Goal: Task Accomplishment & Management: Manage account settings

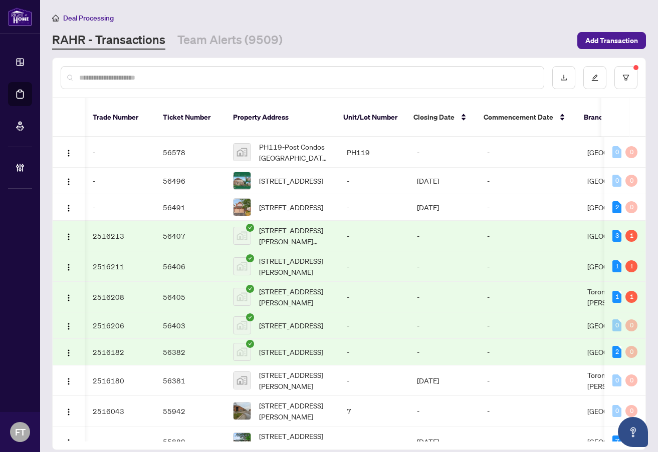
scroll to position [391, 411]
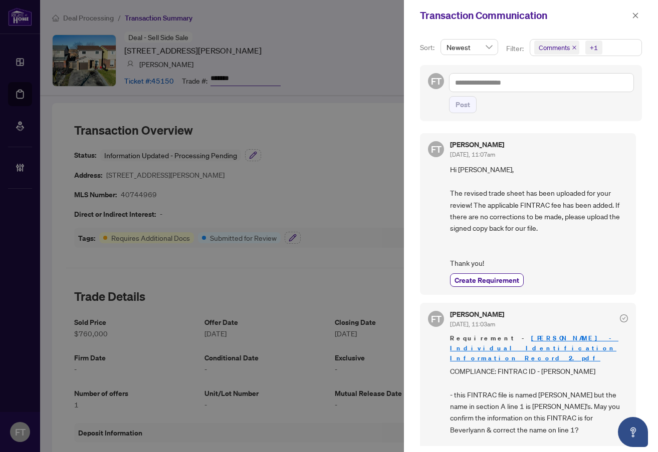
scroll to position [795, 0]
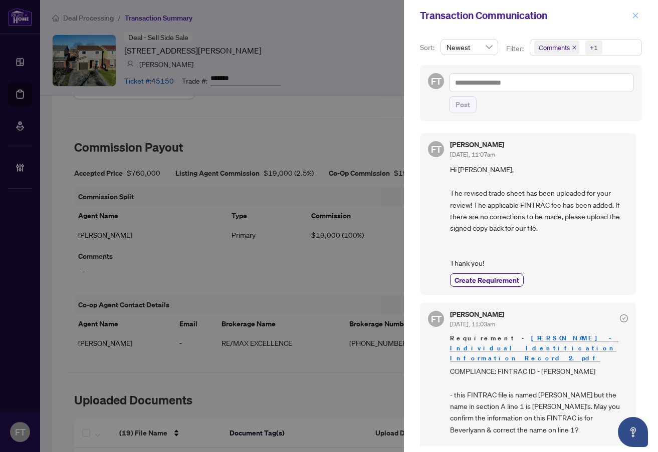
click at [641, 16] on button "button" at bounding box center [635, 16] width 13 height 12
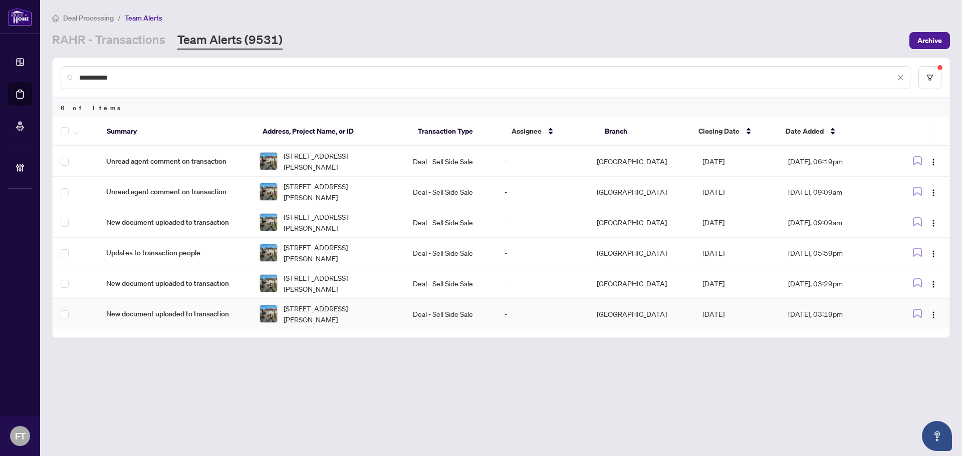
click at [166, 300] on td "New document uploaded to transaction" at bounding box center [174, 314] width 153 height 31
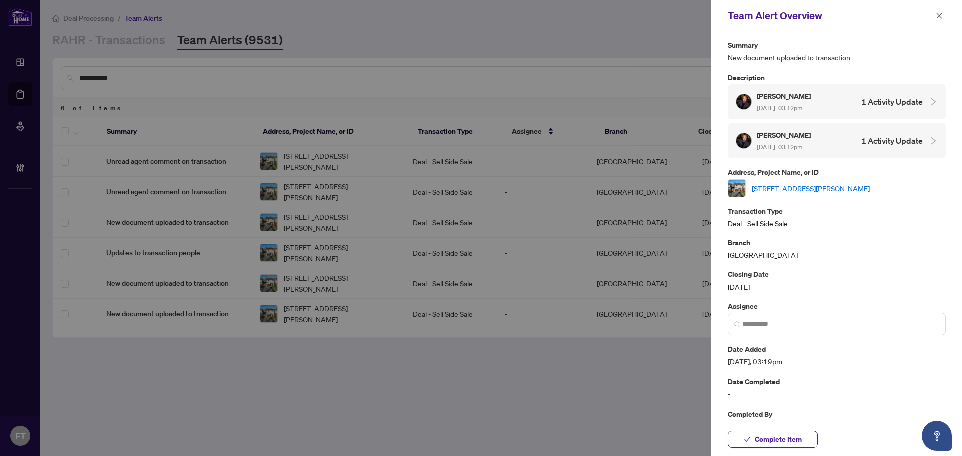
click at [786, 115] on div "Ryan Fogarty Sep/22/2025, 03:12pm 1 Activity Update" at bounding box center [836, 101] width 218 height 35
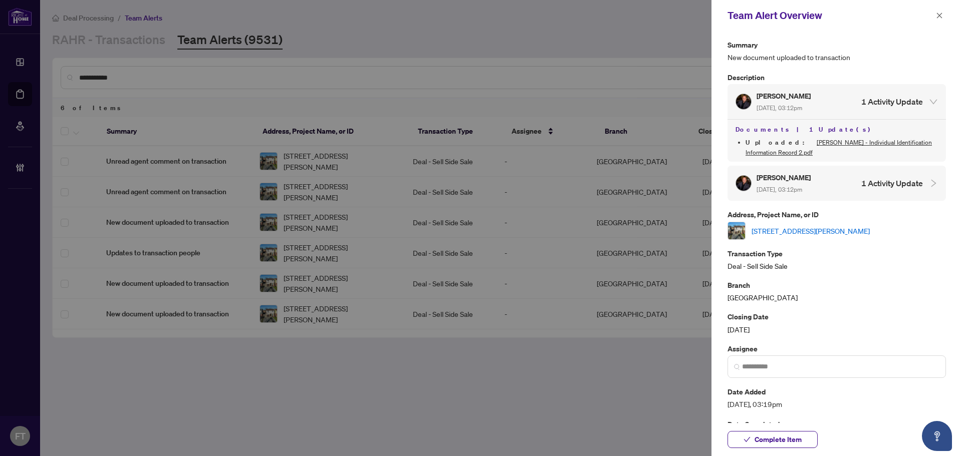
click at [792, 156] on li "Uploaded : Beverlyann FINTRAC - Individual Identification Information Record 2.…" at bounding box center [841, 148] width 192 height 20
click at [794, 182] on h5 "[PERSON_NAME]" at bounding box center [784, 178] width 56 height 12
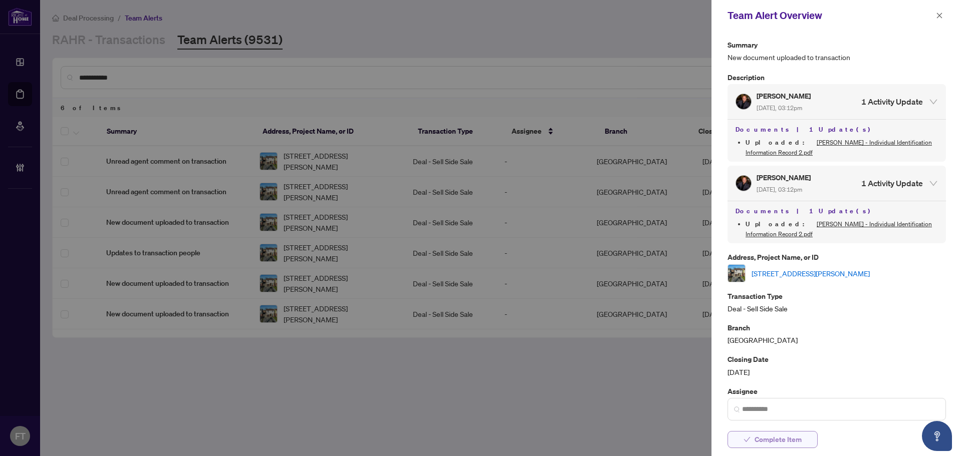
click at [796, 438] on span "Complete Item" at bounding box center [777, 440] width 47 height 16
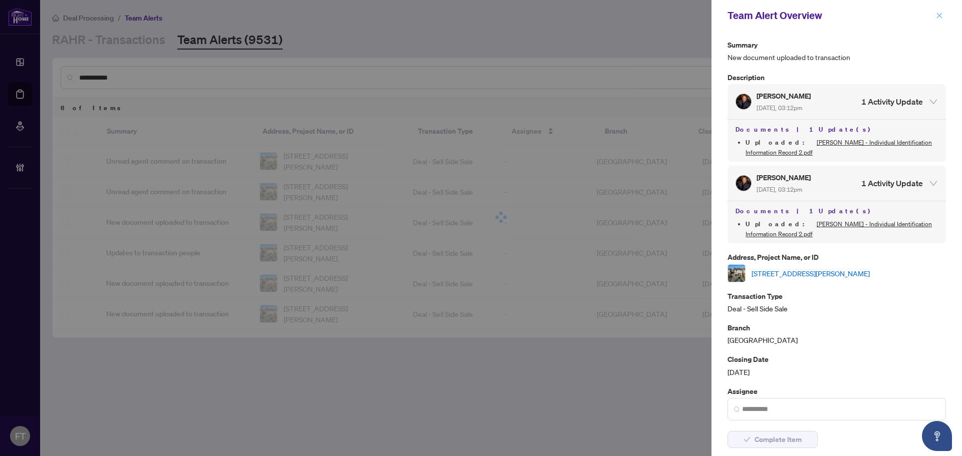
click at [940, 18] on icon "close" at bounding box center [939, 15] width 7 height 7
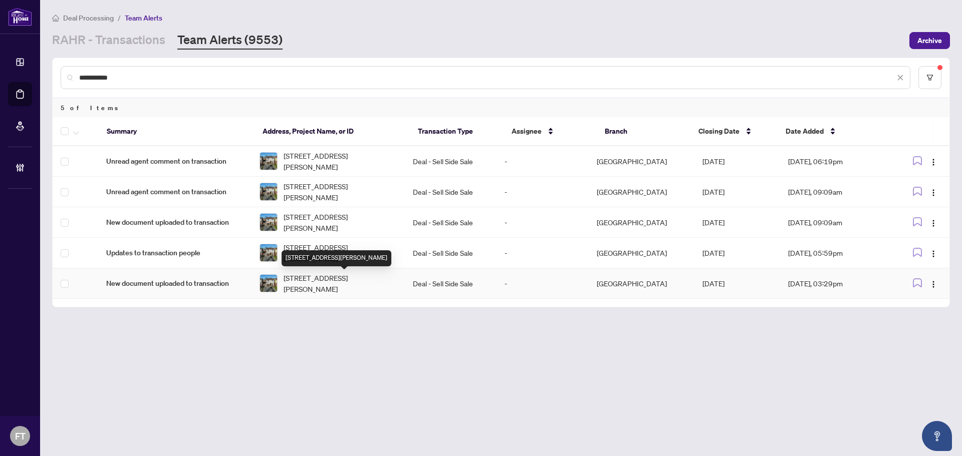
click at [314, 284] on span "34 Langston Drive, Brampton, ON L6V 3W7, Canada" at bounding box center [339, 283] width 113 height 22
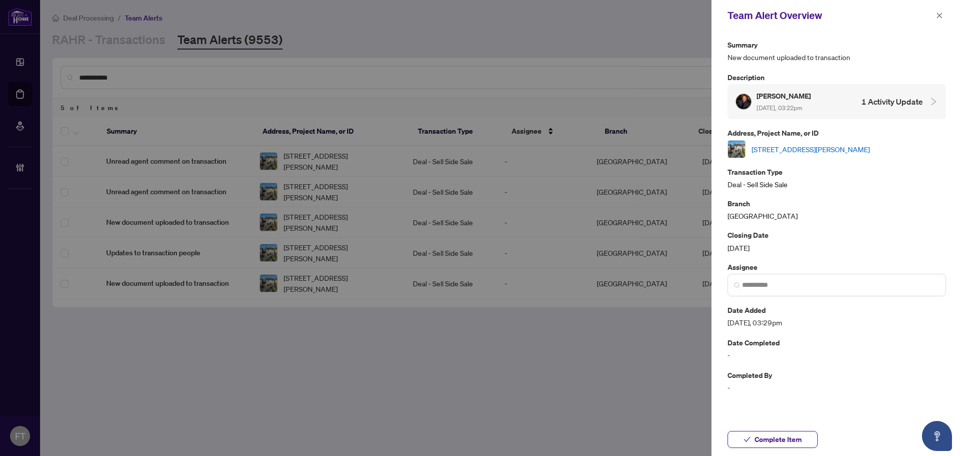
click at [802, 106] on span "Sep/22/2025, 03:22pm" at bounding box center [779, 108] width 46 height 8
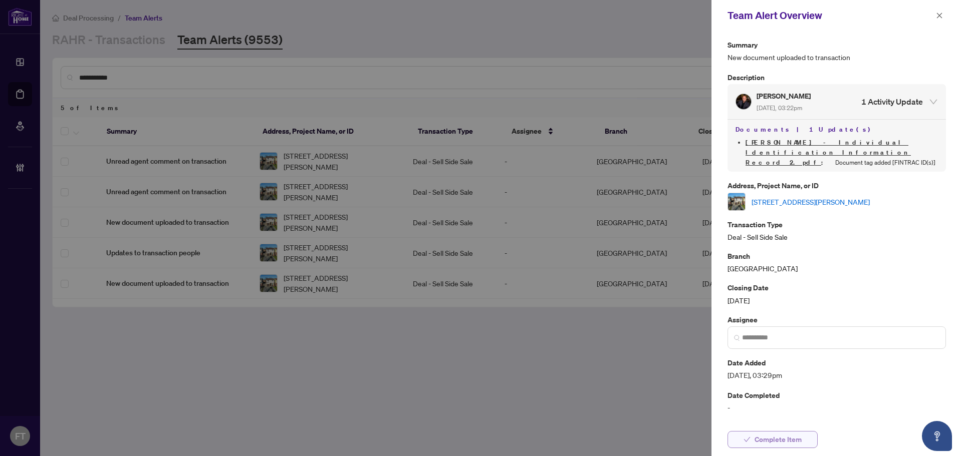
drag, startPoint x: 804, startPoint y: 419, endPoint x: 795, endPoint y: 440, distance: 22.9
click at [801, 424] on div "Team Alert Overview Summary New document uploaded to transaction Description Ry…" at bounding box center [836, 228] width 250 height 456
click at [794, 444] on span "Complete Item" at bounding box center [777, 440] width 47 height 16
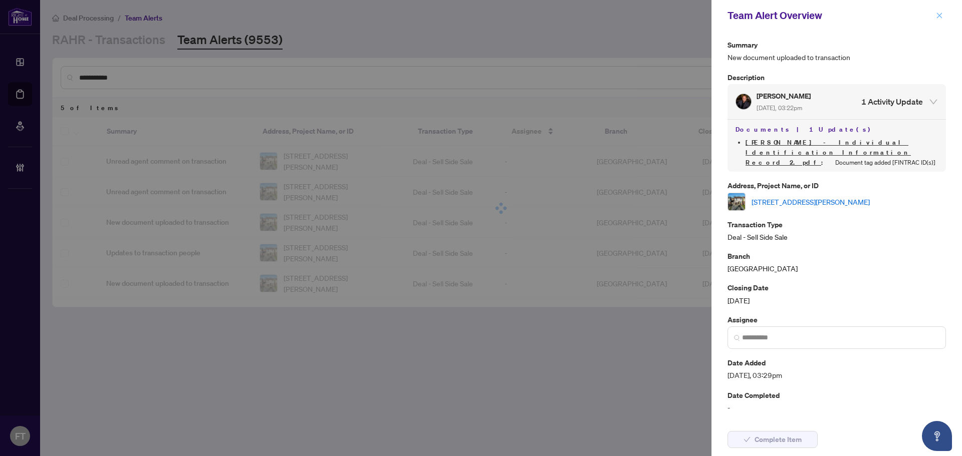
click at [943, 17] on button "button" at bounding box center [939, 16] width 13 height 12
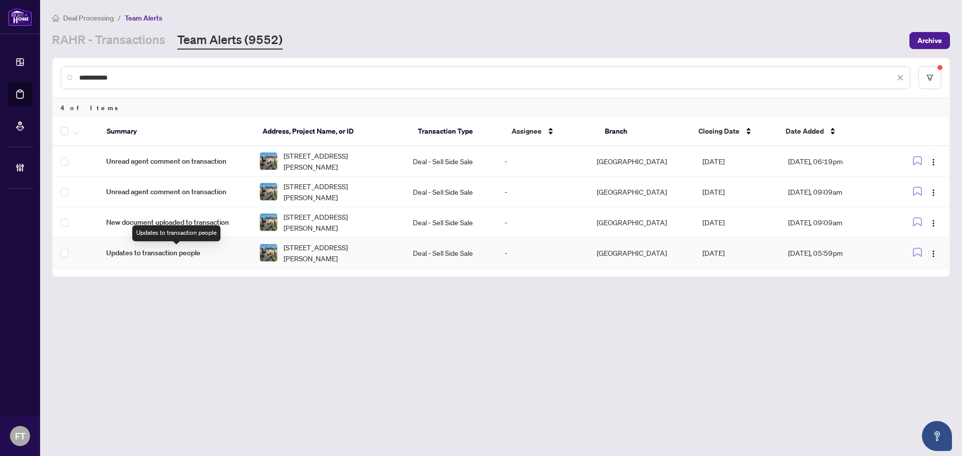
click at [178, 248] on span "Updates to transaction people" at bounding box center [174, 252] width 137 height 11
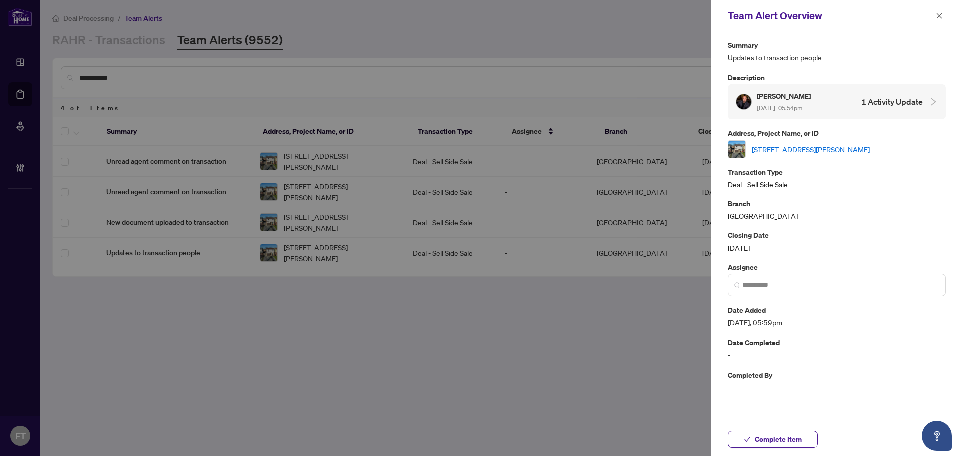
click at [825, 105] on div "Ryan Fogarty Sep/22/2025, 05:54pm 1 Activity Update" at bounding box center [828, 101] width 187 height 23
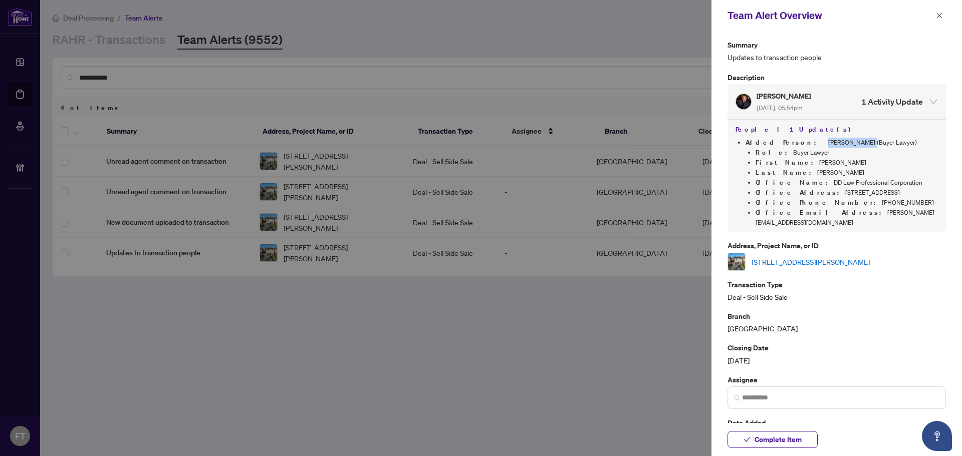
drag, startPoint x: 825, startPoint y: 142, endPoint x: 788, endPoint y: 139, distance: 37.6
click at [788, 139] on li "Added Person : Dilawar Singh (Buyer Lawyer) Role : Buyer Lawyer First Name : Di…" at bounding box center [841, 183] width 192 height 90
copy li "Dilawar Singh"
click at [786, 447] on span "Complete Item" at bounding box center [777, 440] width 47 height 16
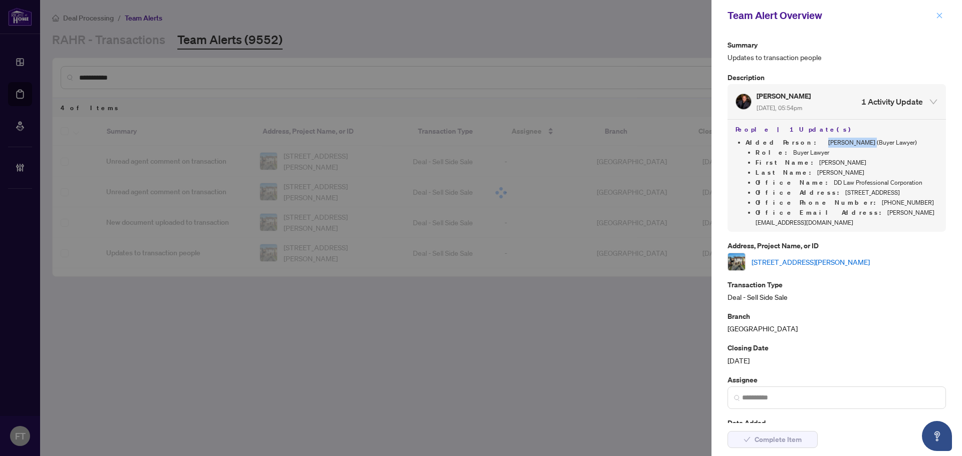
click at [940, 15] on icon "close" at bounding box center [939, 15] width 7 height 7
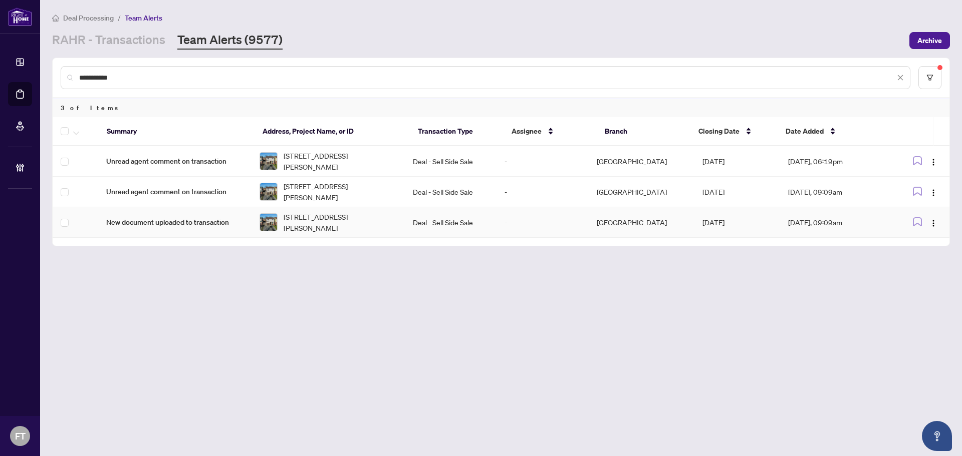
click at [198, 234] on td "New document uploaded to transaction" at bounding box center [174, 222] width 153 height 31
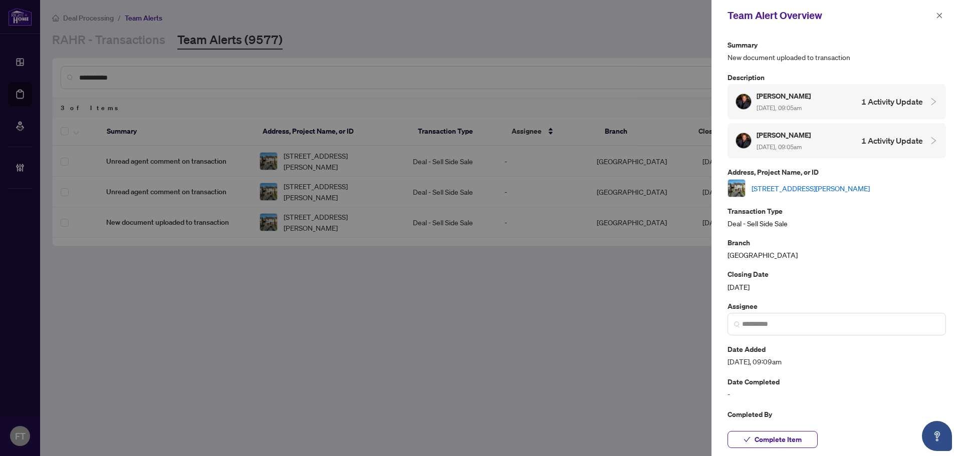
drag, startPoint x: 833, startPoint y: 150, endPoint x: 832, endPoint y: 108, distance: 42.1
click at [833, 150] on div "Ryan Fogarty Sep/23/2025, 09:05am 1 Activity Update" at bounding box center [828, 140] width 187 height 23
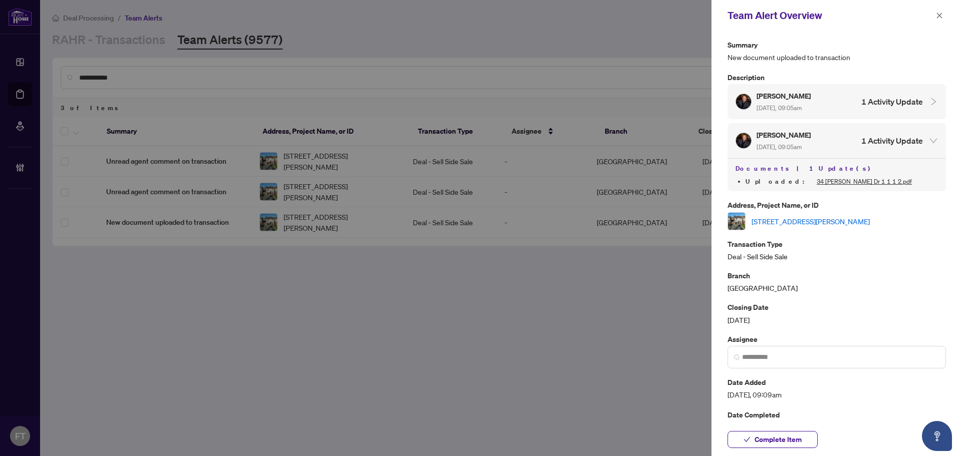
click at [832, 108] on div "Ryan Fogarty Sep/23/2025, 09:05am 1 Activity Update" at bounding box center [828, 101] width 187 height 23
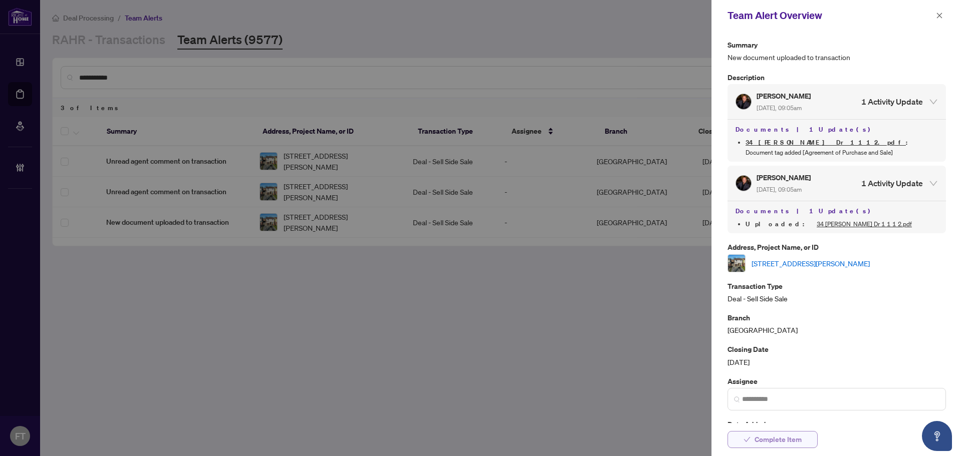
click at [789, 443] on span "Complete Item" at bounding box center [777, 440] width 47 height 16
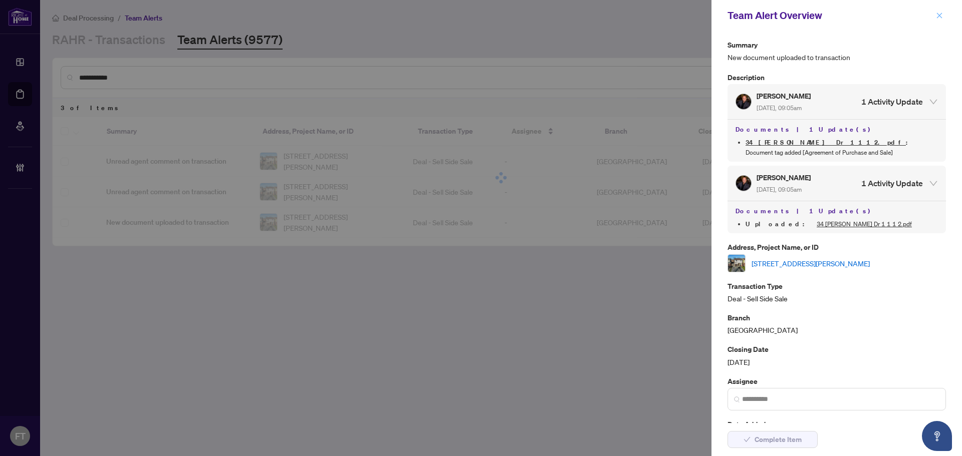
click at [940, 14] on icon "close" at bounding box center [939, 15] width 7 height 7
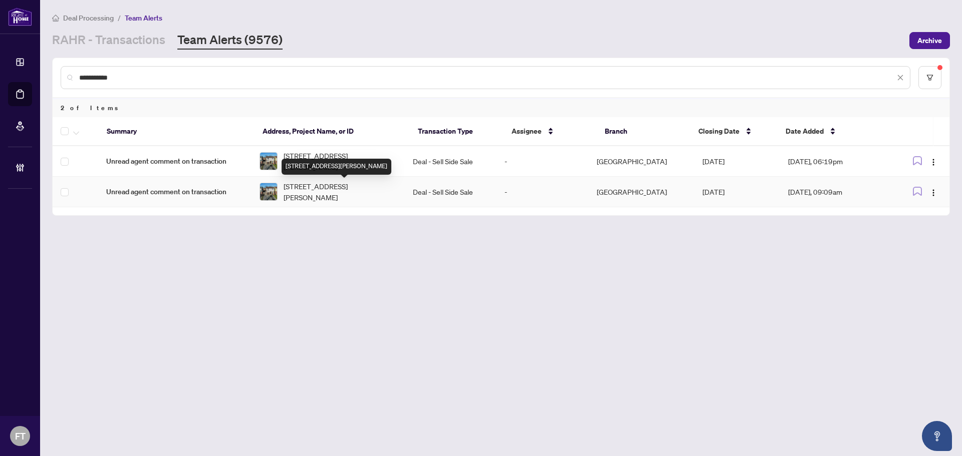
click at [344, 183] on span "34 Langston Drive, Brampton, ON L6V 3W7, Canada" at bounding box center [339, 192] width 113 height 22
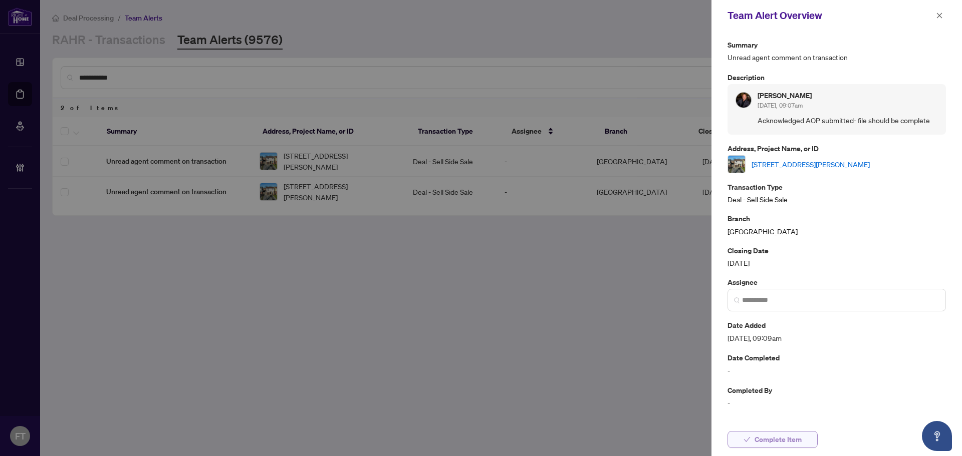
click at [814, 435] on button "Complete Item" at bounding box center [772, 439] width 90 height 17
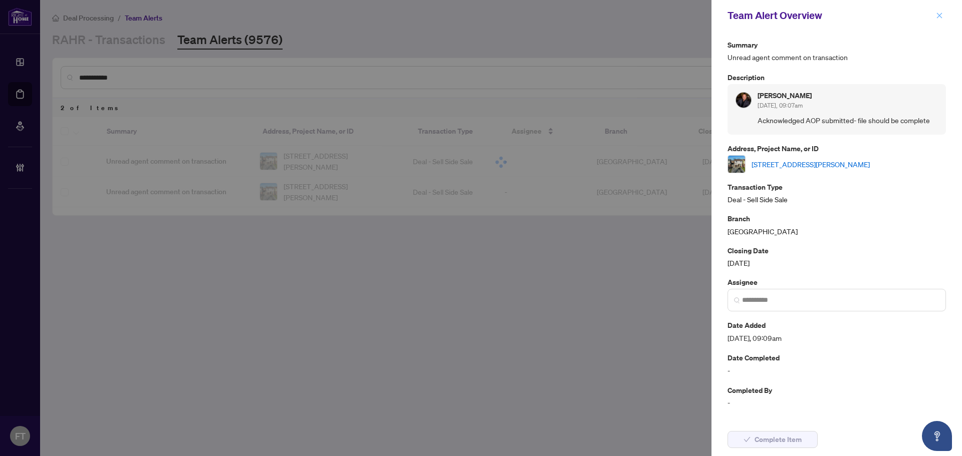
click at [938, 19] on icon "close" at bounding box center [939, 15] width 7 height 7
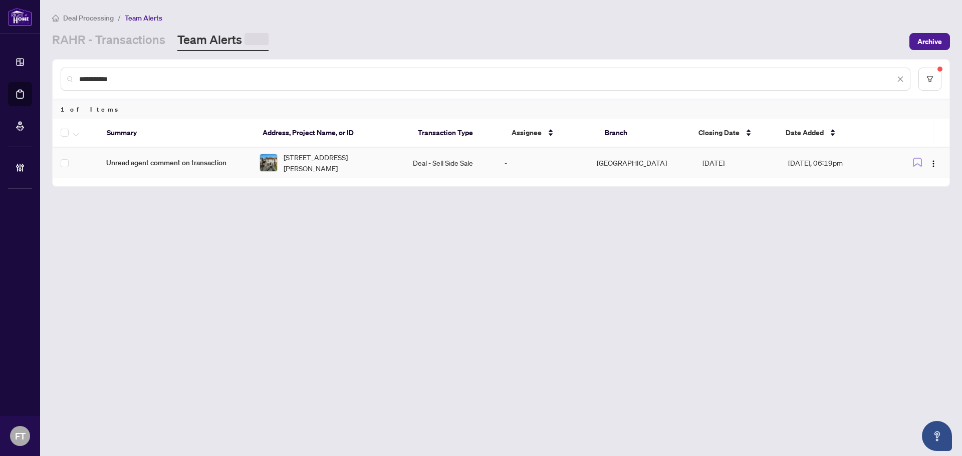
click at [636, 164] on td "[GEOGRAPHIC_DATA]" at bounding box center [642, 163] width 106 height 31
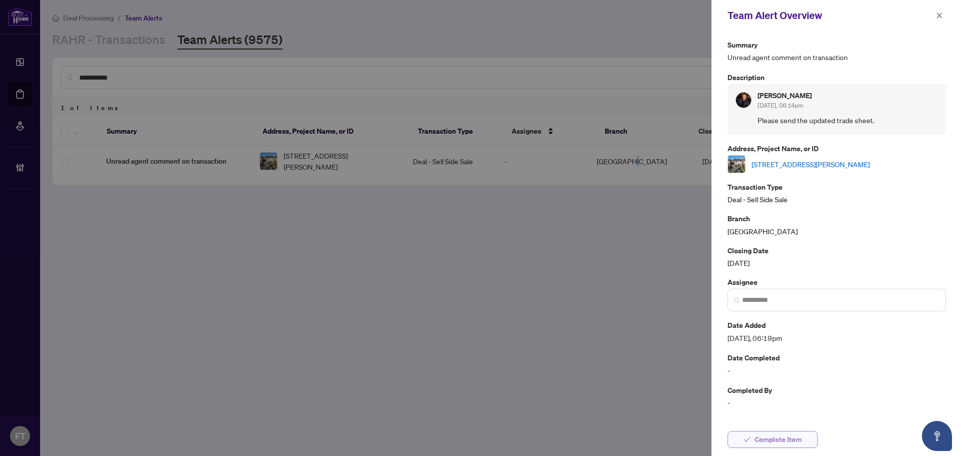
click at [790, 436] on span "Complete Item" at bounding box center [777, 440] width 47 height 16
click at [942, 17] on icon "close" at bounding box center [939, 15] width 7 height 7
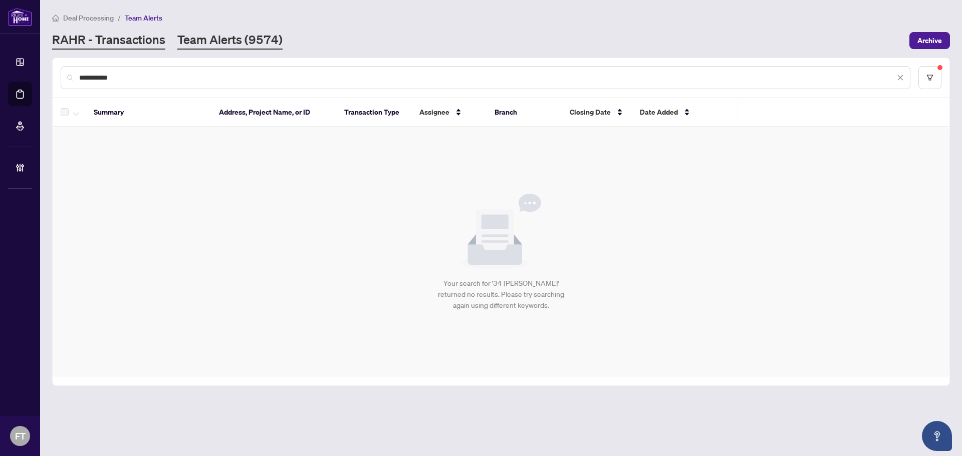
click at [103, 45] on link "RAHR - Transactions" at bounding box center [108, 41] width 113 height 18
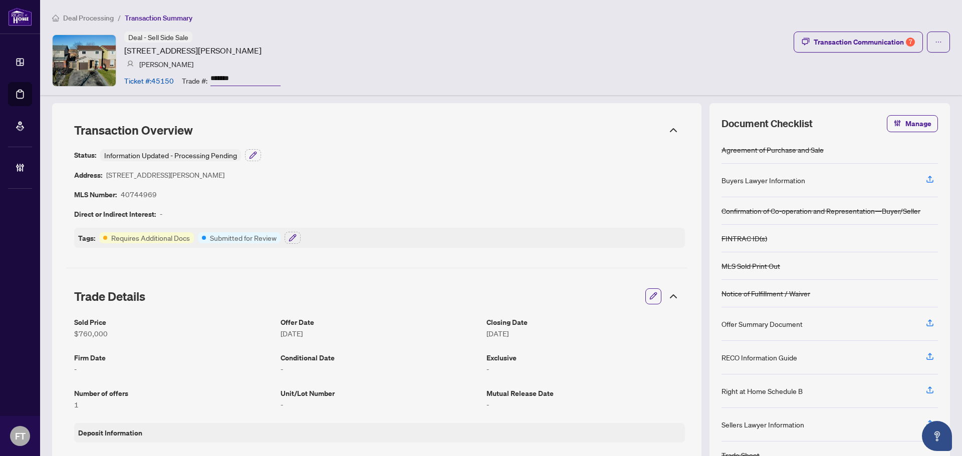
scroll to position [401, 0]
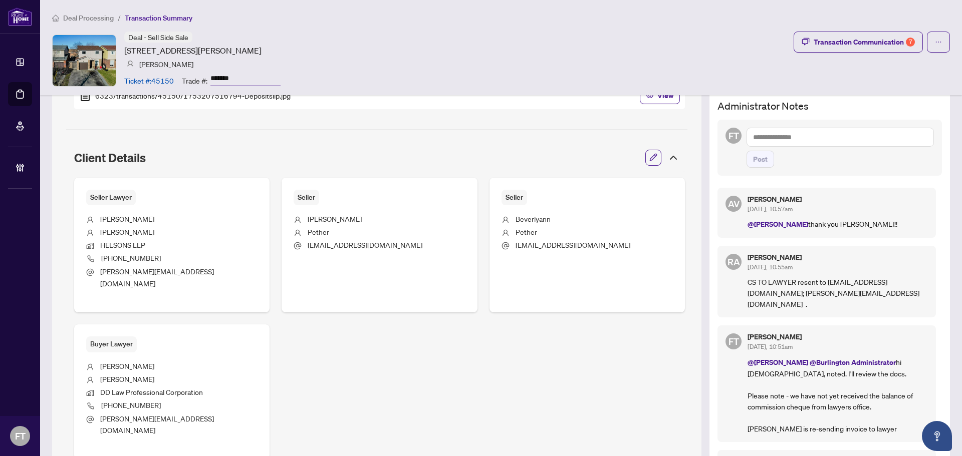
click at [580, 366] on div "Seller Lawyer Sandra Maynard HELSONS LLP (905) 877-5200 sandra@helsons.ca Selle…" at bounding box center [379, 318] width 611 height 281
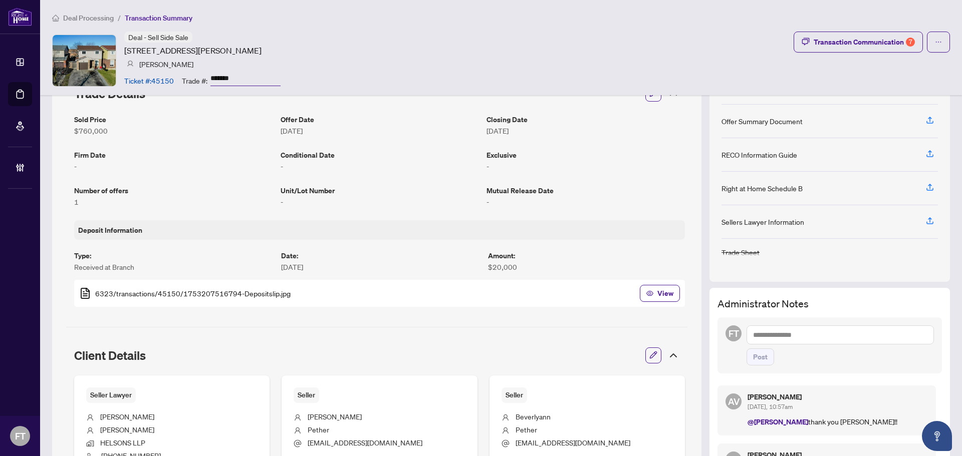
scroll to position [200, 0]
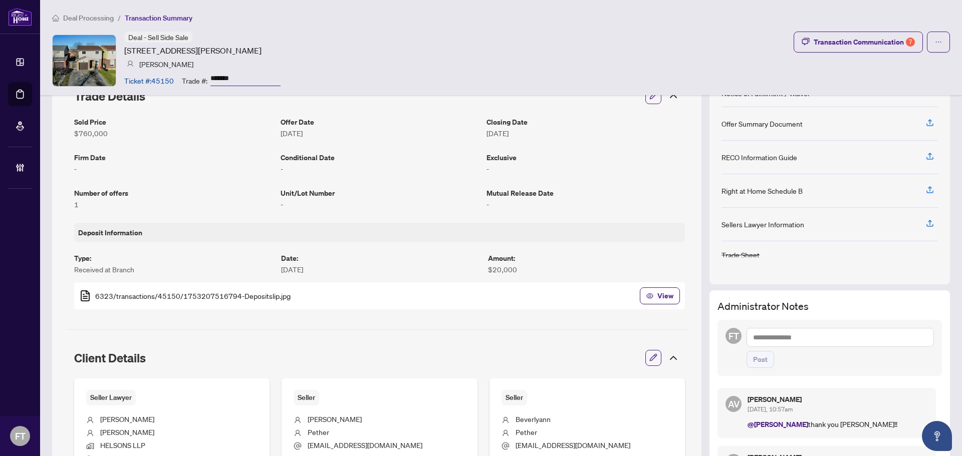
drag, startPoint x: 837, startPoint y: 250, endPoint x: 484, endPoint y: 58, distance: 402.3
click at [483, 56] on div "Deal - Sell Side Sale 34 Langston Drive, Brampton, ON L6V 3W7, Canada Ryan Foga…" at bounding box center [501, 61] width 898 height 58
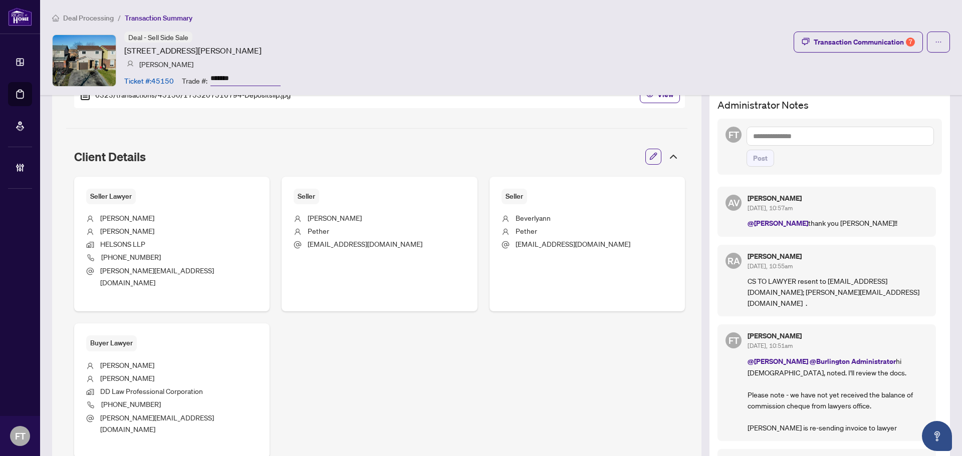
scroll to position [451, 0]
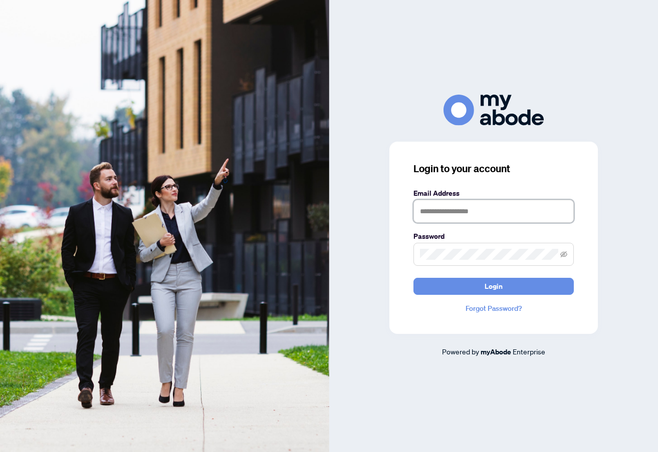
click at [487, 209] on input "text" at bounding box center [493, 211] width 160 height 23
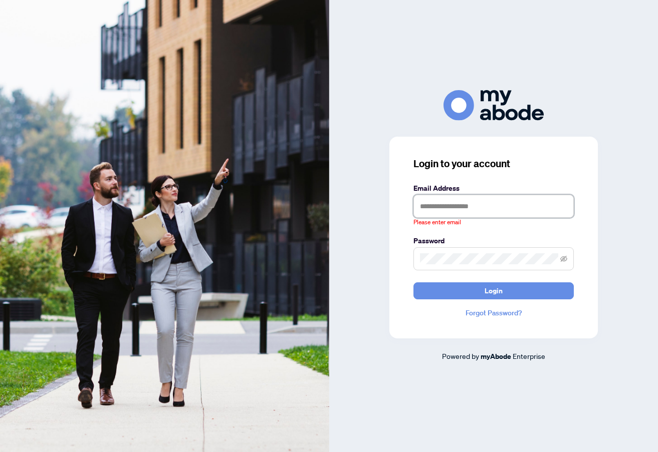
type input "**********"
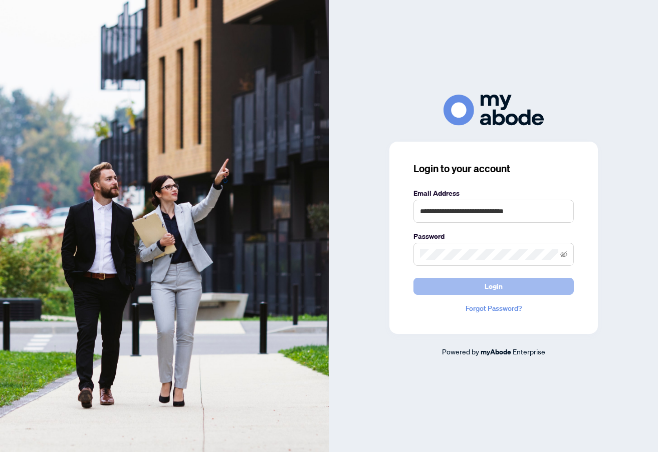
click at [511, 279] on button "Login" at bounding box center [493, 286] width 160 height 17
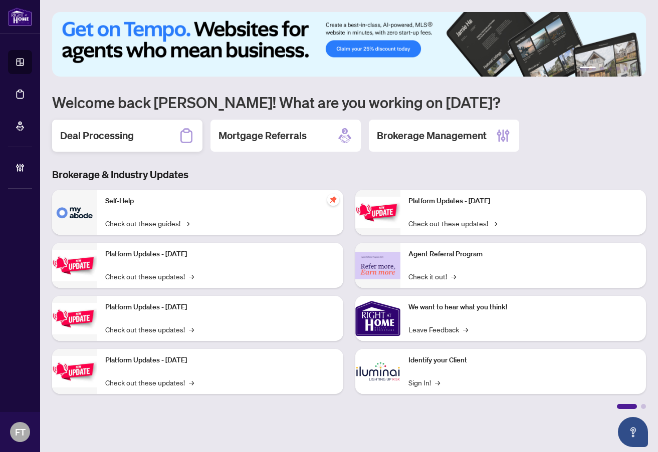
click at [121, 144] on div "Deal Processing" at bounding box center [127, 136] width 150 height 32
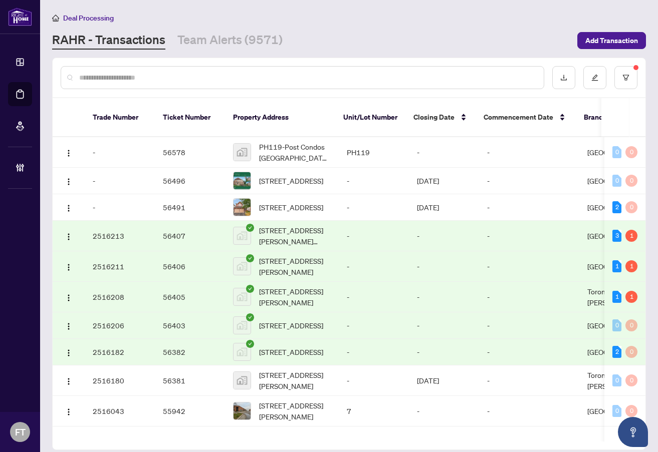
click at [259, 77] on input "text" at bounding box center [307, 77] width 456 height 11
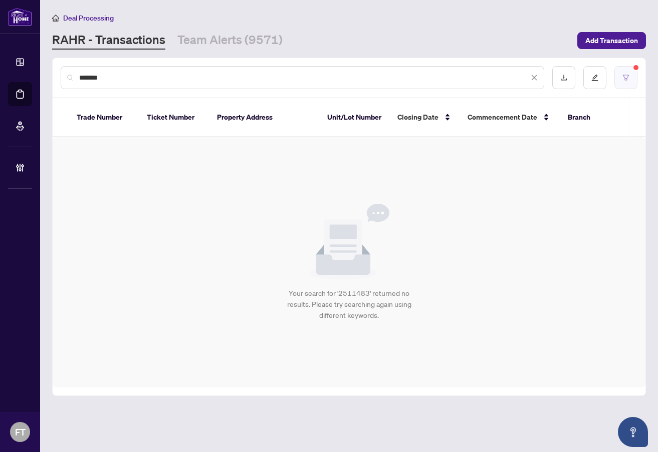
click at [628, 83] on button "button" at bounding box center [625, 77] width 23 height 23
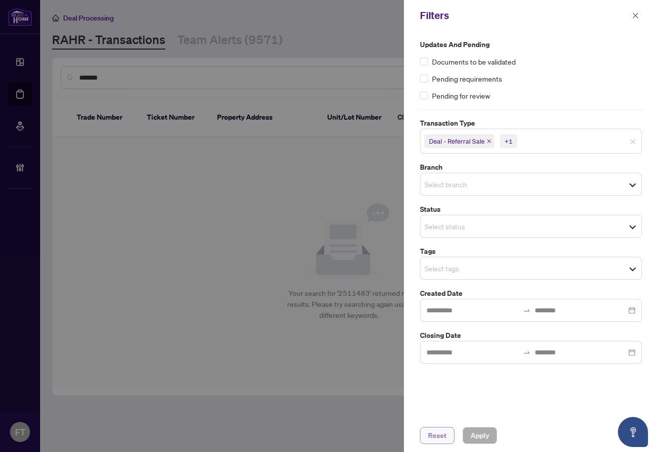
click at [444, 441] on span "Reset" at bounding box center [437, 436] width 19 height 16
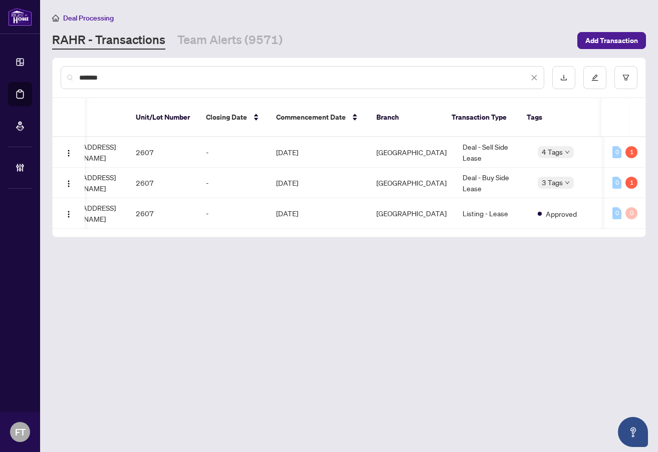
scroll to position [0, 213]
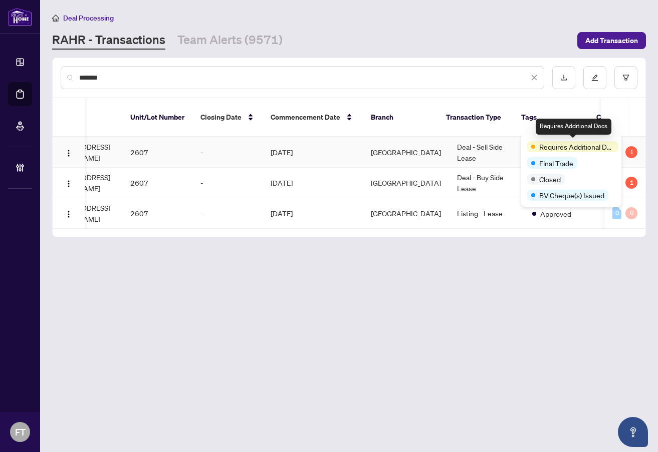
click at [473, 142] on td "Deal - Sell Side Lease" at bounding box center [486, 152] width 75 height 31
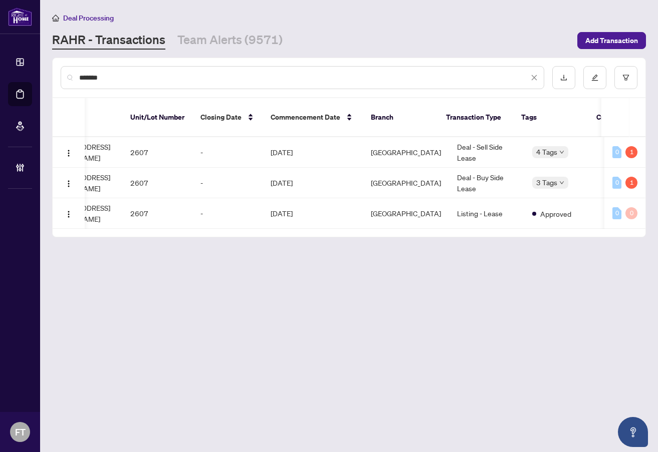
click at [139, 80] on input "*******" at bounding box center [303, 77] width 449 height 11
paste input "text"
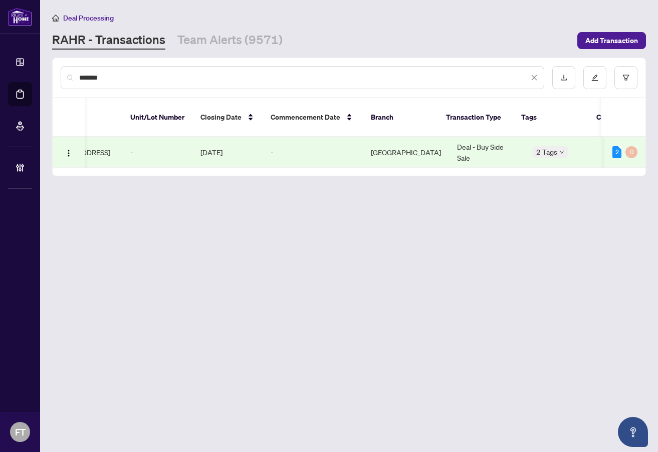
click at [259, 137] on td "Aug/07/2025" at bounding box center [227, 152] width 70 height 31
click at [165, 77] on input "*******" at bounding box center [303, 77] width 449 height 11
paste input "text"
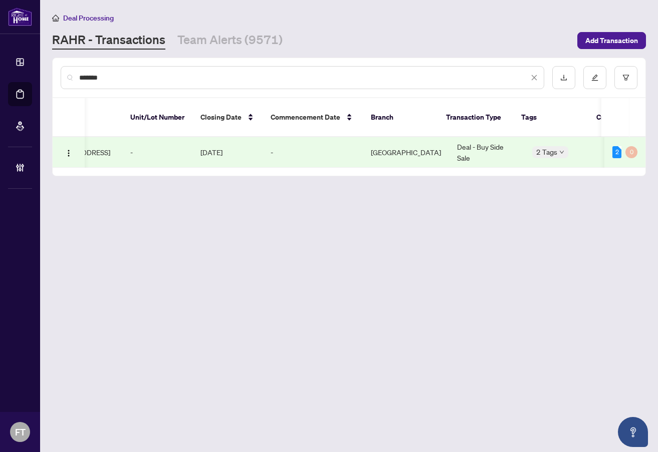
type input "*******"
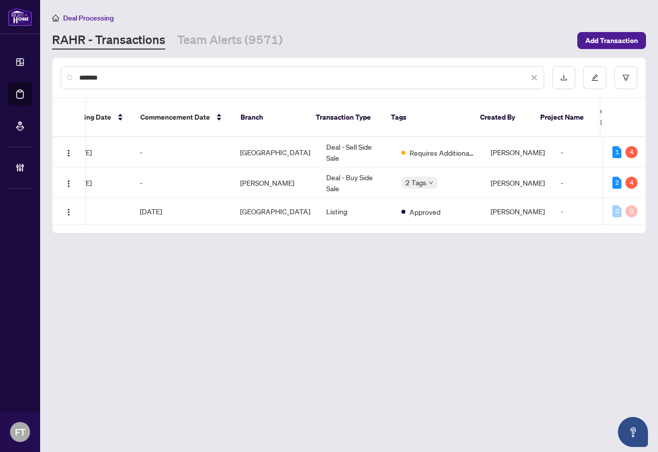
scroll to position [0, 344]
click at [354, 137] on td "Deal - Sell Side Sale" at bounding box center [355, 152] width 75 height 31
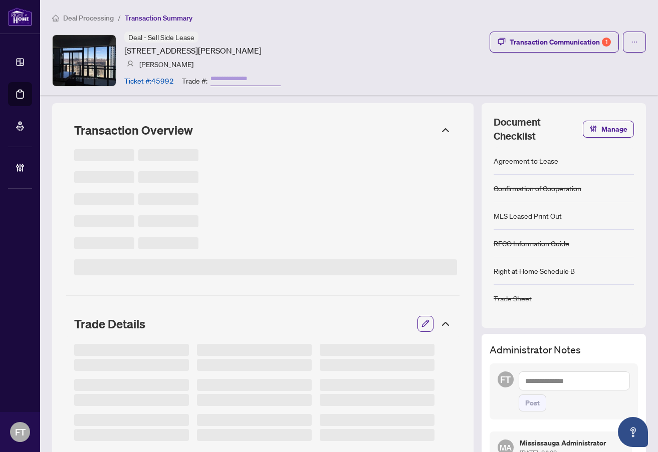
type input "*******"
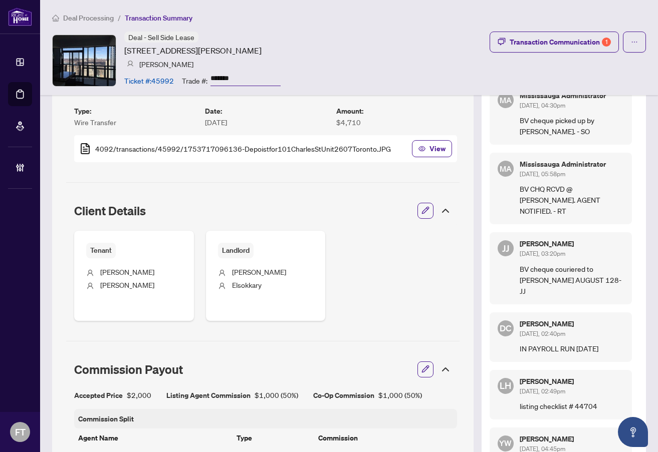
scroll to position [351, 0]
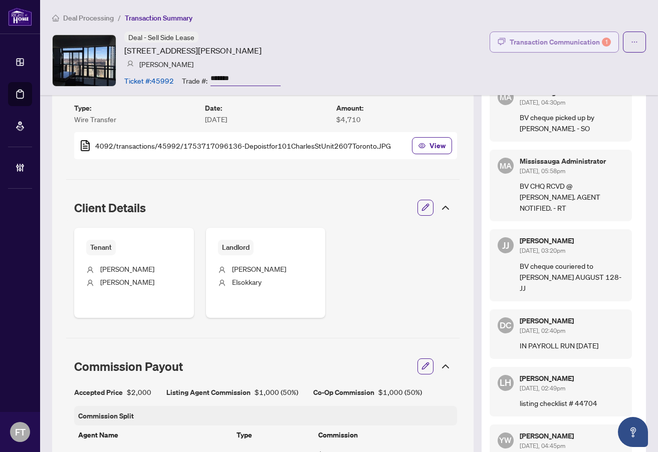
click at [497, 41] on icon "button" at bounding box center [501, 42] width 8 height 8
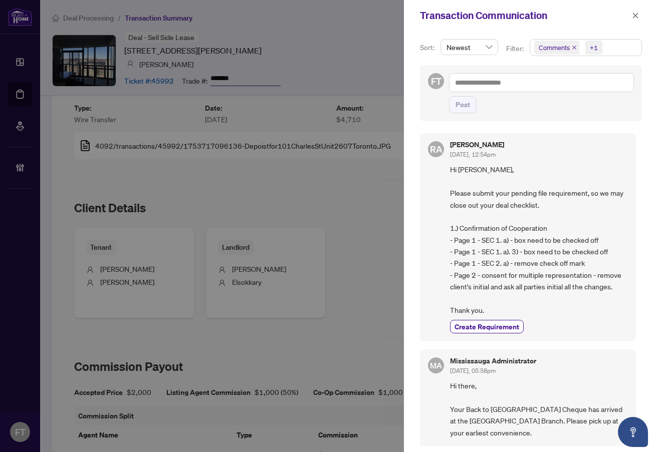
click at [622, 12] on div "Transaction Communication" at bounding box center [524, 15] width 209 height 15
click at [635, 14] on icon "close" at bounding box center [635, 15] width 7 height 7
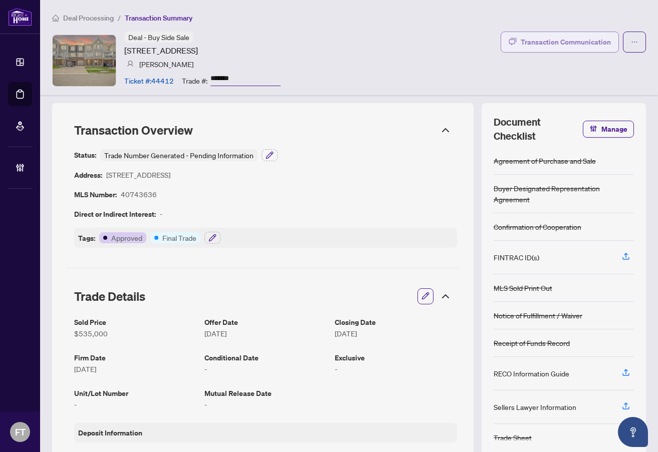
click at [538, 45] on div "Transaction Communication" at bounding box center [565, 42] width 90 height 16
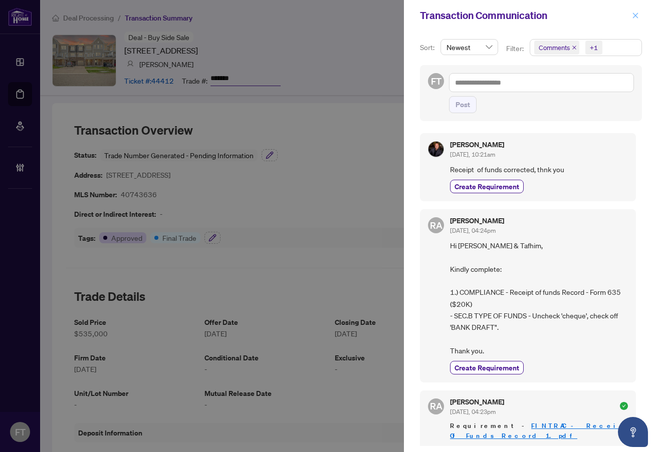
click at [634, 15] on icon "close" at bounding box center [636, 16] width 6 height 6
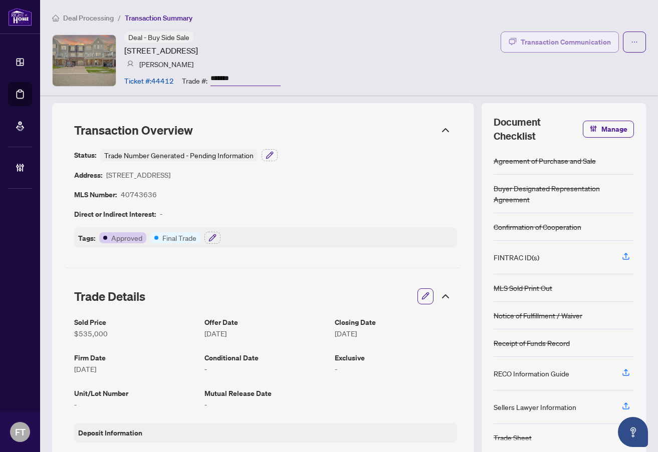
click at [561, 35] on div "Transaction Communication" at bounding box center [565, 42] width 90 height 16
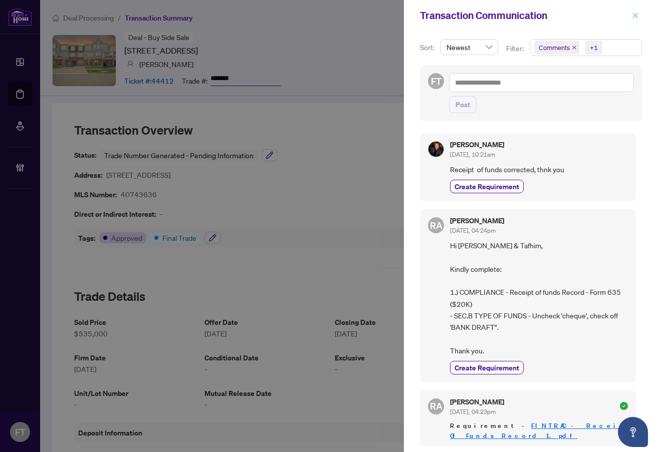
click at [636, 13] on icon "close" at bounding box center [635, 15] width 7 height 7
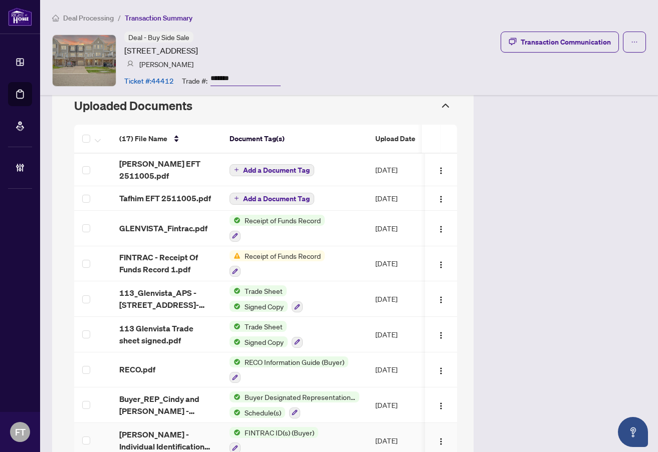
scroll to position [952, 0]
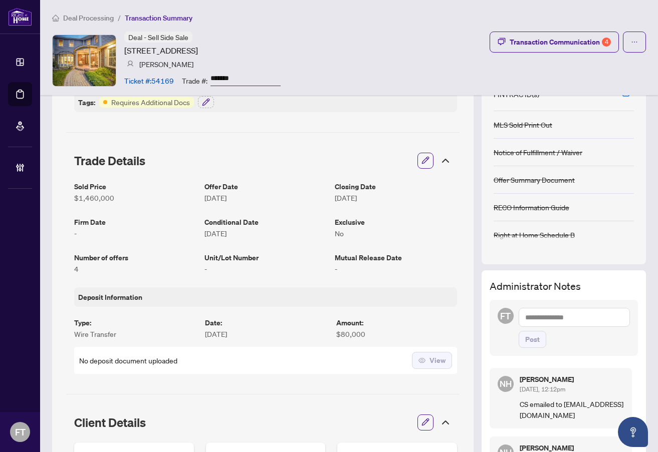
scroll to position [301, 0]
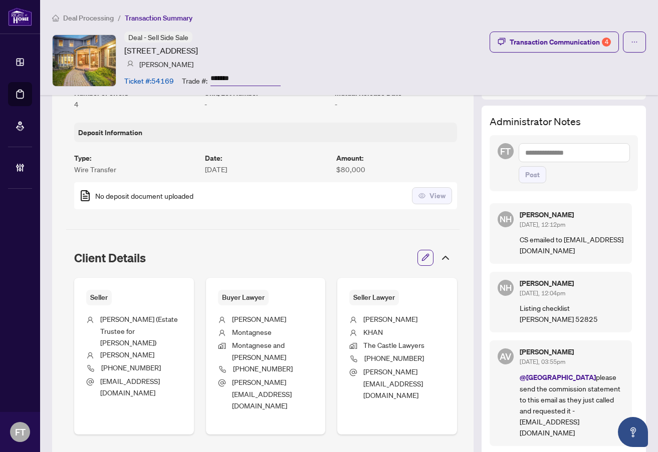
click at [457, 28] on div "Deal Processing / Transaction Summary Deal - Sell Side Sale [STREET_ADDRESS] [P…" at bounding box center [349, 47] width 618 height 95
click at [89, 20] on span "Deal Processing" at bounding box center [88, 18] width 51 height 9
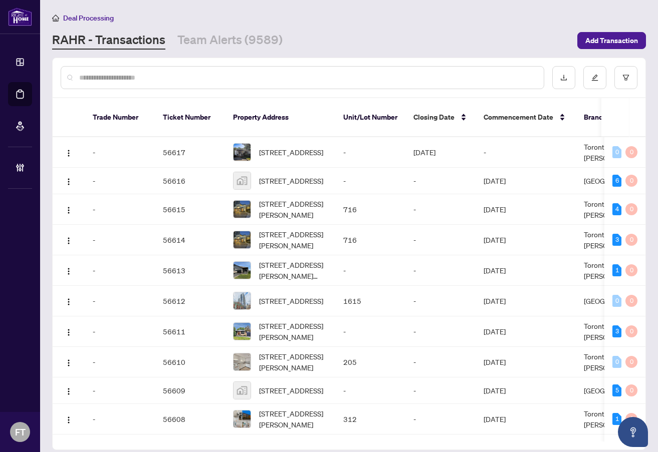
click at [441, 69] on div at bounding box center [302, 77] width 483 height 23
click at [438, 73] on input "text" at bounding box center [307, 77] width 456 height 11
click at [447, 78] on input "text" at bounding box center [307, 77] width 456 height 11
paste input "*******"
type input "*******"
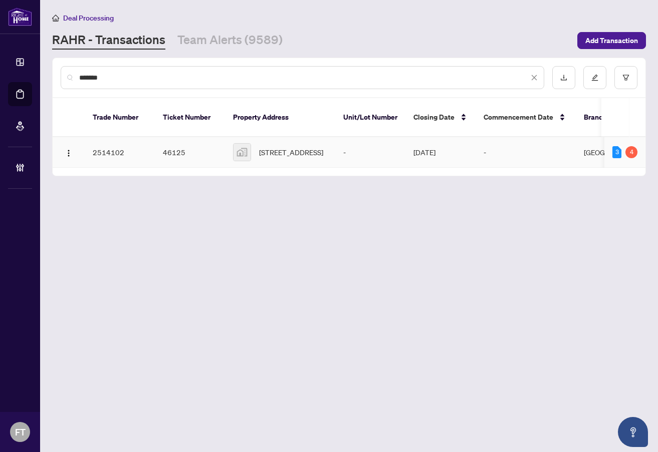
click at [309, 147] on span "[STREET_ADDRESS]" at bounding box center [291, 152] width 64 height 11
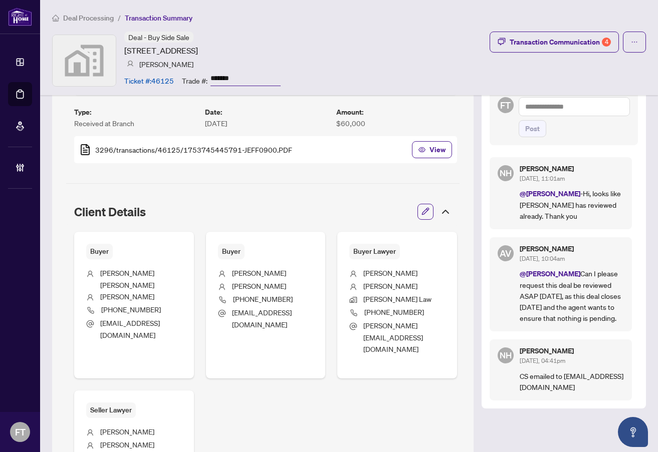
scroll to position [351, 0]
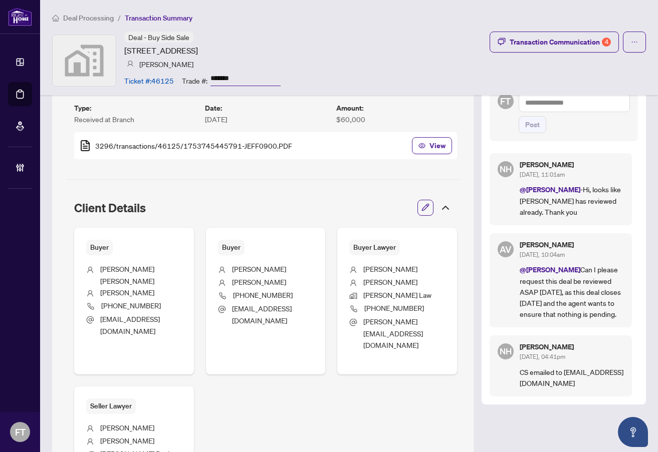
click at [608, 274] on p "@[PERSON_NAME] Can I please request this deal be reviewed ASAP [DATE], as this …" at bounding box center [571, 292] width 104 height 56
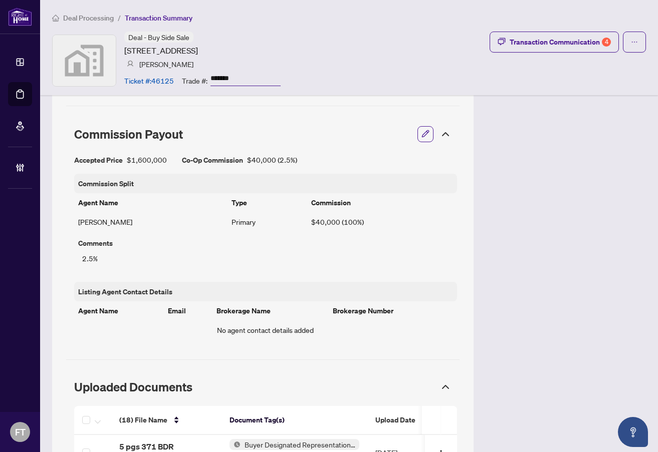
scroll to position [902, 0]
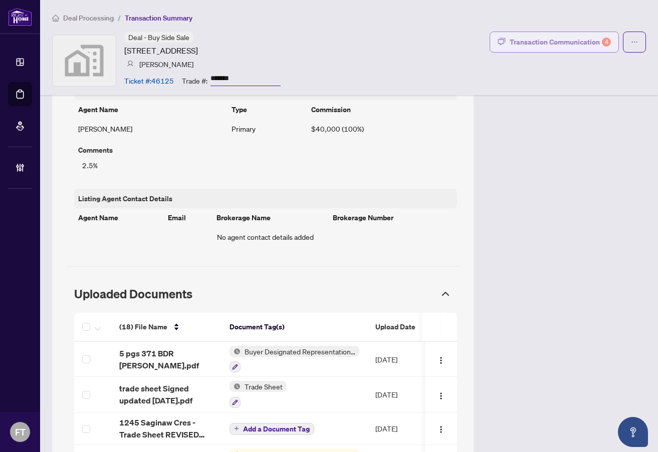
click at [554, 44] on div "Transaction Communication 4" at bounding box center [559, 42] width 101 height 16
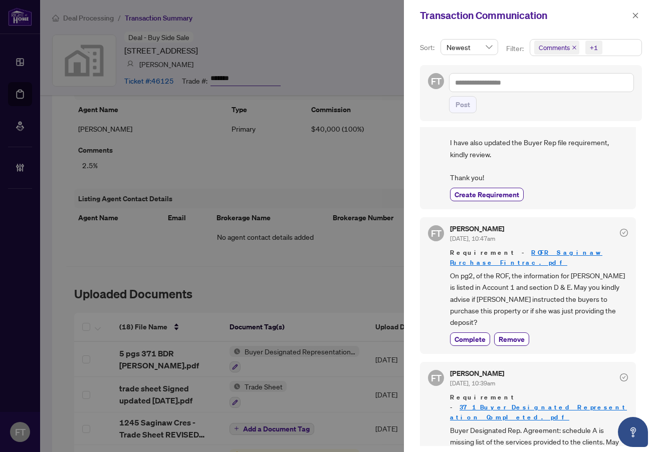
scroll to position [301, 0]
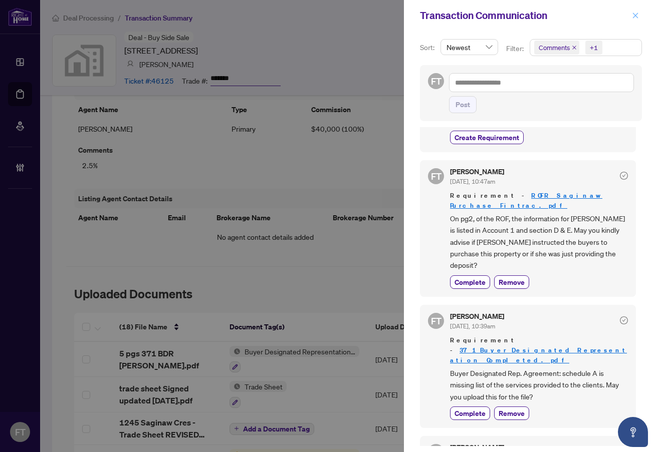
click at [635, 14] on icon "close" at bounding box center [635, 15] width 7 height 7
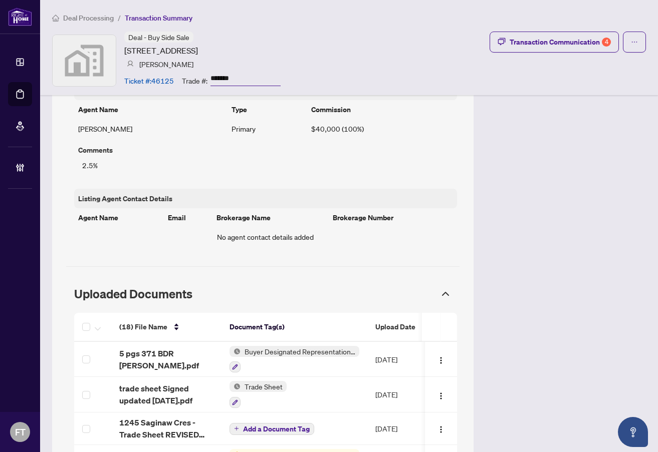
click at [109, 20] on span "Deal Processing" at bounding box center [88, 18] width 51 height 9
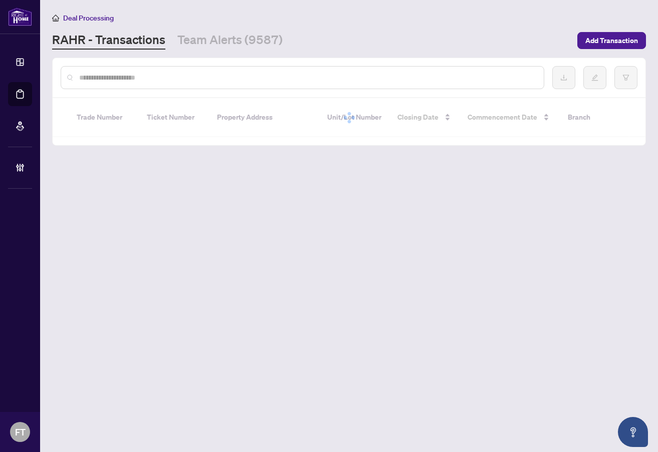
click at [122, 82] on input "text" at bounding box center [307, 77] width 456 height 11
paste input "*******"
type input "*******"
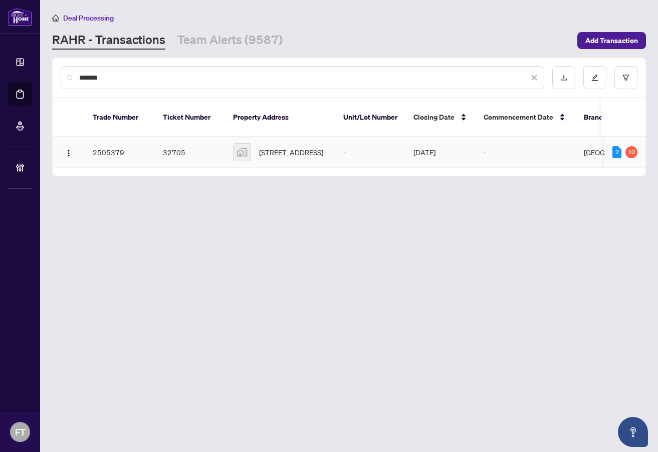
click at [370, 137] on td "-" at bounding box center [370, 152] width 70 height 31
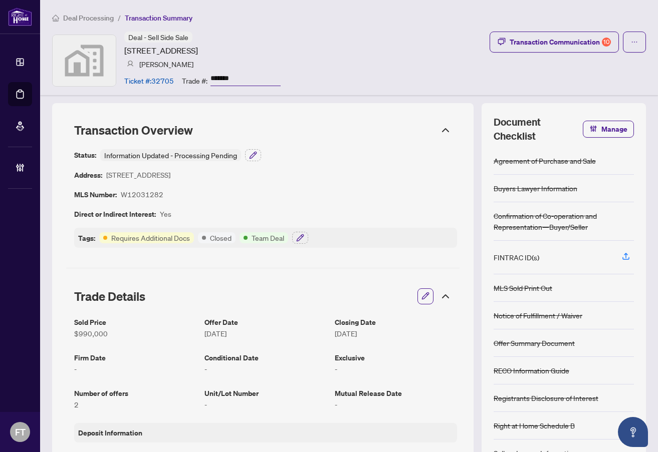
click at [429, 42] on div "Deal - Sell Side Sale [STREET_ADDRESS] [PERSON_NAME] Ticket #: 32705 Trade #: *…" at bounding box center [349, 61] width 594 height 58
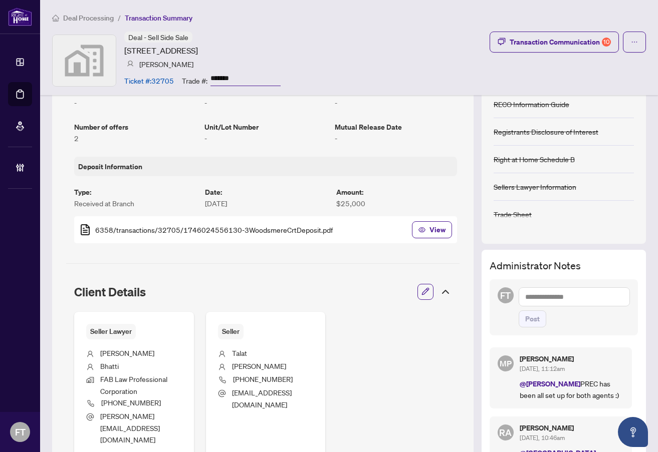
scroll to position [451, 0]
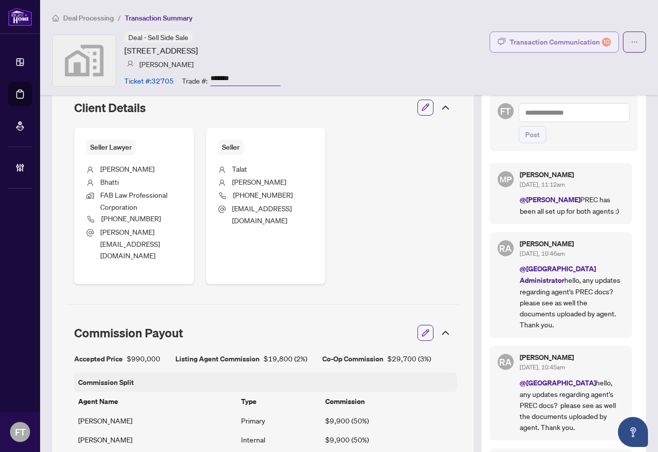
click at [563, 41] on div "Transaction Communication 10" at bounding box center [559, 42] width 101 height 16
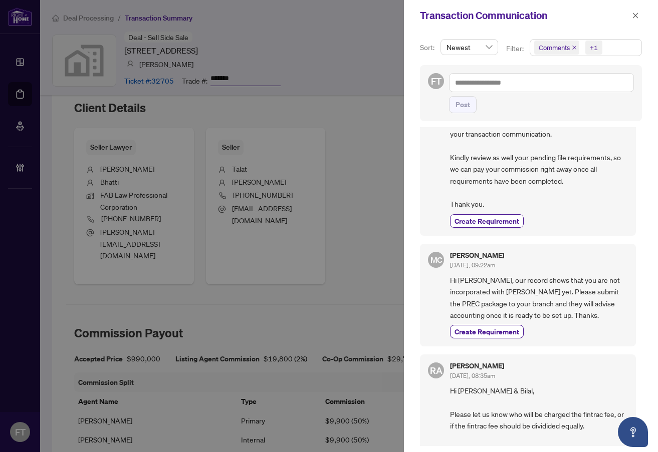
scroll to position [401, 0]
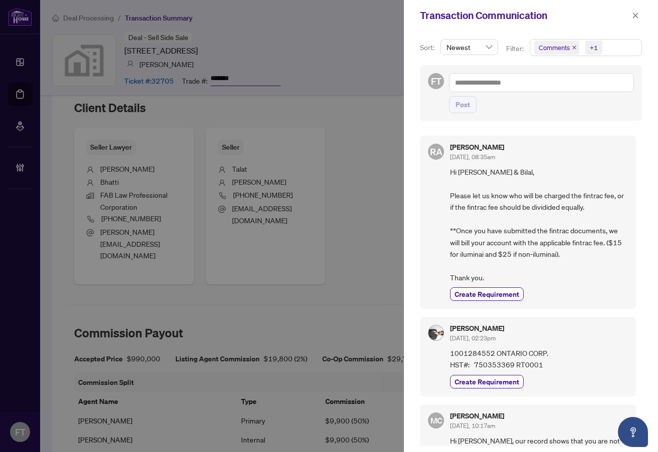
click at [608, 46] on span "Comments +1" at bounding box center [585, 48] width 111 height 16
click at [557, 88] on span "Comments" at bounding box center [566, 89] width 35 height 9
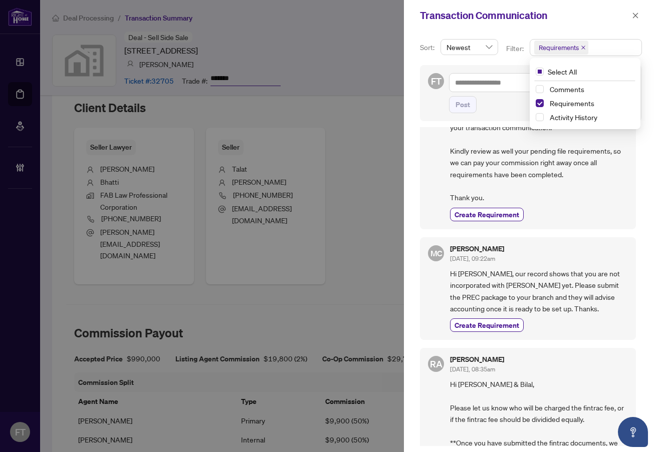
scroll to position [250, 0]
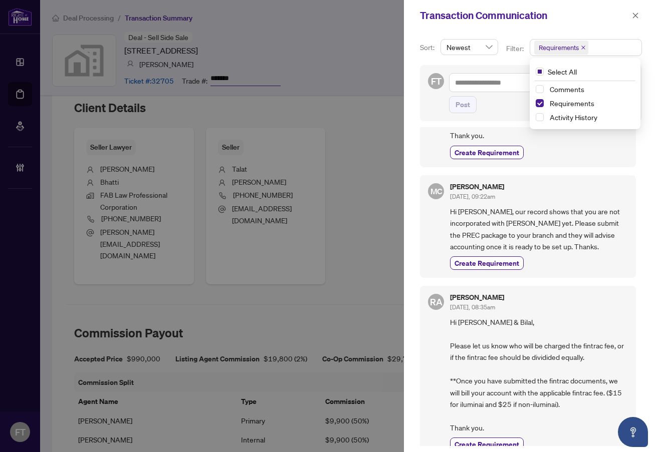
click at [561, 233] on span "Hi [PERSON_NAME], our record shows that you are not incorporated with [PERSON_N…" at bounding box center [539, 229] width 178 height 47
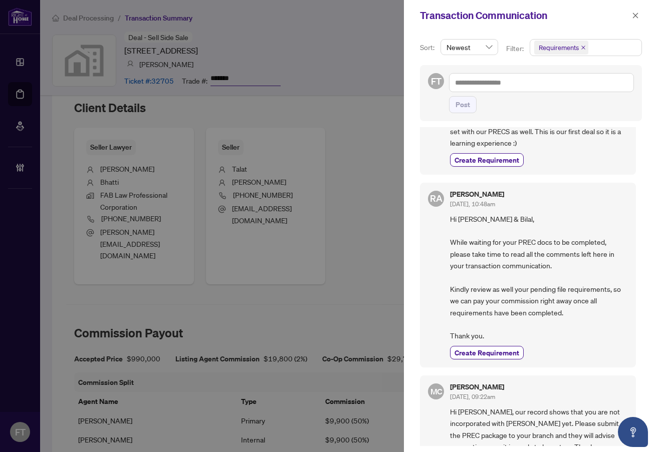
scroll to position [0, 0]
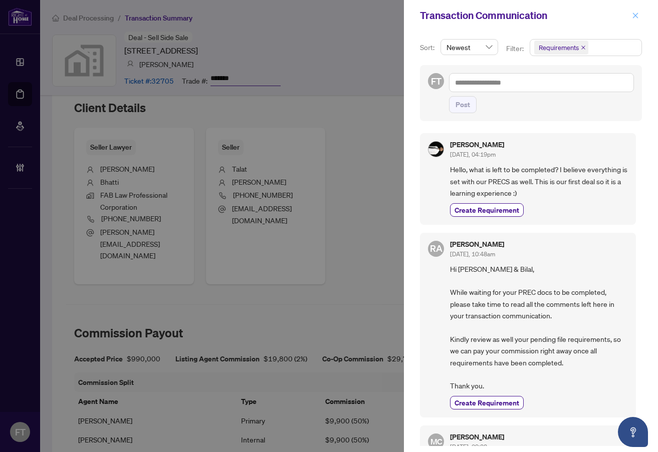
click at [633, 22] on span "button" at bounding box center [635, 16] width 7 height 16
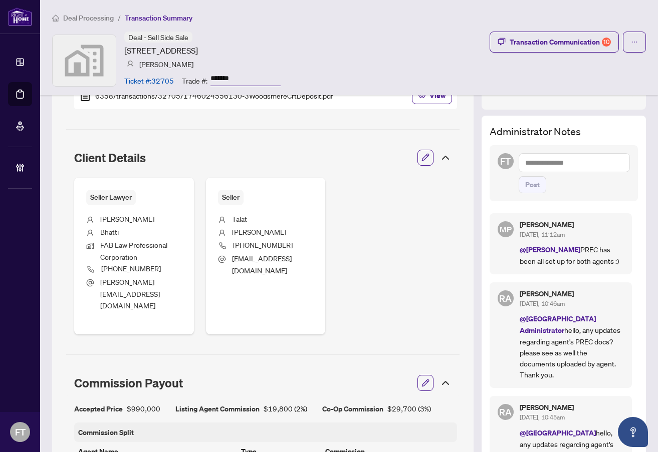
scroll to position [250, 0]
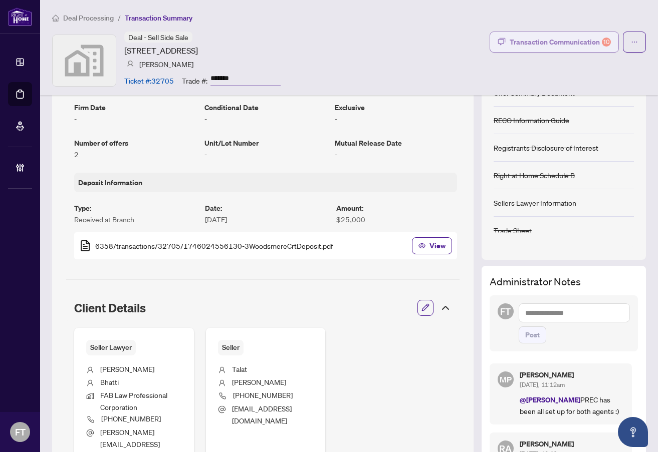
click at [587, 46] on div "Transaction Communication 10" at bounding box center [559, 42] width 101 height 16
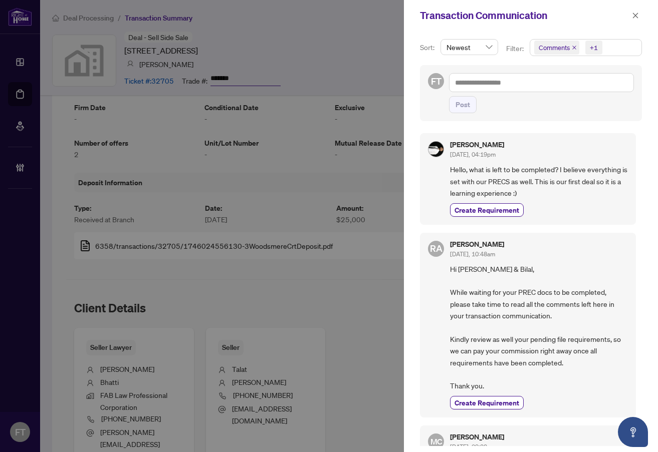
click at [607, 49] on span "Comments +1" at bounding box center [585, 48] width 111 height 16
click at [584, 84] on span "Comments" at bounding box center [589, 89] width 89 height 12
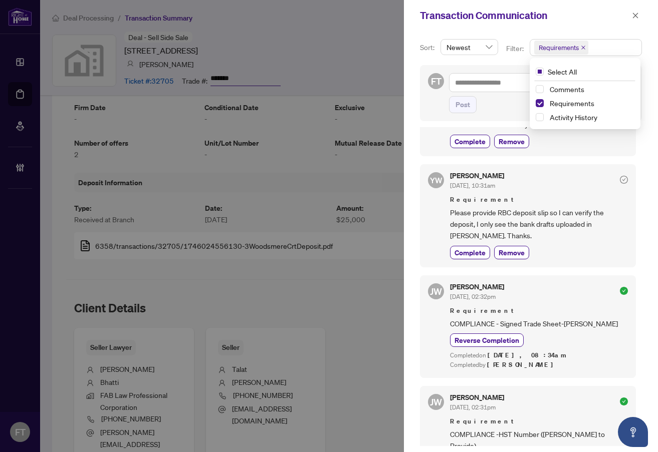
scroll to position [851, 0]
click at [633, 13] on icon "close" at bounding box center [635, 15] width 7 height 7
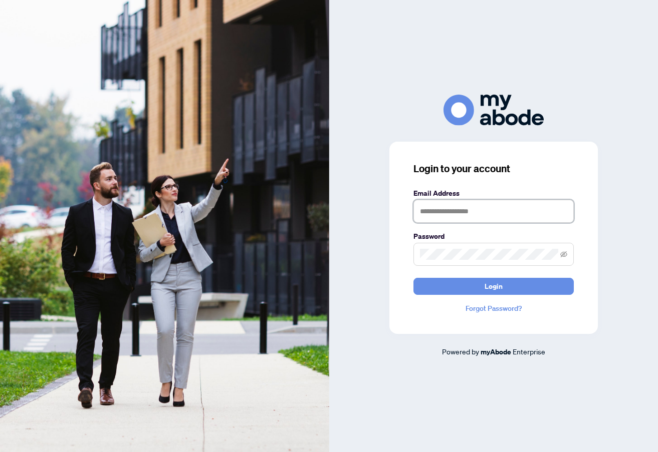
type input "**********"
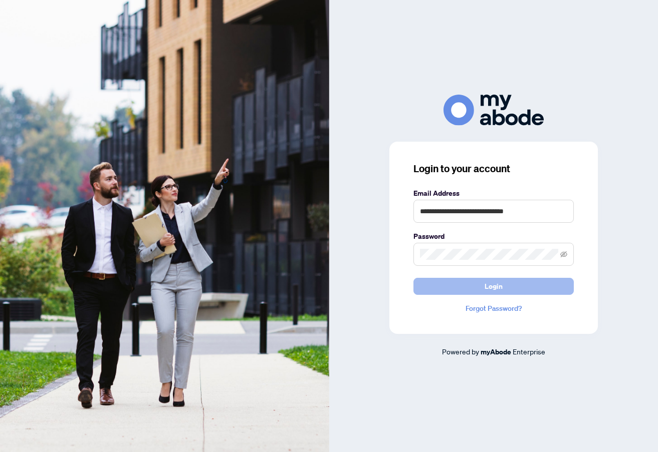
click at [488, 278] on span "Login" at bounding box center [493, 286] width 18 height 16
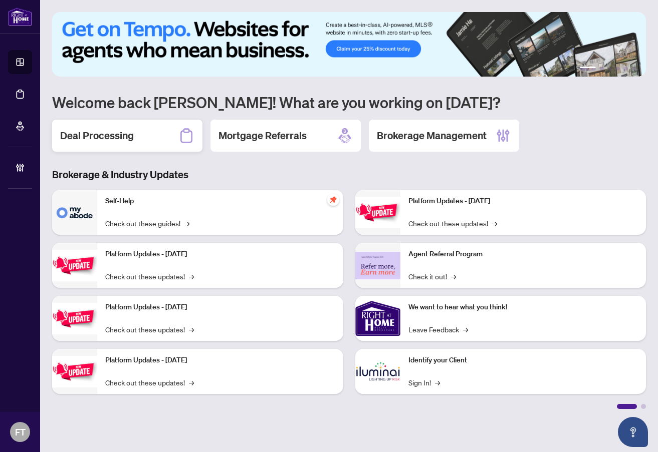
click at [105, 136] on h2 "Deal Processing" at bounding box center [97, 136] width 74 height 14
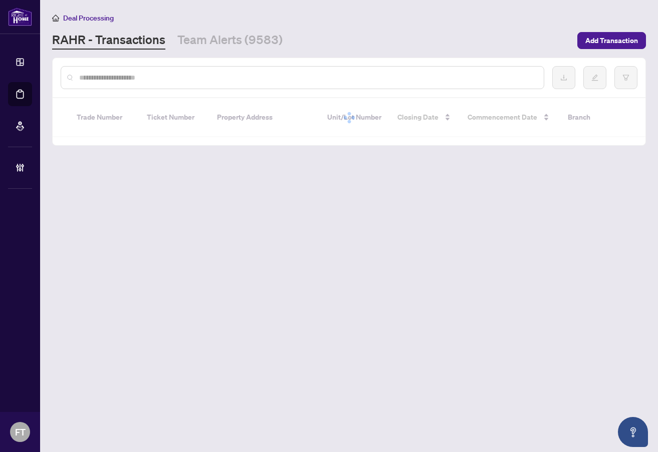
click at [212, 78] on input "text" at bounding box center [307, 77] width 456 height 11
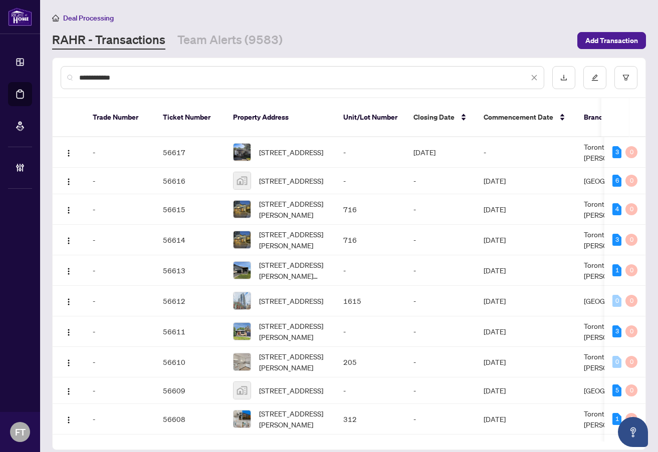
type input "**********"
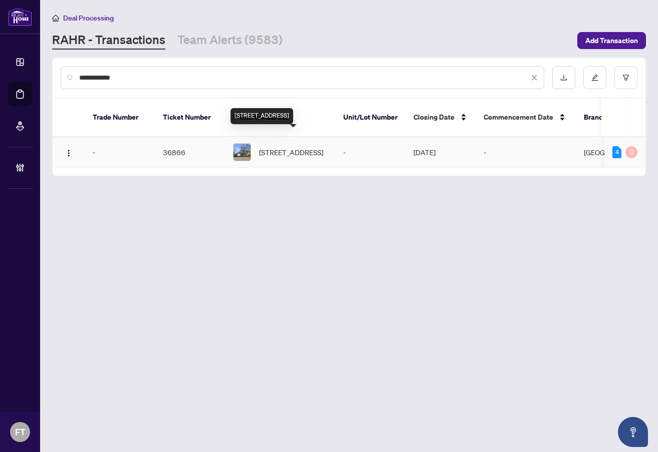
click at [309, 147] on span "36 Cavendish Cres, Brampton, Ontario L6T 1Z4, Canada" at bounding box center [291, 152] width 64 height 11
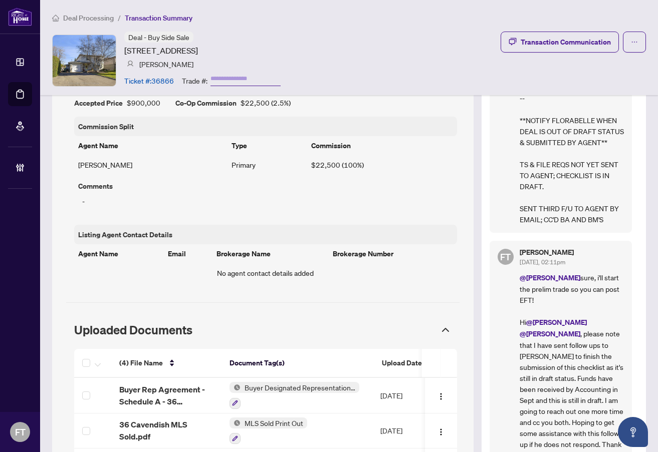
scroll to position [551, 0]
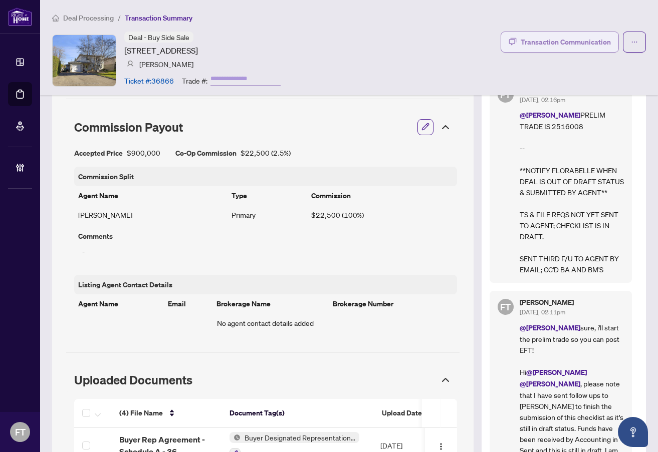
click at [554, 45] on div "Transaction Communication" at bounding box center [565, 42] width 90 height 16
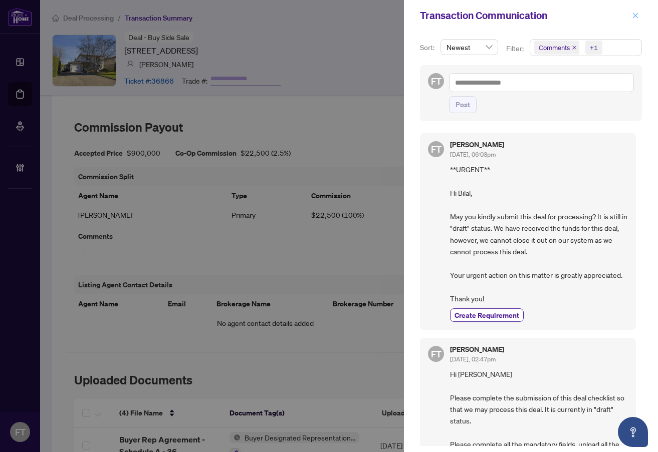
click at [637, 16] on icon "close" at bounding box center [635, 15] width 7 height 7
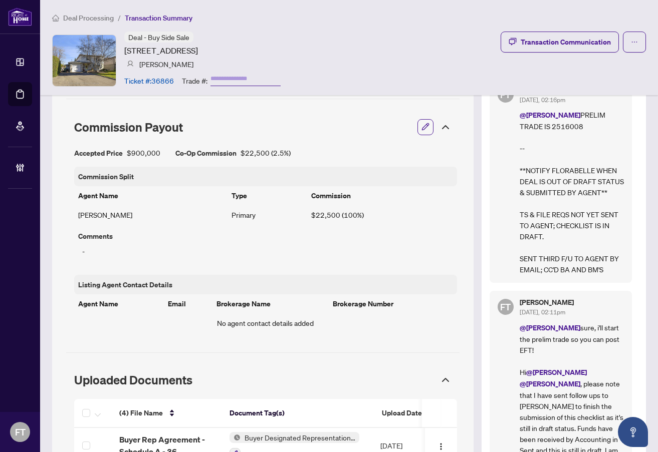
drag, startPoint x: 78, startPoint y: 15, endPoint x: 115, endPoint y: 2, distance: 39.9
click at [78, 15] on span "Deal Processing" at bounding box center [88, 18] width 51 height 9
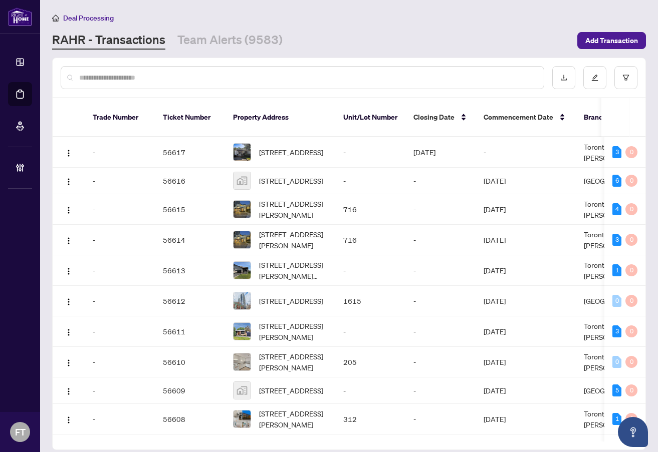
click at [194, 78] on input "text" at bounding box center [307, 77] width 456 height 11
type input "*******"
click at [647, 220] on main "Deal Processing RAHR - Transactions Team Alerts (9583) Add Transaction ******* …" at bounding box center [349, 226] width 618 height 452
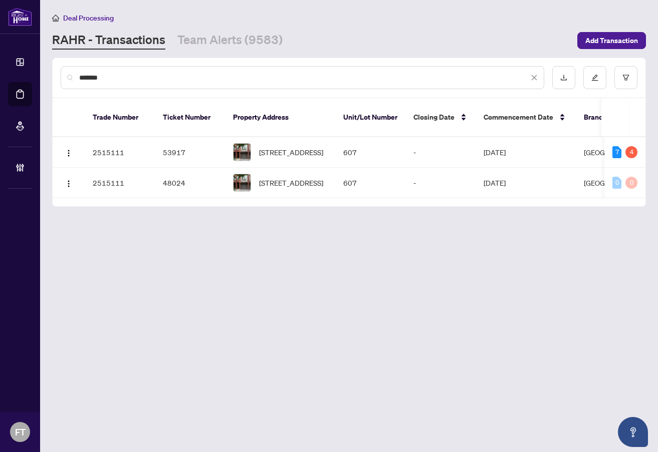
click at [309, 292] on main "Deal Processing RAHR - Transactions Team Alerts (9583) Add Transaction ******* …" at bounding box center [349, 226] width 618 height 452
click at [311, 198] on td "607-895 Maple Ave, Burlington, Ontario L7S 2H7, Canada" at bounding box center [280, 183] width 110 height 31
click at [278, 147] on span "607-895 Maple Ave, Burlington, Ontario L7S 2H7, Canada" at bounding box center [291, 152] width 64 height 11
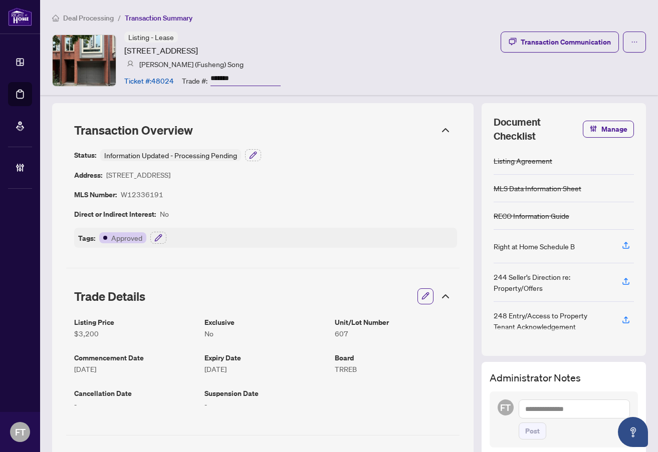
drag, startPoint x: 352, startPoint y: 20, endPoint x: 363, endPoint y: 3, distance: 20.0
click at [352, 20] on ol "Deal Processing / Transaction Summary" at bounding box center [349, 18] width 594 height 12
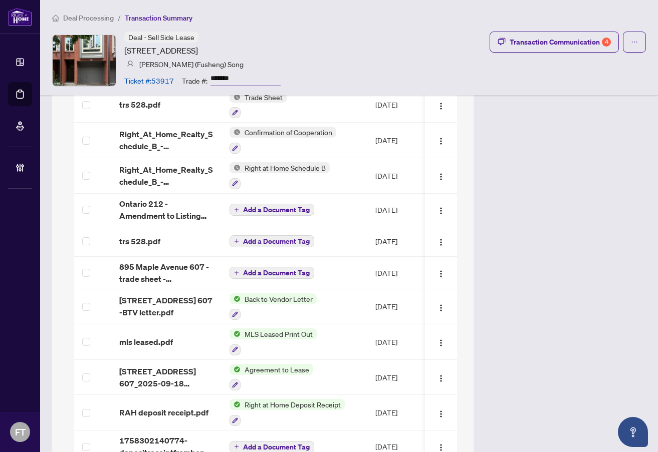
scroll to position [1097, 0]
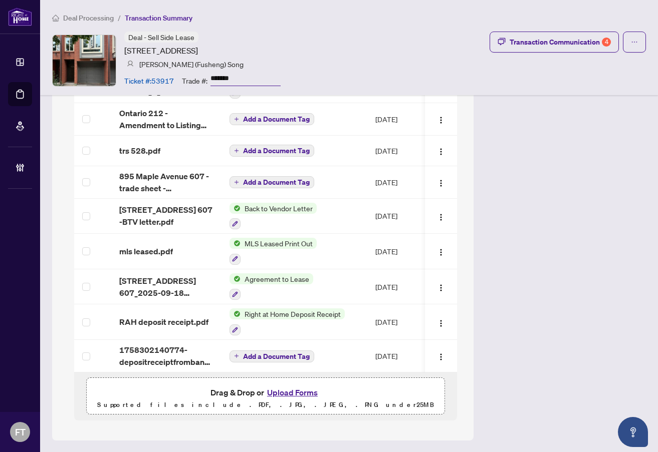
drag, startPoint x: 303, startPoint y: 372, endPoint x: 401, endPoint y: 372, distance: 98.7
click at [401, 372] on div "(13) File Name Document Tag(s) Upload Date Status Uploaded By (13) File Name Do…" at bounding box center [265, 144] width 383 height 473
drag, startPoint x: 526, startPoint y: 352, endPoint x: 515, endPoint y: 355, distance: 10.9
click at [326, 366] on td "Add a Document Tag" at bounding box center [294, 356] width 146 height 33
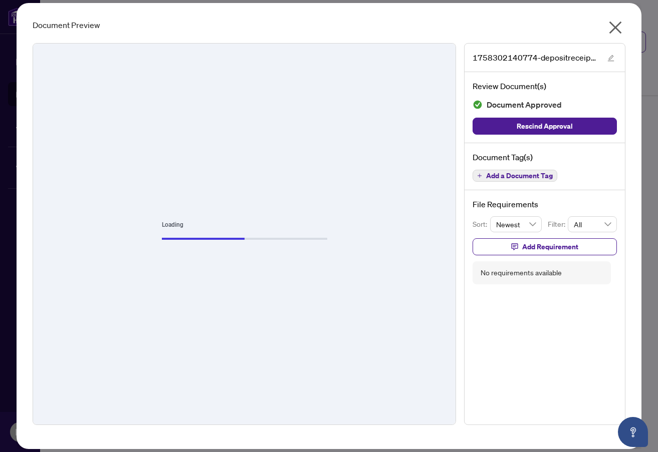
click at [616, 28] on icon "close" at bounding box center [615, 28] width 13 height 13
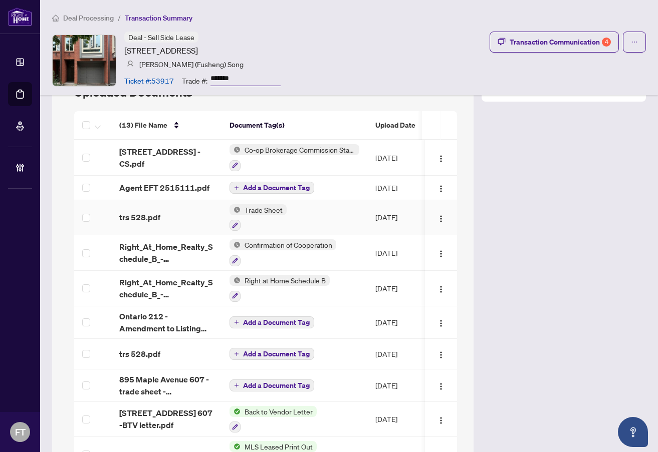
scroll to position [796, 0]
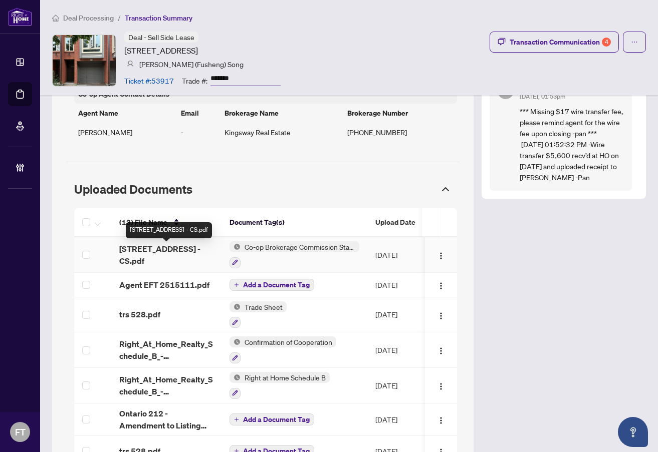
click at [174, 253] on span "895 Maple Ave 607 - CS.pdf" at bounding box center [166, 255] width 94 height 24
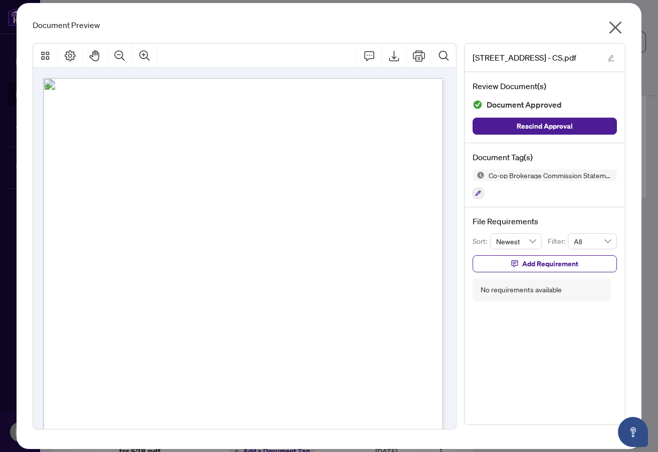
click at [178, 279] on span "FAX: (905)391-0013" at bounding box center [144, 279] width 69 height 7
click at [365, 191] on span "MISSISSAUGA ONTARIO" at bounding box center [384, 195] width 159 height 8
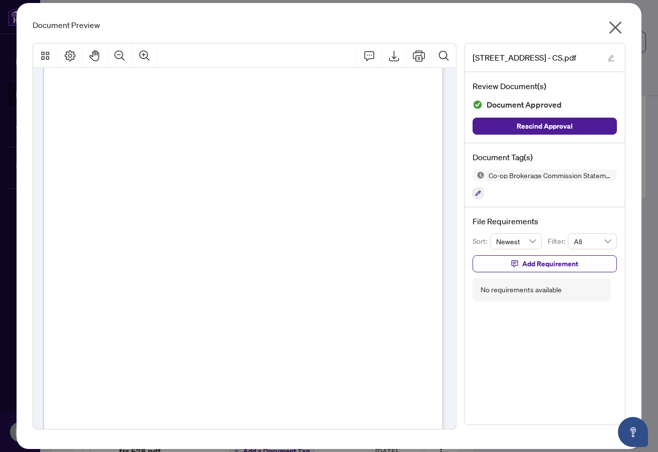
scroll to position [200, 0]
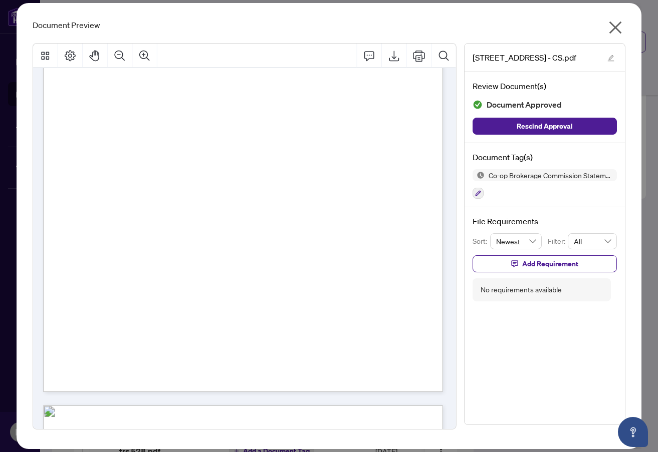
click at [613, 28] on icon "close" at bounding box center [615, 28] width 16 height 16
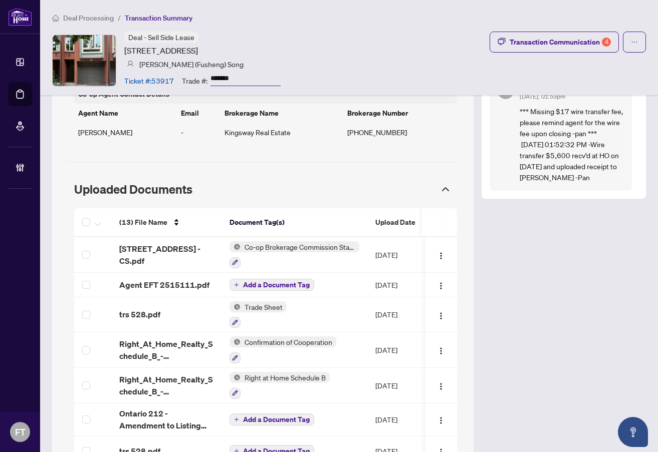
scroll to position [1097, 0]
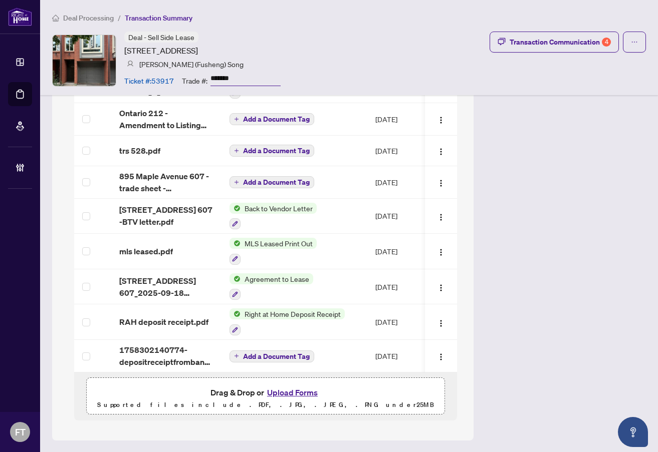
drag, startPoint x: 355, startPoint y: 437, endPoint x: 498, endPoint y: 371, distance: 158.0
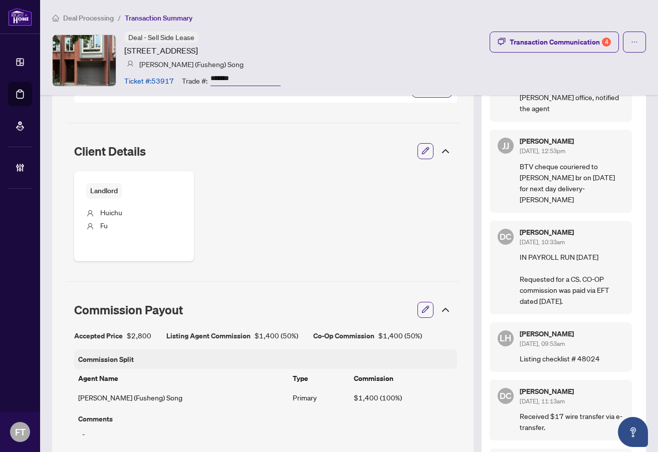
scroll to position [346, 0]
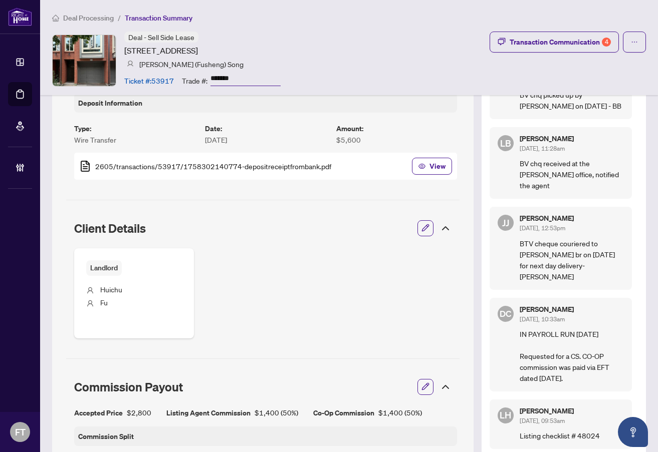
drag, startPoint x: 288, startPoint y: 285, endPoint x: 315, endPoint y: 284, distance: 26.0
click at [288, 285] on div "Landlord Huichu Fu" at bounding box center [265, 293] width 383 height 90
drag, startPoint x: 89, startPoint y: 18, endPoint x: 138, endPoint y: 80, distance: 79.1
click at [89, 18] on span "Deal Processing" at bounding box center [88, 18] width 51 height 9
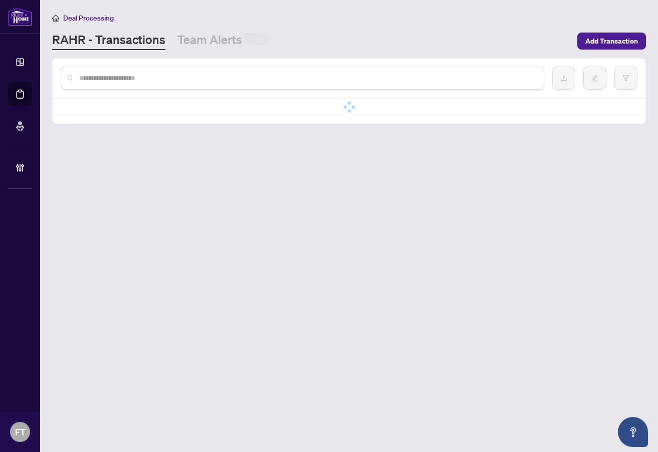
click at [139, 82] on input "text" at bounding box center [307, 78] width 456 height 11
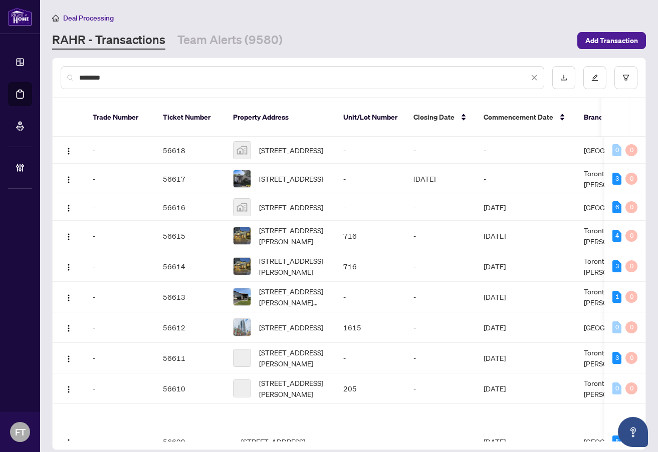
type input "********"
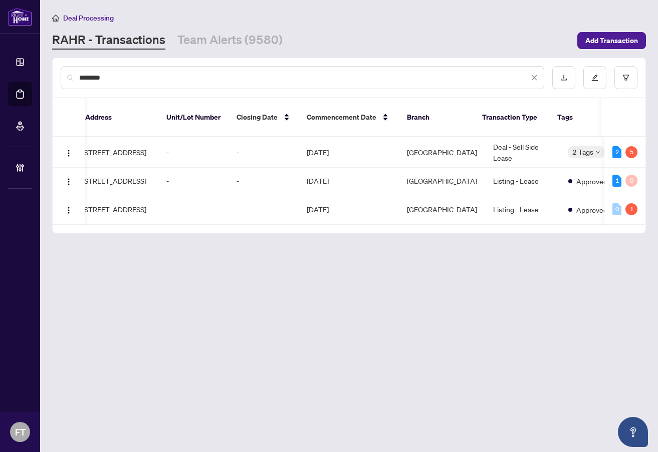
scroll to position [0, 204]
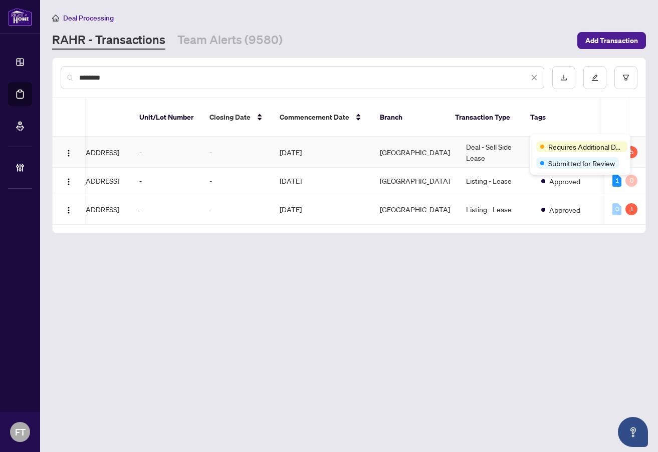
click at [481, 137] on td "Deal - Sell Side Lease" at bounding box center [495, 152] width 75 height 31
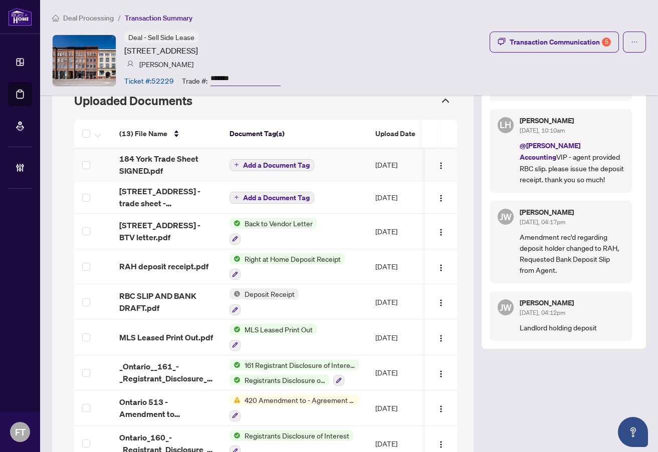
scroll to position [1002, 0]
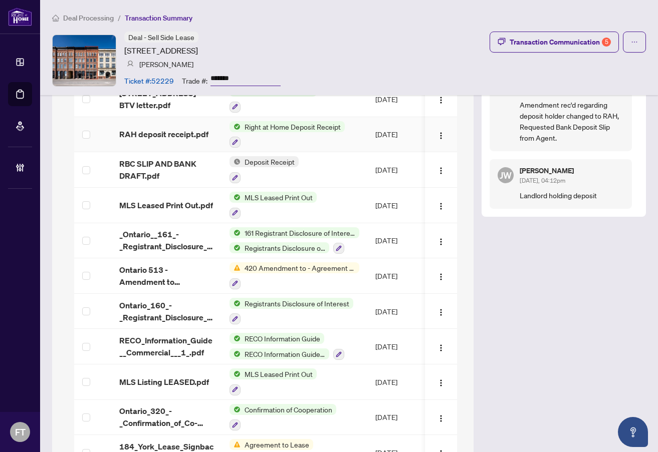
drag, startPoint x: 201, startPoint y: 134, endPoint x: 467, endPoint y: 52, distance: 279.0
click at [201, 134] on span "RAH deposit receipt.pdf" at bounding box center [163, 134] width 89 height 12
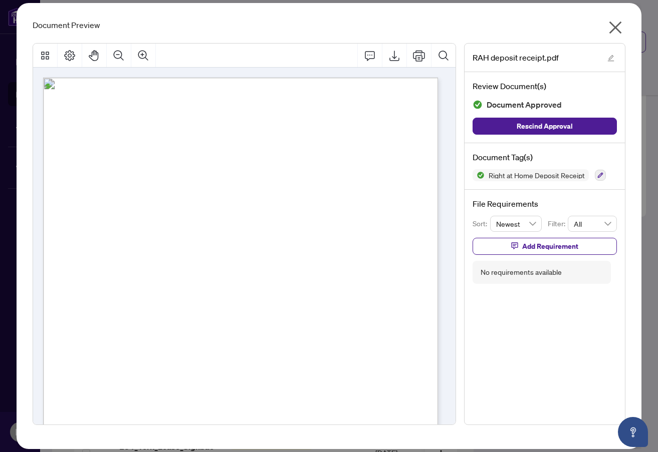
click at [617, 27] on icon "close" at bounding box center [615, 28] width 16 height 16
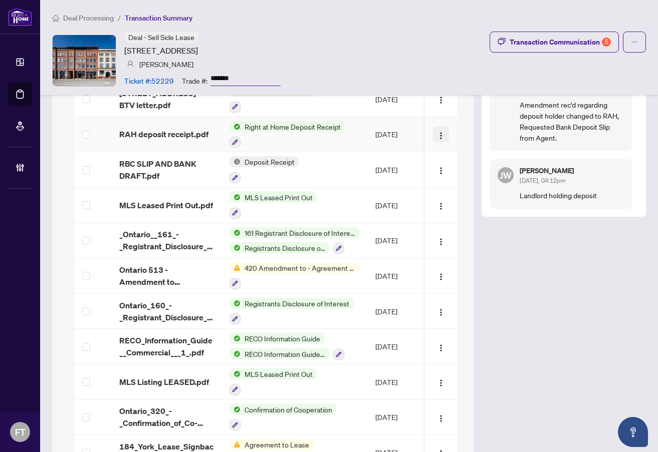
click at [437, 133] on button "button" at bounding box center [441, 134] width 16 height 16
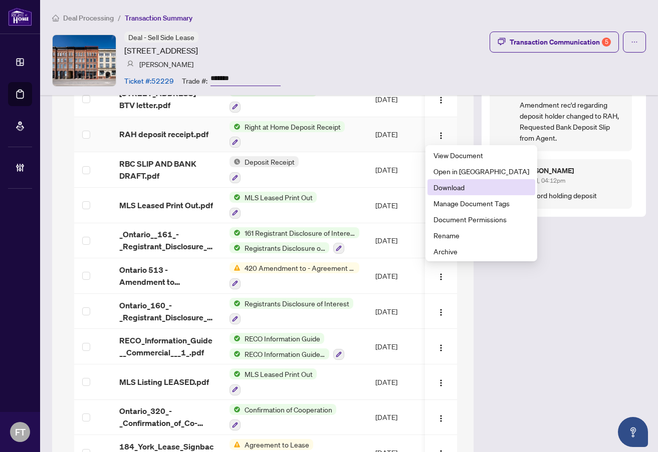
click at [460, 185] on span "Download" at bounding box center [481, 187] width 96 height 11
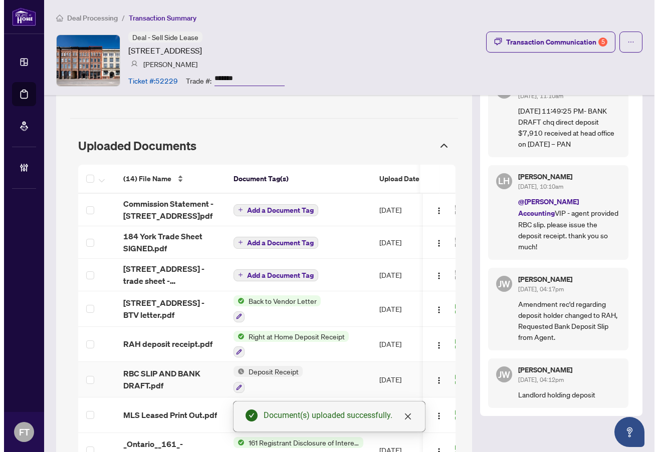
scroll to position [747, 0]
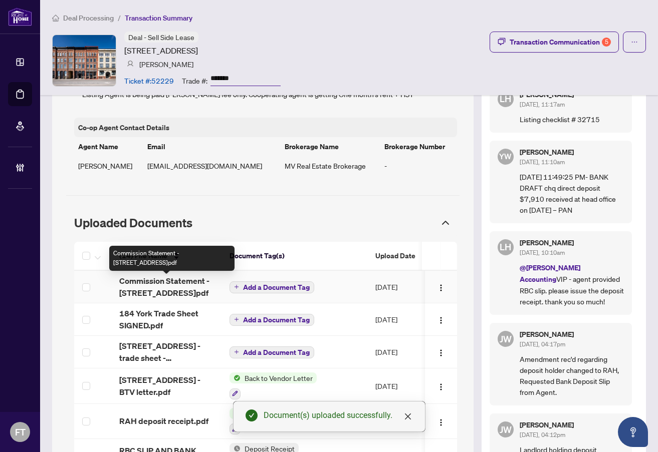
click at [147, 288] on span "Commission Statement - 184 York St.pdf" at bounding box center [166, 287] width 94 height 24
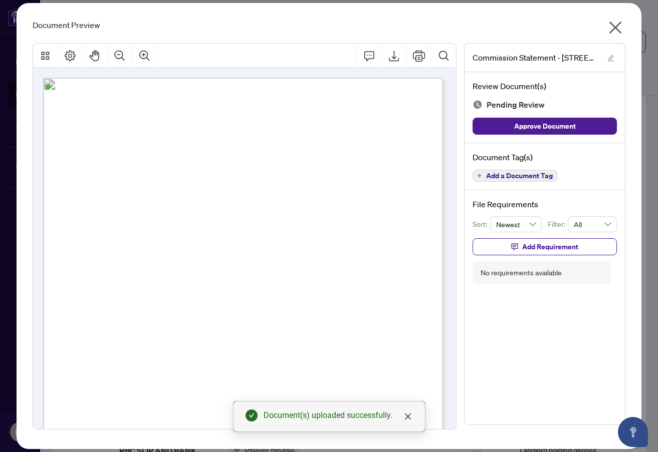
click at [204, 229] on span "Buyer’s Name: Michelle Farquhar" at bounding box center [153, 231] width 102 height 10
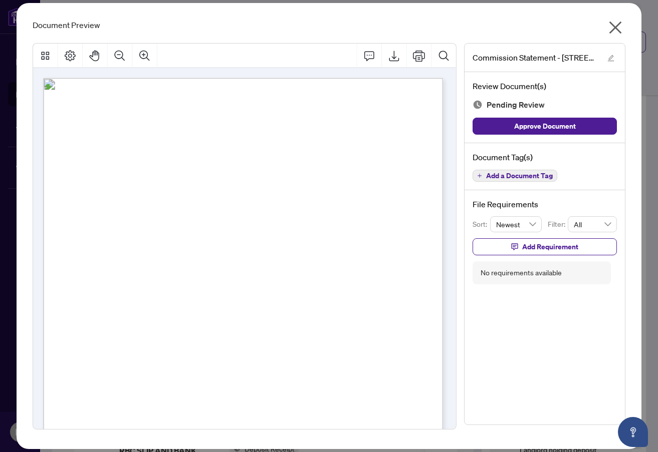
click at [532, 172] on span "Add a Document Tag" at bounding box center [519, 175] width 67 height 7
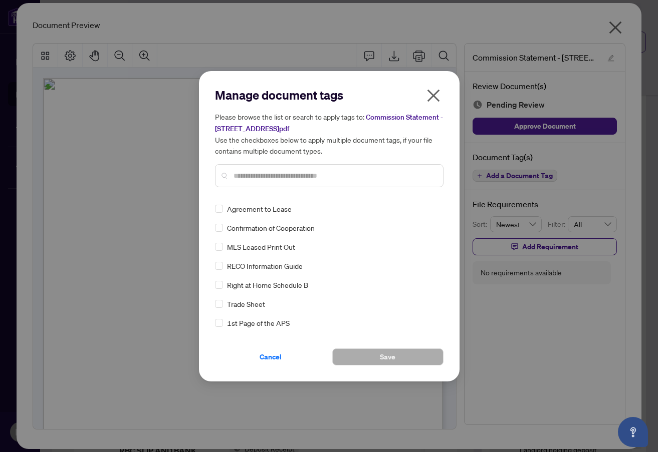
click at [287, 172] on input "text" at bounding box center [333, 175] width 201 height 11
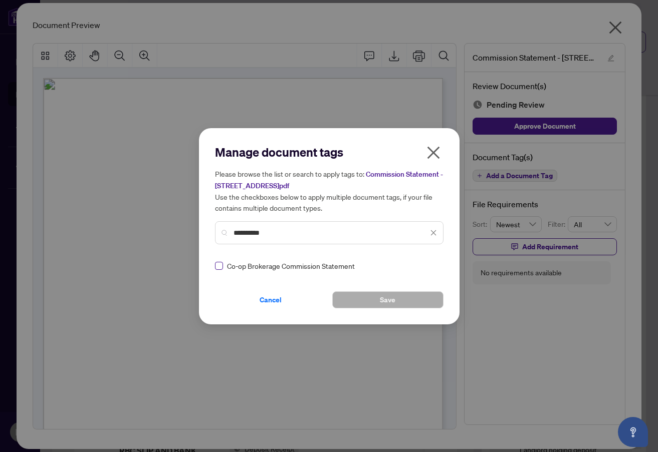
type input "**********"
click at [215, 271] on label at bounding box center [219, 265] width 8 height 11
click at [427, 265] on div at bounding box center [427, 266] width 19 height 10
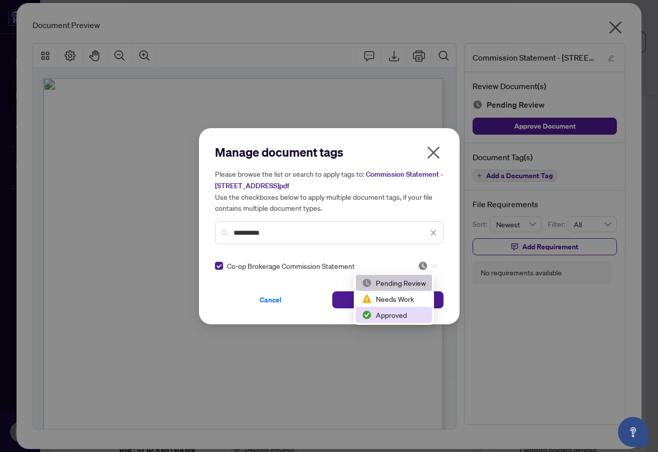
click at [380, 313] on div "Approved" at bounding box center [394, 315] width 64 height 11
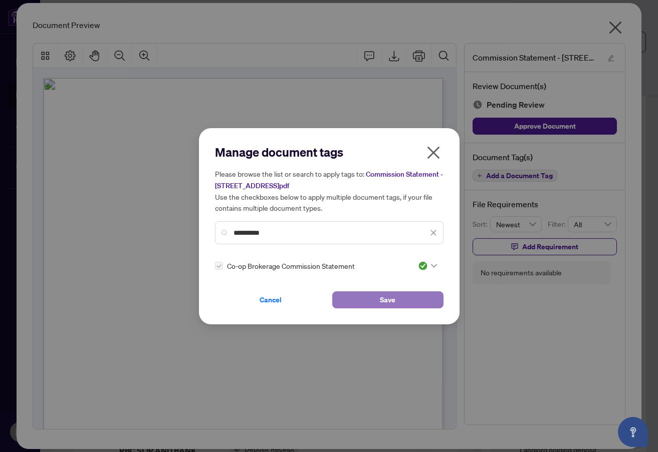
click at [343, 303] on button "Save" at bounding box center [387, 300] width 111 height 17
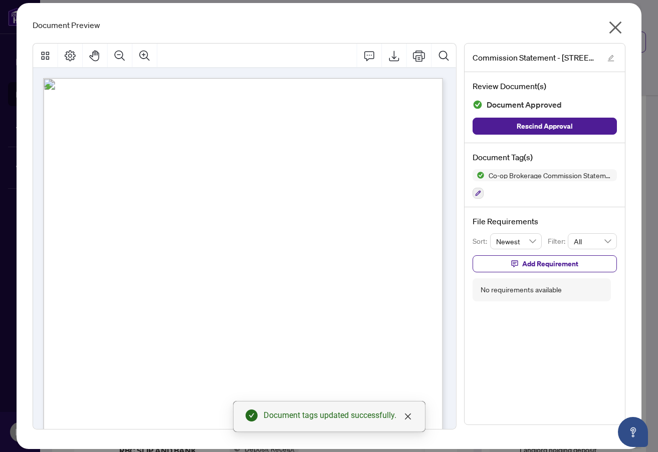
click at [572, 351] on div "Commission Statement - 184 York St.pdf Review Document(s) Document Approved Res…" at bounding box center [544, 234] width 161 height 382
click at [609, 34] on icon "close" at bounding box center [615, 28] width 16 height 16
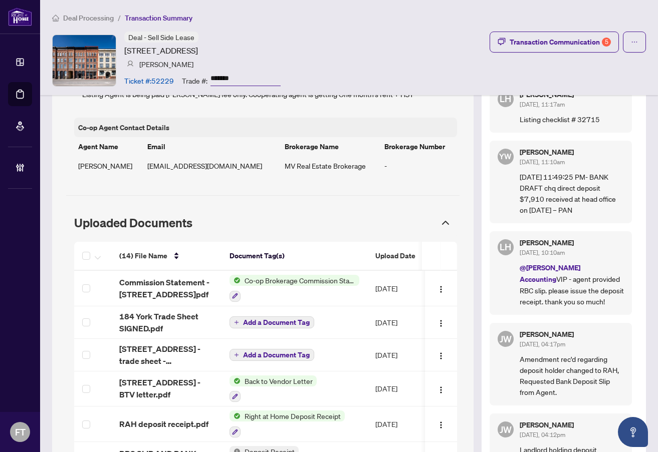
click at [98, 19] on span "Deal Processing" at bounding box center [88, 18] width 51 height 9
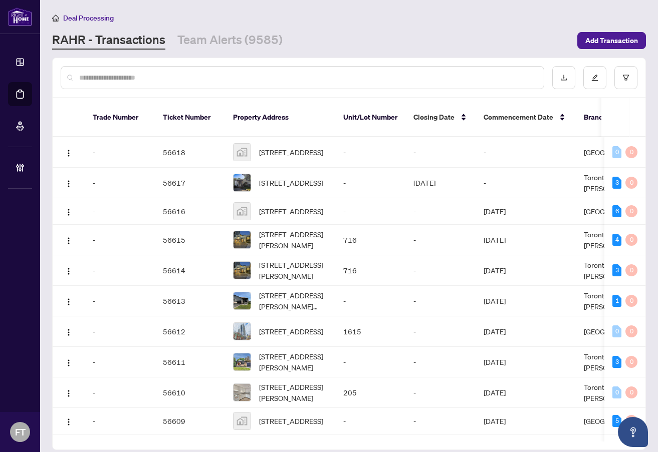
click at [184, 80] on input "text" at bounding box center [307, 77] width 456 height 11
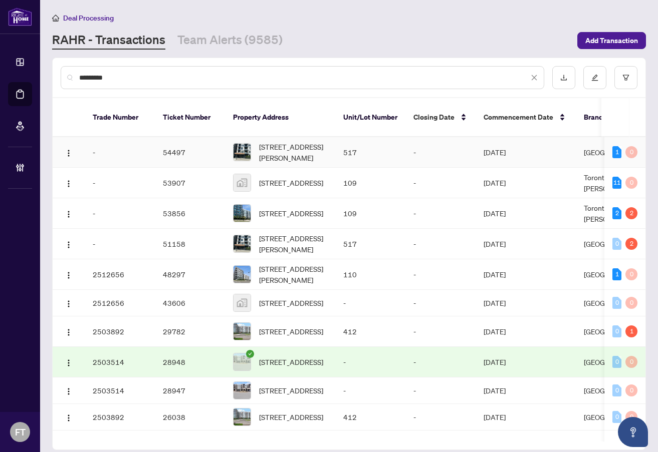
type input "*********"
click at [255, 143] on div "517-1440 Clarriage Crt, Milton, Ontario L9E 1B3, Canada" at bounding box center [280, 152] width 94 height 22
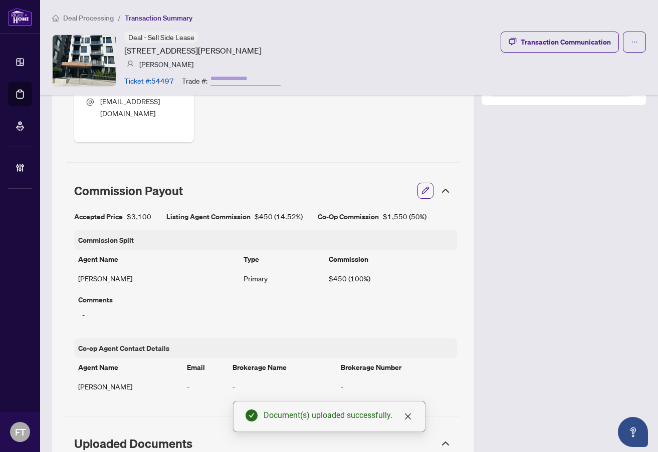
scroll to position [458, 0]
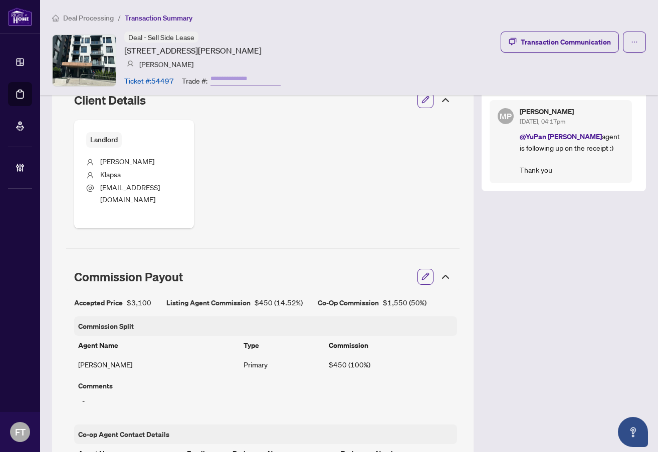
click at [98, 16] on span "Deal Processing" at bounding box center [88, 18] width 51 height 9
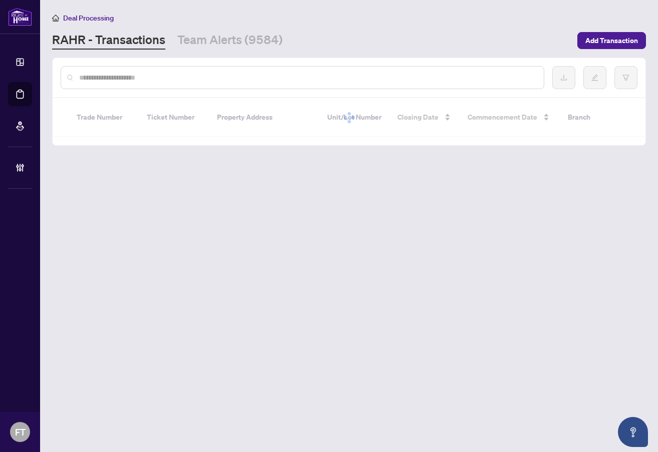
click at [291, 84] on div at bounding box center [302, 77] width 483 height 23
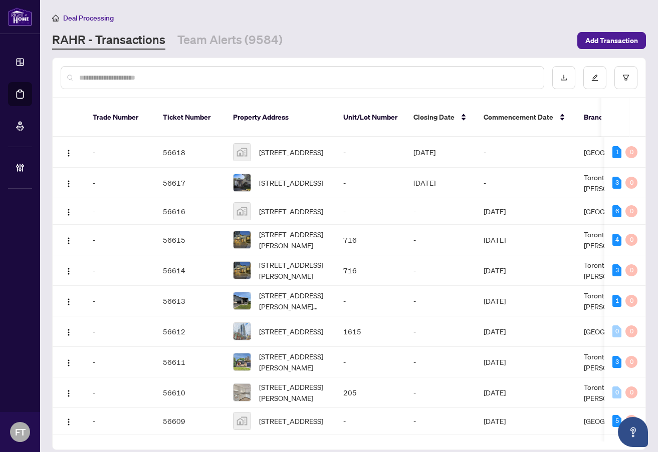
click at [294, 73] on input "text" at bounding box center [307, 77] width 456 height 11
type input "********"
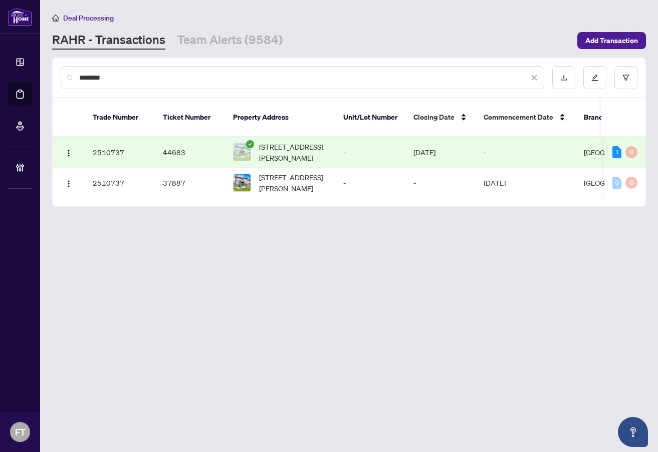
click at [418, 139] on td "[DATE]" at bounding box center [440, 152] width 70 height 31
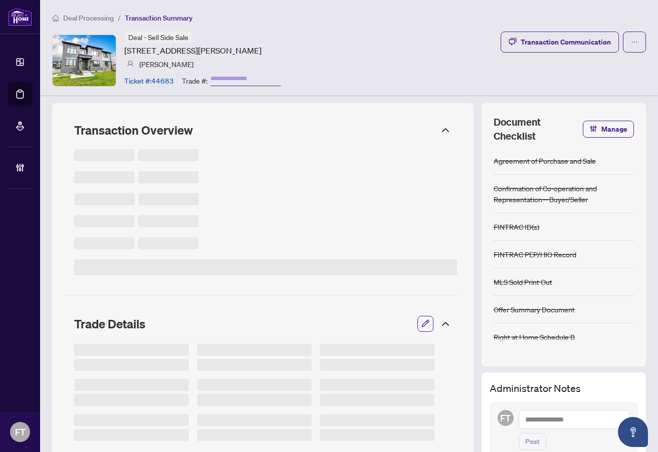
type input "*******"
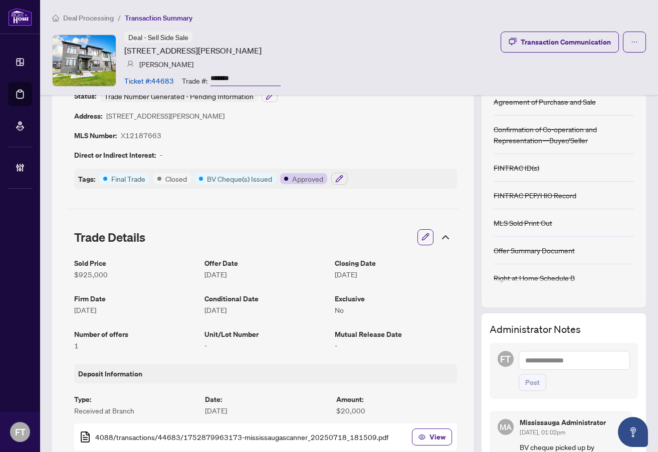
scroll to position [200, 0]
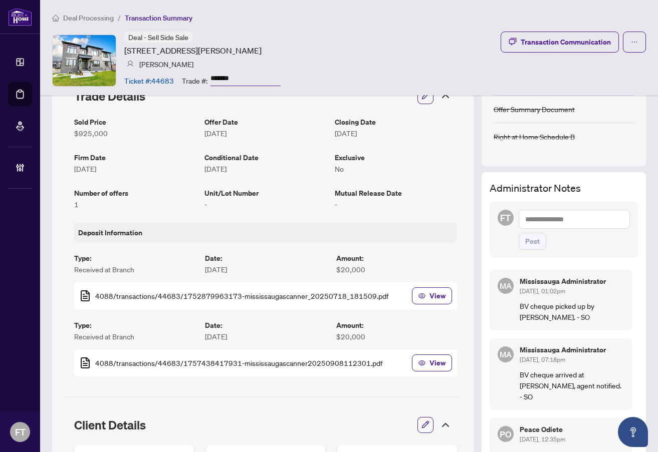
drag, startPoint x: 89, startPoint y: 16, endPoint x: 267, endPoint y: 60, distance: 183.3
click at [89, 16] on span "Deal Processing" at bounding box center [88, 18] width 51 height 9
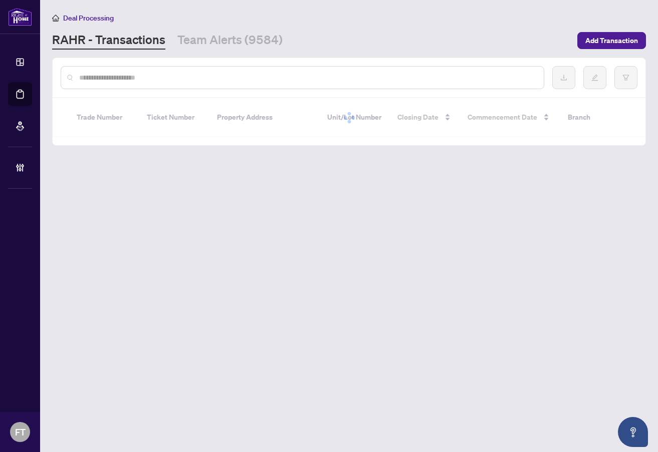
click at [252, 75] on input "text" at bounding box center [307, 77] width 456 height 11
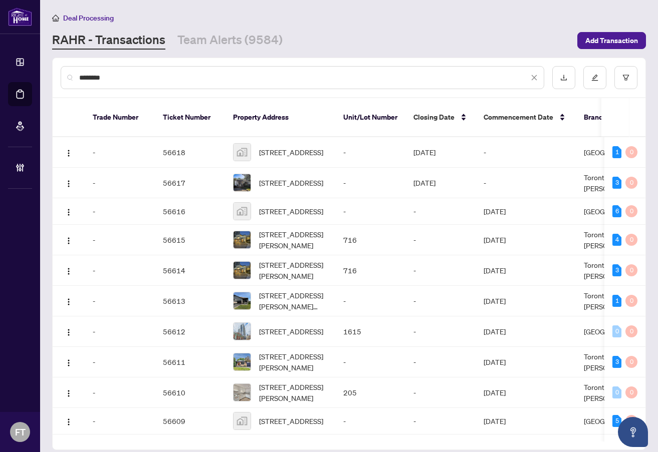
type input "********"
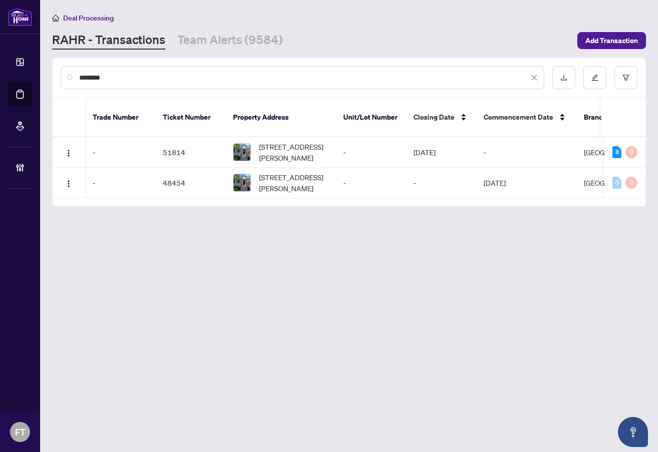
scroll to position [0, 409]
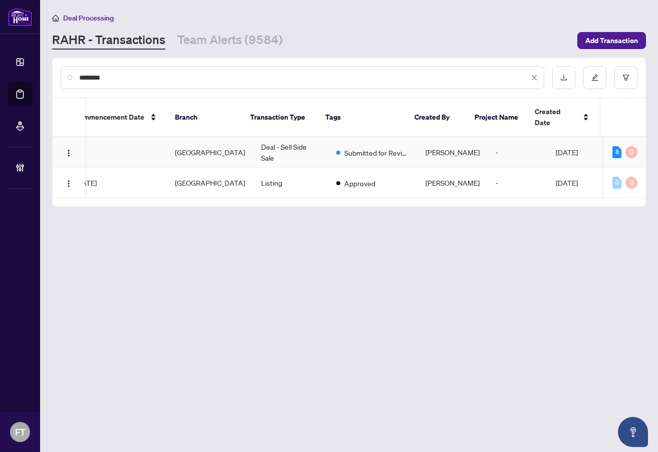
click at [436, 148] on span "[PERSON_NAME]" at bounding box center [452, 152] width 54 height 9
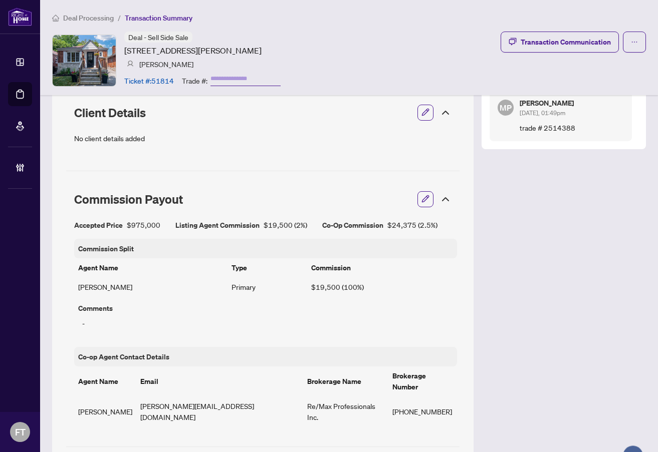
scroll to position [406, 0]
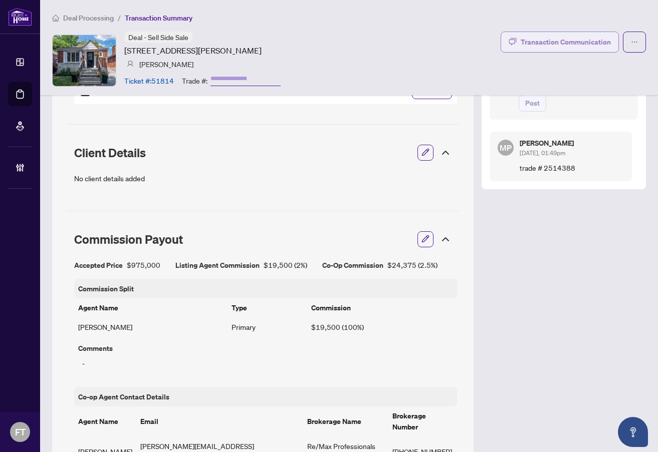
drag, startPoint x: 337, startPoint y: 34, endPoint x: 505, endPoint y: 35, distance: 168.3
click at [337, 34] on div "Deal - Sell Side Sale [STREET_ADDRESS][PERSON_NAME] [PERSON_NAME] Ticket #: 518…" at bounding box center [349, 61] width 594 height 58
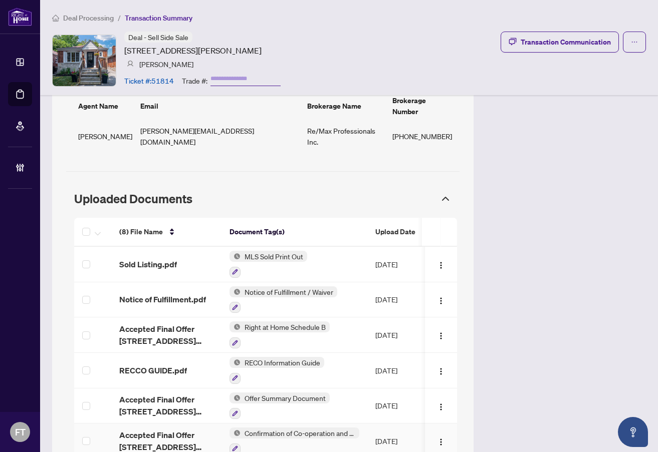
scroll to position [556, 0]
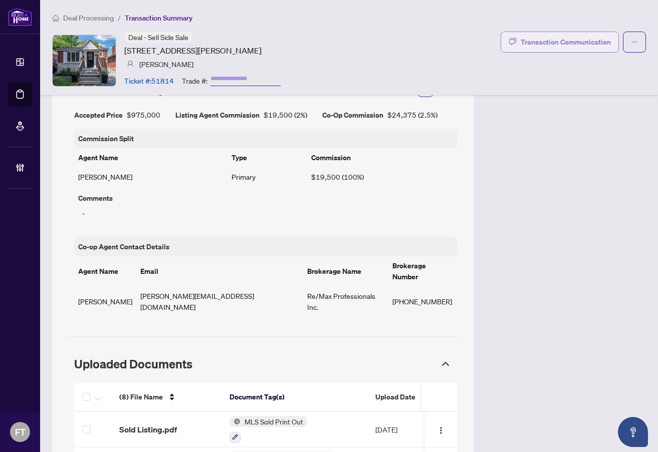
click at [572, 38] on div "Transaction Communication" at bounding box center [565, 42] width 90 height 16
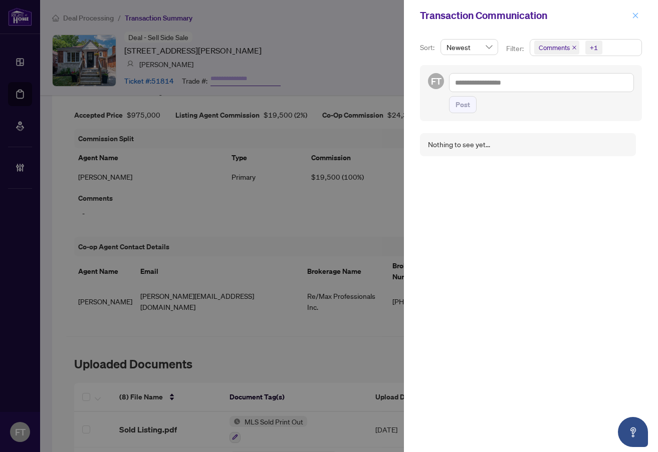
click at [641, 16] on button "button" at bounding box center [635, 16] width 13 height 12
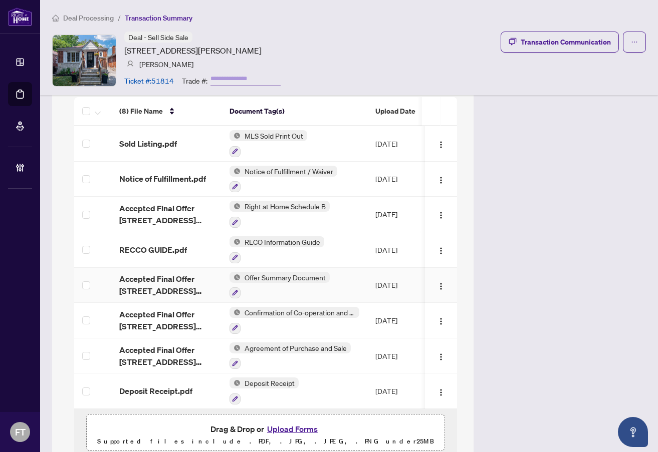
scroll to position [851, 0]
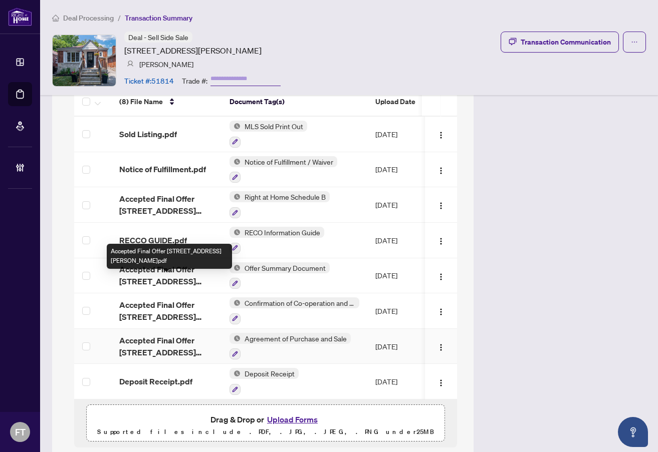
click at [160, 335] on span "Accepted Final Offer 6 Struthers Street.pdf" at bounding box center [166, 347] width 94 height 24
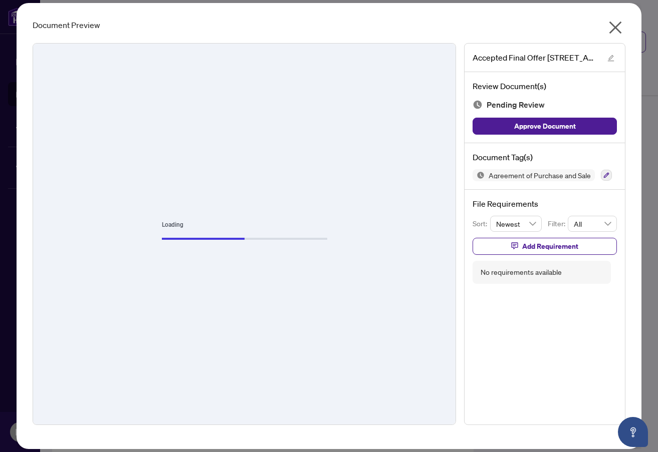
click at [213, 128] on div "Loading" at bounding box center [244, 234] width 422 height 381
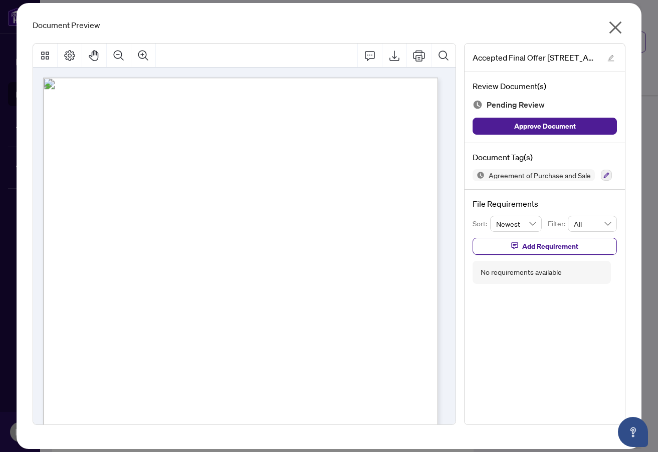
click at [136, 208] on div "Docusign Envelope ID: 0ED96FB2-A153-40E0-9D4B-52654F80E223 9/3/2025 9/3/2025 Do…" at bounding box center [297, 408] width 509 height 660
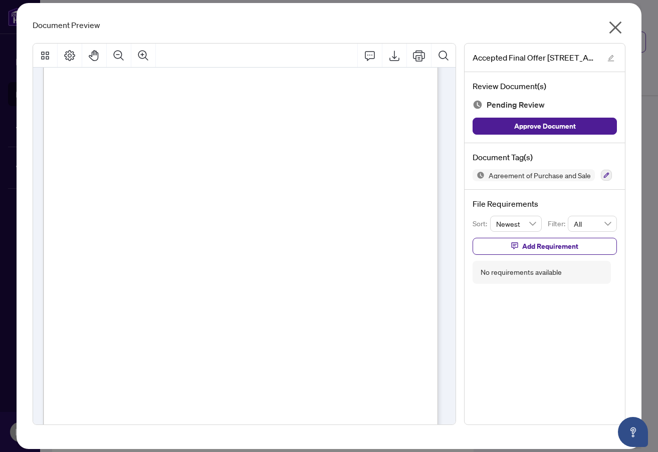
scroll to position [3776, 0]
drag, startPoint x: 195, startPoint y: 121, endPoint x: 532, endPoint y: 28, distance: 350.3
click at [198, 121] on div "Docusign Envelope ID: 0ED96FB2-A153-40E0-9D4B-52654F80E223 9/3/2025 9/3/2025 Do…" at bounding box center [297, 305] width 509 height 660
click at [612, 23] on icon "close" at bounding box center [615, 28] width 13 height 13
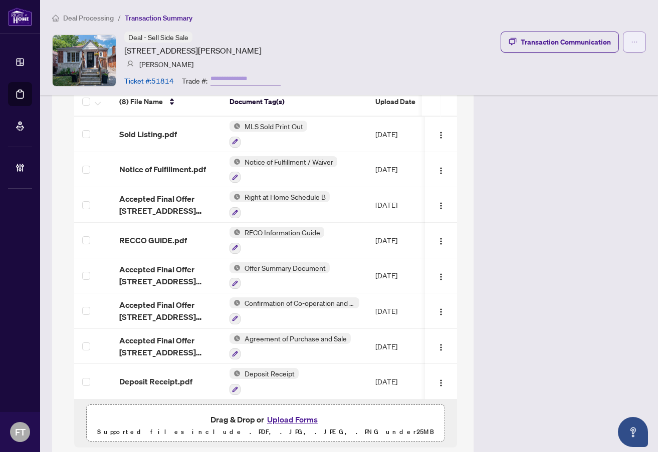
click at [623, 42] on button "button" at bounding box center [634, 42] width 23 height 21
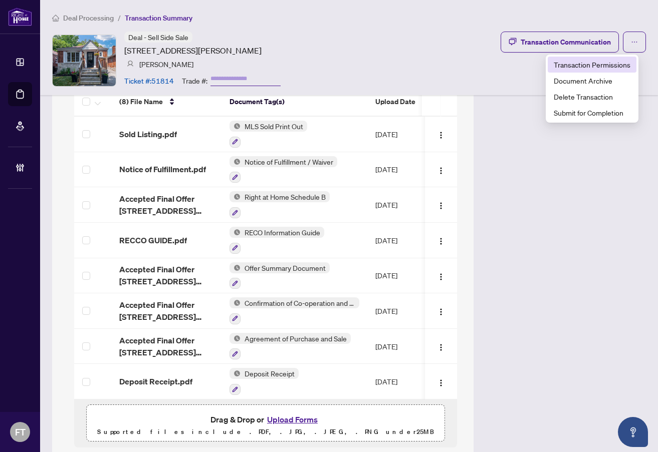
click at [593, 62] on span "Transaction Permissions" at bounding box center [591, 64] width 77 height 11
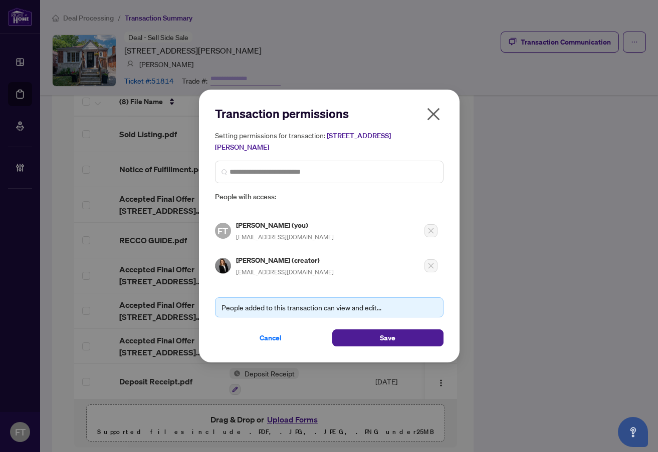
click at [262, 270] on span "francescaslocombe@gmail.com" at bounding box center [285, 272] width 98 height 8
click at [261, 271] on span "francescaslocombe@gmail.com" at bounding box center [285, 272] width 98 height 8
copy div "francescaslocombe@gmail.com"
click at [272, 336] on span "Cancel" at bounding box center [270, 338] width 22 height 16
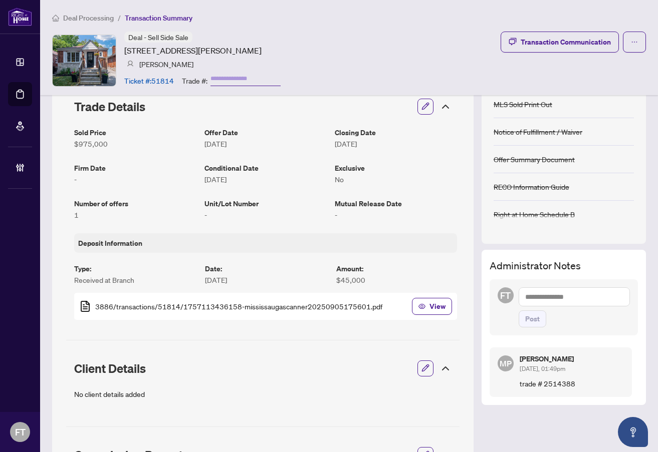
scroll to position [150, 0]
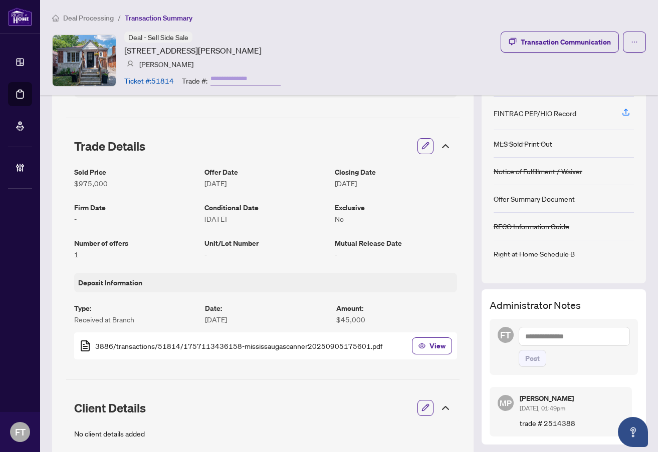
click at [546, 337] on textarea at bounding box center [573, 336] width 111 height 19
drag, startPoint x: 77, startPoint y: 20, endPoint x: 103, endPoint y: 64, distance: 50.5
click at [77, 20] on span "Deal Processing" at bounding box center [88, 18] width 51 height 9
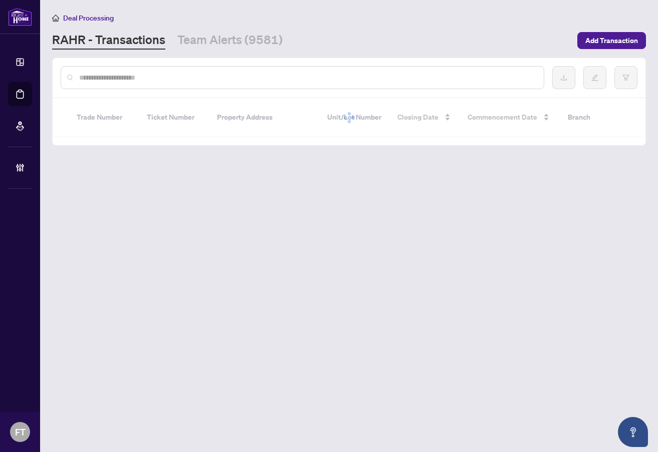
click at [362, 74] on input "text" at bounding box center [307, 77] width 456 height 11
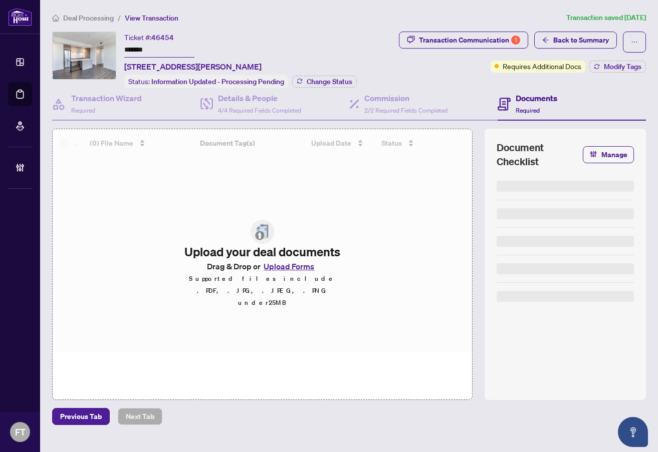
type input "*******"
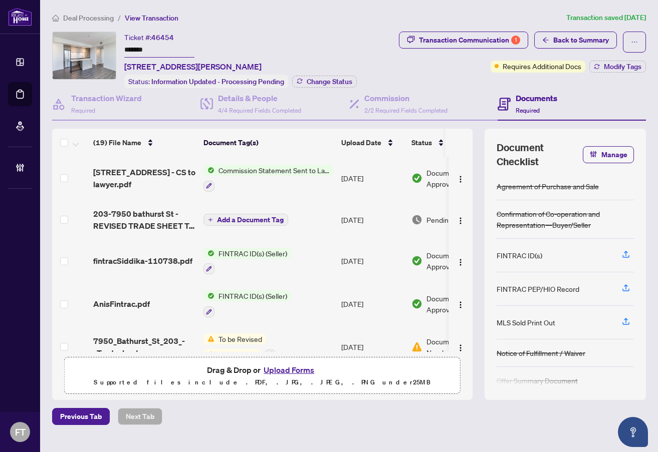
drag, startPoint x: 238, startPoint y: 433, endPoint x: 381, endPoint y: 301, distance: 194.6
click at [239, 433] on main "Deal Processing / View Transaction Transaction saved [DATE] Ticket #: 46454 ***…" at bounding box center [349, 226] width 618 height 452
click at [577, 37] on span "Back to Summary" at bounding box center [581, 40] width 56 height 16
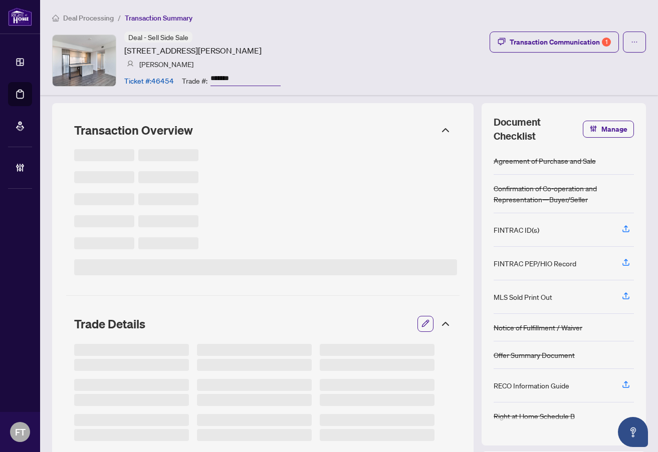
scroll to position [200, 0]
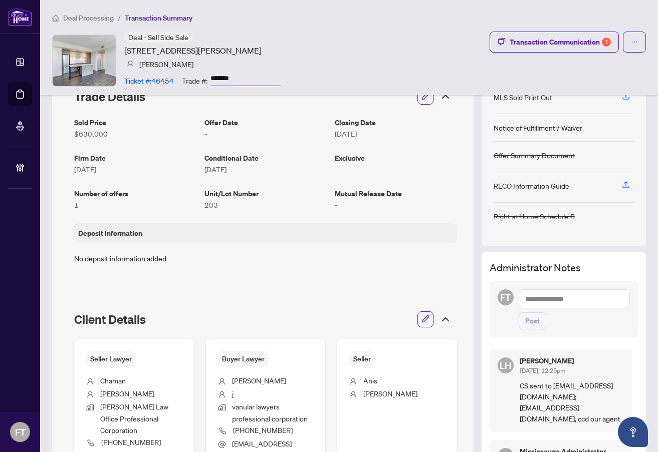
click at [478, 13] on ol "Deal Processing / Transaction Summary" at bounding box center [349, 18] width 594 height 12
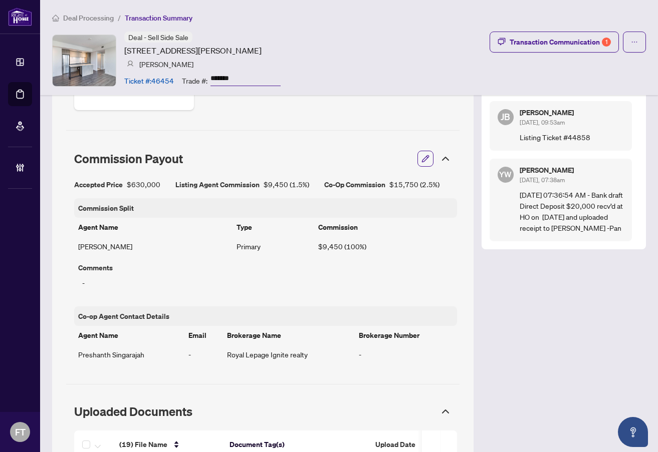
scroll to position [701, 0]
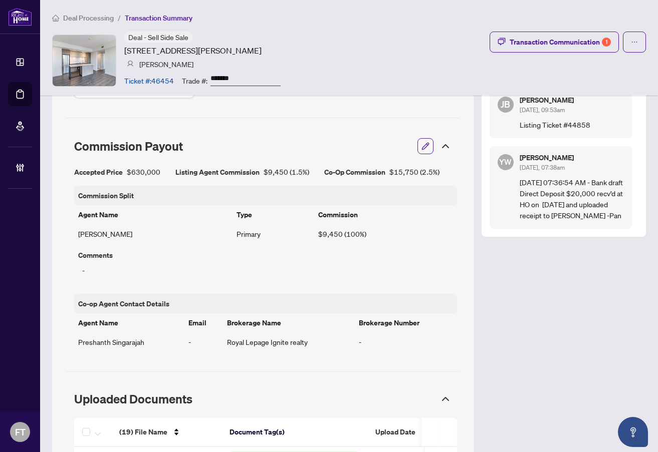
click at [537, 337] on div "Transaction Overview Status: Information Updated - Processing Pending Address: …" at bounding box center [349, 283] width 594 height 1763
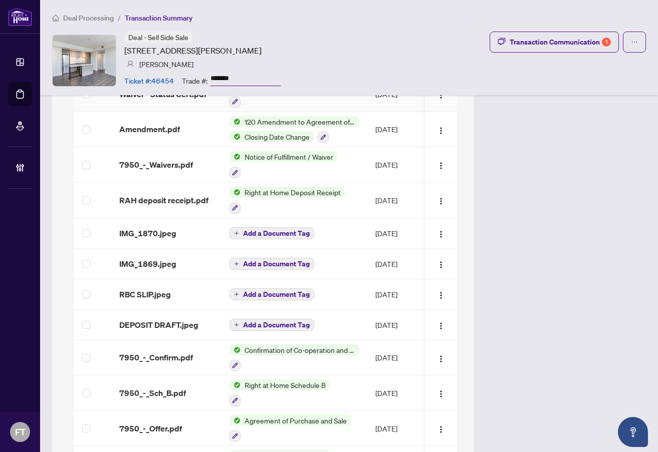
scroll to position [1410, 0]
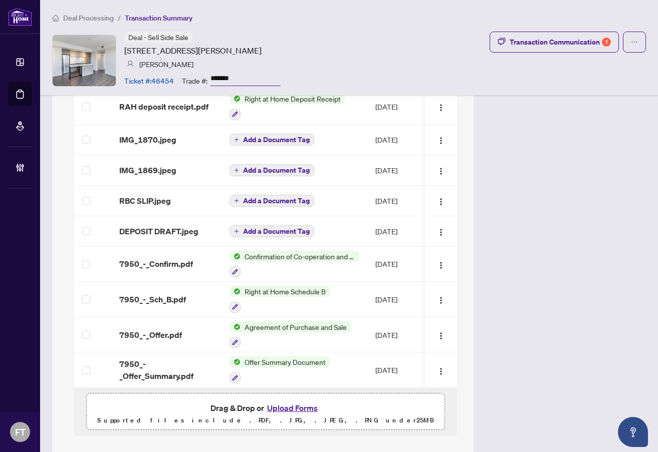
drag, startPoint x: 103, startPoint y: 434, endPoint x: 143, endPoint y: 400, distance: 52.7
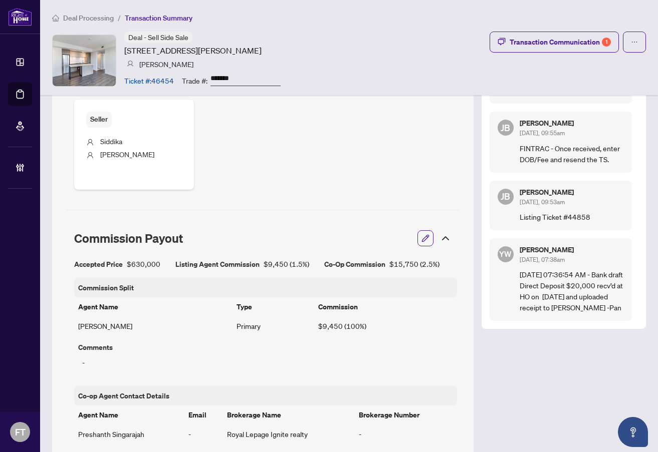
scroll to position [358, 0]
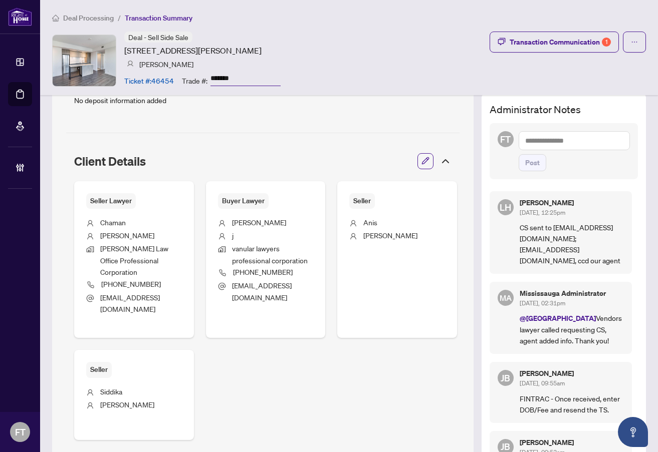
drag, startPoint x: 335, startPoint y: 66, endPoint x: 340, endPoint y: 66, distance: 5.5
click at [335, 66] on div "Deal - Sell Side Sale 7950 bathurst St, Vaughan, Ontario L4J 0L4, Canada Elias …" at bounding box center [349, 61] width 594 height 58
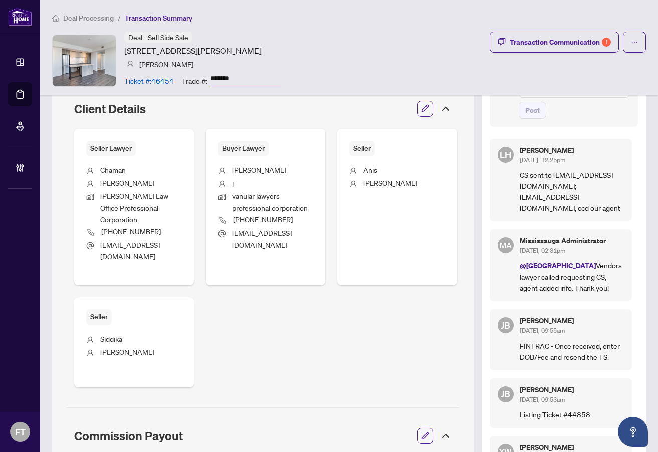
scroll to position [408, 0]
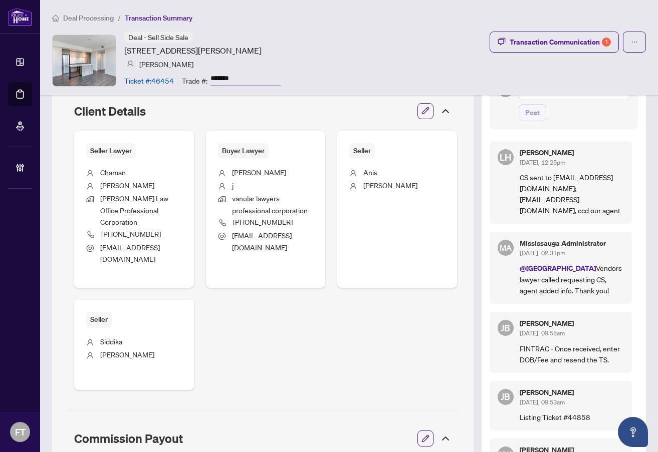
click at [92, 21] on span "Deal Processing" at bounding box center [88, 18] width 51 height 9
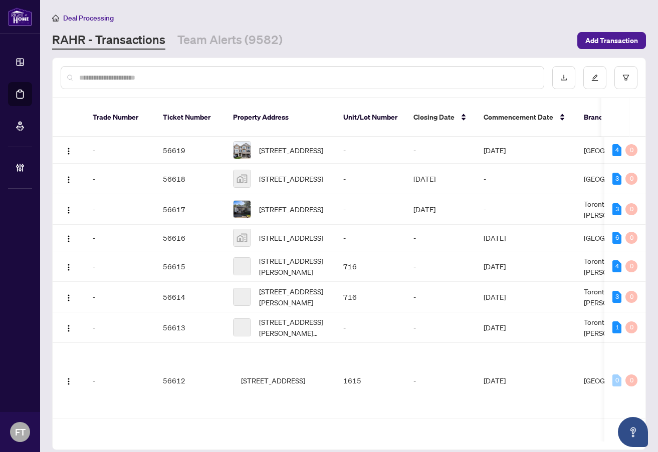
click at [230, 76] on input "text" at bounding box center [307, 77] width 456 height 11
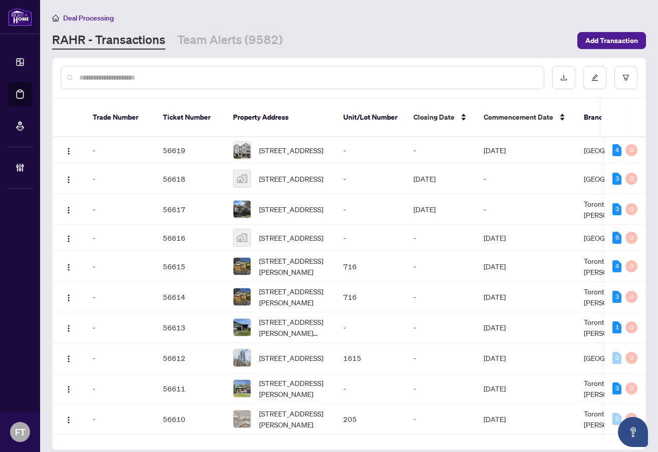
type input "*"
type input "*********"
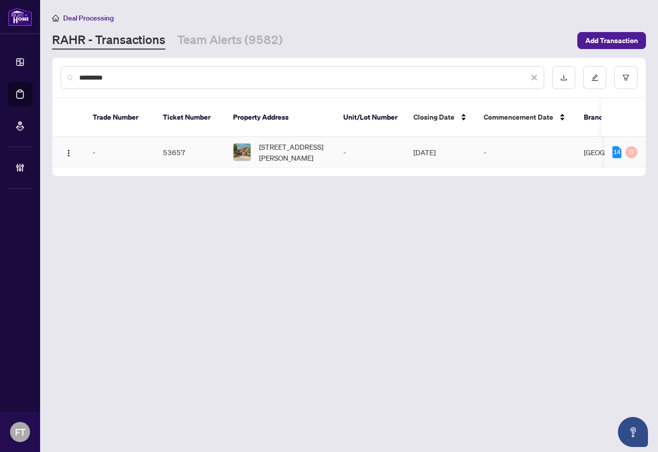
click at [337, 142] on td "-" at bounding box center [370, 152] width 70 height 31
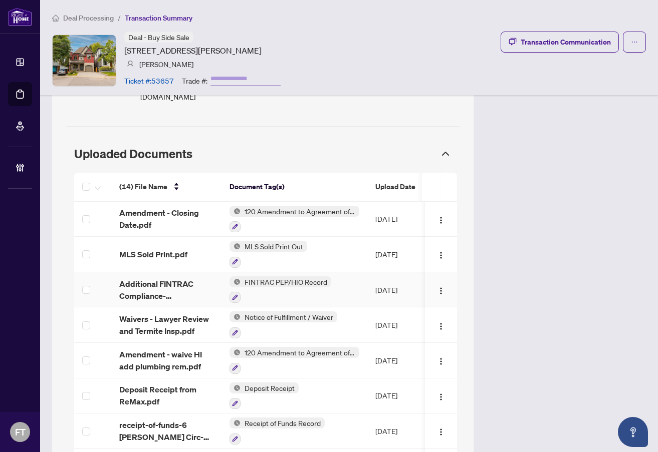
scroll to position [1002, 0]
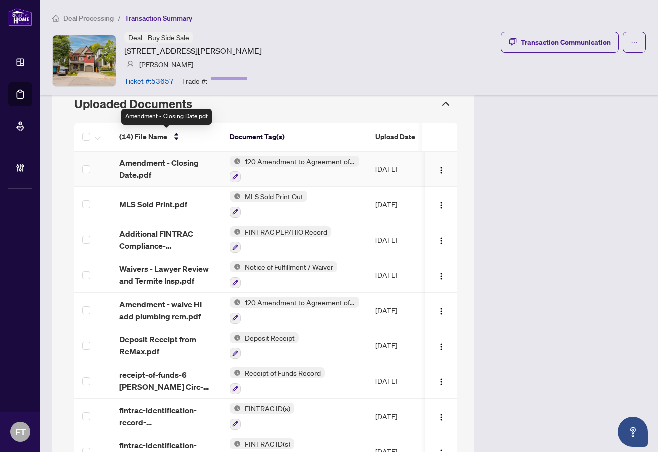
click at [185, 157] on span "Amendment - Closing Date.pdf" at bounding box center [166, 169] width 94 height 24
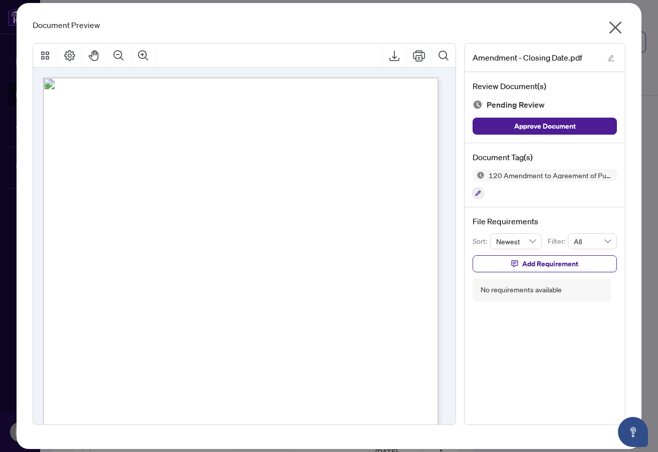
click at [614, 25] on icon "close" at bounding box center [615, 28] width 13 height 13
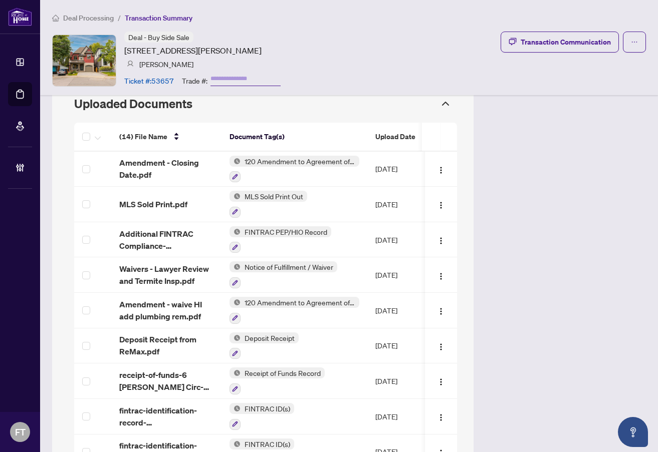
drag, startPoint x: 88, startPoint y: 19, endPoint x: 624, endPoint y: 8, distance: 536.5
click at [88, 19] on span "Deal Processing" at bounding box center [88, 18] width 51 height 9
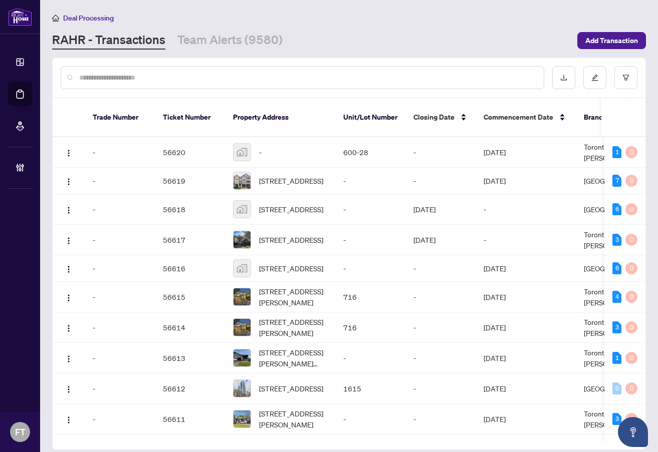
drag, startPoint x: 487, startPoint y: 2, endPoint x: 483, endPoint y: 9, distance: 7.8
click at [487, 2] on main "Deal Processing RAHR - Transactions Team Alerts (9580) Add Transaction Trade Nu…" at bounding box center [349, 226] width 618 height 452
click at [476, 40] on div "RAHR - Transactions Team Alerts (9580)" at bounding box center [311, 41] width 519 height 18
click at [187, 76] on input "text" at bounding box center [307, 77] width 456 height 11
type input "*********"
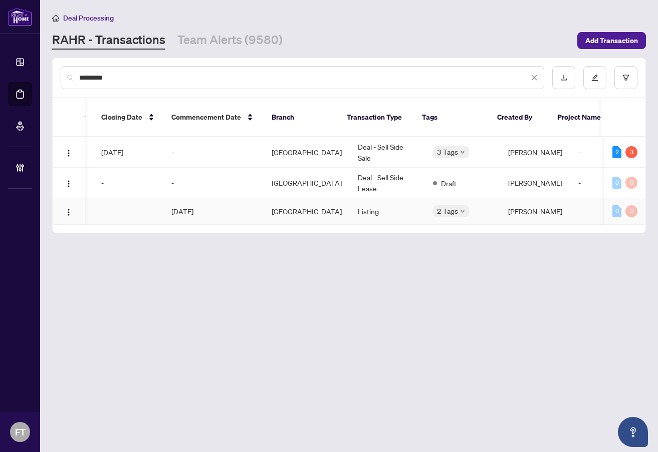
scroll to position [0, 313]
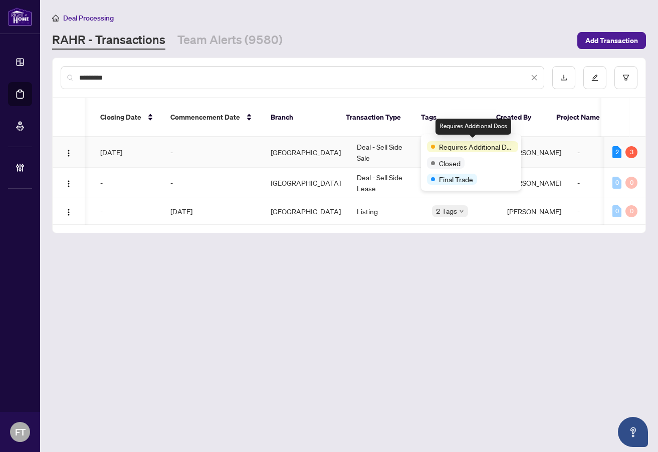
click at [398, 137] on td "Deal - Sell Side Sale" at bounding box center [386, 152] width 75 height 31
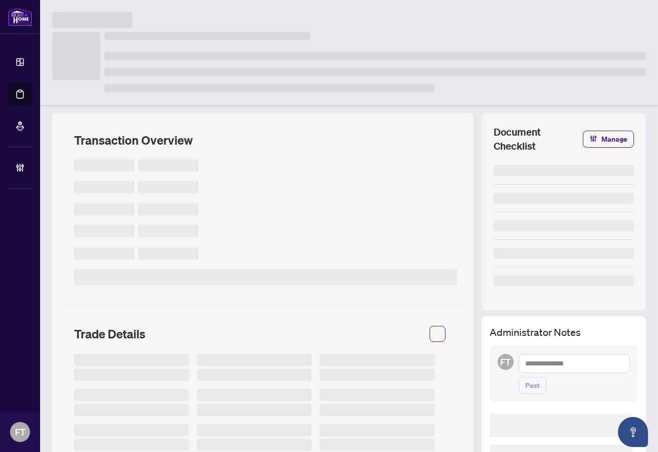
click at [333, 18] on div at bounding box center [349, 20] width 594 height 16
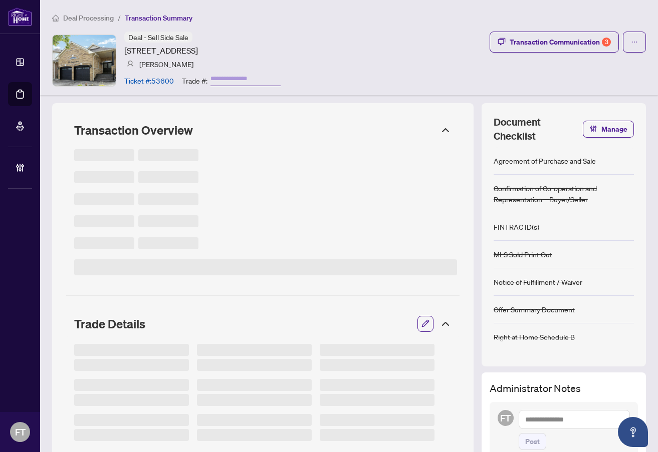
type input "*******"
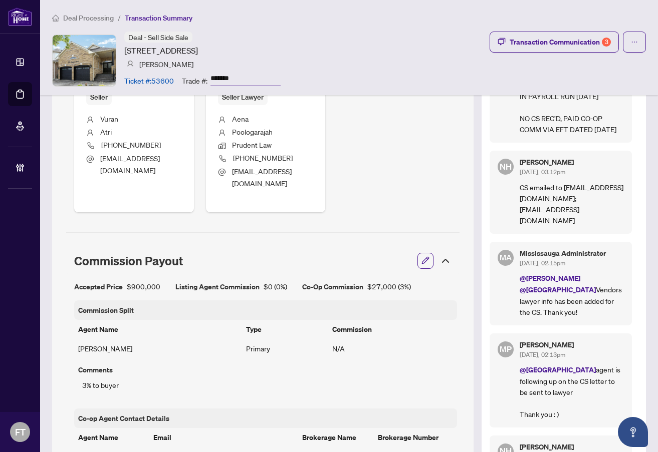
scroll to position [701, 0]
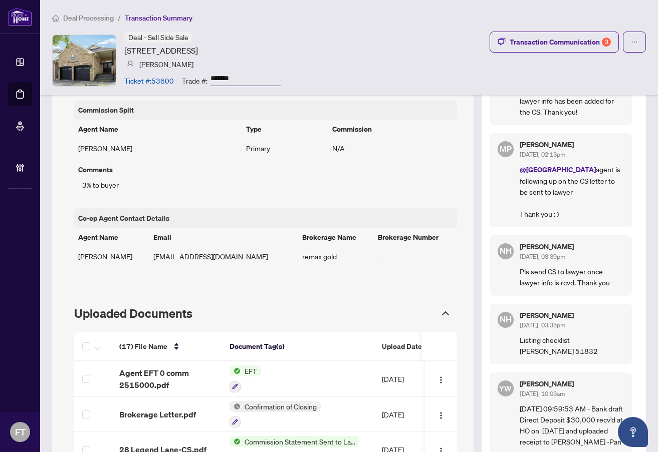
drag, startPoint x: 106, startPoint y: 21, endPoint x: 136, endPoint y: 51, distance: 42.5
click at [106, 21] on span "Deal Processing" at bounding box center [88, 18] width 51 height 9
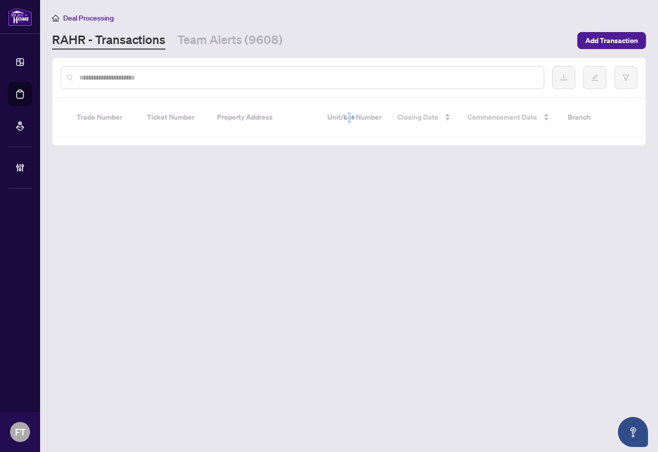
click at [186, 77] on input "text" at bounding box center [307, 77] width 456 height 11
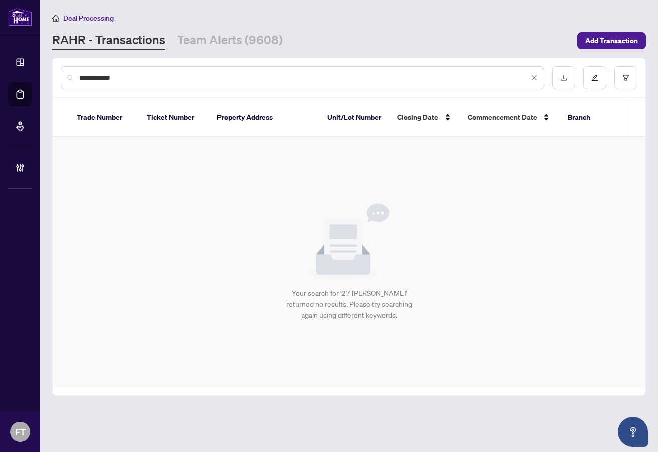
drag, startPoint x: 88, startPoint y: 74, endPoint x: 271, endPoint y: 79, distance: 183.4
click at [271, 79] on input "**********" at bounding box center [303, 77] width 449 height 11
type input "**********"
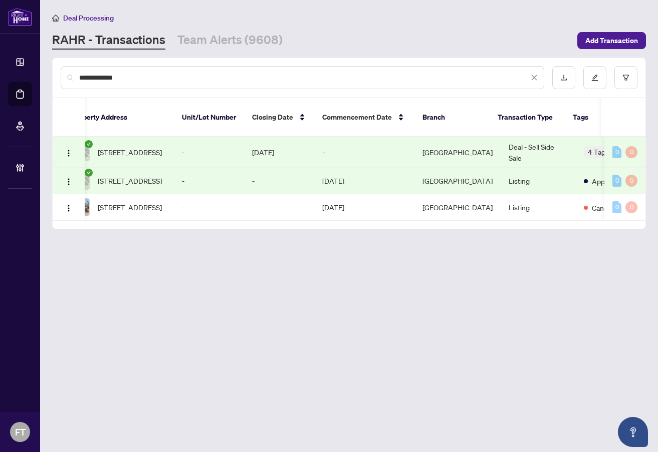
scroll to position [0, 246]
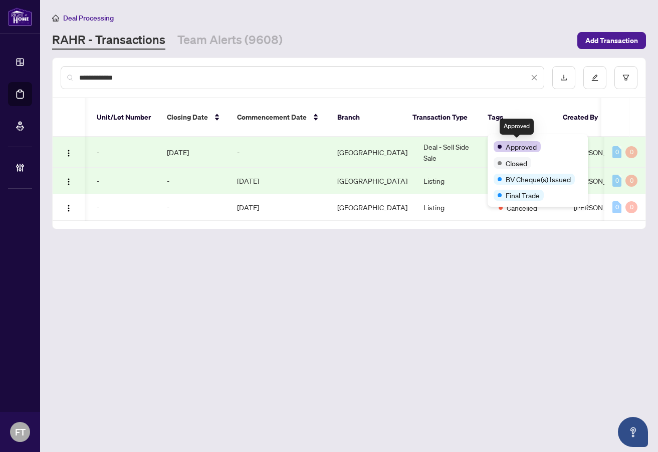
click at [424, 139] on td "Deal - Sell Side Sale" at bounding box center [452, 152] width 75 height 31
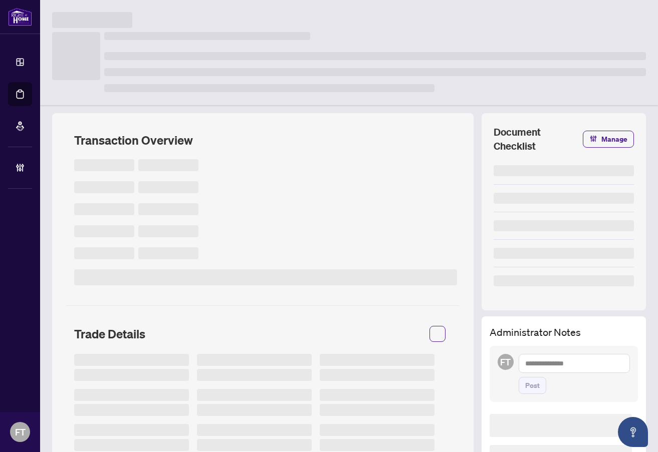
click at [325, 6] on div at bounding box center [349, 52] width 618 height 105
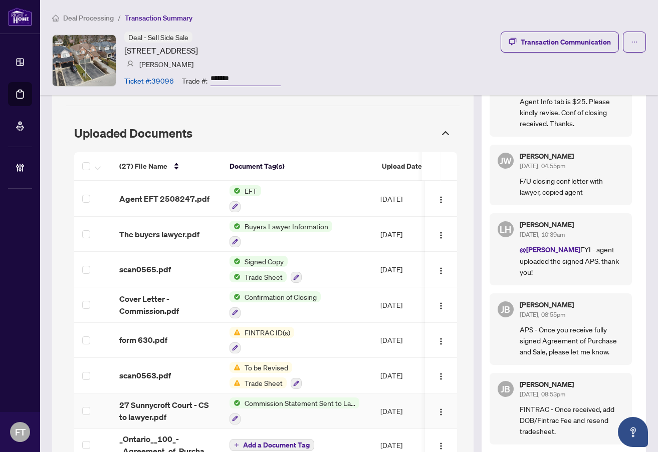
scroll to position [1002, 0]
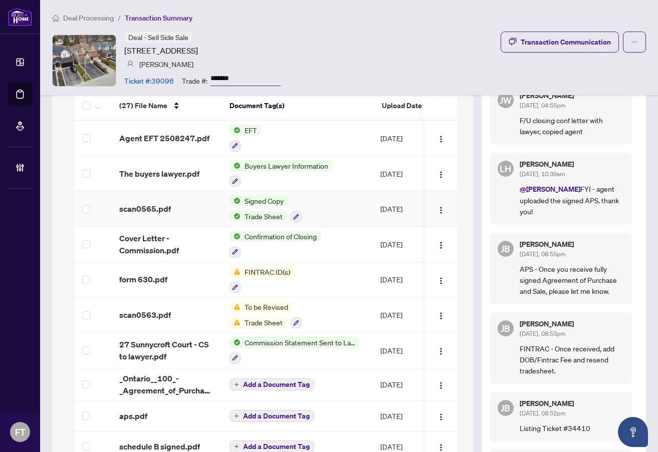
click at [382, 200] on td "[DATE]" at bounding box center [407, 209] width 70 height 36
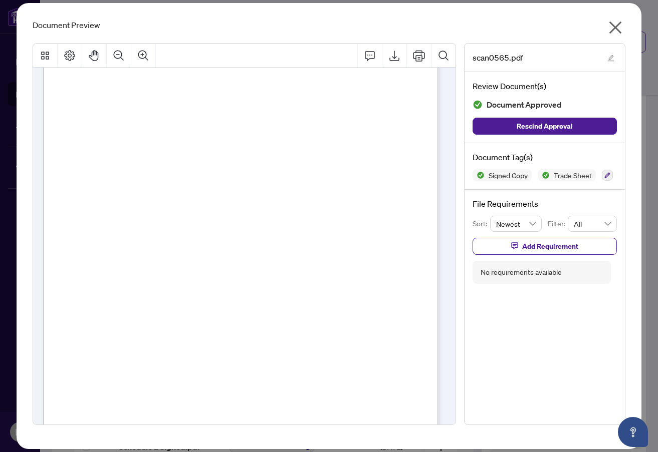
scroll to position [0, 0]
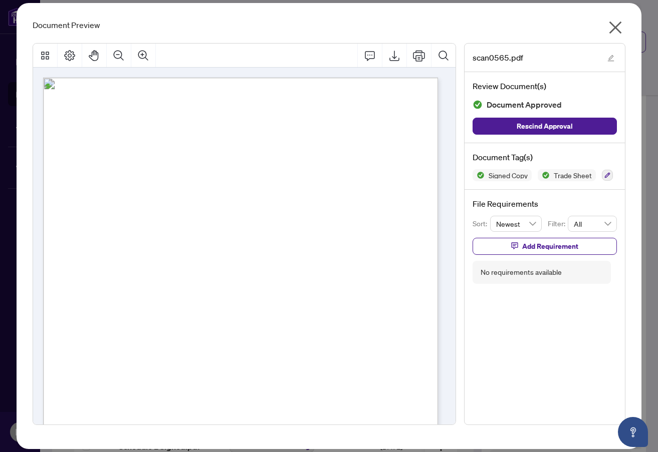
click at [613, 30] on icon "close" at bounding box center [615, 28] width 13 height 13
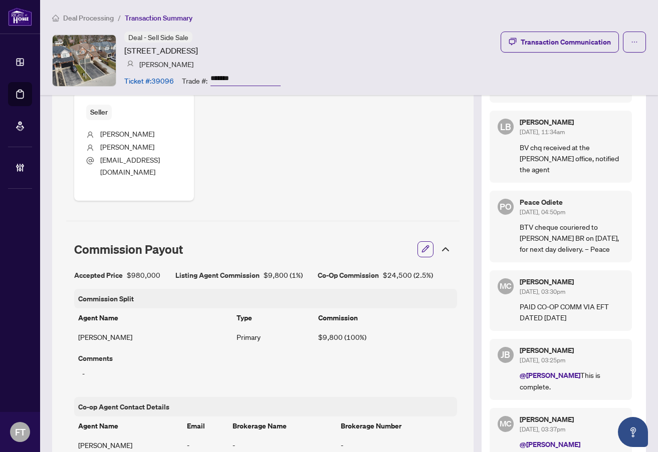
scroll to position [451, 0]
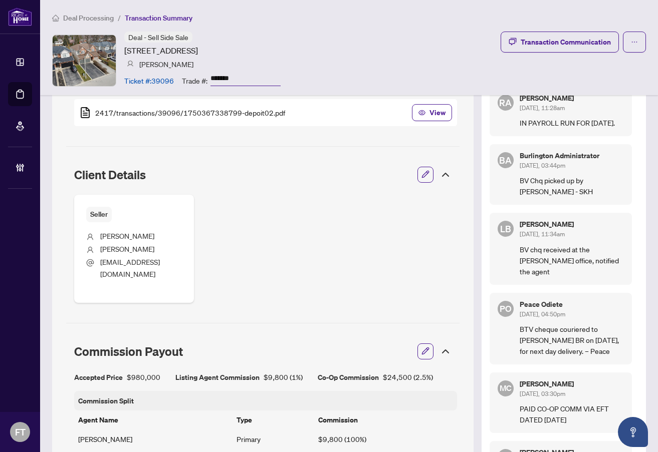
drag, startPoint x: 98, startPoint y: 16, endPoint x: 461, endPoint y: 92, distance: 371.5
click at [98, 16] on span "Deal Processing" at bounding box center [88, 18] width 51 height 9
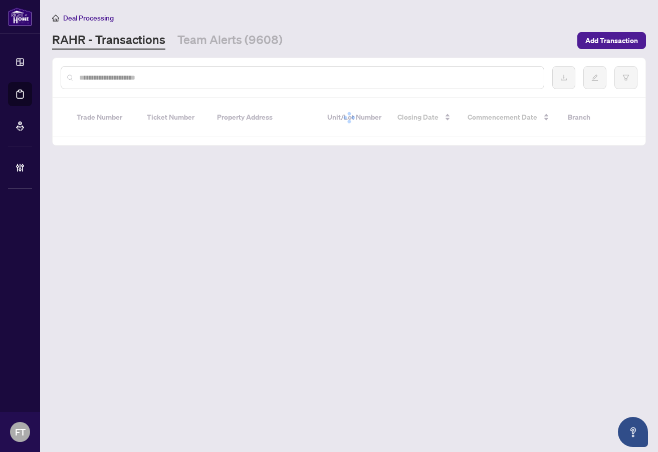
click at [249, 84] on div at bounding box center [302, 77] width 483 height 23
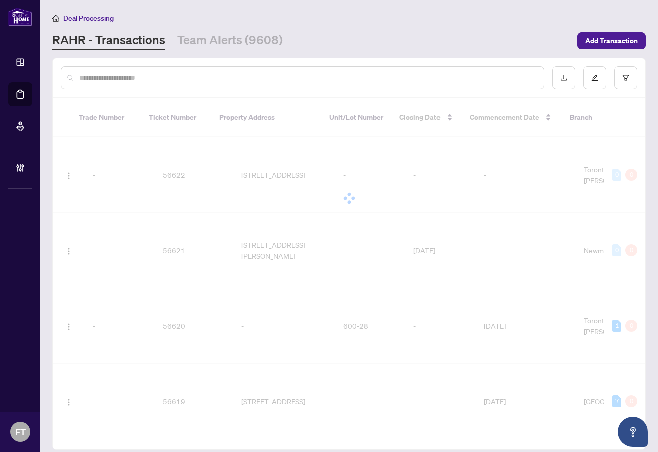
click at [255, 76] on input "text" at bounding box center [307, 77] width 456 height 11
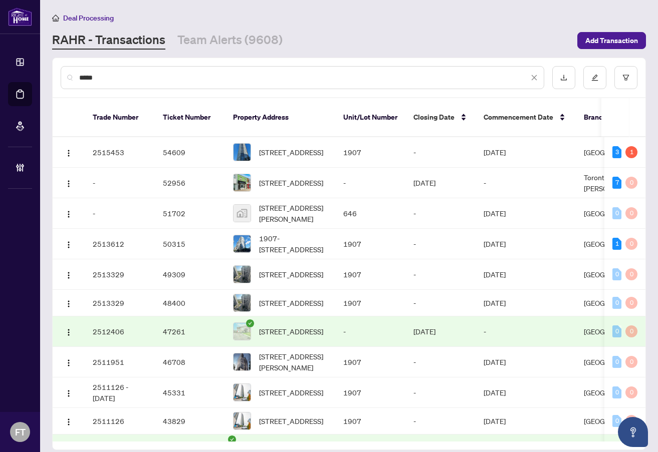
click at [254, 80] on input "*****" at bounding box center [303, 77] width 449 height 11
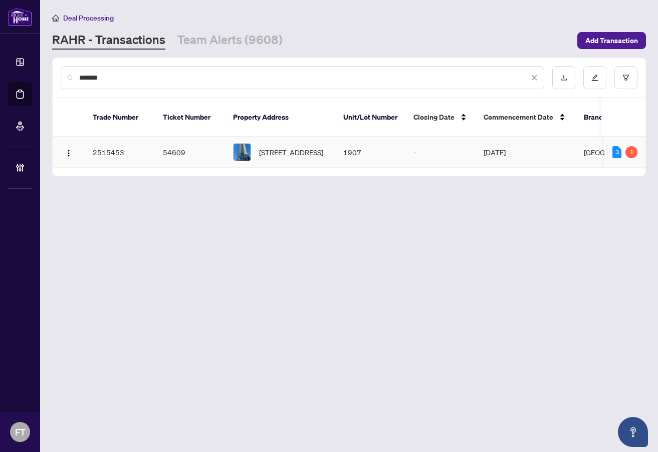
type input "*******"
click at [296, 151] on span "[STREET_ADDRESS]" at bounding box center [291, 152] width 64 height 11
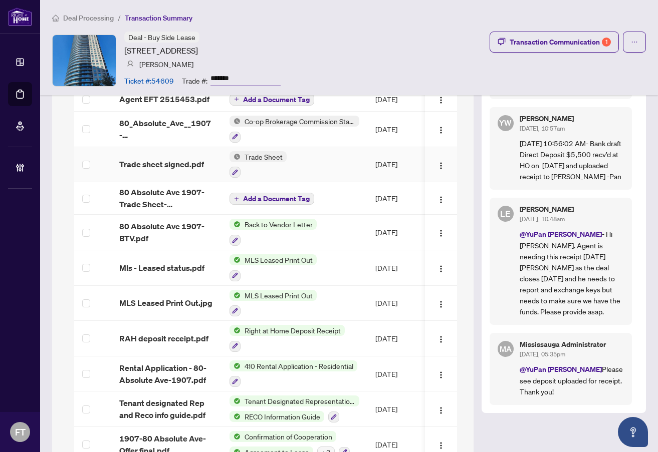
scroll to position [1002, 0]
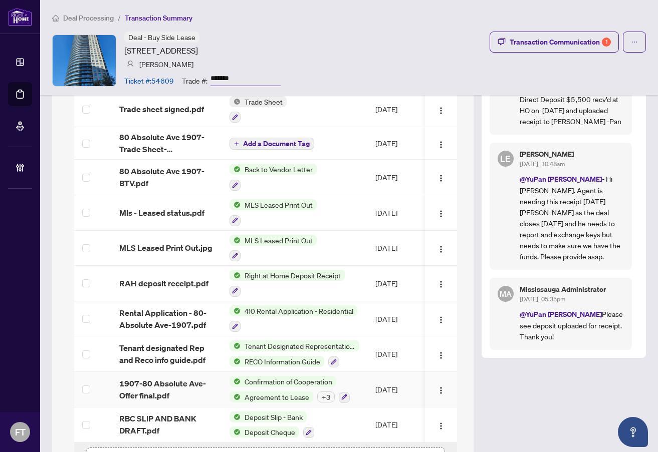
click at [185, 388] on span "1907-80 Absolute Ave-Offer final.pdf" at bounding box center [166, 390] width 94 height 24
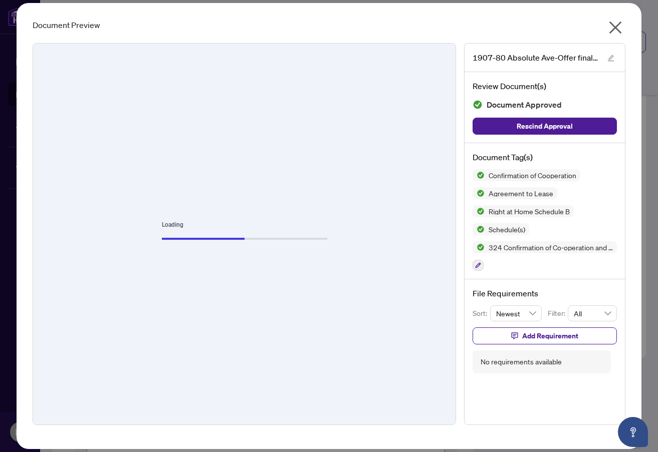
click at [298, 153] on div "Loading" at bounding box center [244, 234] width 422 height 381
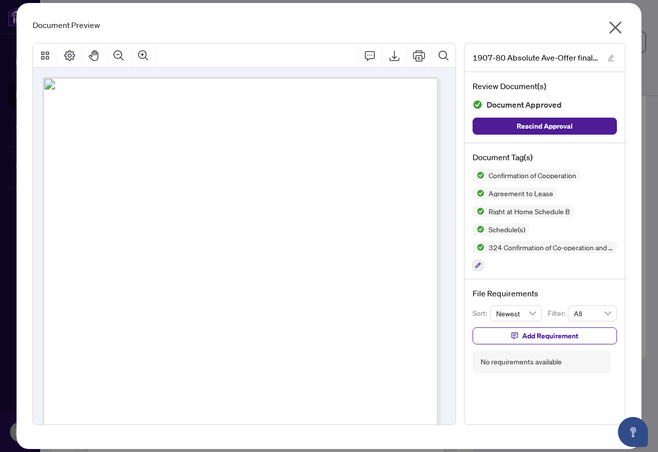
click at [203, 176] on div "Page 1" at bounding box center [240, 335] width 395 height 514
click at [618, 27] on icon "close" at bounding box center [615, 28] width 16 height 16
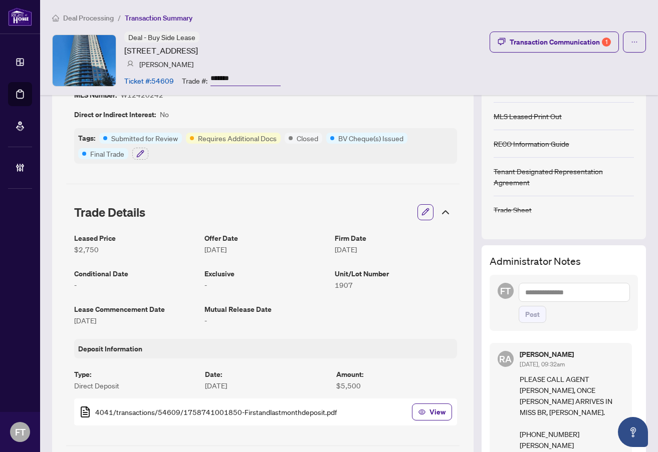
scroll to position [100, 0]
click at [288, 26] on div "Deal Processing / Transaction Summary Deal - Buy Side Lease 80 Absolute Ave, Mi…" at bounding box center [349, 47] width 618 height 95
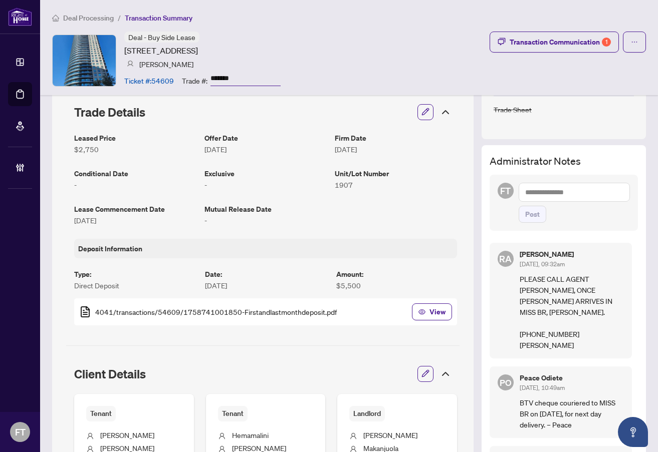
scroll to position [200, 0]
click at [354, 19] on ol "Deal Processing / Transaction Summary" at bounding box center [349, 18] width 594 height 12
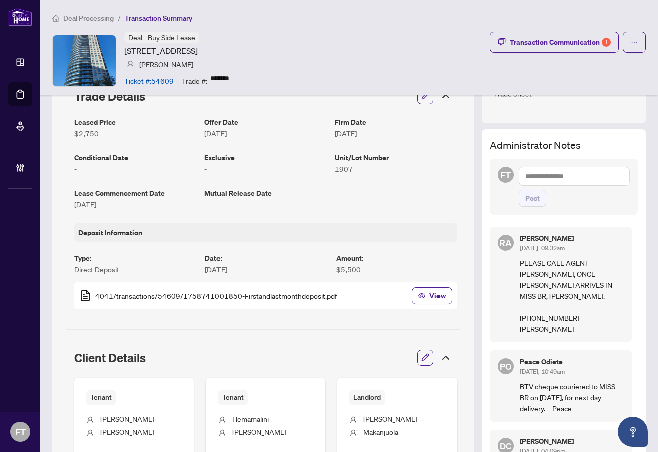
scroll to position [0, 0]
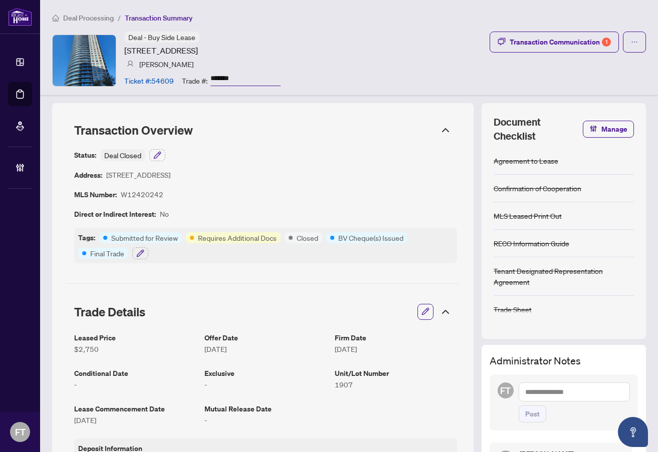
drag, startPoint x: 361, startPoint y: 54, endPoint x: 530, endPoint y: 121, distance: 182.6
click at [361, 54] on div "Deal - Buy Side Lease 80 Absolute Ave, Mississauga, Ontario L4Z 0A5, Canada Nel…" at bounding box center [349, 61] width 594 height 58
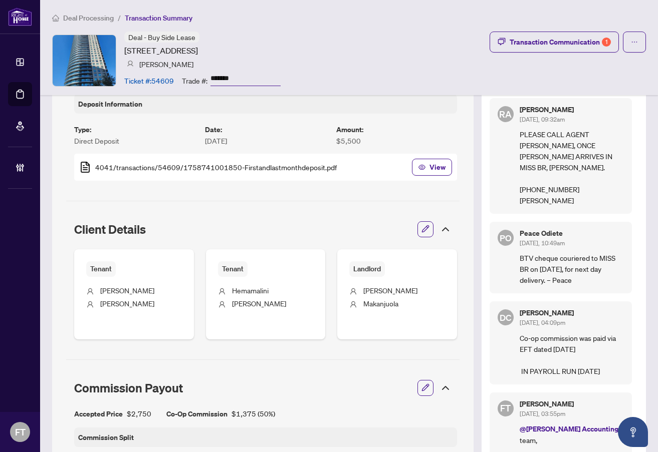
scroll to position [451, 0]
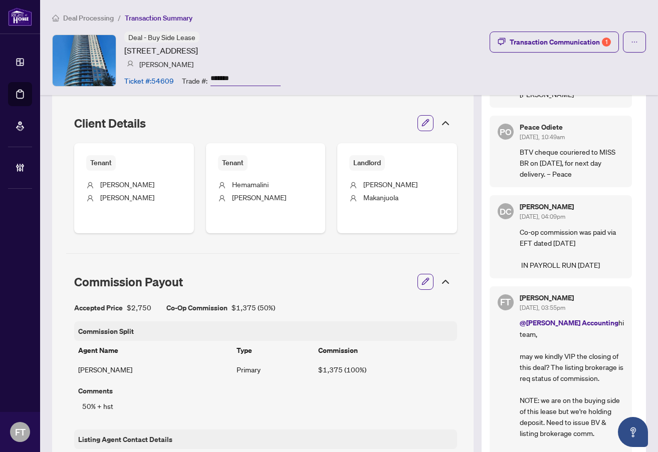
drag, startPoint x: 296, startPoint y: 35, endPoint x: 522, endPoint y: 246, distance: 310.1
click at [280, 35] on div "Deal - Buy Side Lease 80 Absolute Ave, Mississauga, Ontario L4Z 0A5, Canada Nel…" at bounding box center [202, 61] width 156 height 58
drag, startPoint x: 258, startPoint y: 15, endPoint x: 522, endPoint y: 248, distance: 352.4
click at [258, 15] on ol "Deal Processing / Transaction Summary" at bounding box center [349, 18] width 594 height 12
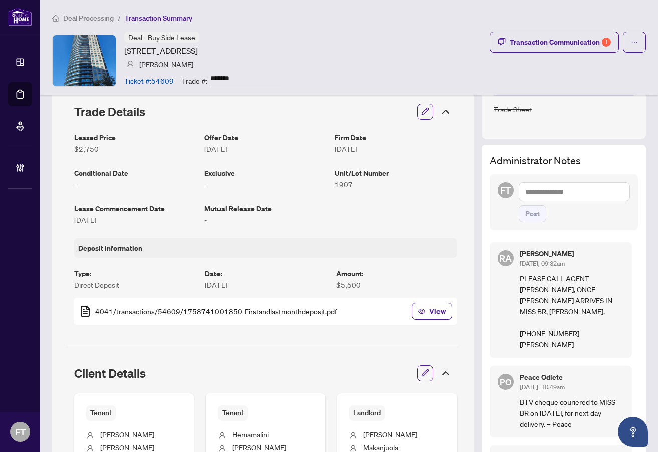
click at [333, 19] on ol "Deal Processing / Transaction Summary" at bounding box center [349, 18] width 594 height 12
click at [605, 325] on p "PLEASE CALL AGENT VINNY KUMAR ASAP, ONCE CHEQUE ARRIVES IN MISS BR, THANKYOU. 4…" at bounding box center [571, 311] width 104 height 77
click at [350, 34] on div "Deal - Buy Side Lease 80 Absolute Ave, Mississauga, Ontario L4Z 0A5, Canada Nel…" at bounding box center [349, 61] width 594 height 58
drag, startPoint x: 561, startPoint y: 344, endPoint x: 509, endPoint y: 334, distance: 53.0
click at [509, 334] on div "RA Rhea Alipio Oct/07/2025, 09:32am PLEASE CALL AGENT VINNY KUMAR ASAP, ONCE CH…" at bounding box center [560, 300] width 142 height 116
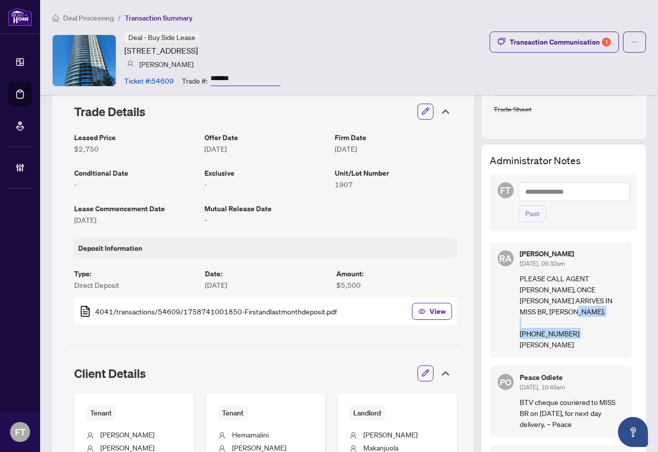
copy p "416 402 0999 VINNY KUMAR"
click at [86, 19] on span "Deal Processing" at bounding box center [88, 18] width 51 height 9
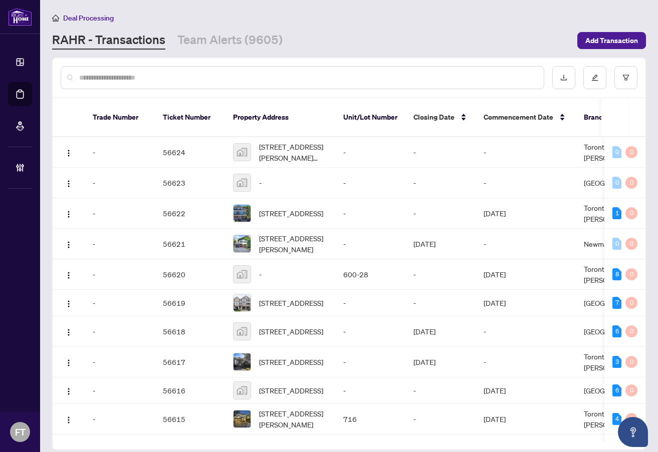
click at [182, 64] on div at bounding box center [349, 77] width 593 height 39
click at [179, 74] on input "text" at bounding box center [307, 77] width 456 height 11
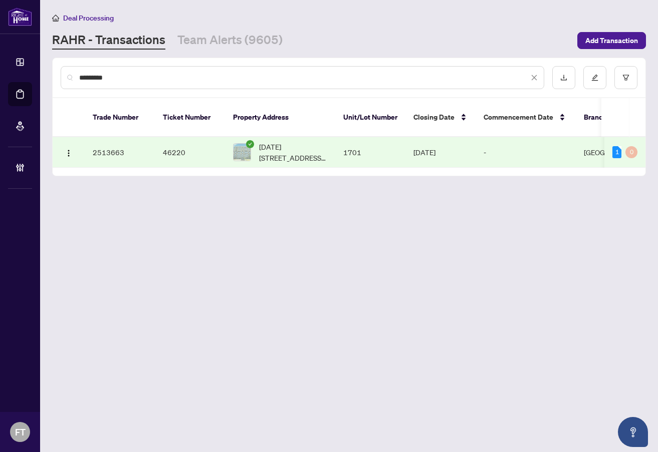
type input "*********"
click at [325, 151] on span "1701-2050 Bridletowne Circ, Toronto, Ontario M1W 2V5, Canada" at bounding box center [293, 152] width 68 height 22
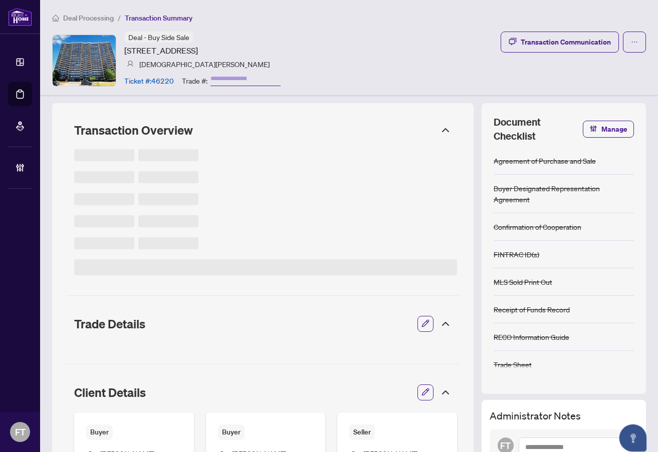
type input "*******"
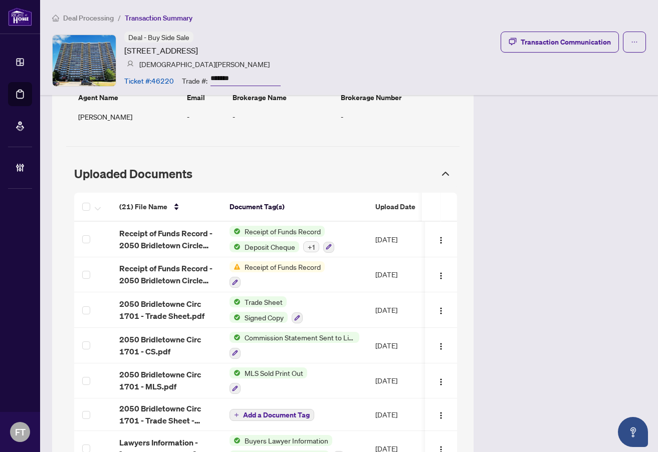
scroll to position [651, 0]
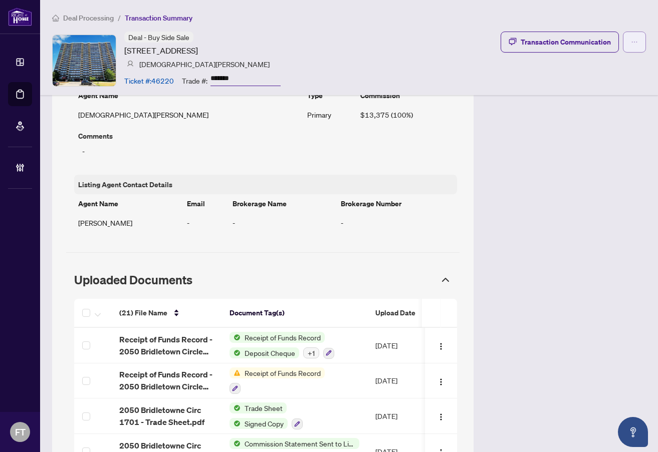
click at [631, 49] on span "button" at bounding box center [634, 42] width 7 height 16
click at [610, 67] on span "Transaction Permissions" at bounding box center [591, 64] width 77 height 11
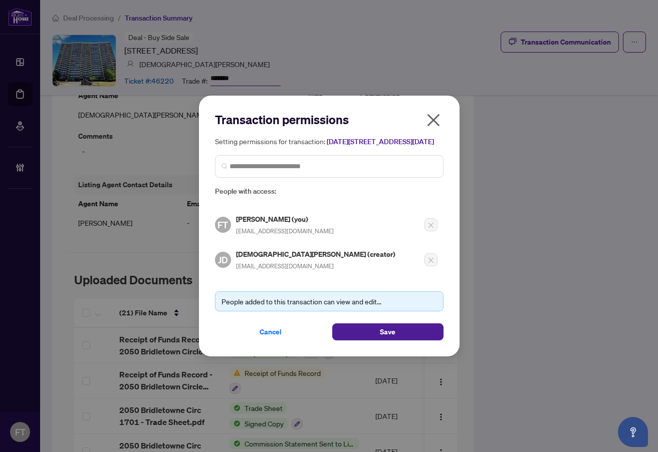
click at [264, 269] on span "jesabeld@hotmail.com" at bounding box center [285, 266] width 98 height 8
click at [264, 270] on span "jesabeld@hotmail.com" at bounding box center [285, 266] width 98 height 8
click at [282, 271] on div "Jesabel De Venecia (creator) jesabeld@hotmail.com" at bounding box center [316, 259] width 161 height 23
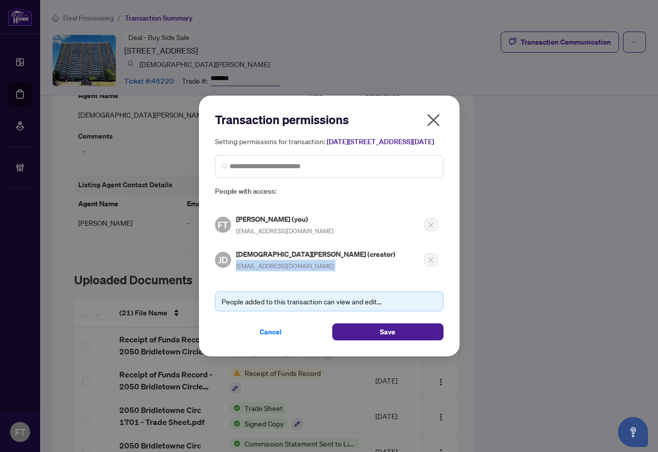
click at [282, 271] on div "Jesabel De Venecia (creator) jesabeld@hotmail.com" at bounding box center [316, 259] width 161 height 23
copy div "jesabeld@hotmail.com"
drag, startPoint x: 212, startPoint y: 335, endPoint x: 406, endPoint y: 339, distance: 194.4
click at [213, 335] on div "Transaction permissions Setting permissions for transaction: 1701-2050 Bridleto…" at bounding box center [329, 226] width 260 height 261
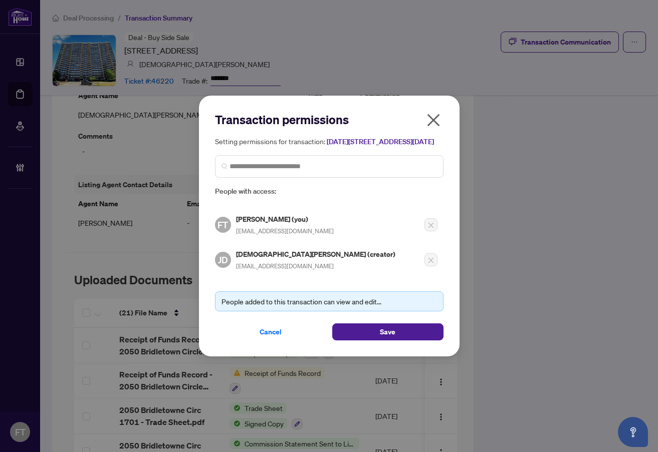
drag, startPoint x: 245, startPoint y: 335, endPoint x: 253, endPoint y: 336, distance: 8.0
click at [247, 336] on button "Cancel" at bounding box center [270, 332] width 111 height 17
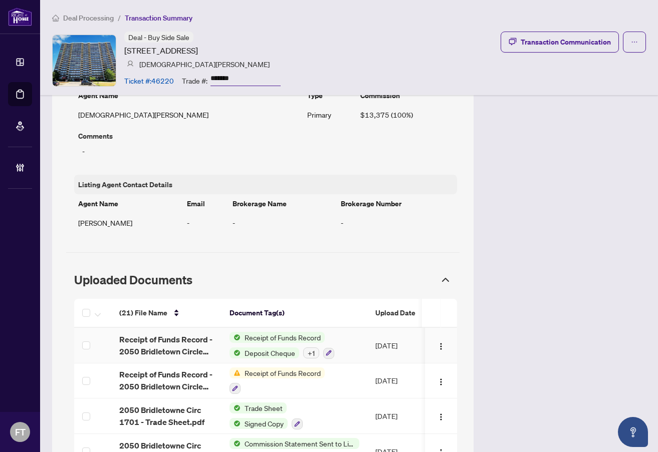
click at [267, 336] on span "Receipt of Funds Record" at bounding box center [282, 337] width 84 height 11
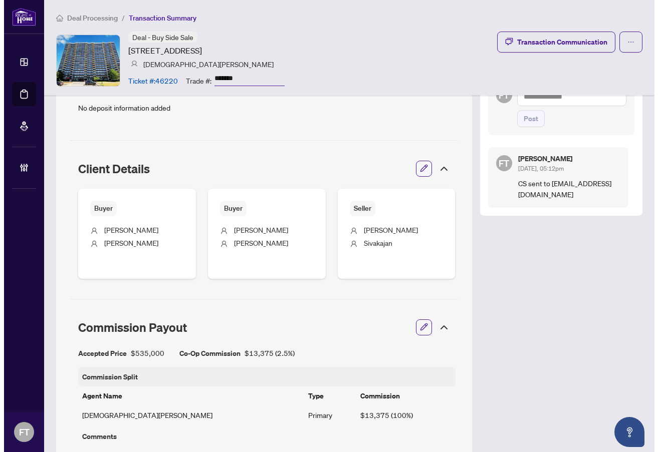
scroll to position [150, 0]
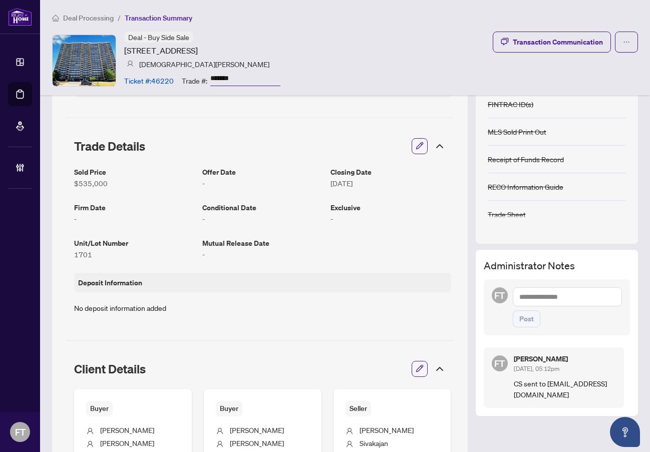
click at [530, 287] on textarea at bounding box center [568, 296] width 110 height 19
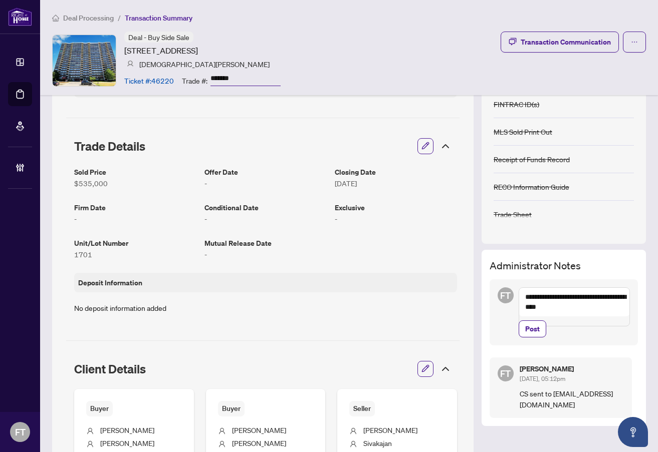
paste textarea "**********"
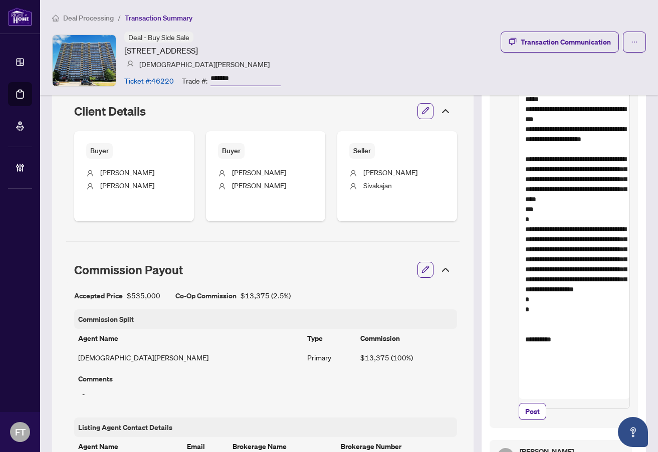
scroll to position [551, 0]
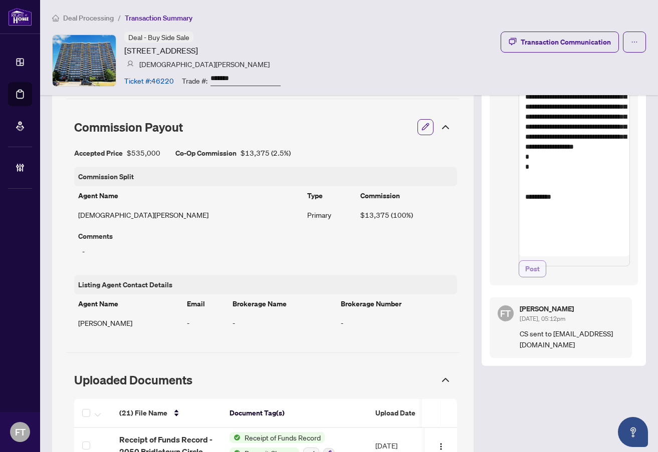
type textarea "**********"
click at [525, 270] on span "Post" at bounding box center [532, 269] width 15 height 16
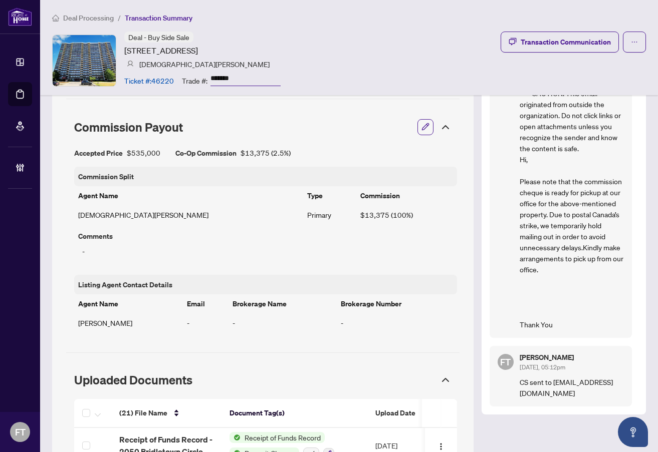
click at [93, 16] on span "Deal Processing" at bounding box center [88, 18] width 51 height 9
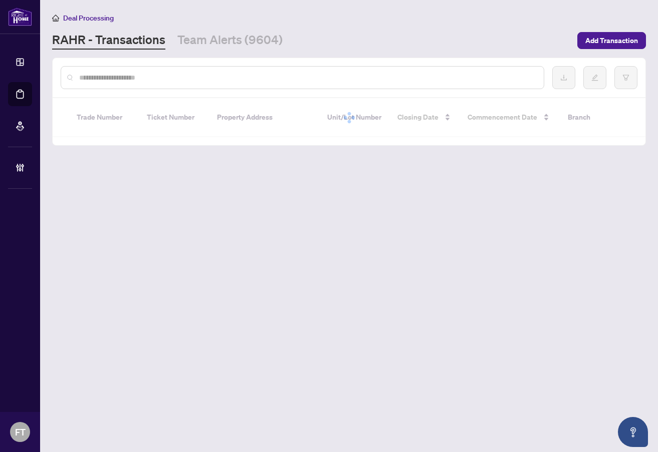
click at [172, 84] on div at bounding box center [302, 77] width 483 height 23
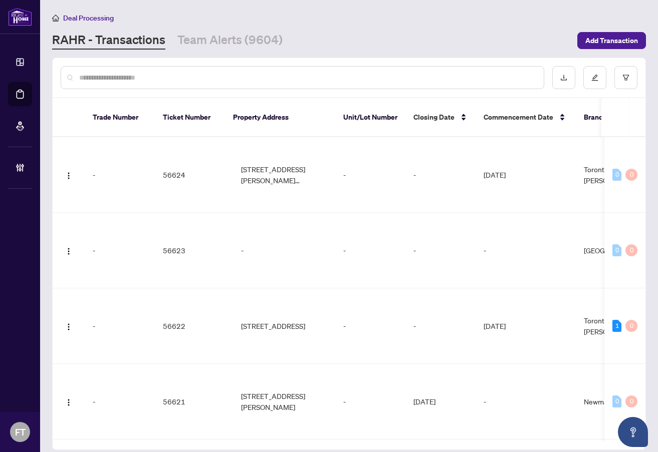
click at [173, 81] on input "text" at bounding box center [307, 77] width 456 height 11
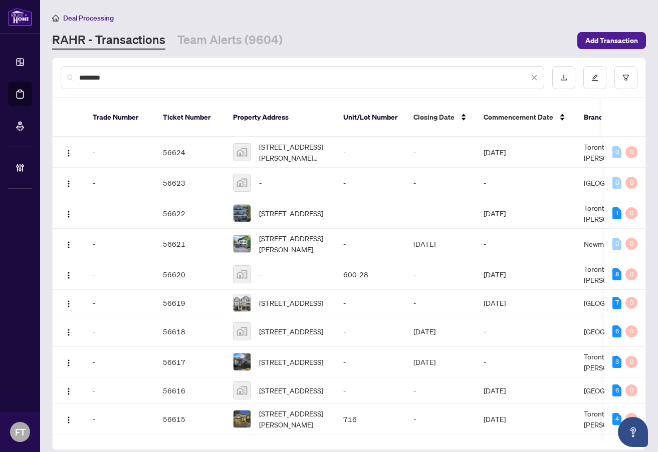
type input "********"
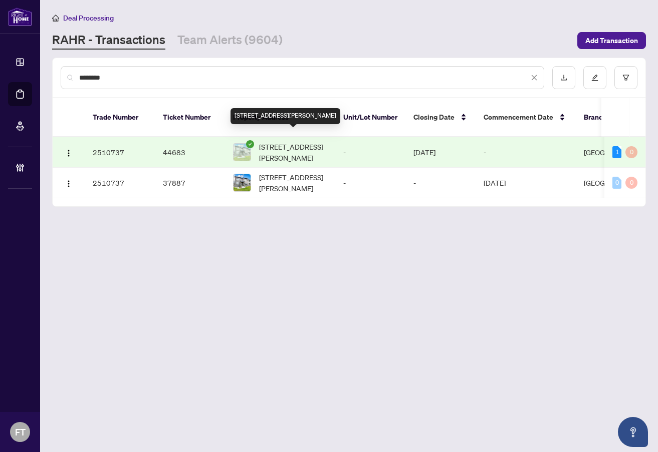
click at [320, 145] on span "2 Castro Lane, Haldimand, Ontario N3W 0G9, Canada" at bounding box center [293, 152] width 68 height 22
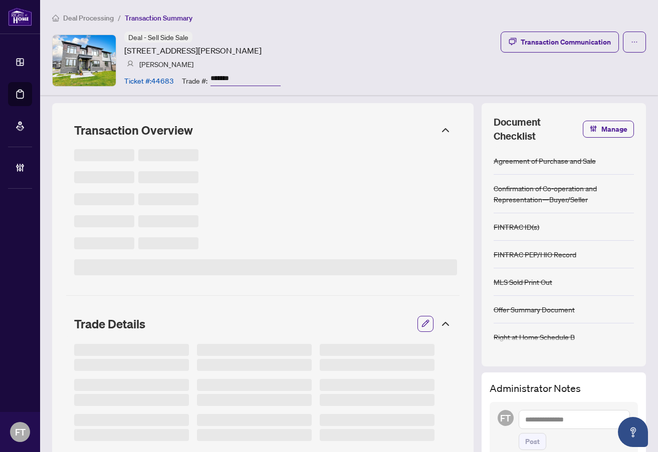
type input "*******"
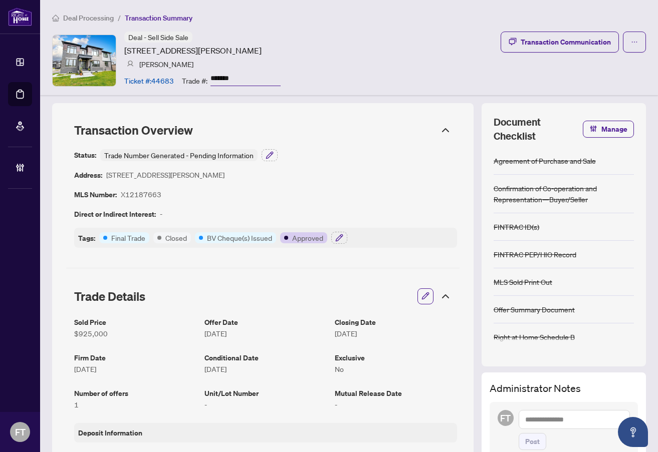
click at [95, 18] on span "Deal Processing" at bounding box center [88, 18] width 51 height 9
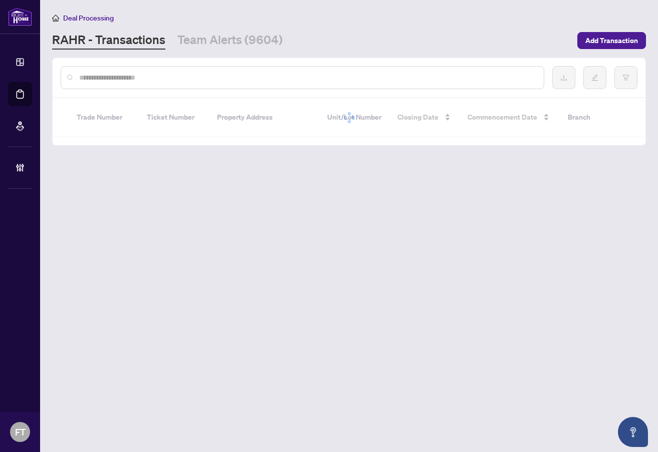
click at [143, 77] on input "text" at bounding box center [307, 77] width 456 height 11
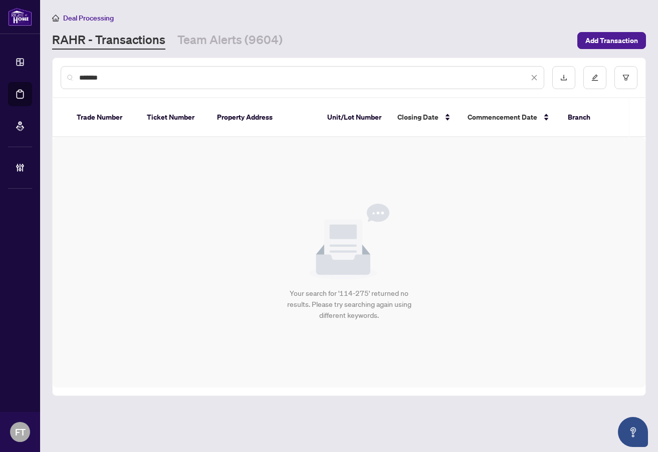
drag, startPoint x: 109, startPoint y: 76, endPoint x: 32, endPoint y: 67, distance: 77.2
click at [43, 70] on main "Deal Processing [PERSON_NAME] - Transactions Team Alerts (9604) Add Transaction…" at bounding box center [349, 226] width 618 height 452
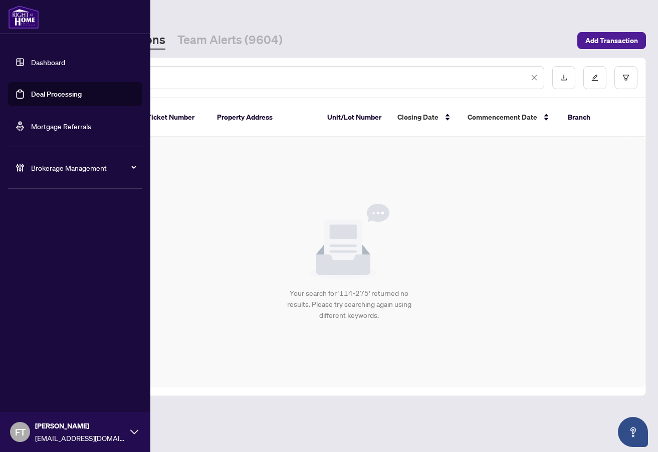
type input "*********"
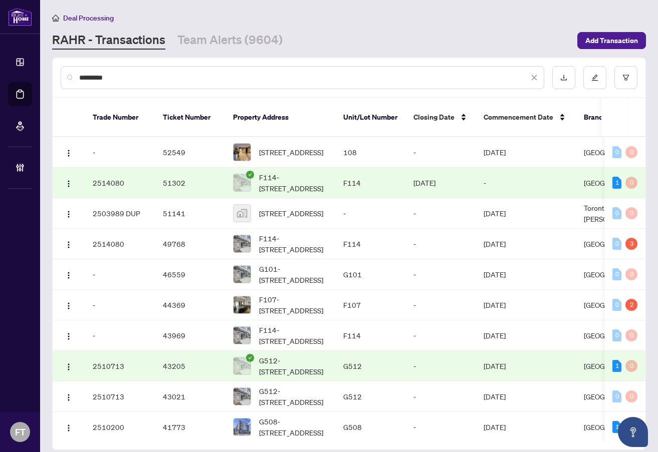
click at [350, 171] on td "F114" at bounding box center [370, 183] width 70 height 31
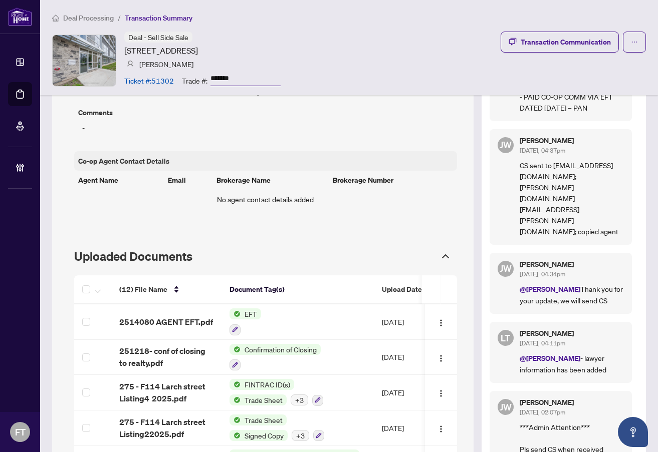
scroll to position [751, 0]
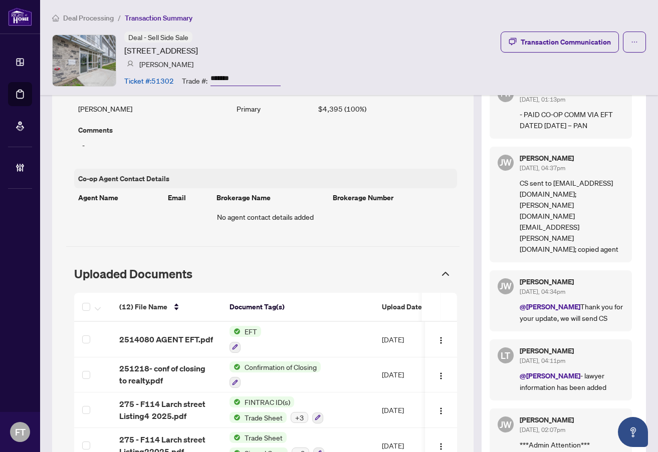
click at [102, 14] on span "Deal Processing" at bounding box center [88, 18] width 51 height 9
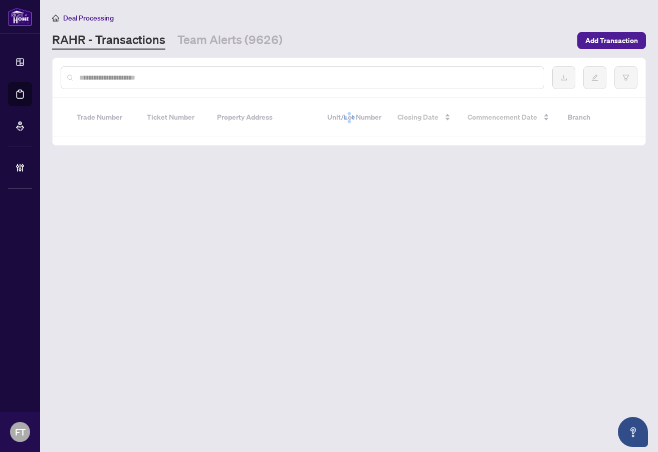
click at [181, 73] on input "text" at bounding box center [307, 77] width 456 height 11
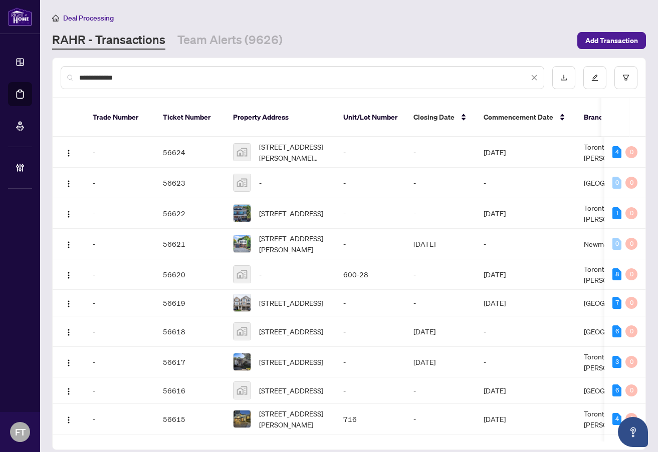
type input "**********"
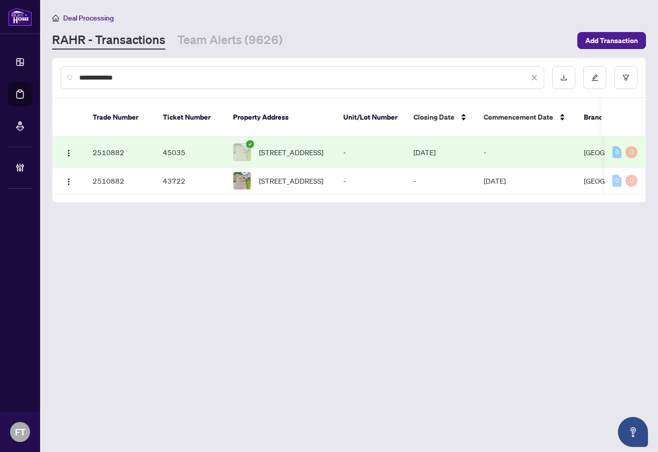
click at [372, 137] on td "-" at bounding box center [370, 152] width 70 height 31
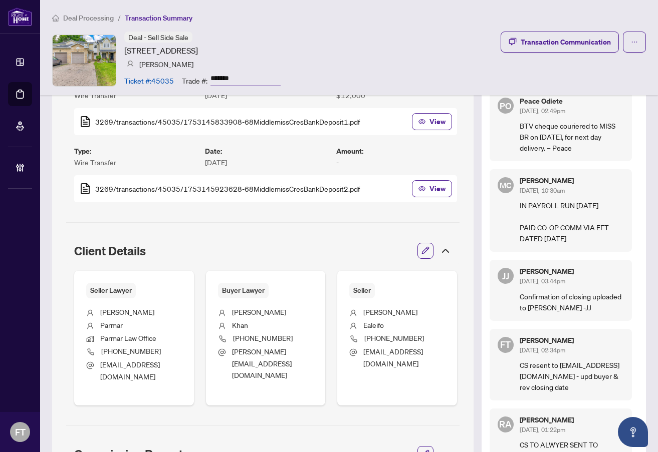
scroll to position [451, 0]
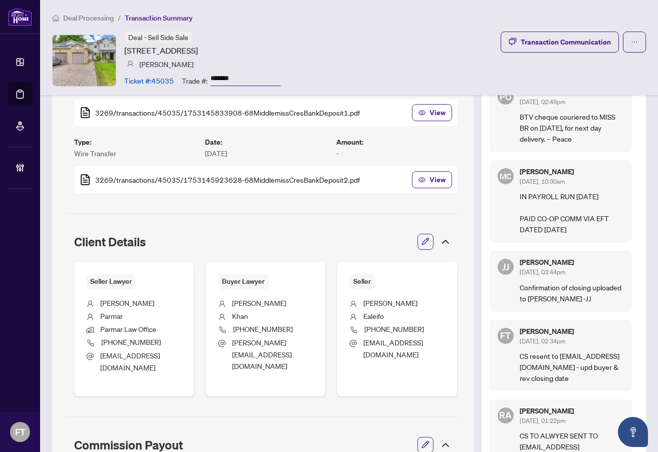
click at [92, 19] on span "Deal Processing" at bounding box center [88, 18] width 51 height 9
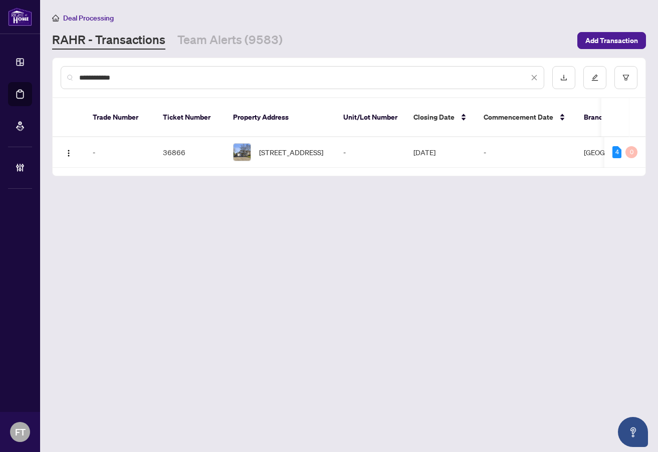
drag, startPoint x: 119, startPoint y: 77, endPoint x: 20, endPoint y: 75, distance: 98.7
click at [20, 76] on div "**********" at bounding box center [329, 226] width 658 height 452
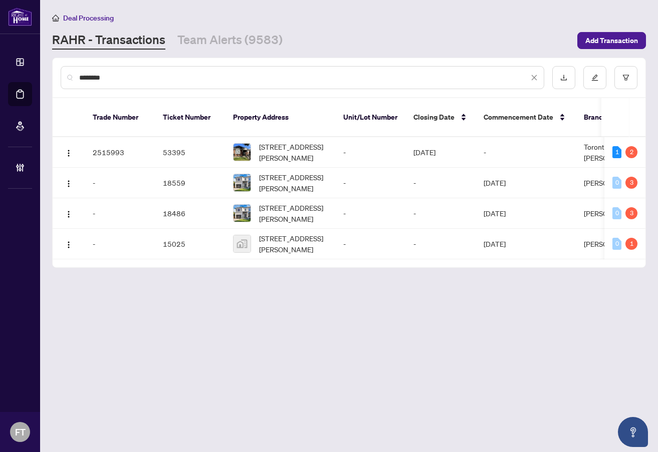
drag, startPoint x: 317, startPoint y: 308, endPoint x: 319, endPoint y: 282, distance: 25.1
click at [317, 308] on main "Deal Processing RAHR - Transactions Team Alerts (9583) Add Transaction ********…" at bounding box center [349, 226] width 618 height 452
click at [286, 141] on span "5 Parker Ave, Toronto, Ontario M8Z 4L6, Canada" at bounding box center [293, 152] width 68 height 22
click at [134, 74] on input "********" at bounding box center [303, 77] width 449 height 11
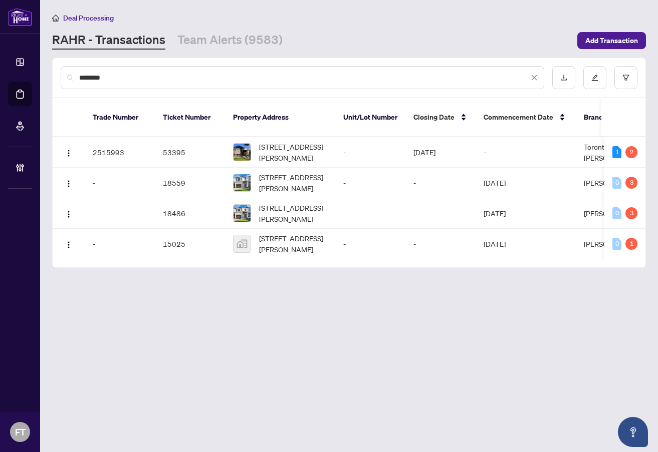
click at [134, 74] on input "********" at bounding box center [303, 77] width 449 height 11
paste input "text"
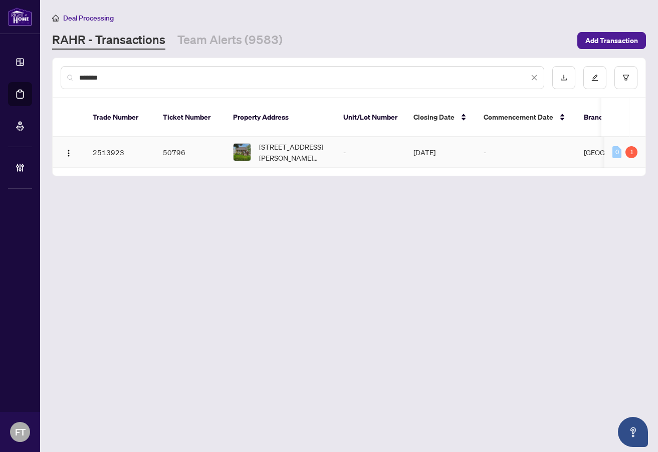
click at [308, 141] on span "164 Adair Avenue, Hamilton, ON L8H 6A9, Canada" at bounding box center [293, 152] width 68 height 22
drag, startPoint x: 166, startPoint y: 87, endPoint x: 148, endPoint y: 83, distance: 19.1
click at [163, 86] on div "*******" at bounding box center [302, 77] width 483 height 23
drag, startPoint x: 148, startPoint y: 83, endPoint x: 70, endPoint y: 87, distance: 77.7
click at [70, 87] on div "*******" at bounding box center [302, 77] width 483 height 23
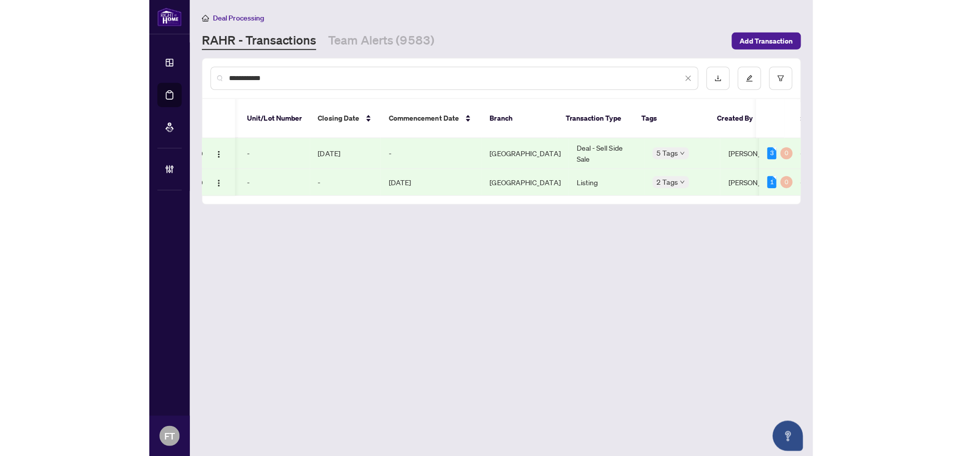
scroll to position [0, 247]
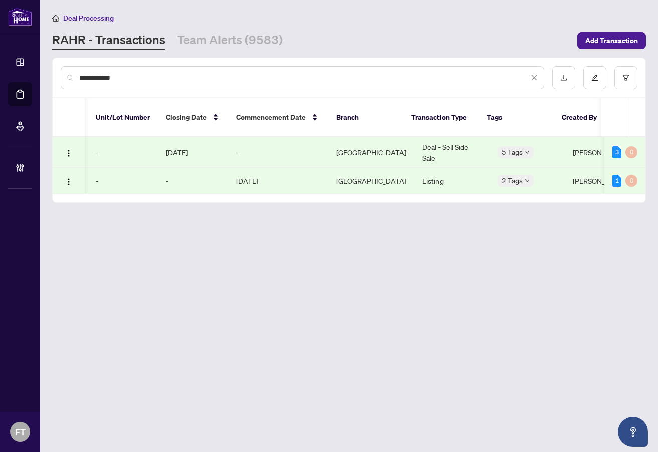
click at [452, 144] on td "Deal - Sell Side Sale" at bounding box center [451, 152] width 75 height 31
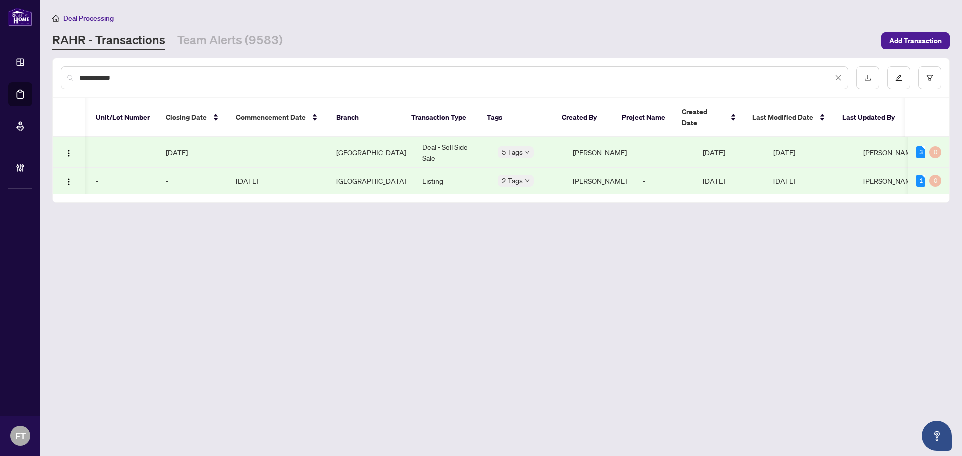
click at [199, 75] on input "**********" at bounding box center [455, 77] width 753 height 11
type input "*"
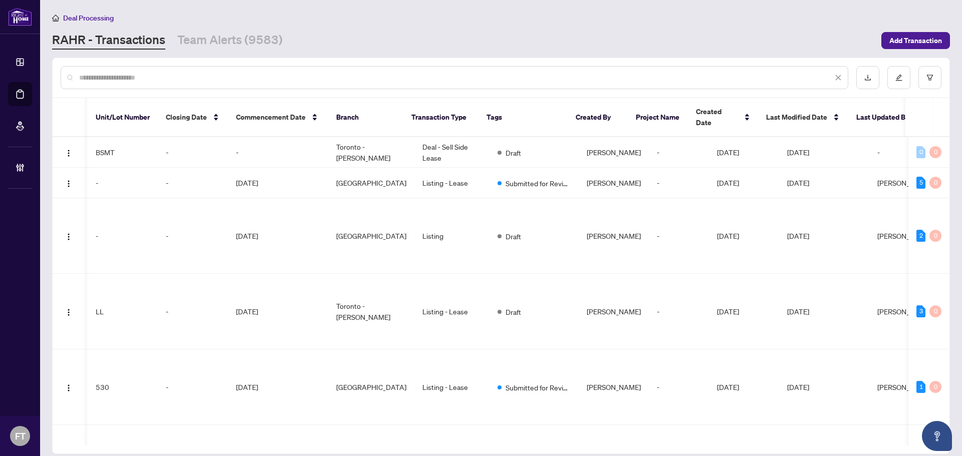
type input "*"
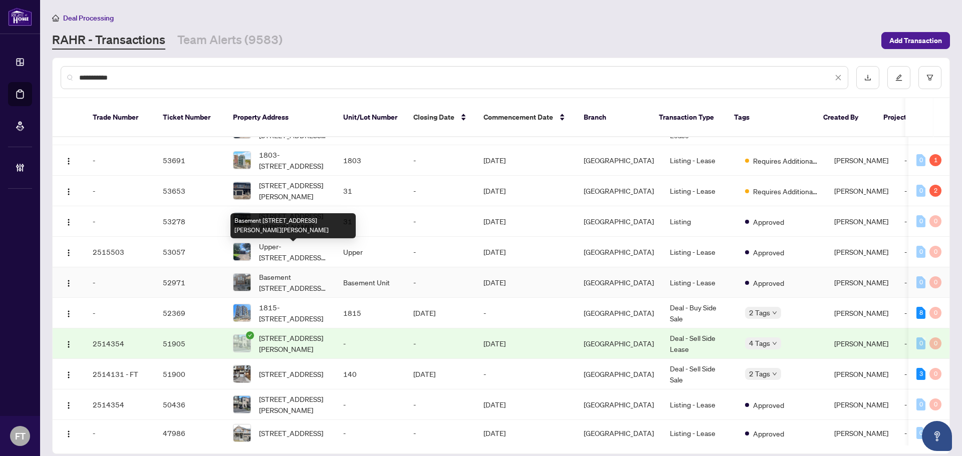
scroll to position [0, 0]
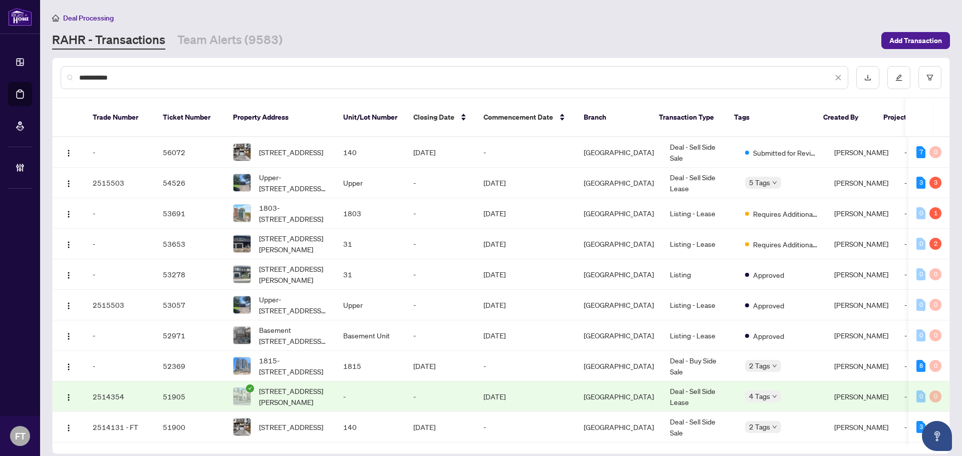
drag, startPoint x: 155, startPoint y: 72, endPoint x: 127, endPoint y: 86, distance: 32.0
click at [127, 86] on div "**********" at bounding box center [454, 77] width 787 height 23
drag, startPoint x: 128, startPoint y: 80, endPoint x: 39, endPoint y: 59, distance: 91.6
click at [39, 59] on div "**********" at bounding box center [481, 228] width 962 height 456
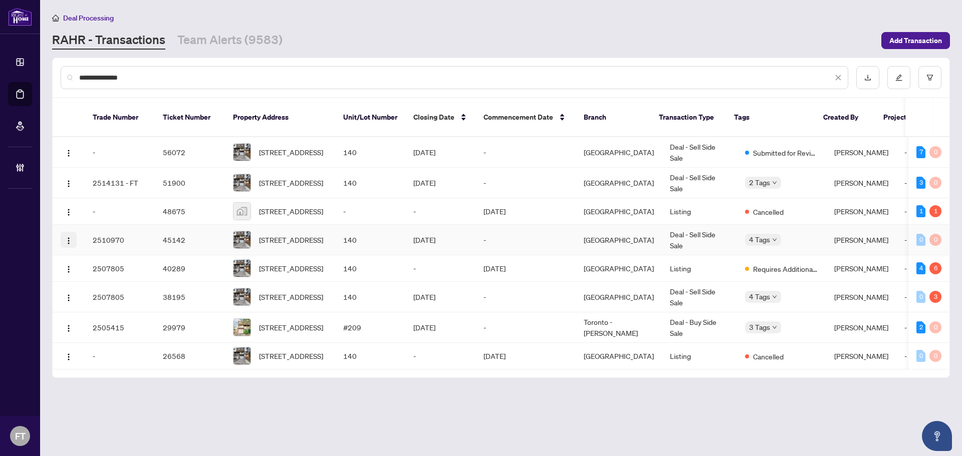
click at [68, 237] on img "button" at bounding box center [69, 241] width 8 height 8
click at [86, 266] on span "Open in New Tab" at bounding box center [117, 268] width 96 height 11
click at [264, 400] on main "**********" at bounding box center [501, 228] width 922 height 456
click at [284, 177] on span "140-180 Mississauga Valley Blvd, Mississauga, Ontario L5A 3M2, Canada" at bounding box center [291, 182] width 64 height 11
click at [262, 147] on span "140-180 Mississauga Valley Blvd, Mississauga, Ontario L5A 3M2, Canada" at bounding box center [291, 152] width 64 height 11
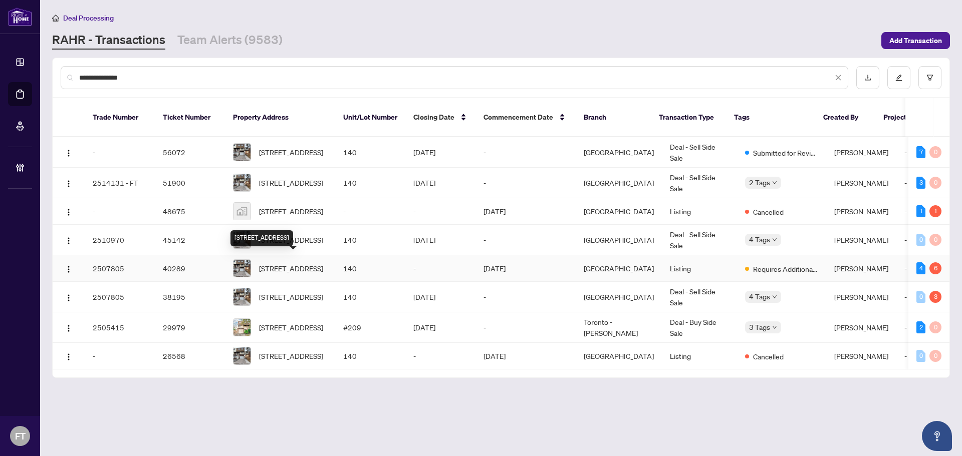
click at [288, 263] on span "140-180 Mississauga Valley Blvd, Mississauga, Ontario L5A 3M2, Canada" at bounding box center [291, 268] width 64 height 11
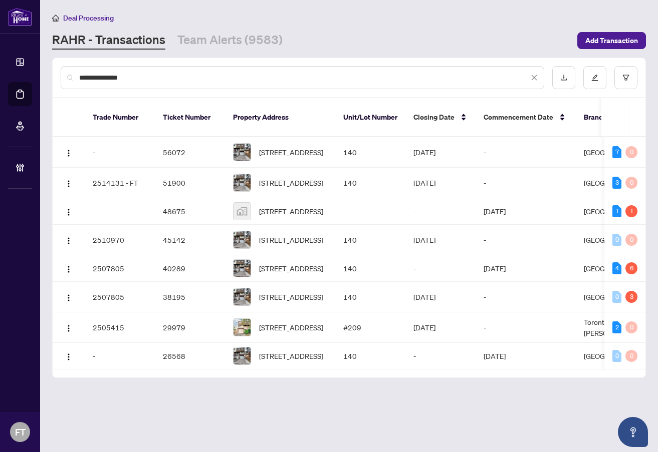
drag, startPoint x: 102, startPoint y: 44, endPoint x: 131, endPoint y: 46, distance: 29.2
click at [102, 44] on link "RAHR - Transactions" at bounding box center [108, 41] width 113 height 18
click at [172, 85] on div "**********" at bounding box center [302, 77] width 483 height 23
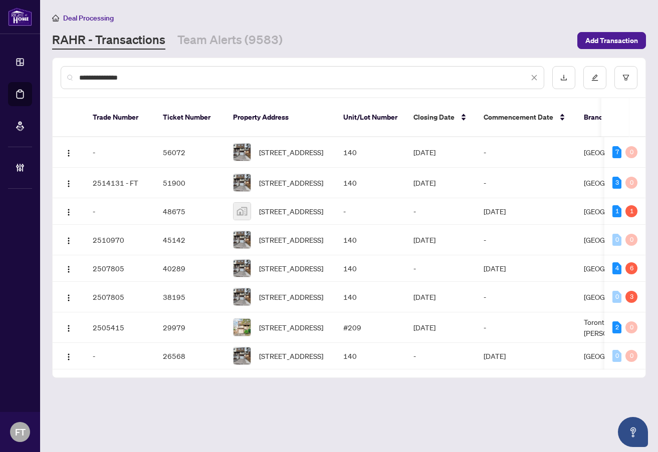
click at [170, 80] on input "**********" at bounding box center [303, 77] width 449 height 11
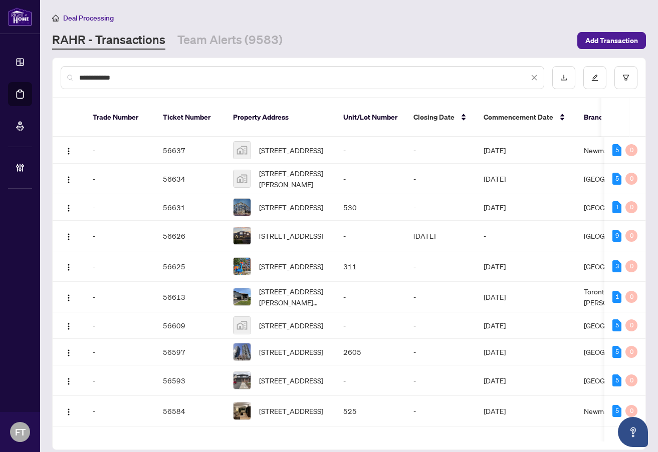
type input "**********"
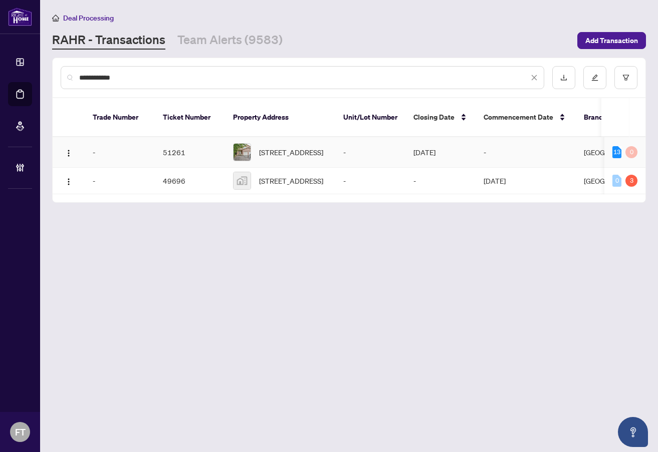
click at [440, 142] on td "Oct/22/2025" at bounding box center [440, 152] width 70 height 31
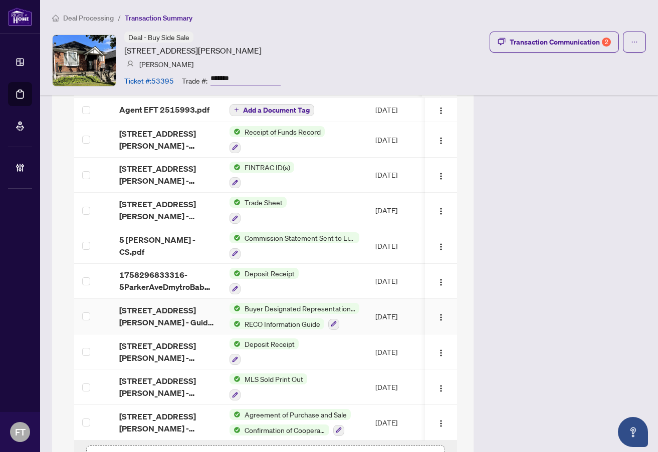
scroll to position [820, 0]
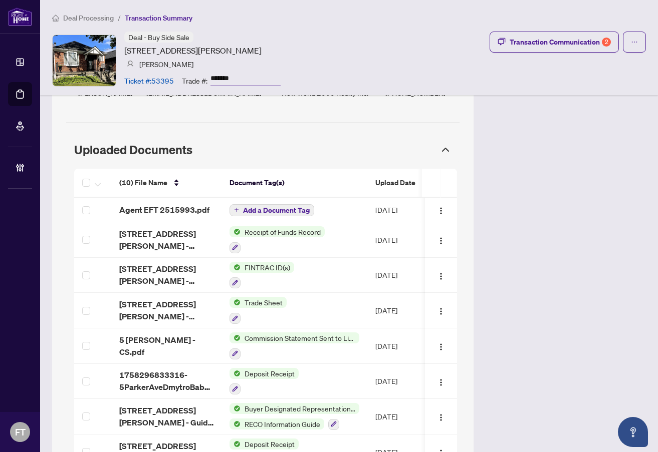
click at [328, 138] on div "Uploaded Documents" at bounding box center [262, 150] width 393 height 26
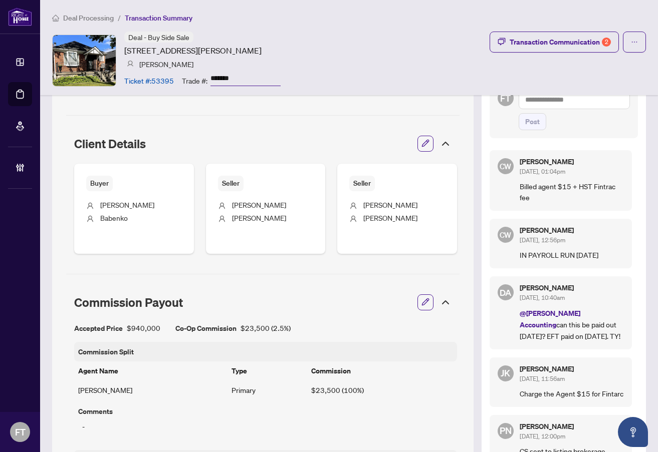
scroll to position [409, 0]
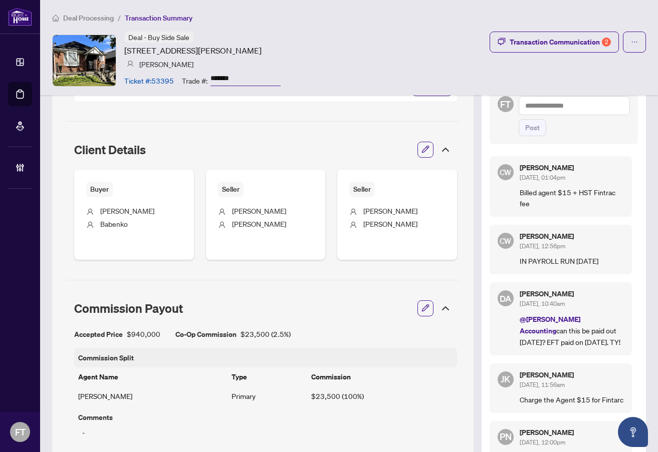
click at [104, 18] on span "Deal Processing" at bounding box center [88, 18] width 51 height 9
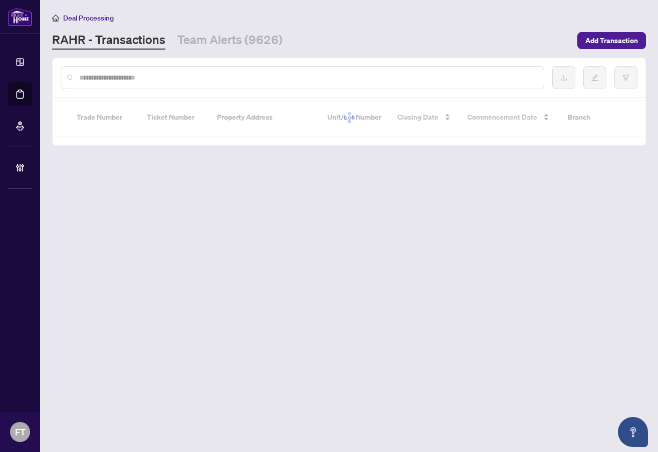
click at [153, 85] on div at bounding box center [302, 77] width 483 height 23
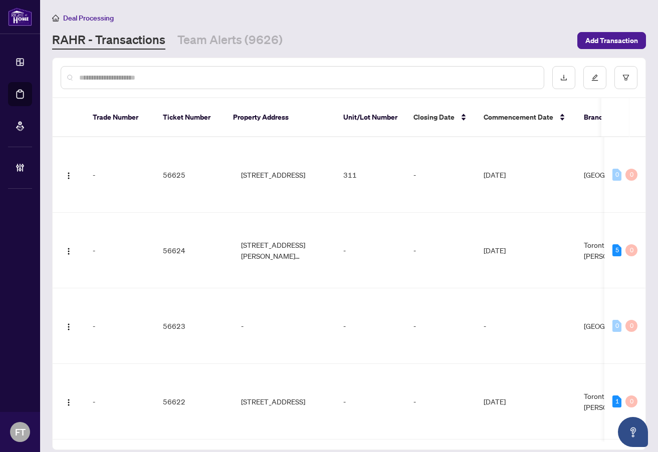
click at [154, 81] on input "text" at bounding box center [307, 77] width 456 height 11
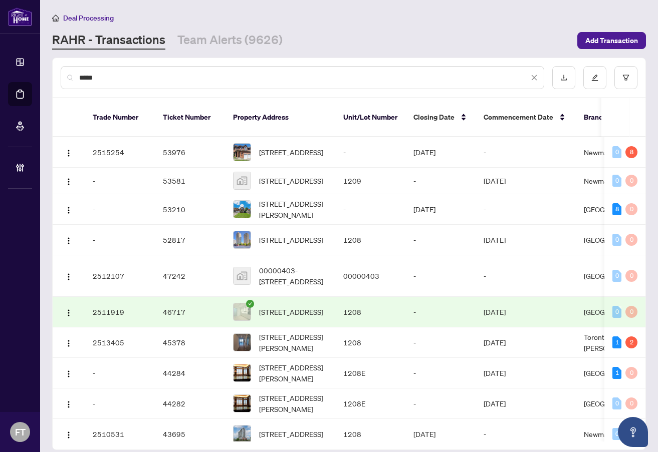
click at [366, 81] on input "*****" at bounding box center [303, 77] width 449 height 11
type input "**********"
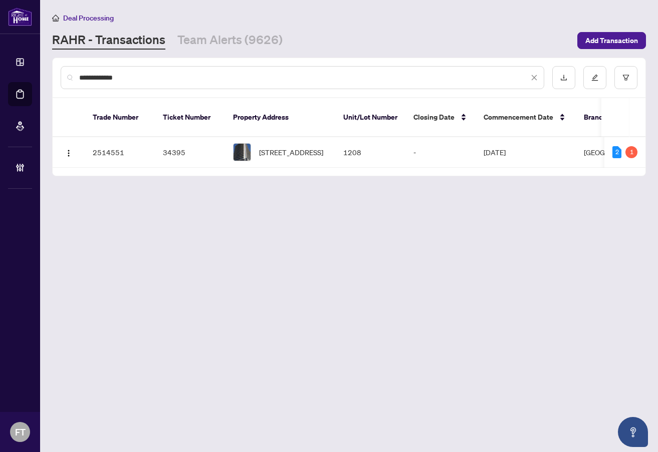
click at [494, 295] on main "**********" at bounding box center [349, 226] width 618 height 452
drag, startPoint x: 279, startPoint y: 160, endPoint x: 323, endPoint y: 163, distance: 43.7
click at [323, 163] on div "Trade Number Ticket Number Property Address Unit/Lot Number Closing Date Commen…" at bounding box center [349, 137] width 593 height 78
click at [297, 147] on span "1208-15 Glebe Street, Cambridge, ON N1S 2L8, Canada" at bounding box center [291, 152] width 64 height 11
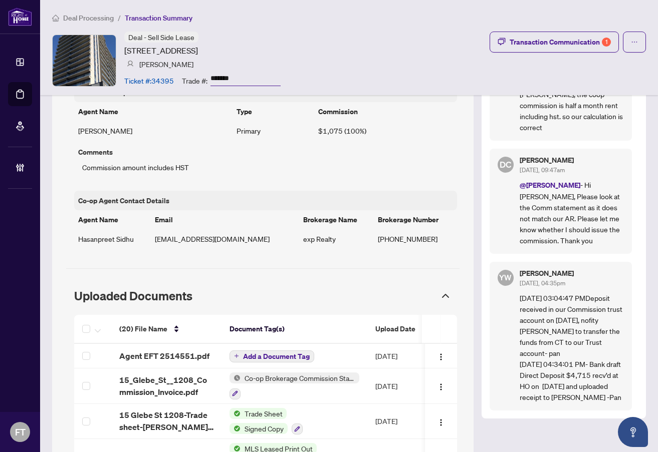
scroll to position [801, 0]
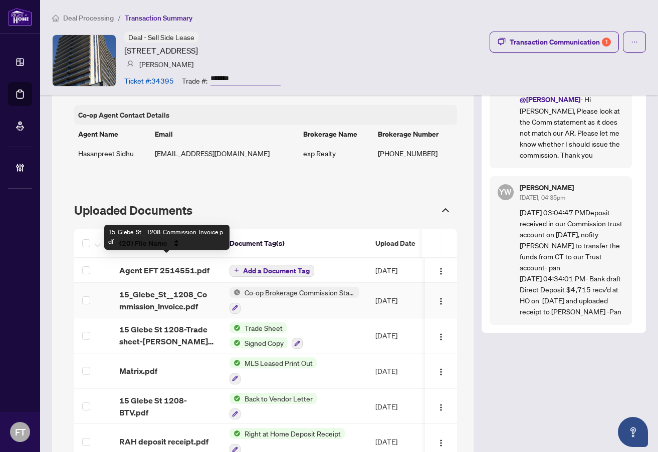
drag, startPoint x: 166, startPoint y: 265, endPoint x: 647, endPoint y: 222, distance: 482.8
click at [166, 288] on span "15_Glebe_St__1208_Commission_Invoice.pdf" at bounding box center [166, 300] width 94 height 24
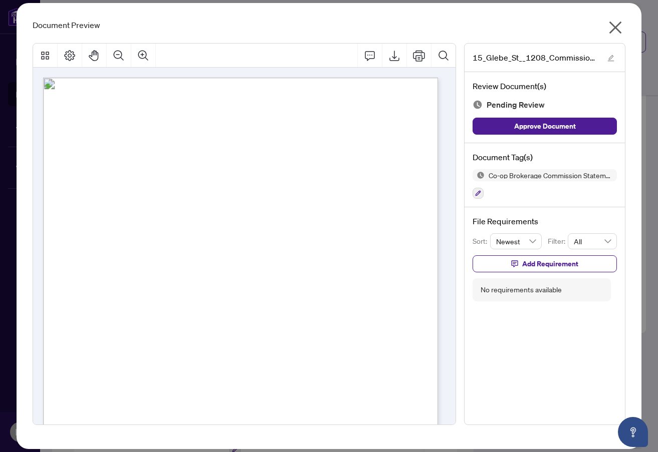
click at [232, 196] on div "Page 1" at bounding box center [297, 407] width 508 height 658
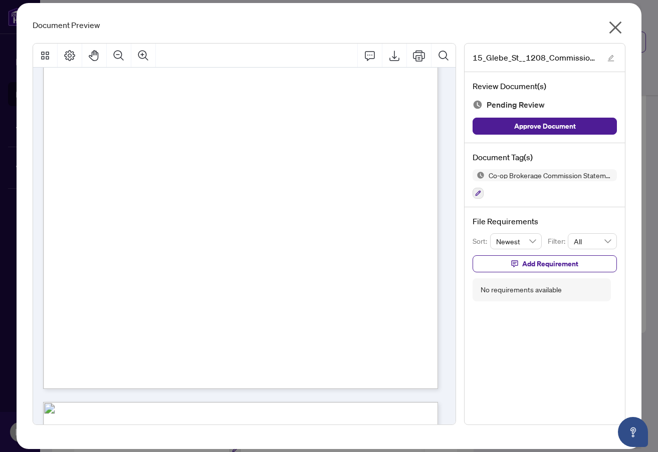
scroll to position [200, 0]
click at [307, 210] on div "Page 1" at bounding box center [297, 206] width 508 height 658
click at [616, 29] on icon "close" at bounding box center [615, 28] width 13 height 13
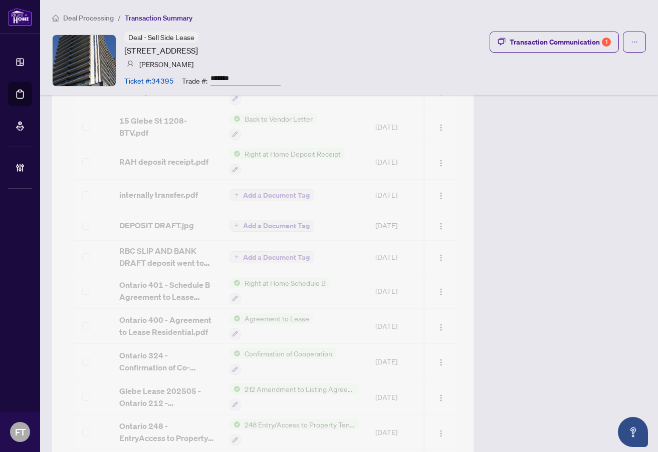
scroll to position [831, 0]
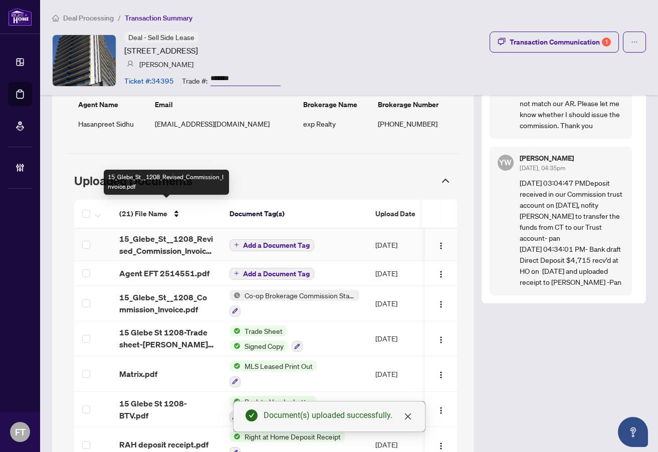
click at [181, 233] on span "15_Glebe_St__1208_Revised_Commission_Invoice.pdf" at bounding box center [166, 245] width 94 height 24
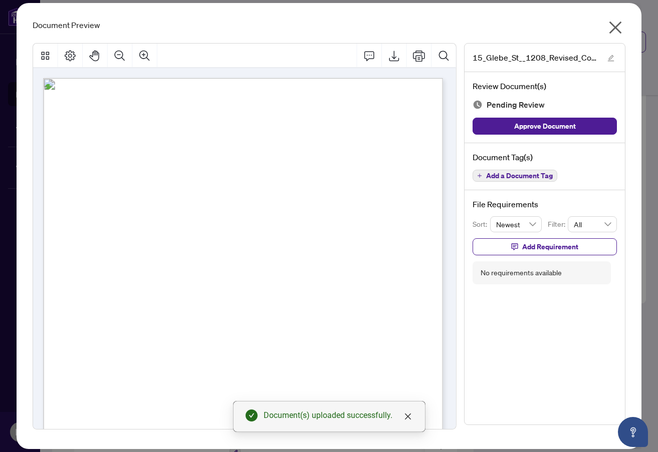
click at [510, 177] on span "Add a Document Tag" at bounding box center [519, 175] width 67 height 7
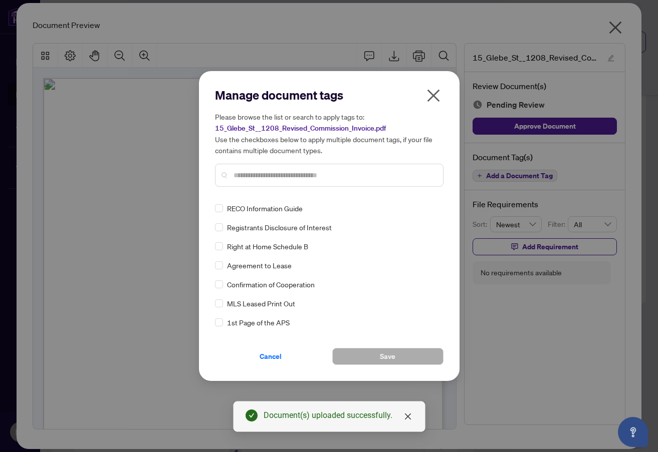
click at [275, 171] on input "text" at bounding box center [333, 175] width 201 height 11
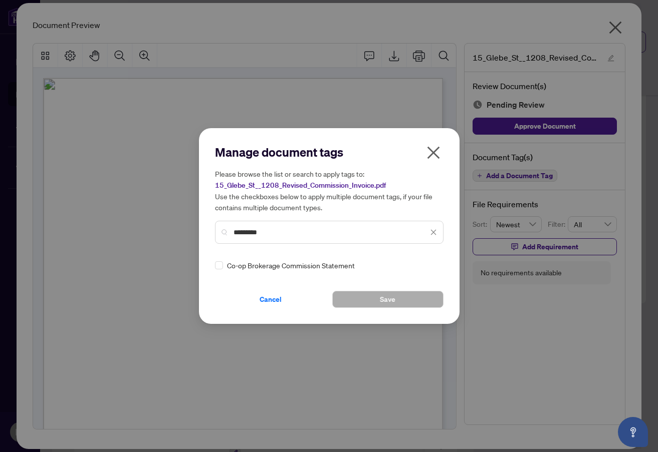
type input "*********"
click at [214, 267] on div "Manage document tags Please browse the list or search to apply tags to: 15_Gleb…" at bounding box center [329, 226] width 260 height 196
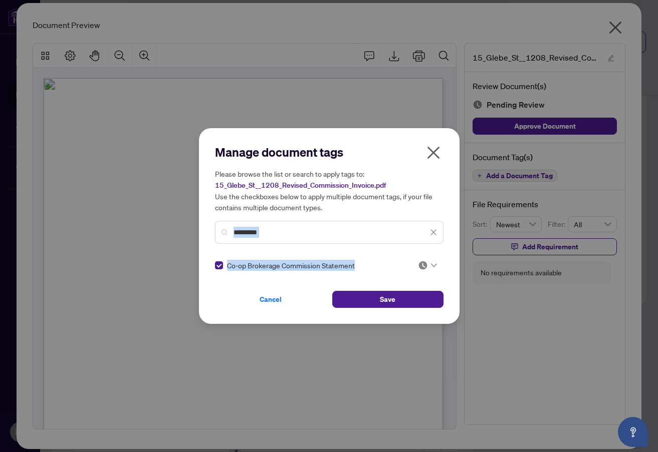
drag, startPoint x: 416, startPoint y: 255, endPoint x: 420, endPoint y: 264, distance: 9.4
click at [417, 259] on div "Manage document tags Please browse the list or search to apply tags to: 15_Gleb…" at bounding box center [329, 226] width 228 height 164
click at [424, 267] on img at bounding box center [423, 265] width 10 height 10
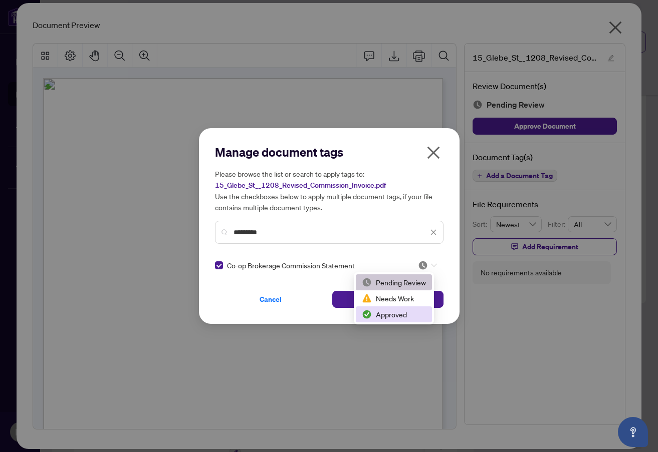
click at [382, 317] on div "Approved" at bounding box center [394, 314] width 64 height 11
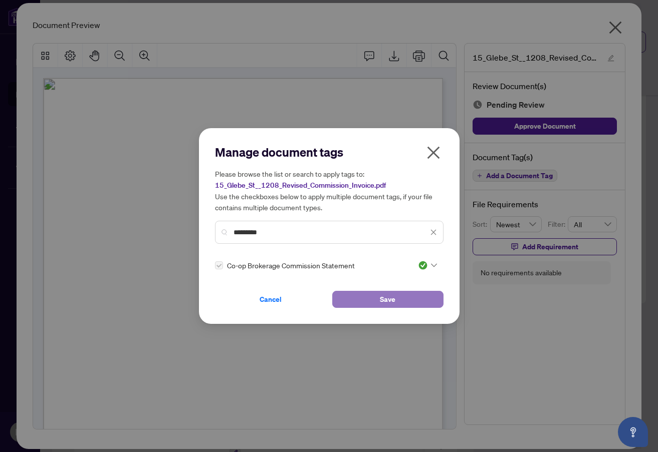
click at [344, 303] on button "Save" at bounding box center [387, 299] width 111 height 17
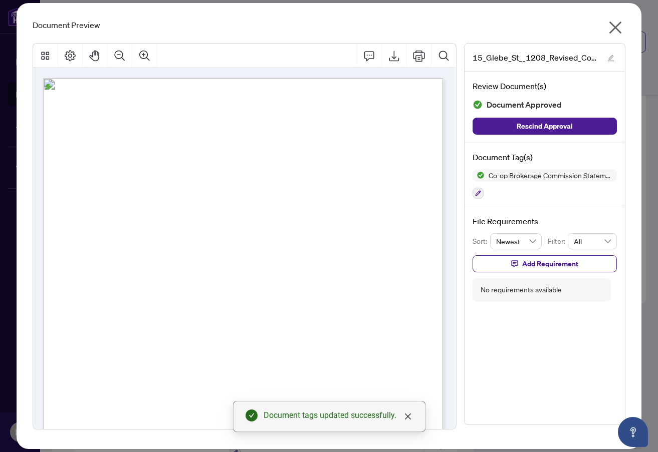
drag, startPoint x: 295, startPoint y: 85, endPoint x: 379, endPoint y: 59, distance: 88.1
click at [295, 89] on div "Page 1" at bounding box center [300, 411] width 514 height 666
click at [620, 26] on icon "close" at bounding box center [615, 28] width 16 height 16
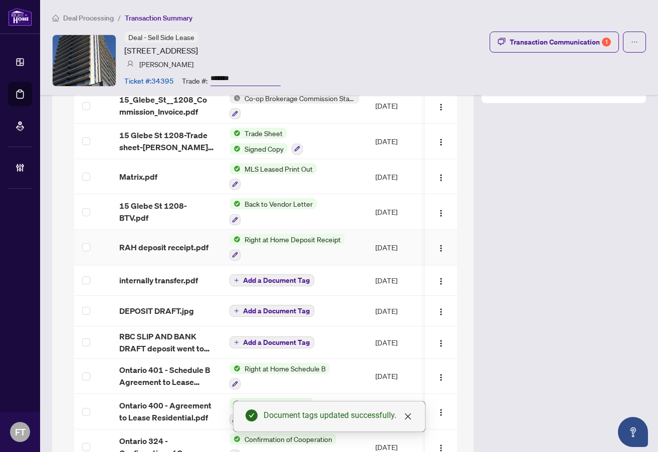
scroll to position [881, 0]
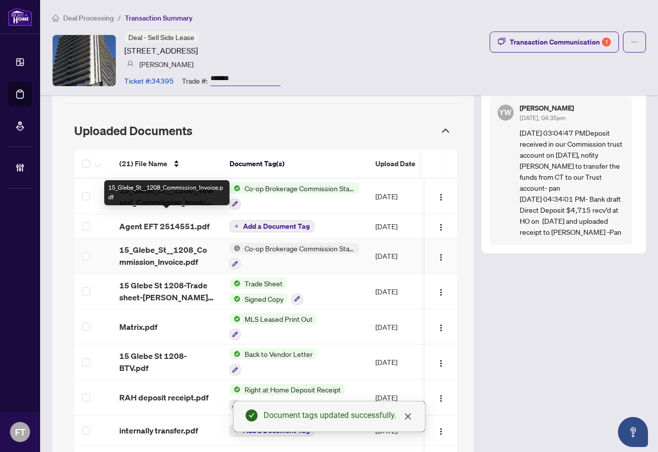
click at [185, 244] on span "15_Glebe_St__1208_Commission_Invoice.pdf" at bounding box center [166, 256] width 94 height 24
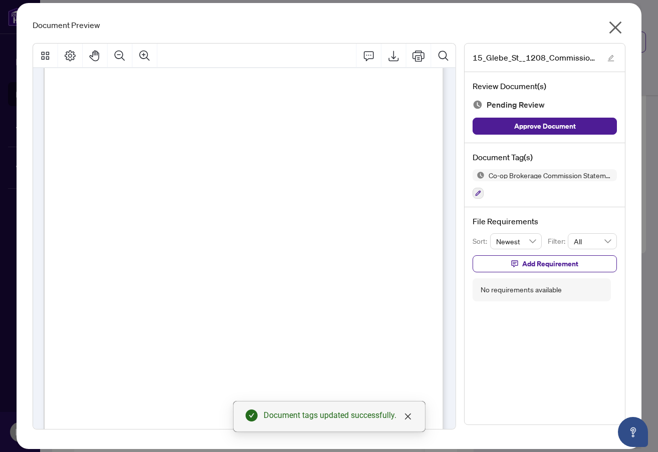
scroll to position [50, 0]
drag, startPoint x: 470, startPoint y: 192, endPoint x: 476, endPoint y: 194, distance: 6.2
click at [470, 193] on div "Document Tag(s) Co-op Brokerage Commission Statement" at bounding box center [544, 175] width 160 height 65
click at [477, 194] on icon "button" at bounding box center [478, 193] width 6 height 6
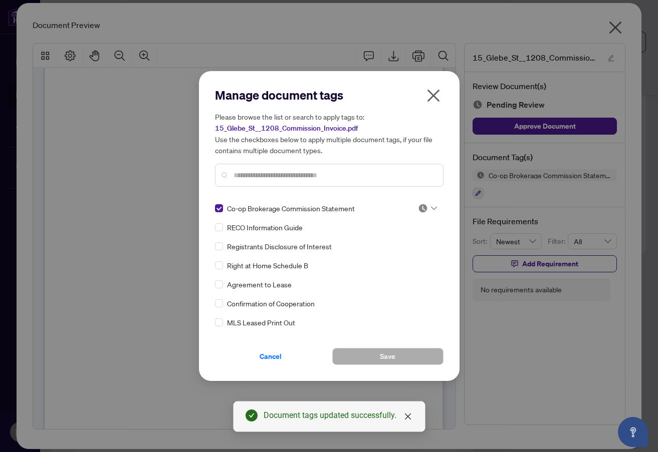
click at [423, 211] on img at bounding box center [423, 208] width 10 height 10
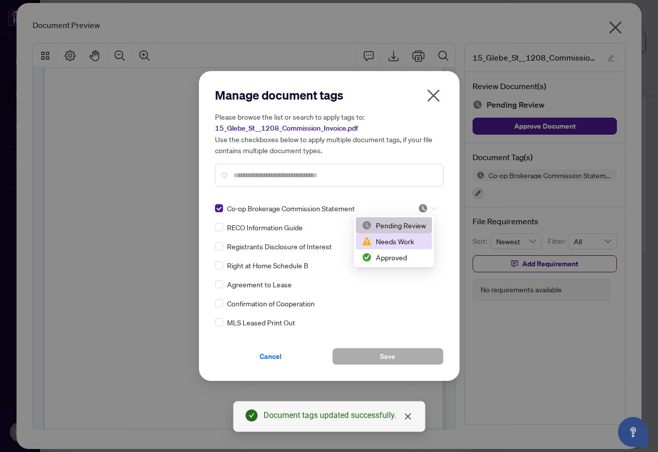
click at [396, 237] on div "Needs Work" at bounding box center [394, 241] width 64 height 11
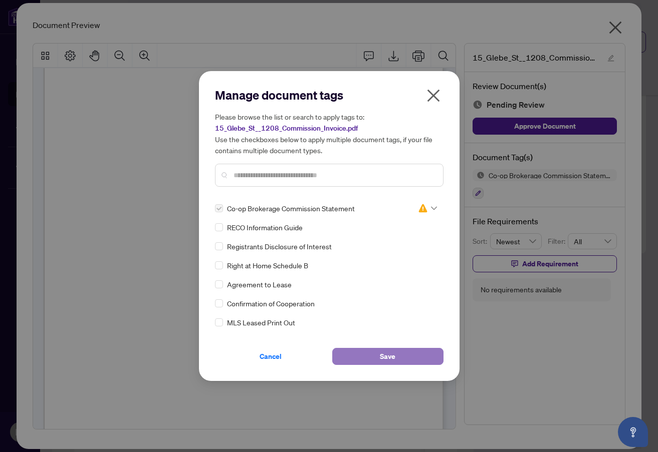
click at [402, 351] on button "Save" at bounding box center [387, 356] width 111 height 17
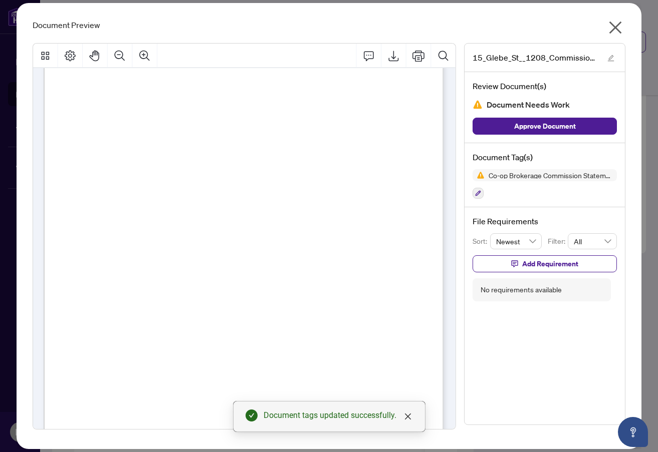
click at [549, 127] on span "Approve Document" at bounding box center [545, 126] width 62 height 16
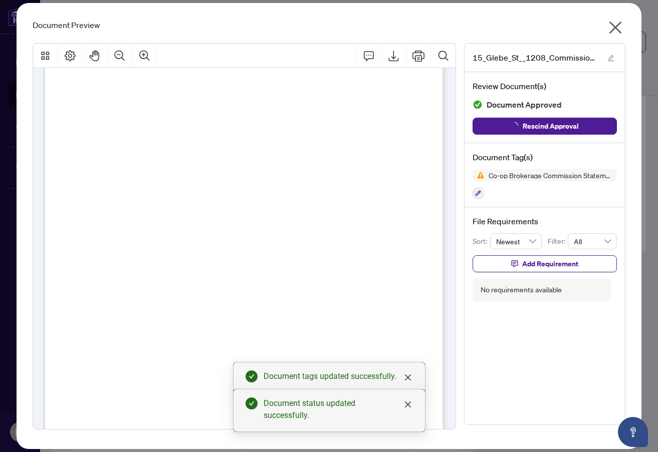
click at [615, 26] on icon "close" at bounding box center [615, 28] width 16 height 16
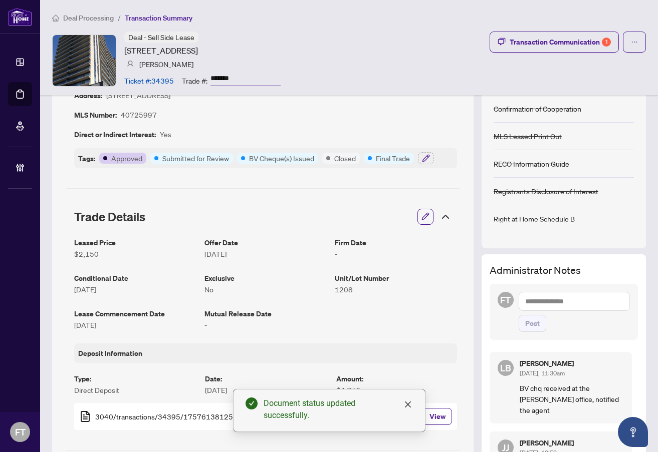
scroll to position [0, 0]
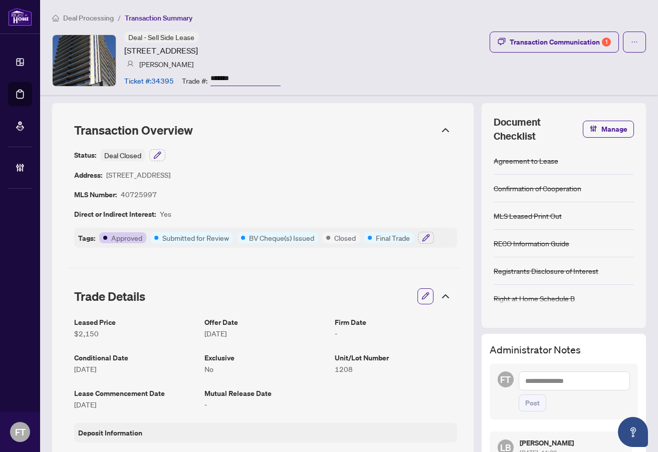
click at [71, 19] on span "Deal Processing" at bounding box center [88, 18] width 51 height 9
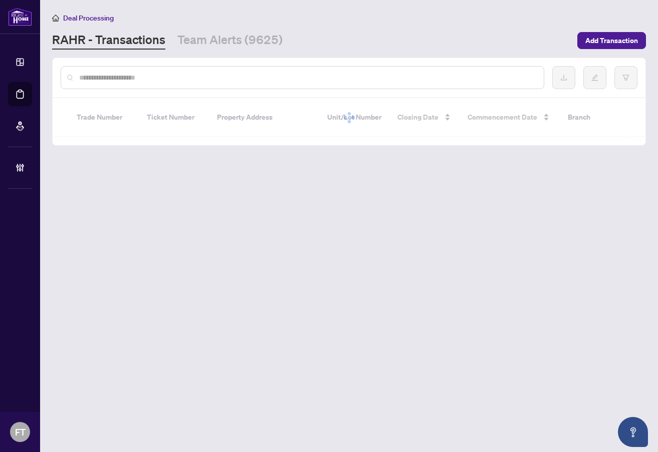
click at [146, 76] on input "text" at bounding box center [307, 77] width 456 height 11
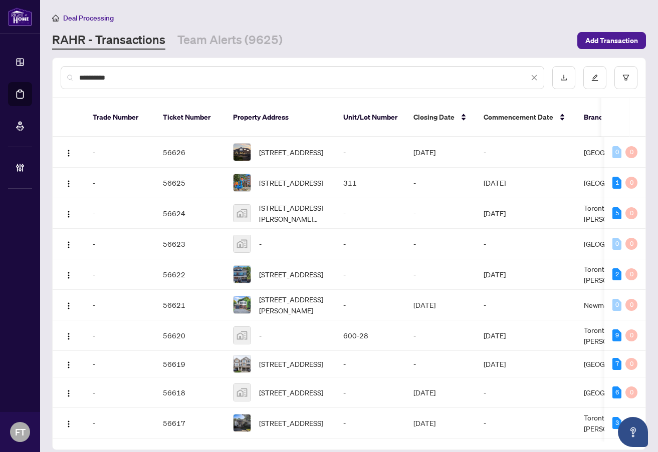
type input "**********"
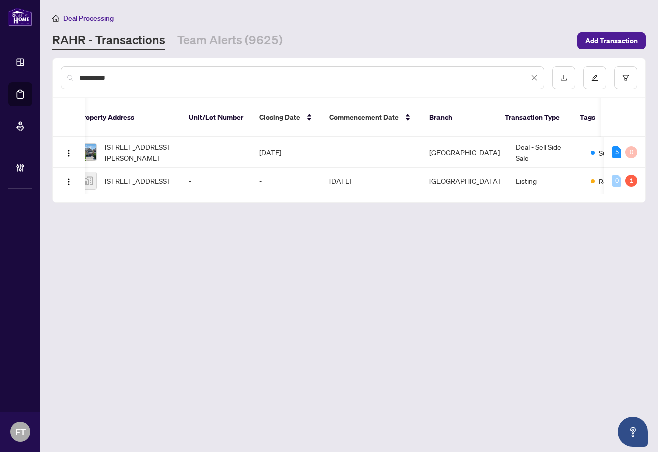
scroll to position [0, 155]
click at [524, 140] on td "Deal - Sell Side Sale" at bounding box center [543, 152] width 75 height 31
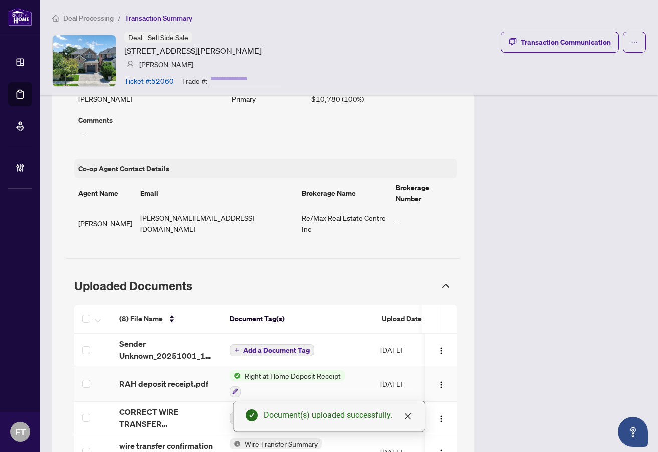
scroll to position [797, 0]
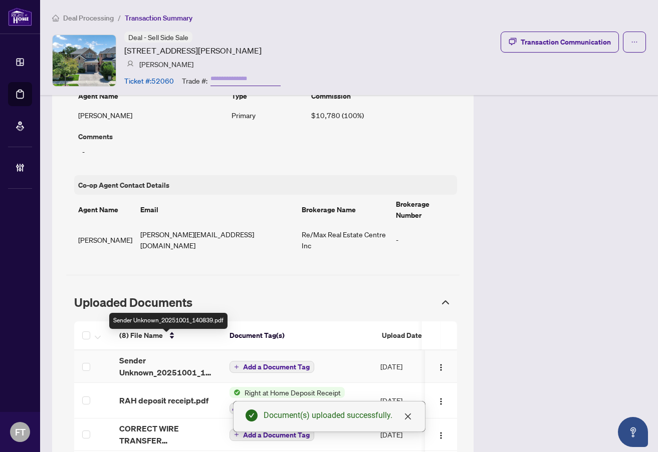
click at [152, 355] on span "Sender Unknown_20251001_140839.pdf" at bounding box center [166, 367] width 94 height 24
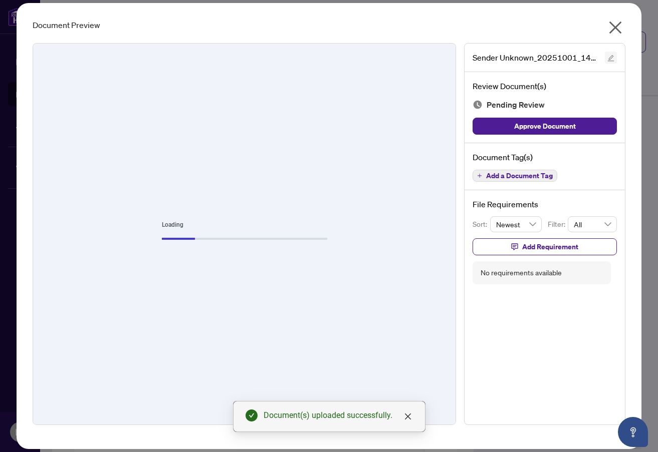
click at [610, 59] on icon "edit" at bounding box center [610, 58] width 7 height 7
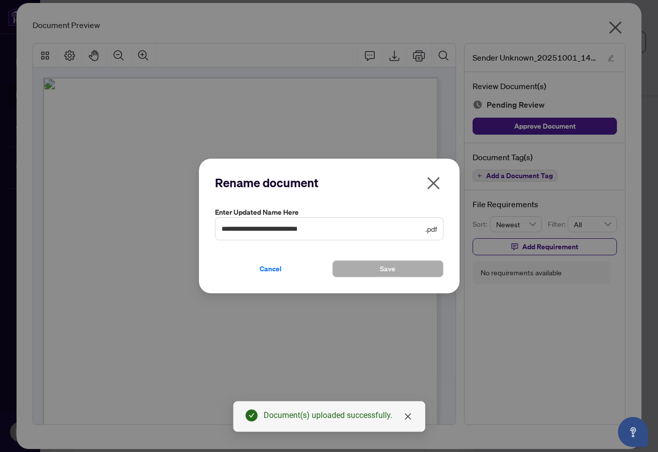
drag, startPoint x: 335, startPoint y: 234, endPoint x: 329, endPoint y: 232, distance: 6.8
click at [329, 233] on span "**********" at bounding box center [329, 228] width 228 height 23
drag, startPoint x: 251, startPoint y: 224, endPoint x: 144, endPoint y: 205, distance: 108.5
click at [144, 205] on div "**********" at bounding box center [329, 226] width 658 height 452
type input "********"
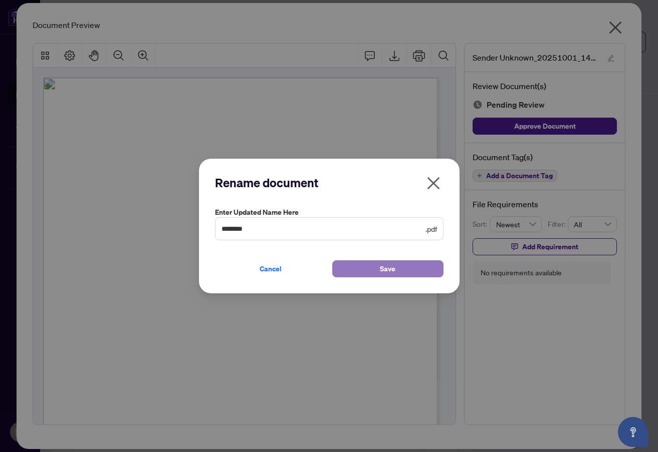
click at [395, 273] on button "Save" at bounding box center [387, 268] width 111 height 17
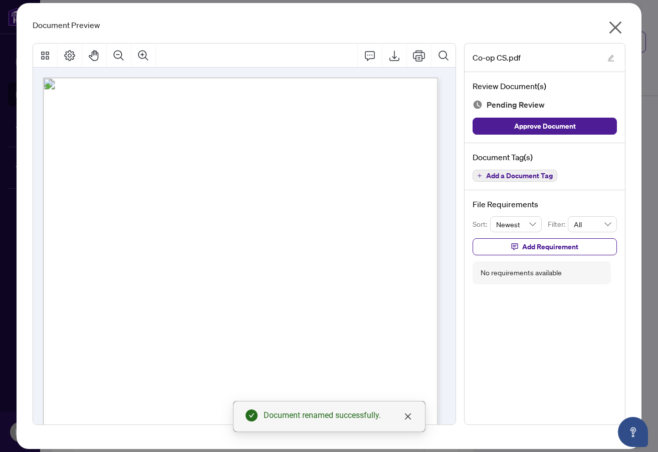
click at [193, 23] on div "Document Preview" at bounding box center [329, 25] width 593 height 12
click at [606, 23] on button "button" at bounding box center [615, 30] width 20 height 22
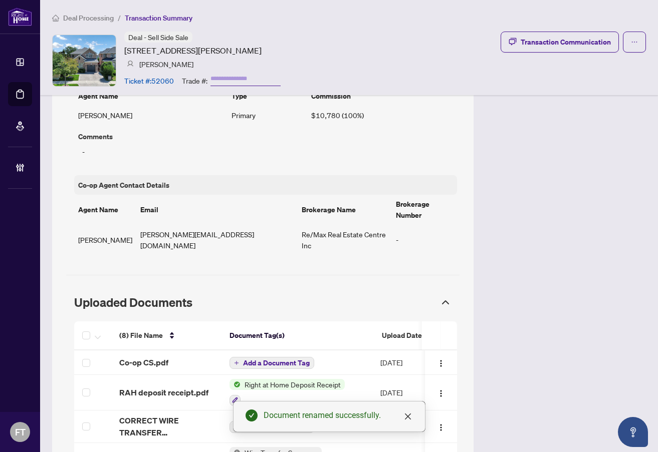
click at [83, 15] on span "Deal Processing" at bounding box center [88, 18] width 51 height 9
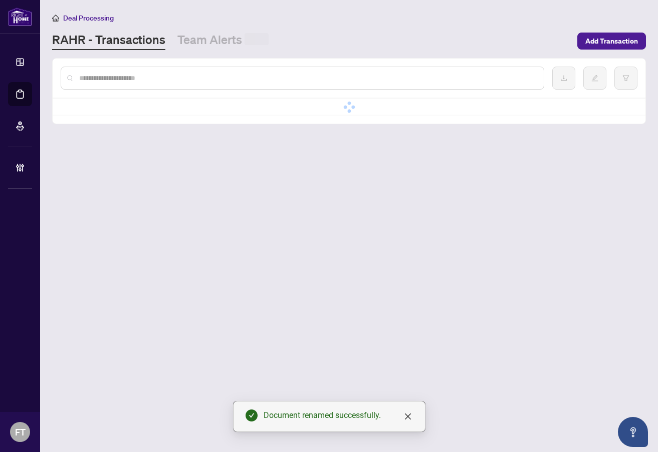
click at [131, 76] on input "text" at bounding box center [307, 78] width 456 height 11
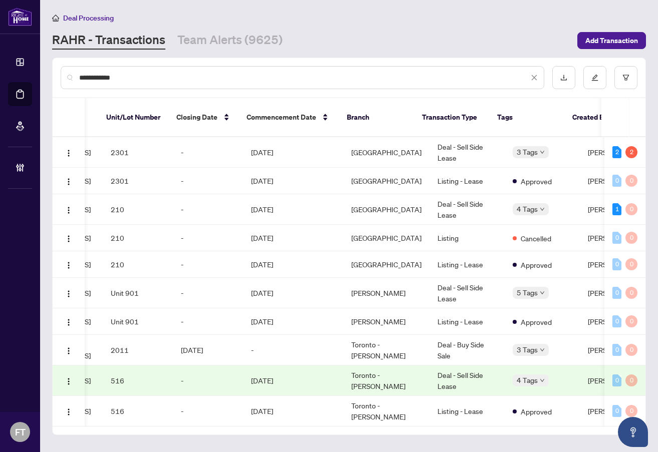
scroll to position [0, 232]
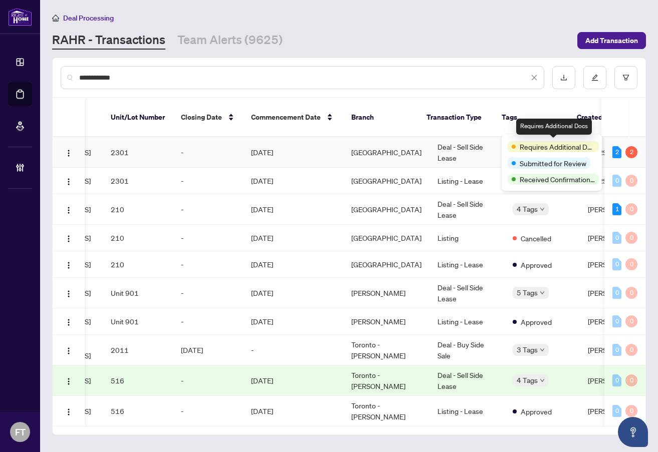
type input "**********"
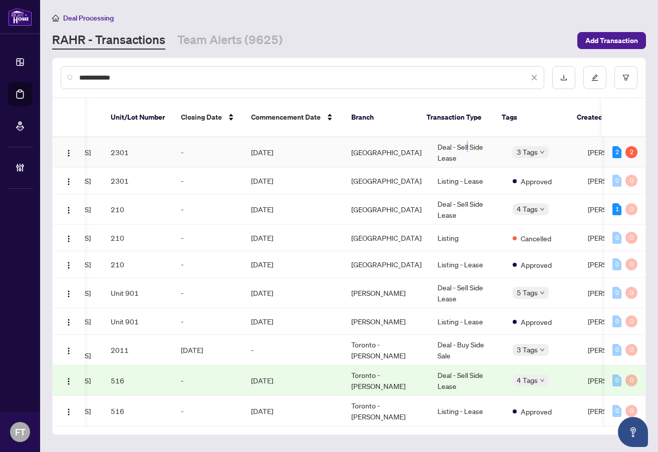
click at [456, 138] on td "Deal - Sell Side Lease" at bounding box center [466, 152] width 75 height 31
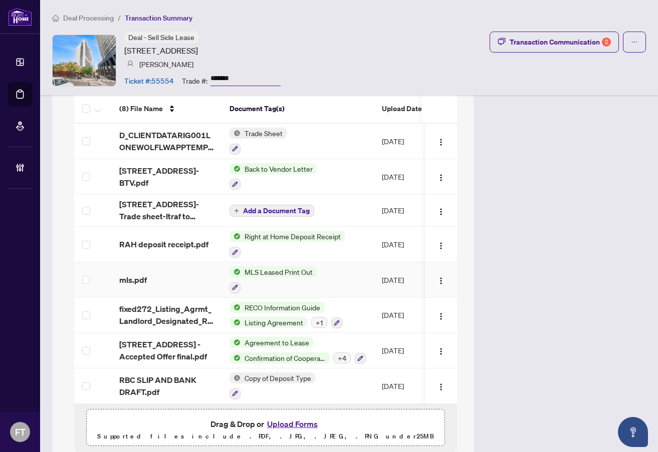
scroll to position [798, 0]
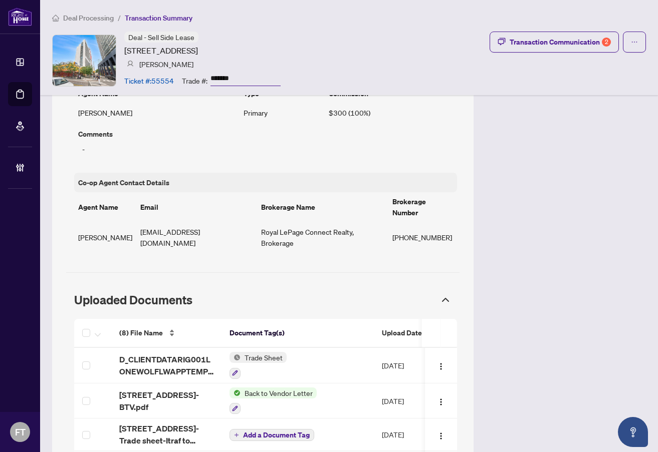
scroll to position [698, 0]
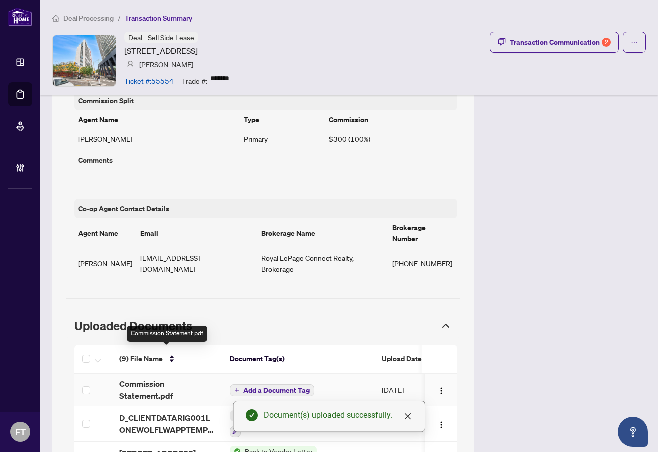
click at [161, 378] on span "Commission Statement.pdf" at bounding box center [166, 390] width 94 height 24
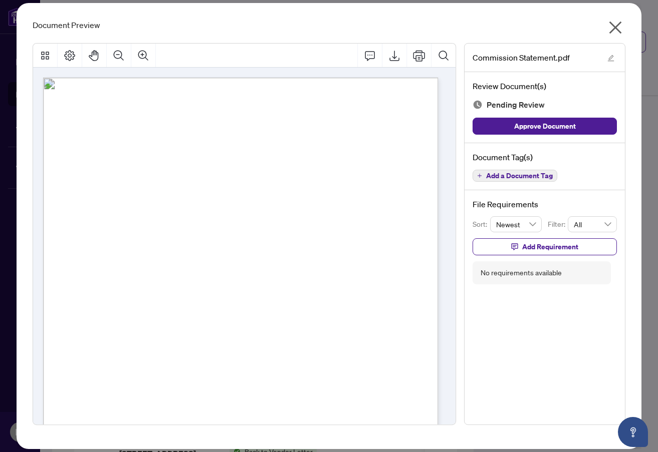
click at [236, 330] on div "Page 1" at bounding box center [297, 407] width 509 height 658
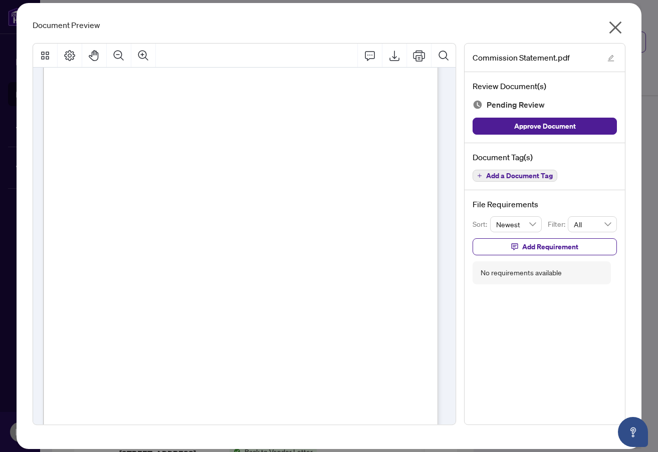
scroll to position [174, 0]
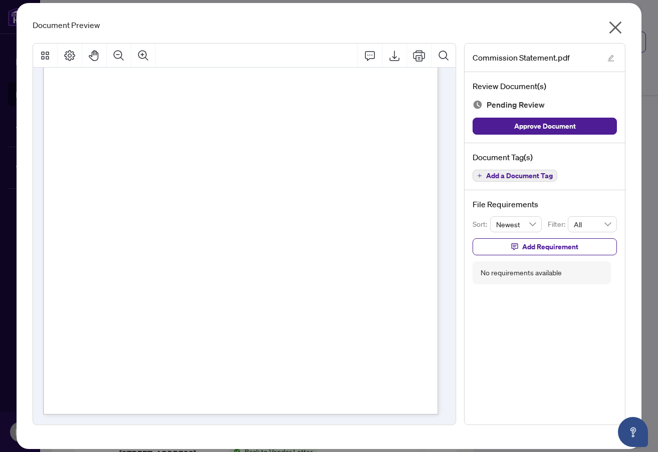
click at [497, 174] on span "Add a Document Tag" at bounding box center [519, 175] width 67 height 7
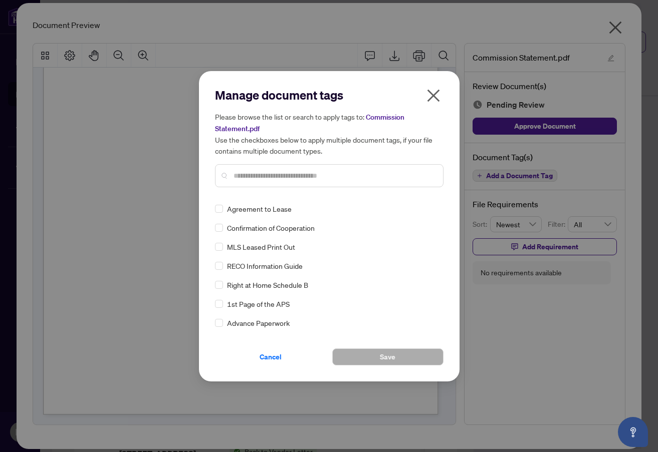
click at [270, 173] on input "text" at bounding box center [333, 175] width 201 height 11
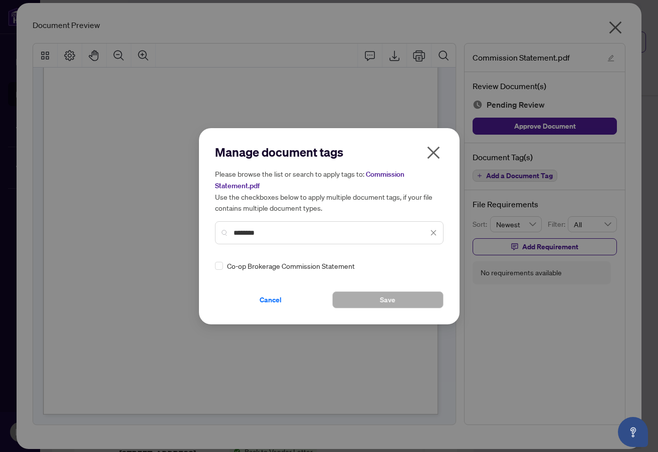
type input "********"
click at [212, 264] on div "Manage document tags Please browse the list or search to apply tags to: Commiss…" at bounding box center [329, 226] width 260 height 196
click at [427, 264] on div at bounding box center [427, 266] width 19 height 10
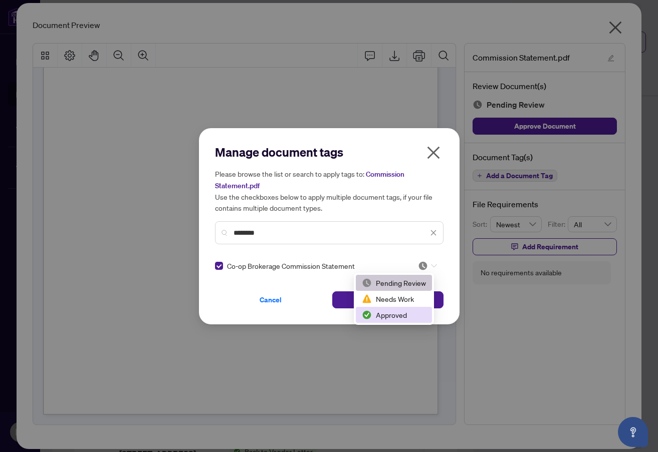
click at [385, 319] on div "Approved" at bounding box center [394, 315] width 64 height 11
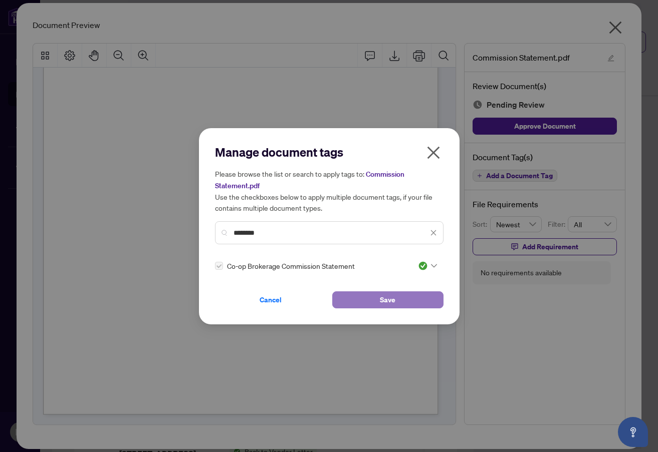
click at [338, 298] on button "Save" at bounding box center [387, 300] width 111 height 17
click at [111, 379] on div "Manage document tags Please browse the list or search to apply tags to: Commiss…" at bounding box center [329, 226] width 658 height 452
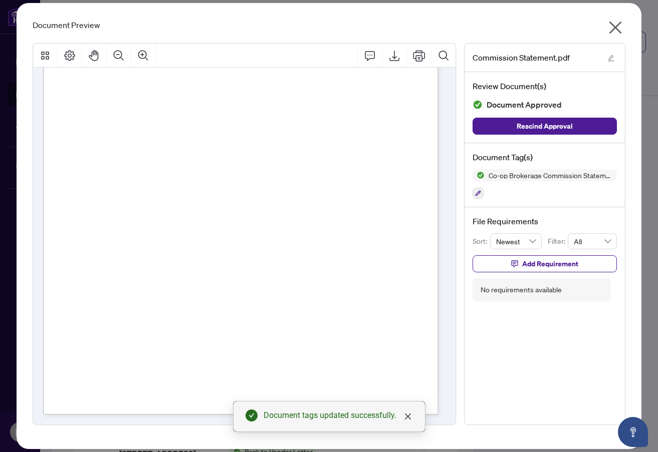
click at [191, 28] on div "Document Preview" at bounding box center [329, 25] width 593 height 12
click at [615, 27] on icon "close" at bounding box center [615, 28] width 13 height 13
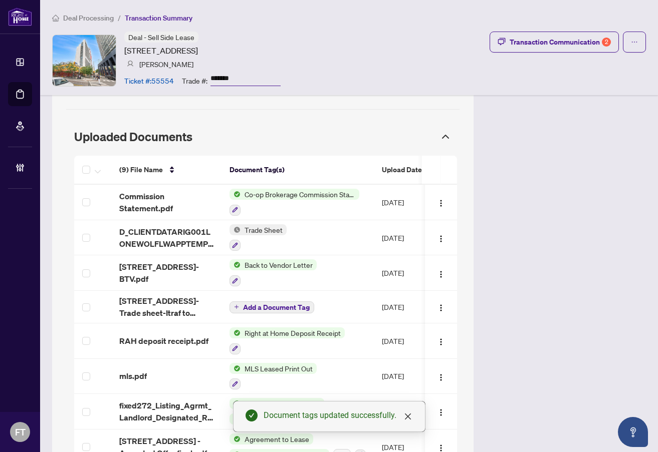
scroll to position [883, 0]
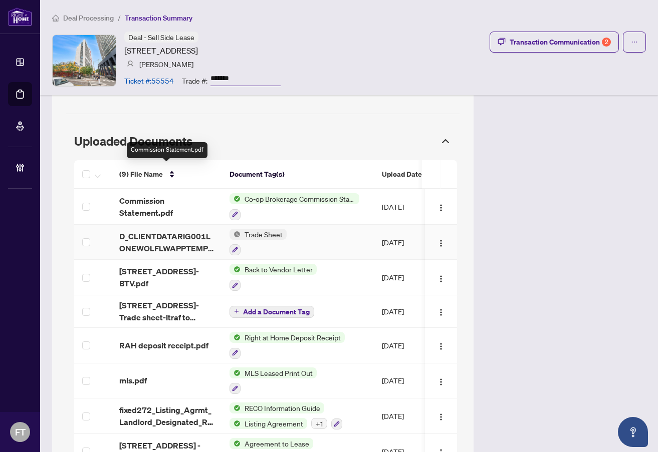
click at [143, 230] on span "D_CLIENTDATARIG001LONEWOLFLWAPPTEMPVW0UJUGOFRX.pdf" at bounding box center [166, 242] width 94 height 24
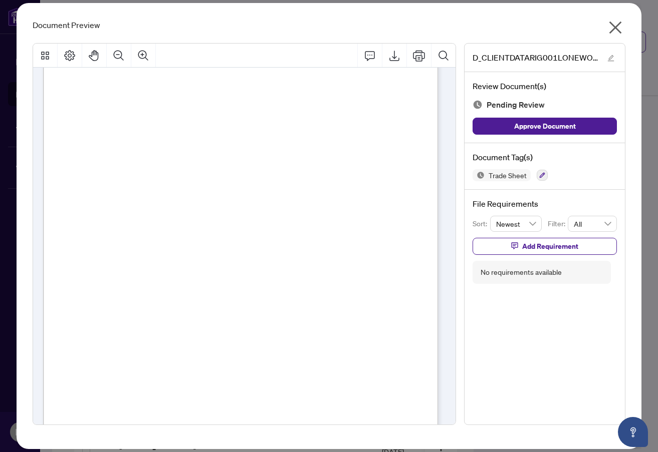
scroll to position [150, 0]
click at [539, 173] on icon "button" at bounding box center [542, 175] width 6 height 6
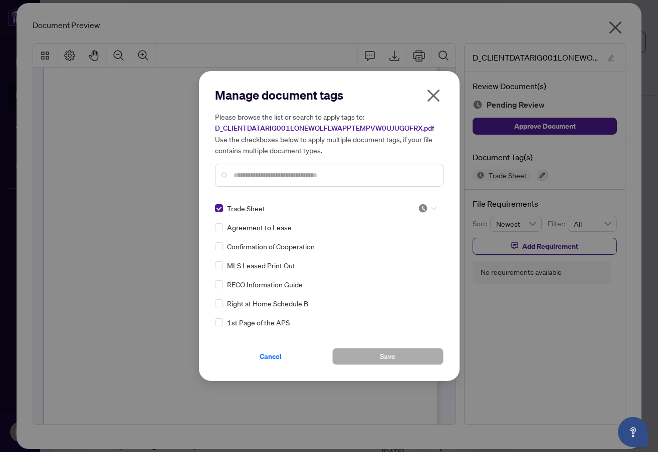
drag, startPoint x: 432, startPoint y: 211, endPoint x: 409, endPoint y: 246, distance: 41.7
click at [432, 213] on div at bounding box center [427, 208] width 19 height 10
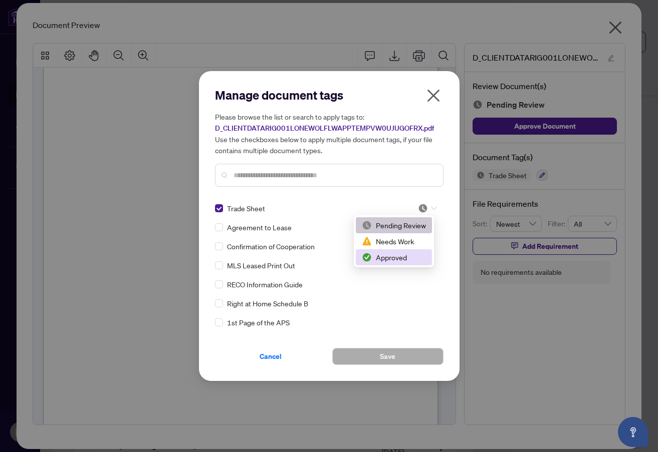
drag, startPoint x: 398, startPoint y: 258, endPoint x: 321, endPoint y: 171, distance: 116.4
click at [398, 257] on div "Approved" at bounding box center [394, 257] width 64 height 11
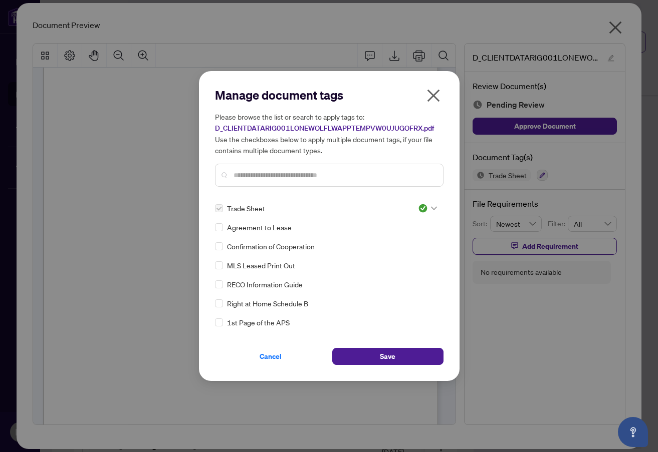
click at [321, 171] on input "text" at bounding box center [333, 175] width 201 height 11
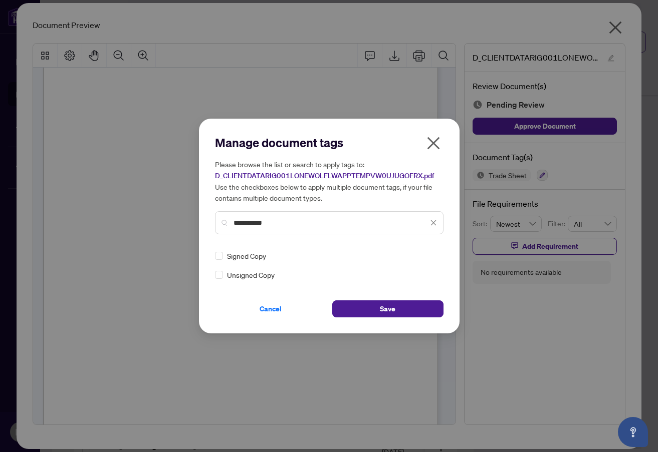
type input "**********"
click at [213, 254] on div "**********" at bounding box center [329, 226] width 260 height 215
click at [425, 254] on img at bounding box center [423, 256] width 10 height 10
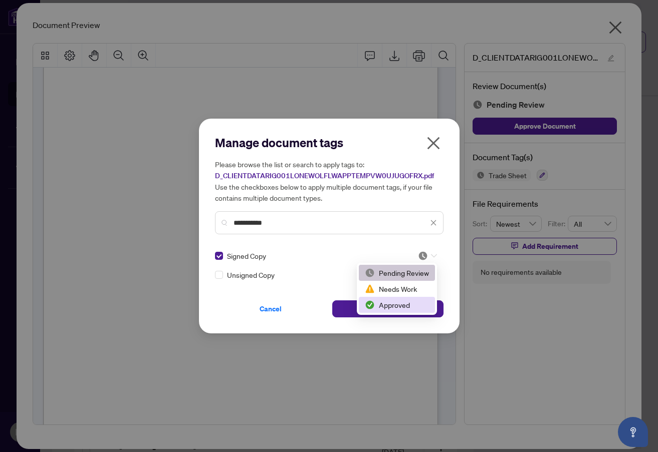
click at [406, 303] on div "Approved" at bounding box center [397, 305] width 64 height 11
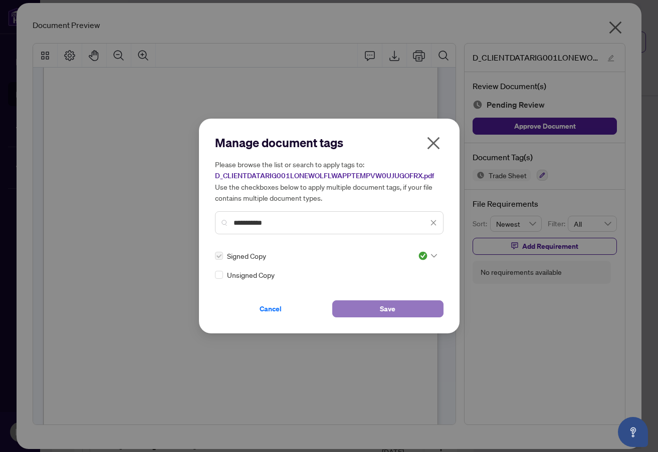
click at [357, 309] on button "Save" at bounding box center [387, 309] width 111 height 17
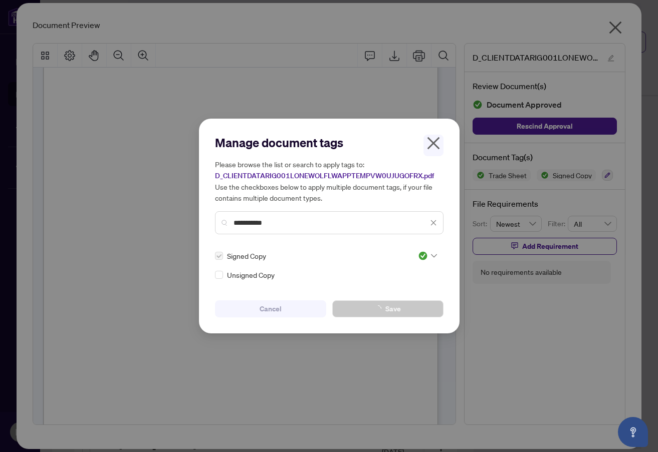
click at [572, 355] on div "**********" at bounding box center [329, 226] width 658 height 452
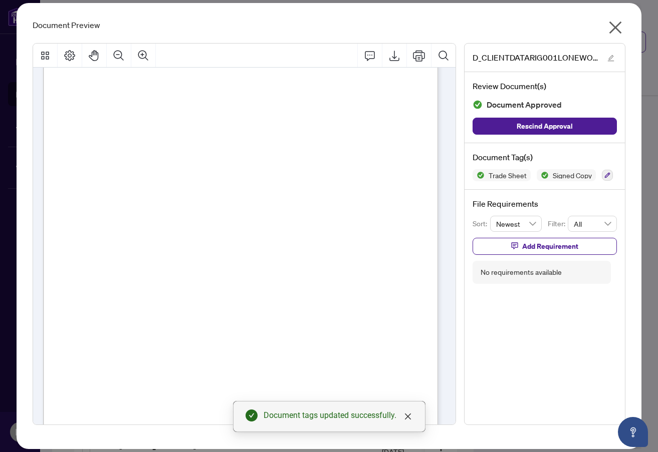
click at [617, 29] on icon "close" at bounding box center [615, 28] width 13 height 13
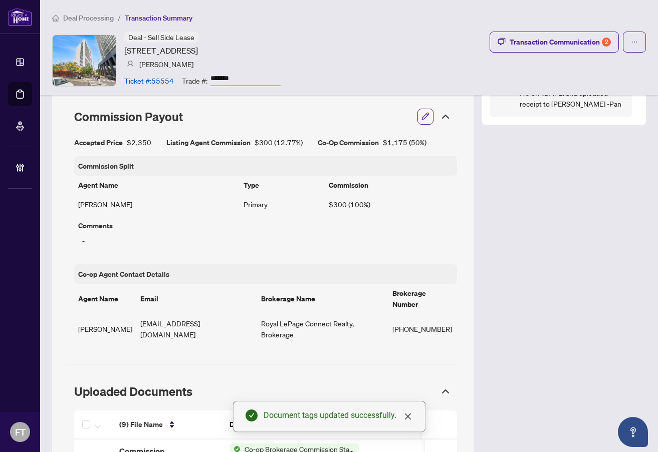
scroll to position [782, 0]
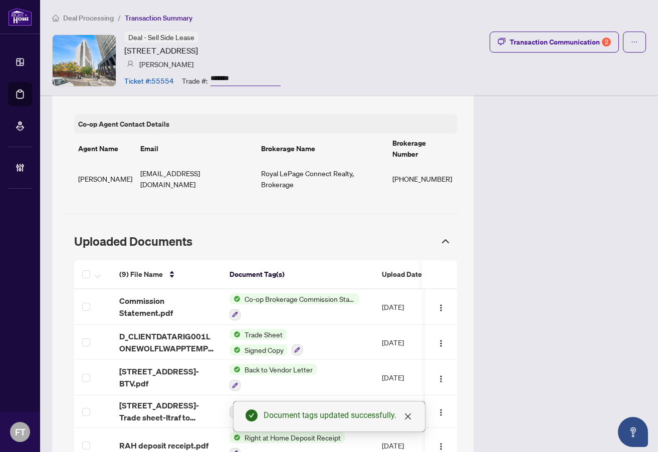
click at [357, 24] on div "Deal Processing / Transaction Summary Deal - Sell Side Lease 330 Richmond St, T…" at bounding box center [349, 47] width 618 height 95
click at [559, 46] on div "Transaction Communication 2" at bounding box center [559, 42] width 101 height 16
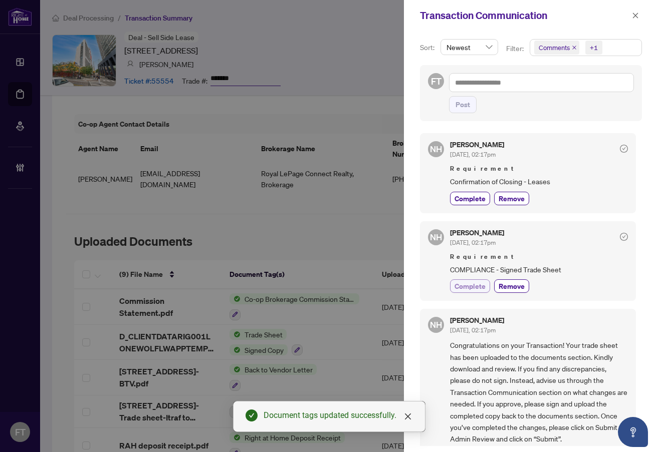
click at [480, 286] on span "Complete" at bounding box center [469, 286] width 31 height 11
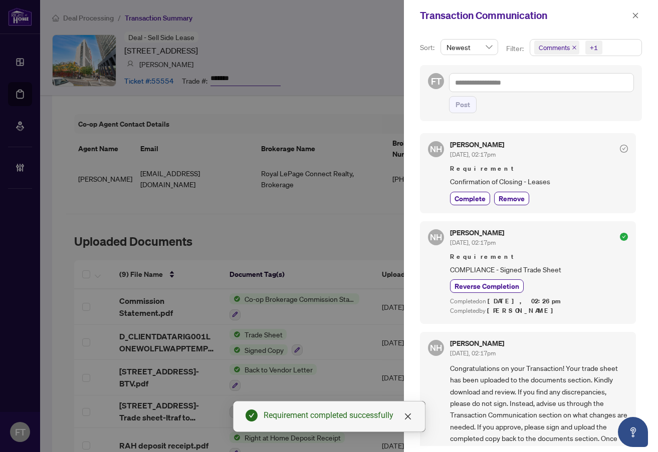
drag, startPoint x: 637, startPoint y: 17, endPoint x: 486, endPoint y: 126, distance: 185.7
click at [636, 17] on icon "close" at bounding box center [635, 15] width 7 height 7
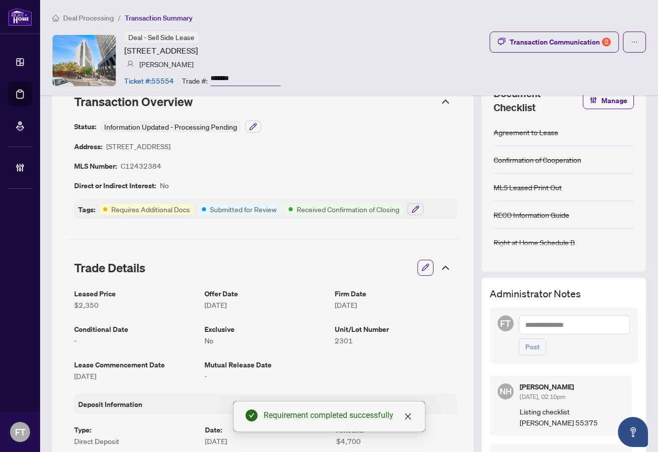
scroll to position [0, 0]
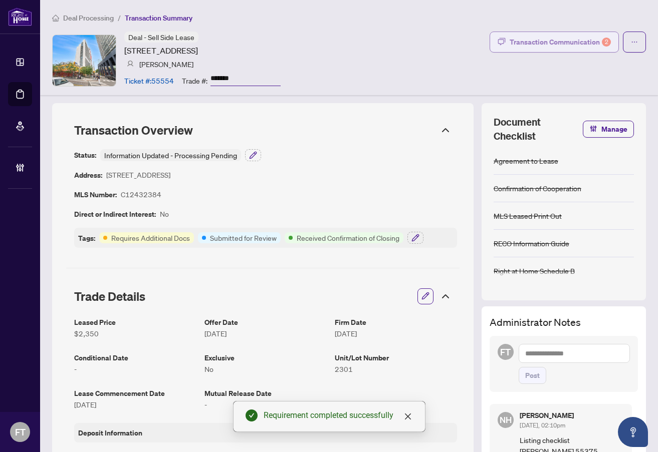
click at [570, 39] on div "Transaction Communication 2" at bounding box center [559, 42] width 101 height 16
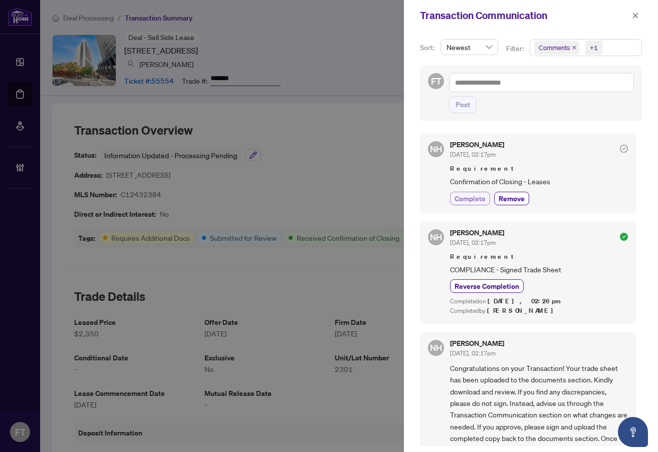
click at [475, 202] on span "Complete" at bounding box center [469, 198] width 31 height 11
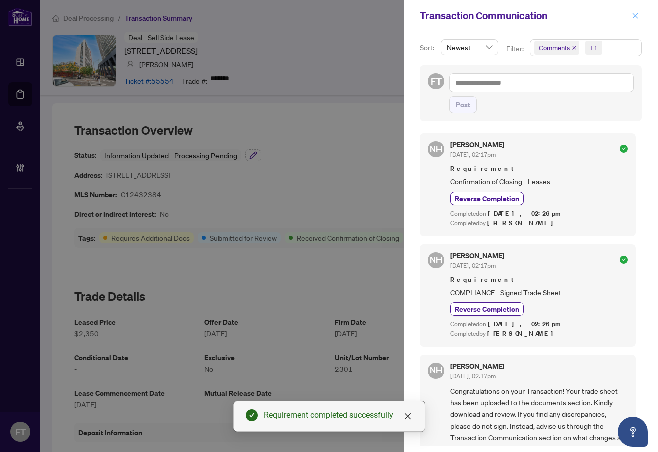
click at [640, 14] on button "button" at bounding box center [635, 16] width 13 height 12
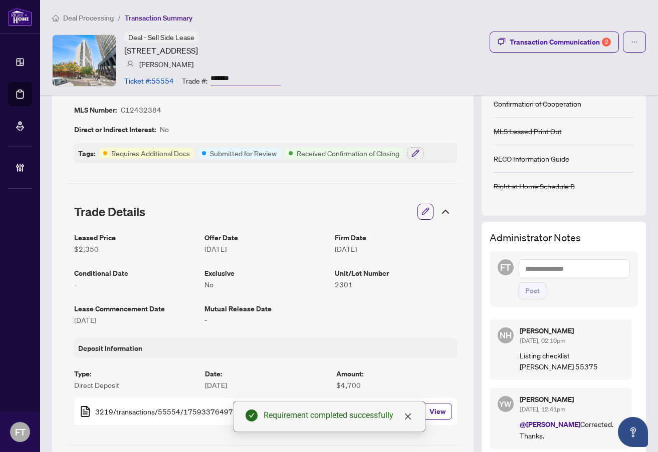
scroll to position [100, 0]
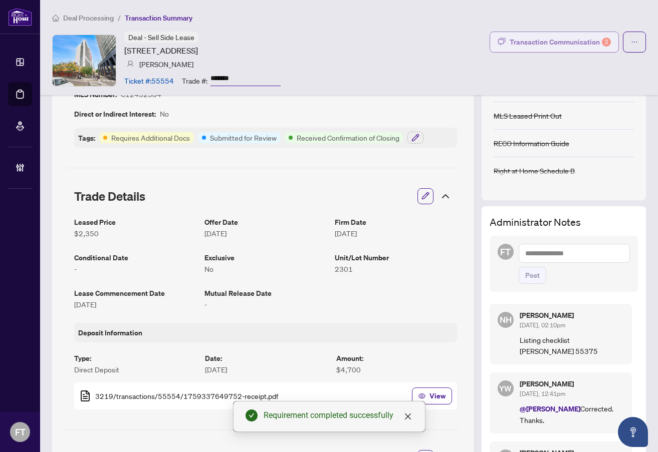
click at [553, 32] on button "Transaction Communication 2" at bounding box center [553, 42] width 129 height 21
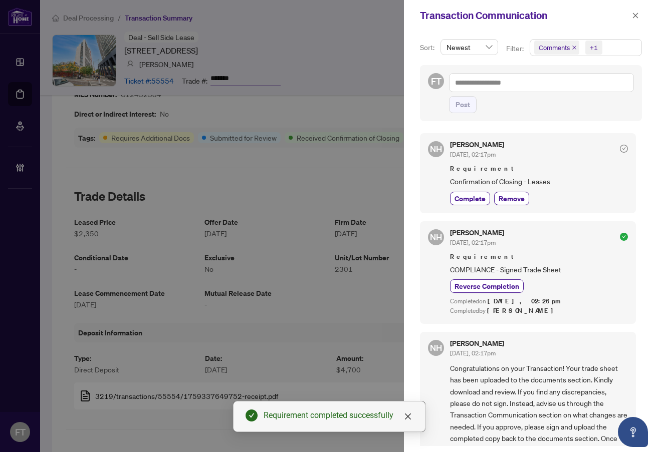
click at [528, 61] on div "Comments +1" at bounding box center [585, 52] width 116 height 26
click at [607, 55] on span "Comments +1" at bounding box center [585, 48] width 111 height 16
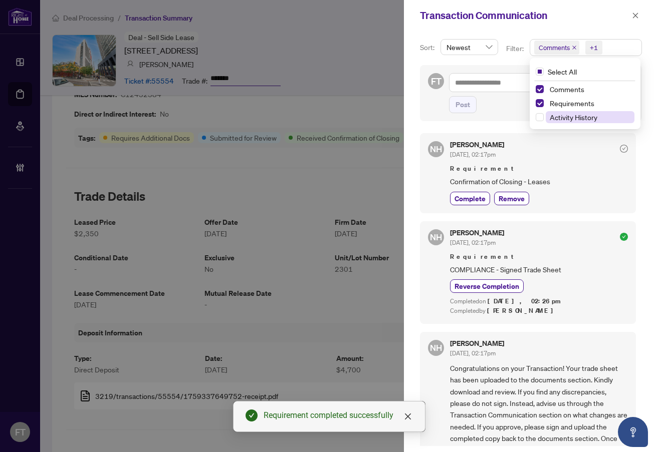
click at [561, 122] on span "Activity History" at bounding box center [589, 117] width 89 height 12
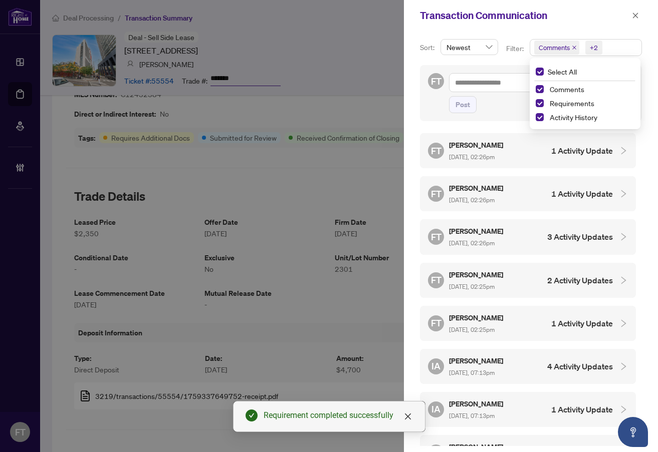
click at [474, 369] on span "Oct/04/2025, 07:13pm" at bounding box center [472, 373] width 46 height 8
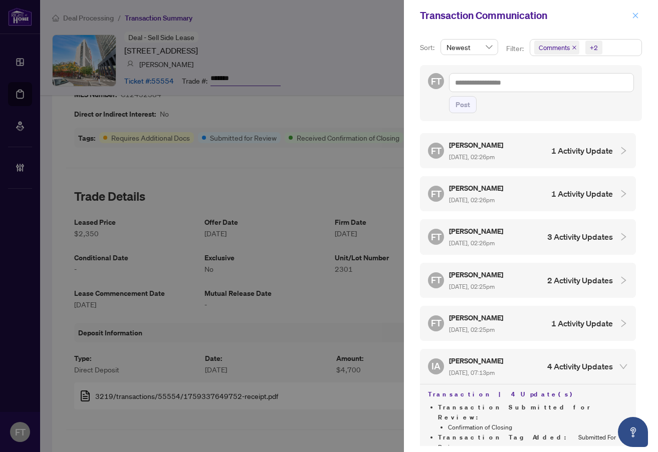
click at [639, 14] on button "button" at bounding box center [635, 16] width 13 height 12
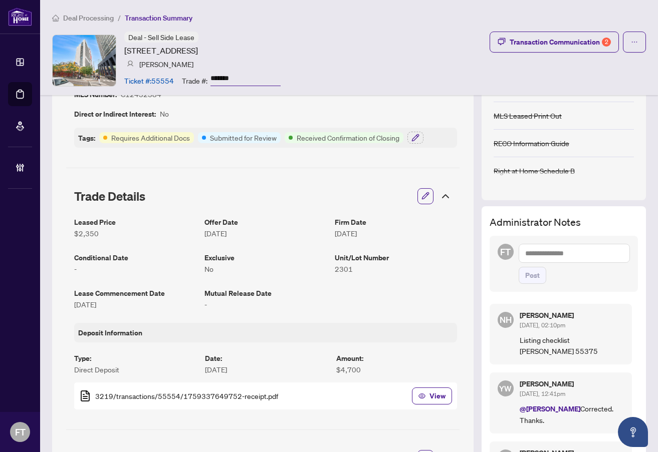
click at [88, 15] on span "Deal Processing" at bounding box center [88, 18] width 51 height 9
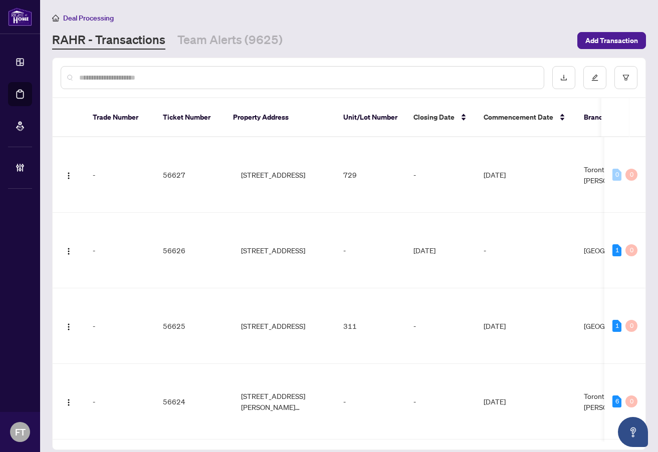
click at [347, 79] on input "text" at bounding box center [307, 77] width 456 height 11
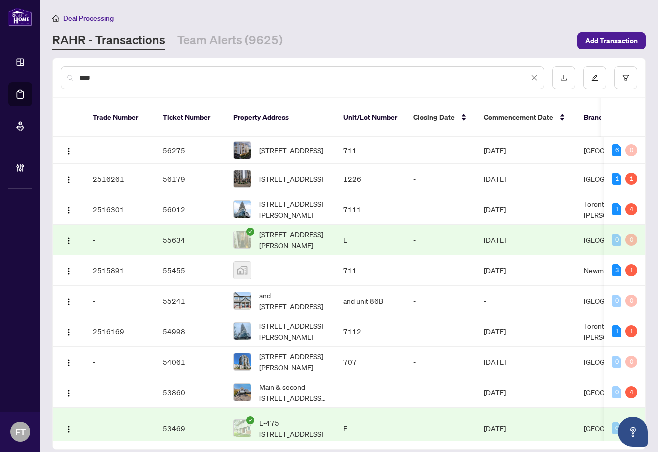
click at [175, 71] on div "****" at bounding box center [302, 77] width 483 height 23
click at [198, 76] on input "****" at bounding box center [303, 77] width 449 height 11
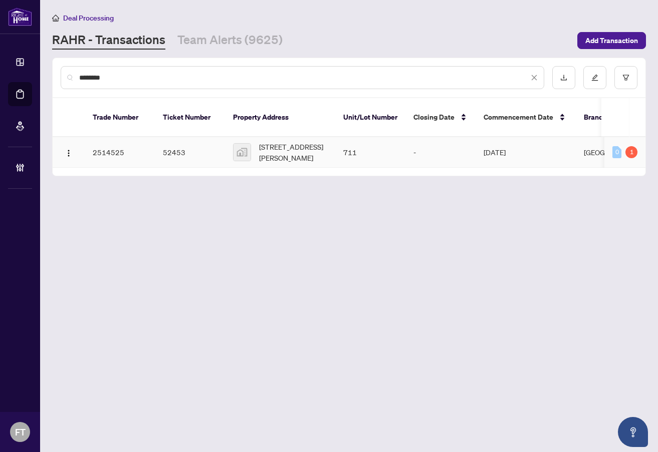
type input "********"
click at [330, 143] on td "711-3240 William Coltson Avenue, Oakville, ON, Canada" at bounding box center [280, 152] width 110 height 31
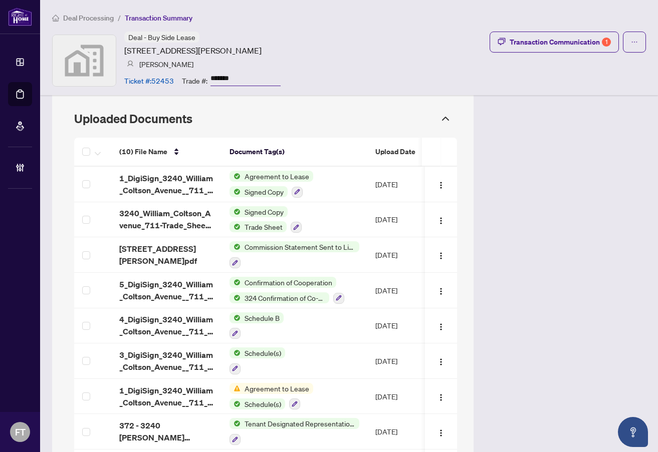
scroll to position [902, 0]
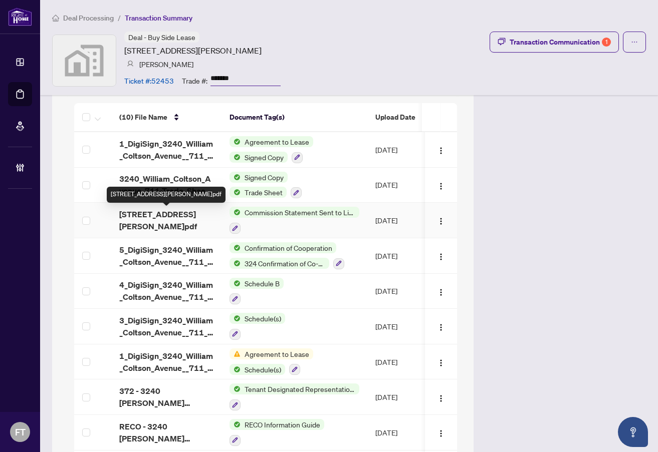
click at [155, 217] on span "[STREET_ADDRESS][PERSON_NAME]pdf" at bounding box center [166, 220] width 94 height 24
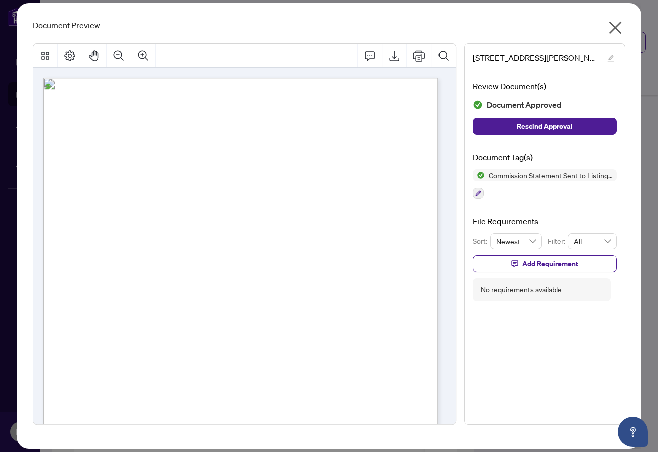
click at [266, 172] on div "September 11, 2025 Via Fax : (647)945-6857 Via Email : oncommissions@exprealty.…" at bounding box center [297, 407] width 509 height 658
click at [390, 60] on icon "Export" at bounding box center [394, 56] width 10 height 11
drag, startPoint x: 233, startPoint y: 168, endPoint x: 379, endPoint y: 147, distance: 147.8
click at [233, 168] on div "September 11, 2025 Via Fax : (647)945-6857 Via Email : oncommissions@exprealty.…" at bounding box center [297, 407] width 509 height 658
click at [150, 212] on span "4711 Yonge St.,10/F" at bounding box center [115, 210] width 70 height 7
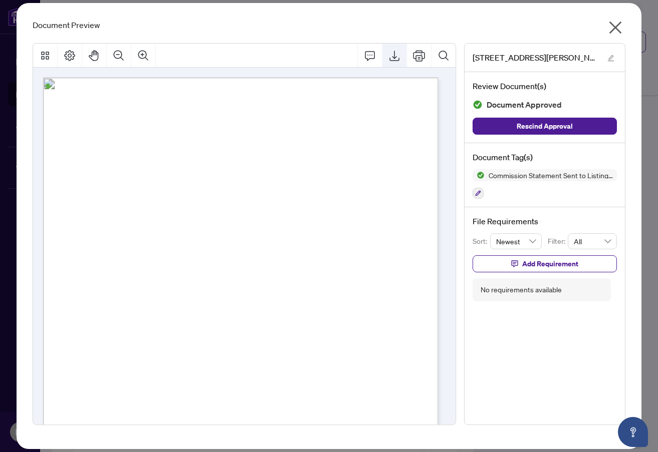
click at [395, 53] on icon "Export" at bounding box center [394, 56] width 12 height 12
drag, startPoint x: 313, startPoint y: 257, endPoint x: 489, endPoint y: 17, distance: 297.7
click at [313, 257] on div "September 11, 2025 Via Fax : (647)945-6857 Via Email : oncommissions@exprealty.…" at bounding box center [297, 407] width 509 height 658
click at [161, 173] on span "Via Fax : (647)945-6857" at bounding box center [120, 176] width 81 height 7
click at [581, 57] on span "3240 William Coltson Avenue 711-INV.pdf" at bounding box center [534, 58] width 125 height 12
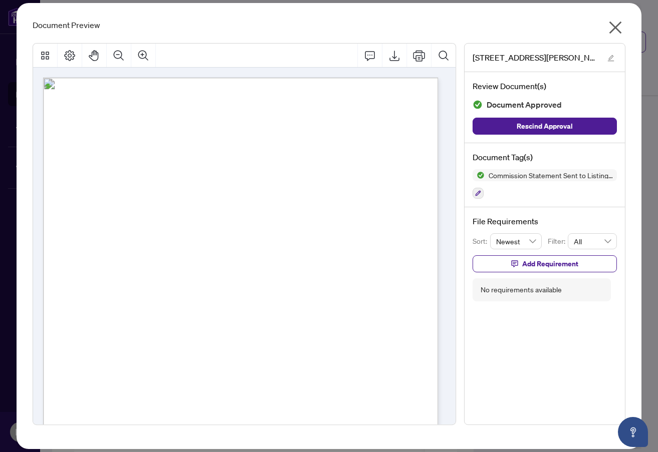
click at [614, 29] on icon "close" at bounding box center [615, 28] width 13 height 13
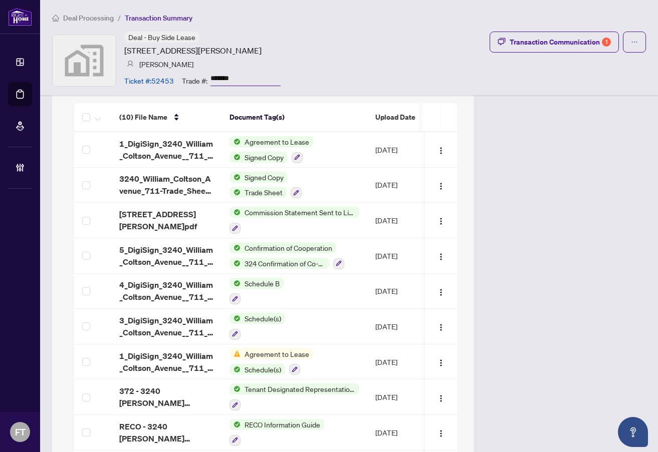
click at [380, 41] on div "Deal - Buy Side Lease 3240 William Coltson Avenue, Oakville, ON, Canada Ayushi …" at bounding box center [349, 61] width 594 height 58
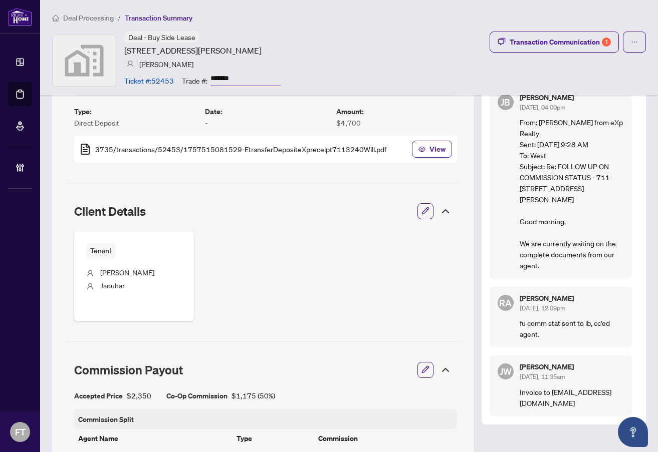
scroll to position [313, 0]
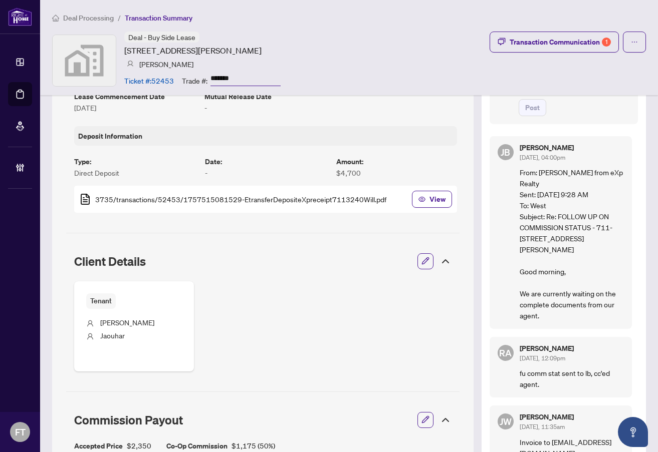
click at [96, 24] on div "Deal Processing / Transaction Summary Deal - Buy Side Lease 3240 William Coltso…" at bounding box center [349, 47] width 618 height 95
click at [97, 18] on span "Deal Processing" at bounding box center [88, 18] width 51 height 9
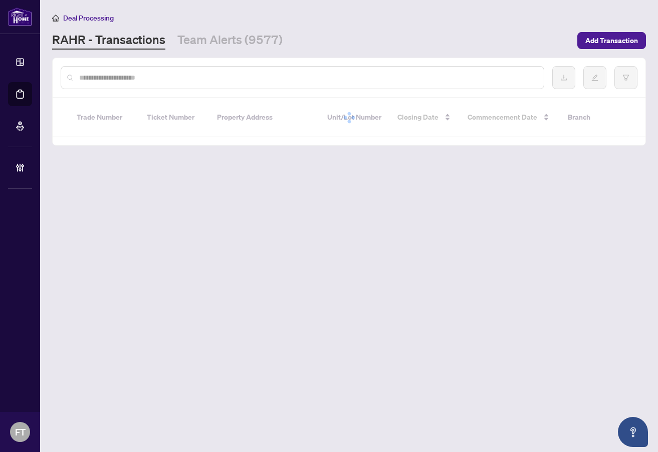
click at [107, 75] on input "text" at bounding box center [307, 77] width 456 height 11
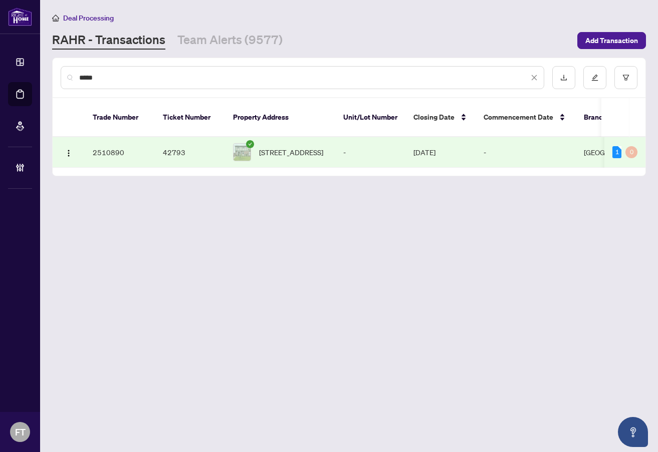
type input "*****"
click at [323, 147] on span "43 Canterbury Dr, St. Catharines, Ontario L2P 3M6, Canada" at bounding box center [291, 152] width 64 height 11
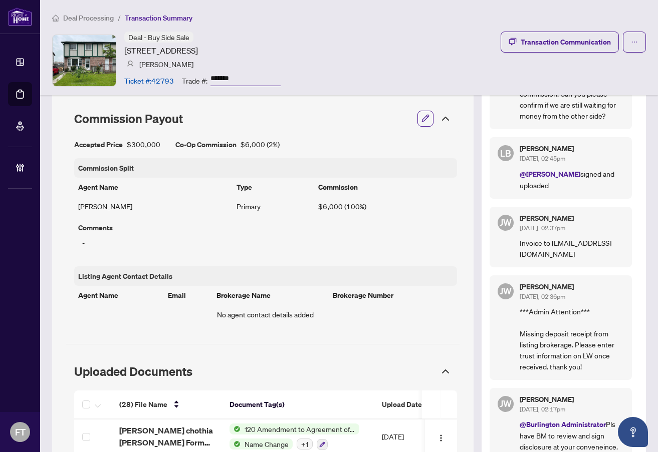
scroll to position [851, 0]
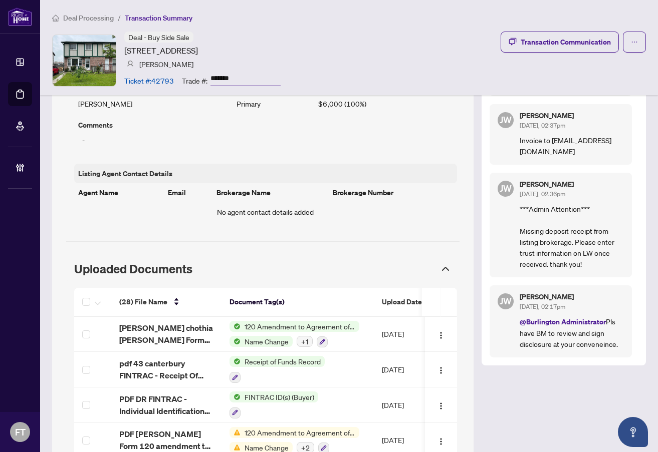
drag, startPoint x: 53, startPoint y: 326, endPoint x: 41, endPoint y: 327, distance: 11.5
click at [51, 327] on main "Deal Processing / Transaction Summary Deal - Buy Side Sale [STREET_ADDRESS] [PE…" at bounding box center [349, 226] width 618 height 452
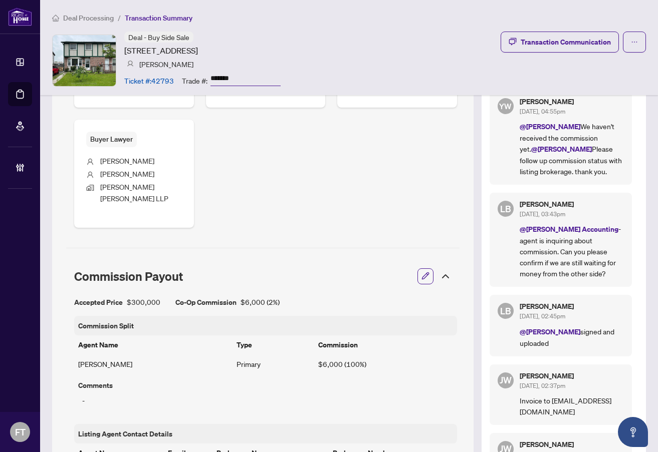
scroll to position [451, 0]
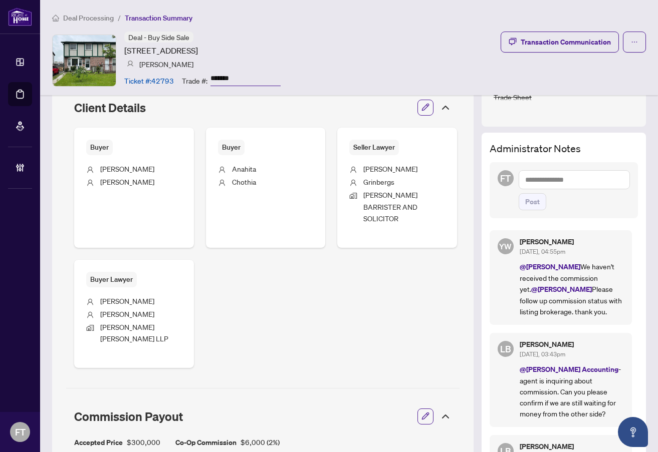
click at [543, 170] on textarea at bounding box center [573, 179] width 111 height 19
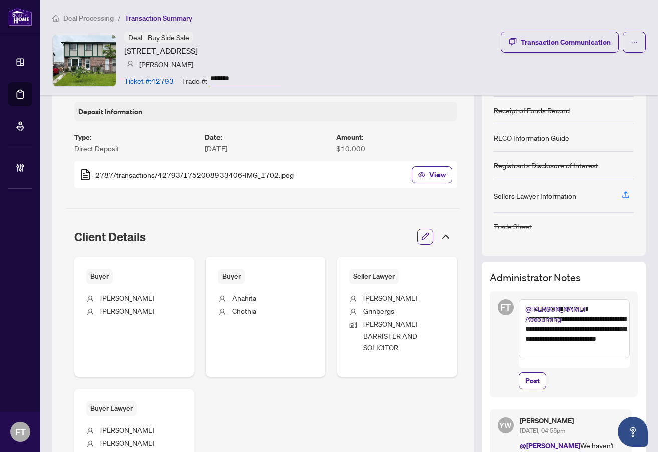
scroll to position [401, 0]
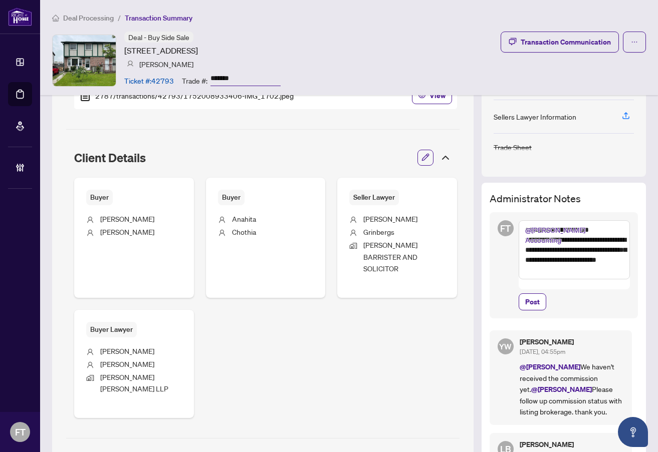
click at [582, 257] on textarea "**********" at bounding box center [573, 249] width 111 height 59
drag, startPoint x: 575, startPoint y: 258, endPoint x: 552, endPoint y: 260, distance: 23.6
click at [553, 260] on textarea "**********" at bounding box center [573, 249] width 111 height 59
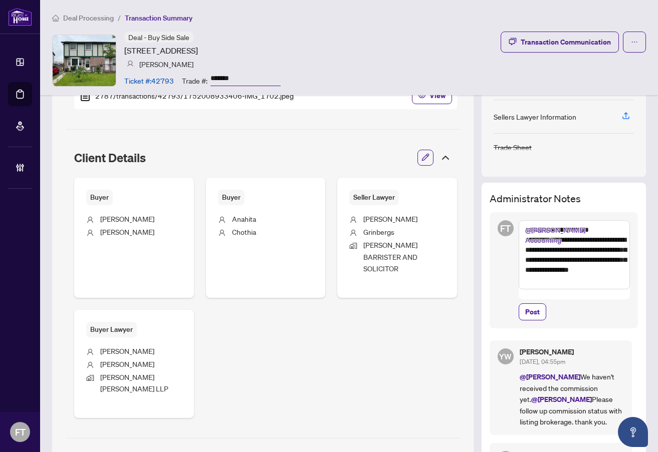
click at [539, 266] on textarea "**********" at bounding box center [573, 254] width 111 height 69
click at [541, 266] on textarea "**********" at bounding box center [573, 254] width 111 height 69
type textarea "**********"
click at [525, 304] on span "Post" at bounding box center [532, 312] width 15 height 16
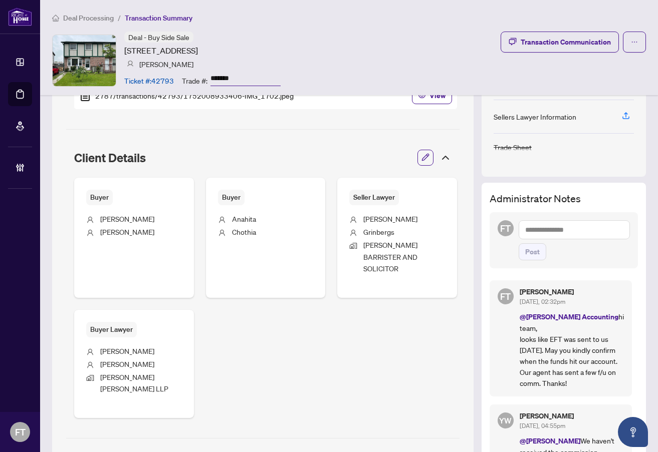
drag, startPoint x: 376, startPoint y: 73, endPoint x: 370, endPoint y: 77, distance: 7.1
click at [375, 73] on div "Deal - Buy Side Sale 43 Canterbury Dr, St. Catharines, Ontario L2P 3M6, Canada …" at bounding box center [349, 61] width 594 height 58
click at [96, 15] on span "Deal Processing" at bounding box center [88, 18] width 51 height 9
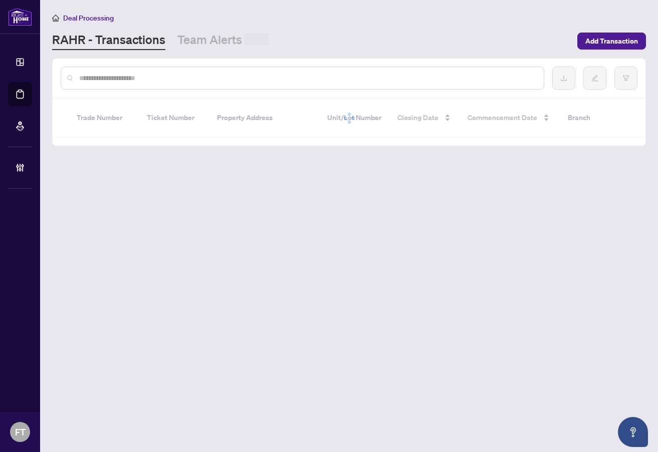
click at [275, 70] on div at bounding box center [302, 78] width 483 height 23
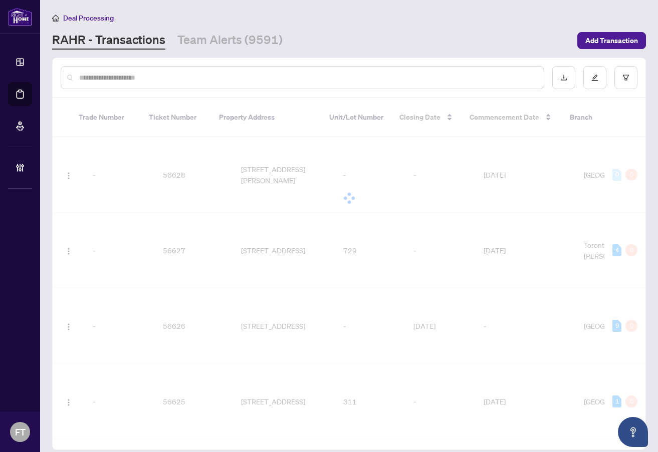
click at [272, 78] on input "text" at bounding box center [307, 77] width 456 height 11
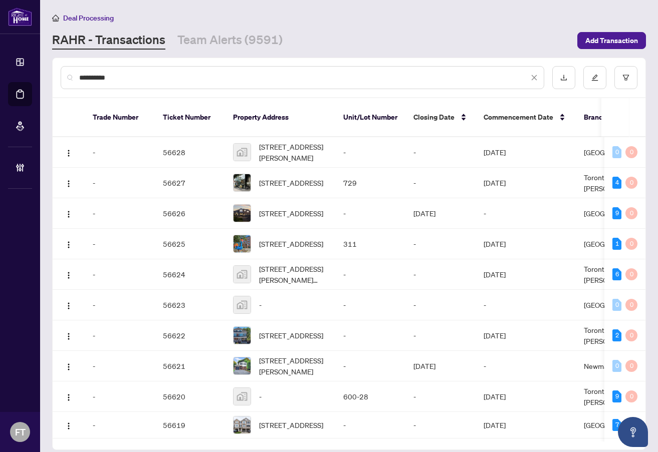
type input "**********"
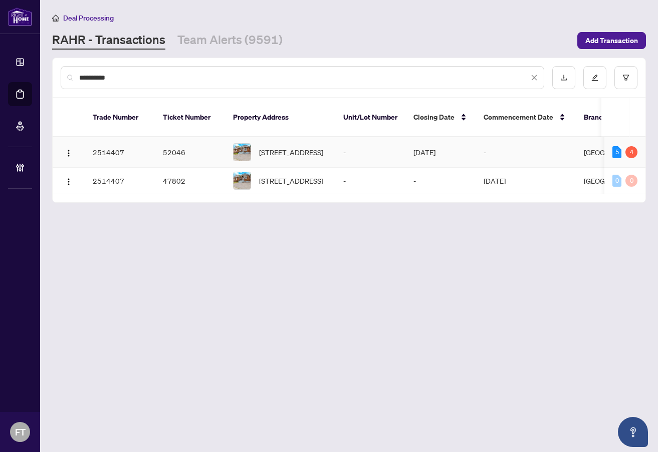
click at [329, 137] on td "12 Elberta St, St. Catharines, Ontario L2M 5M5, Canada" at bounding box center [280, 152] width 110 height 31
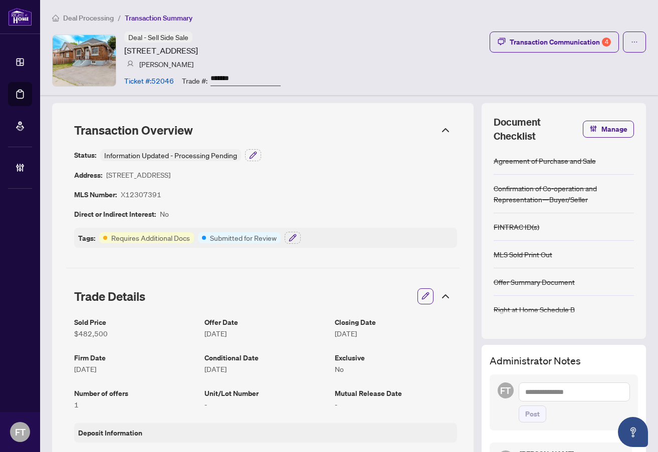
drag, startPoint x: 339, startPoint y: 19, endPoint x: 535, endPoint y: 239, distance: 294.8
click at [339, 19] on ol "Deal Processing / Transaction Summary" at bounding box center [349, 18] width 594 height 12
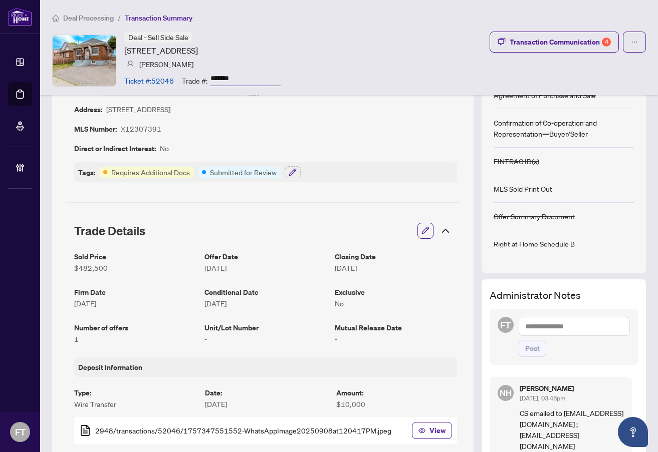
scroll to position [150, 0]
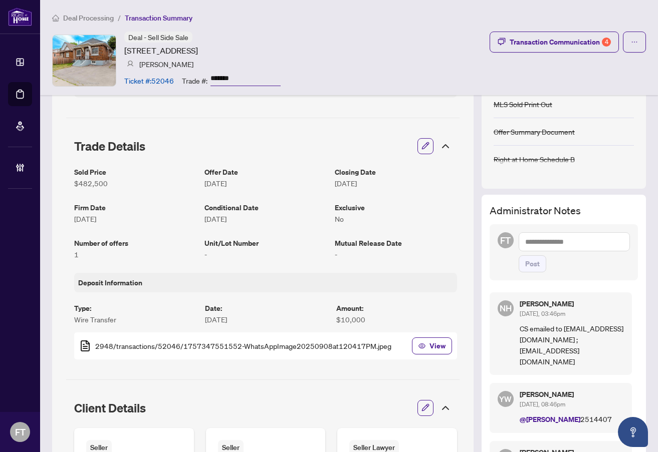
click at [552, 239] on textarea at bounding box center [573, 241] width 111 height 19
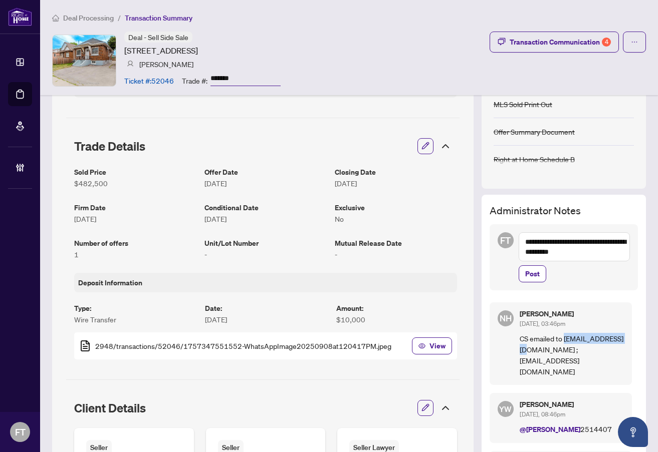
drag, startPoint x: 620, startPoint y: 338, endPoint x: 556, endPoint y: 342, distance: 64.2
click at [556, 342] on div "NH [PERSON_NAME] [DATE], 03:46pm CS emailed to [EMAIL_ADDRESS][DOMAIN_NAME] ;[E…" at bounding box center [560, 344] width 142 height 83
copy p "[EMAIL_ADDRESS][DOMAIN_NAME]"
click at [592, 253] on textarea "**********" at bounding box center [573, 246] width 111 height 29
paste textarea "**********"
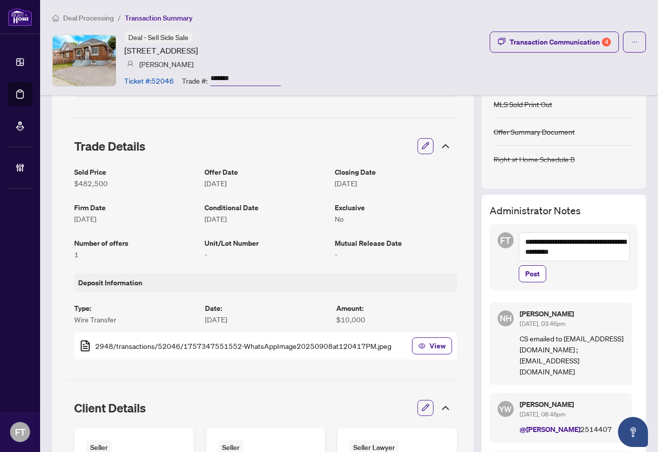
type textarea "**********"
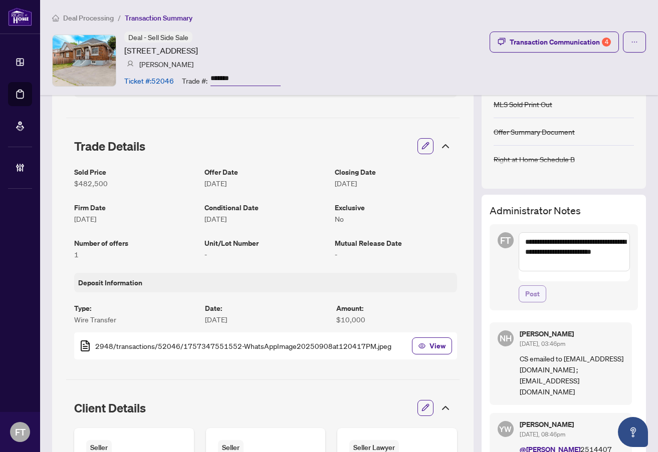
click at [525, 286] on span "Post" at bounding box center [532, 294] width 15 height 16
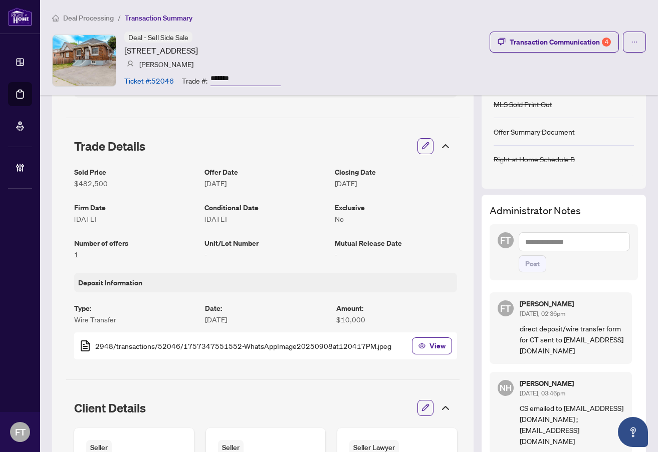
click at [71, 16] on span "Deal Processing" at bounding box center [88, 18] width 51 height 9
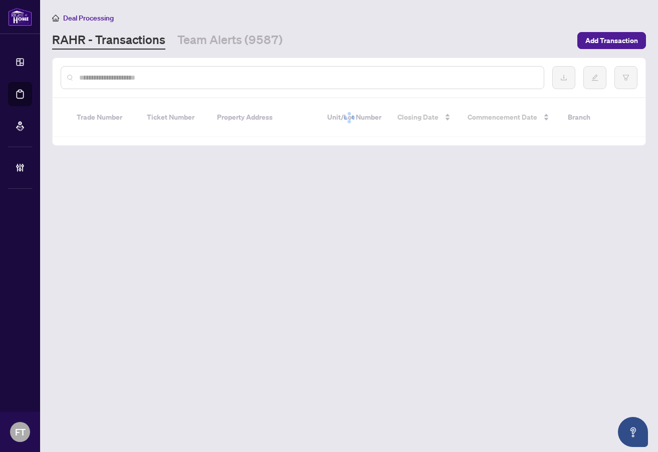
click at [111, 79] on input "text" at bounding box center [307, 77] width 456 height 11
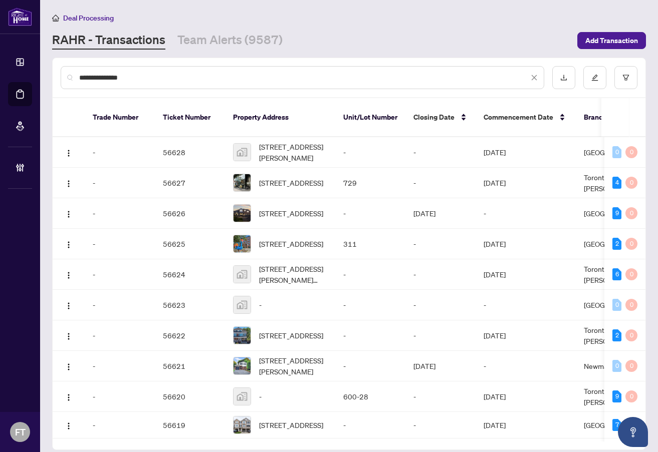
type input "**********"
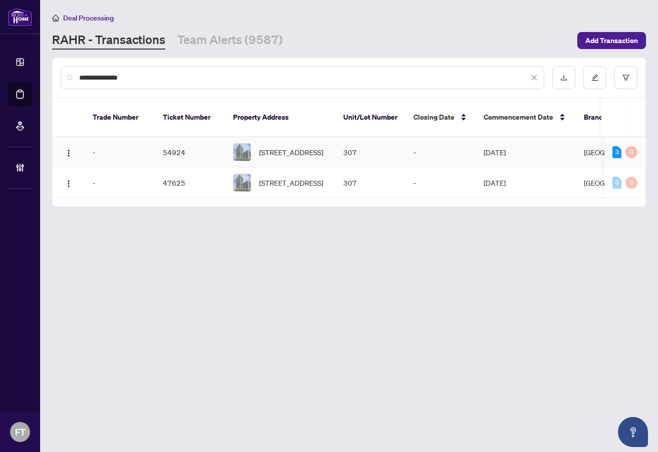
click at [569, 141] on td "[DATE]" at bounding box center [525, 152] width 100 height 31
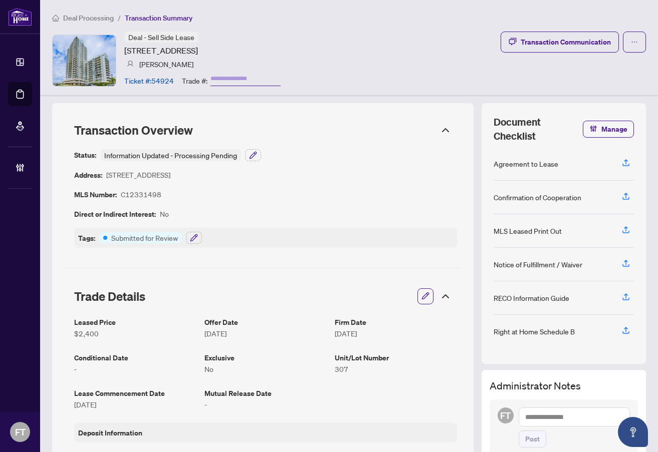
click at [204, 14] on ol "Deal Processing / Transaction Summary" at bounding box center [349, 18] width 594 height 12
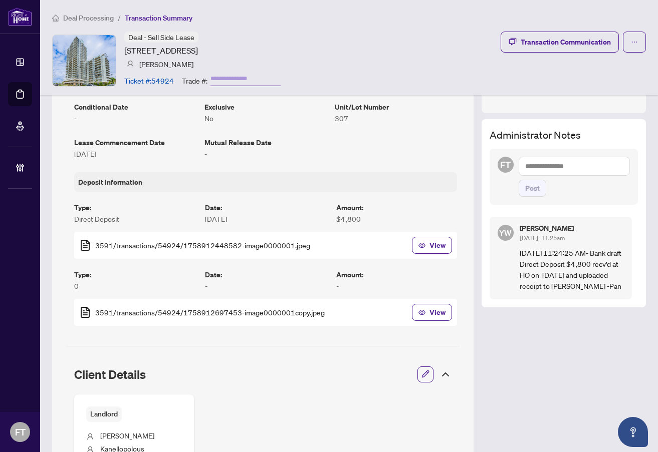
scroll to position [125, 0]
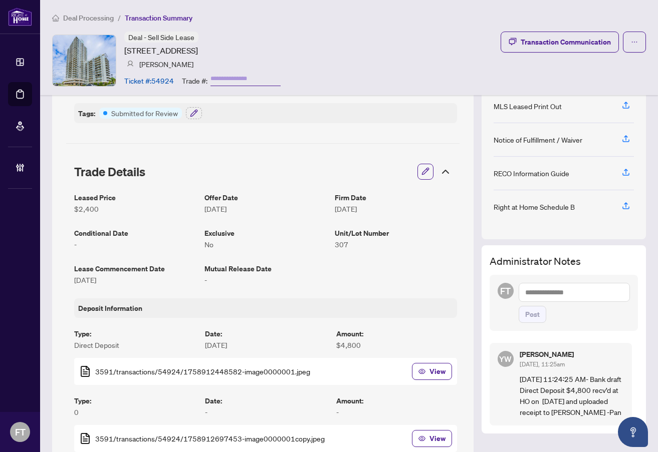
click at [84, 17] on span "Deal Processing" at bounding box center [88, 18] width 51 height 9
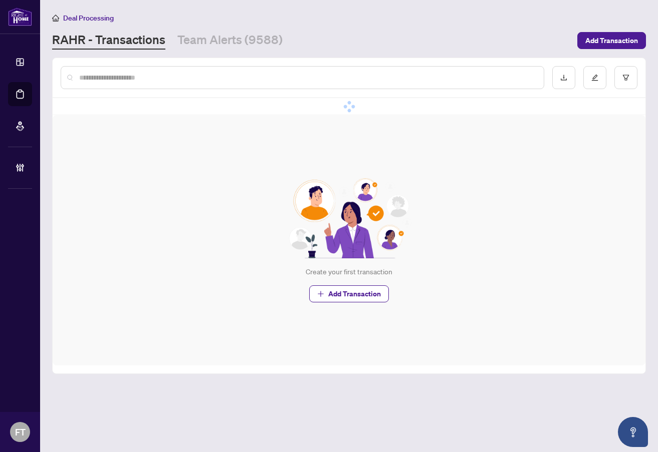
click at [153, 80] on input "text" at bounding box center [307, 77] width 456 height 11
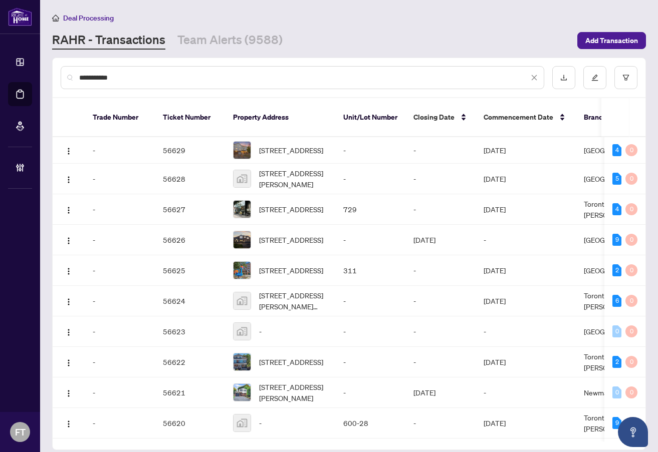
type input "**********"
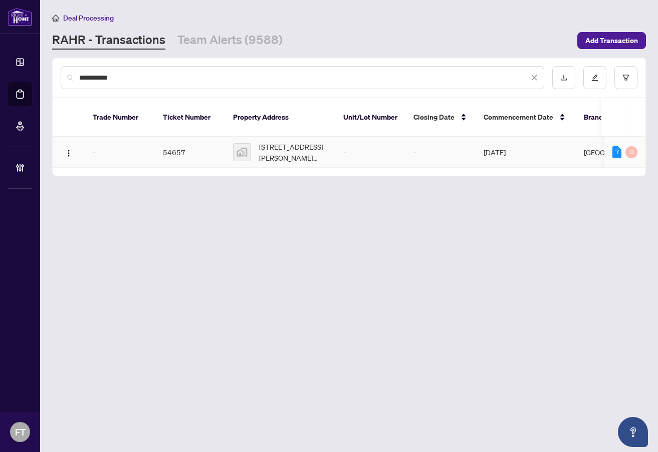
click at [367, 137] on td "-" at bounding box center [370, 152] width 70 height 31
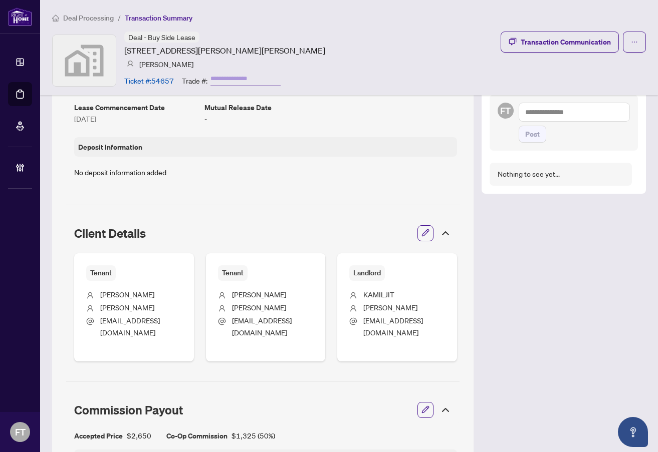
scroll to position [301, 0]
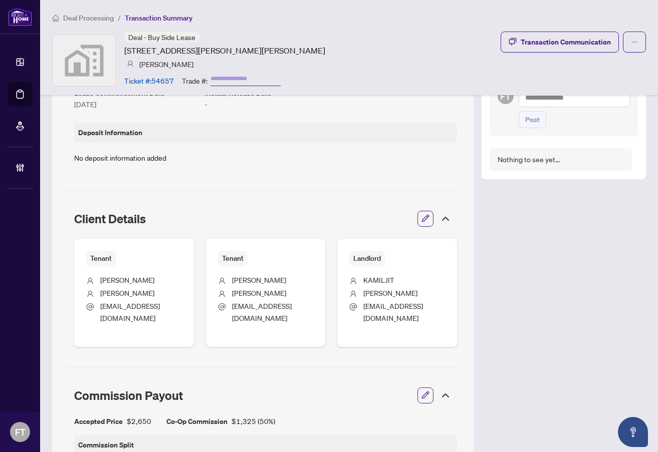
drag, startPoint x: 296, startPoint y: 35, endPoint x: 303, endPoint y: 8, distance: 27.5
click at [296, 35] on div "Deal - Buy Side Lease [STREET_ADDRESS][PERSON_NAME][PERSON_NAME] [PERSON_NAME] …" at bounding box center [349, 61] width 594 height 58
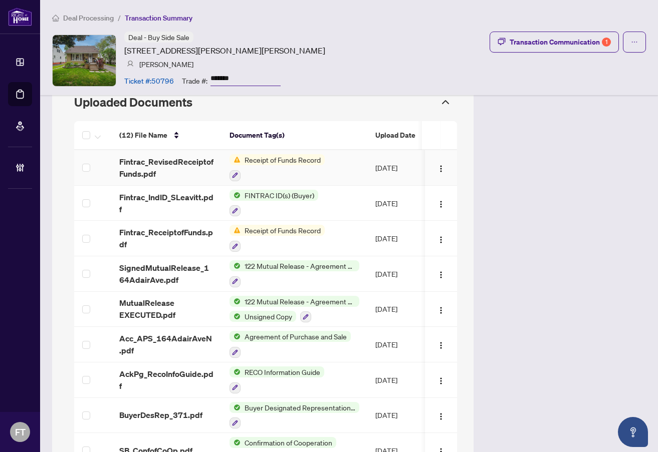
scroll to position [851, 0]
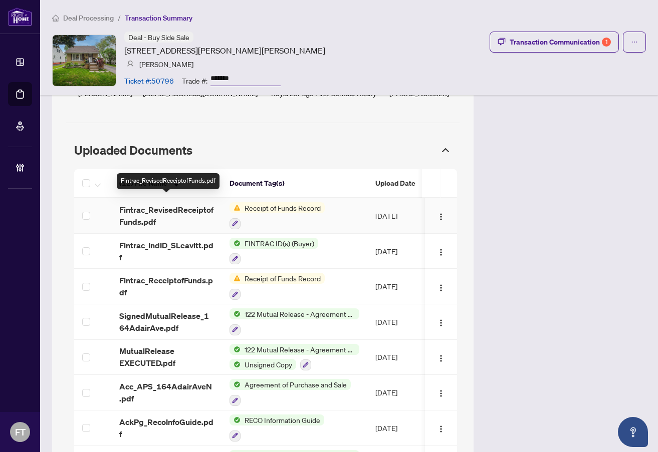
click at [188, 209] on span "Fintrac_RevisedReceiptofFunds.pdf" at bounding box center [166, 216] width 94 height 24
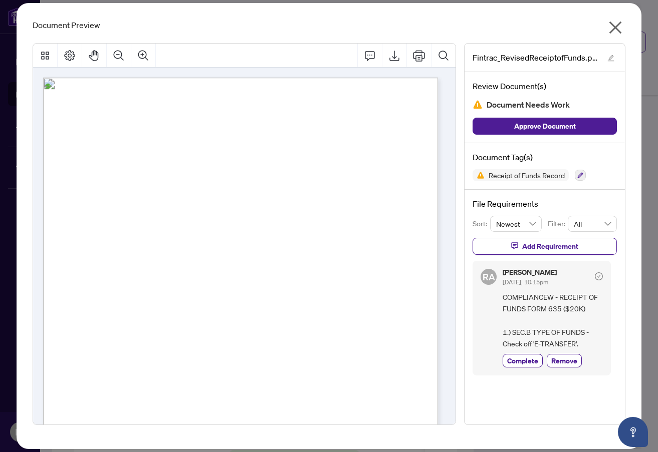
click at [621, 22] on icon "close" at bounding box center [615, 28] width 16 height 16
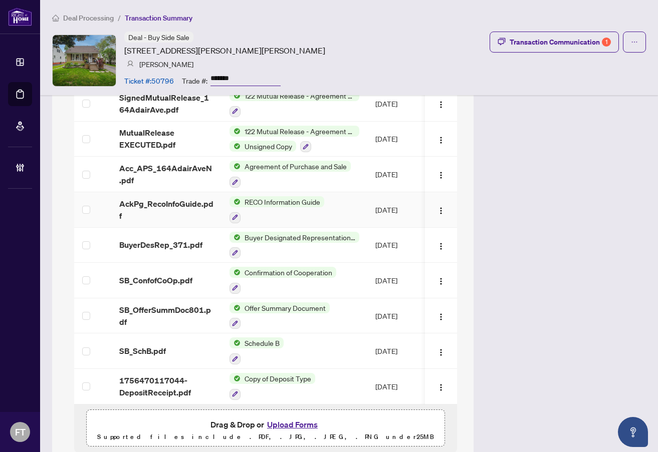
scroll to position [1089, 0]
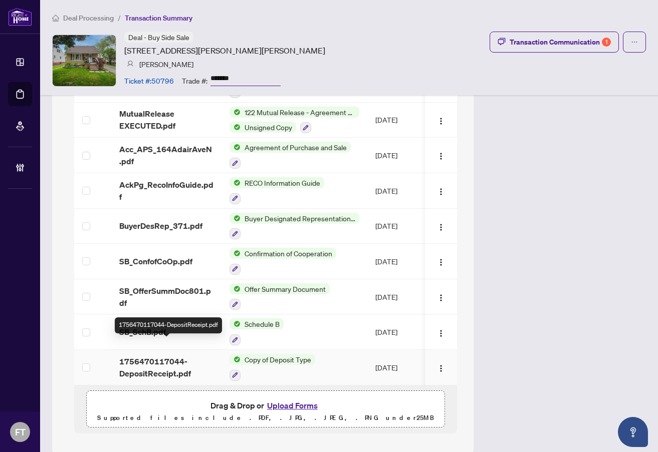
click at [181, 356] on span "1756470117044-DepositReceipt.pdf" at bounding box center [166, 368] width 94 height 24
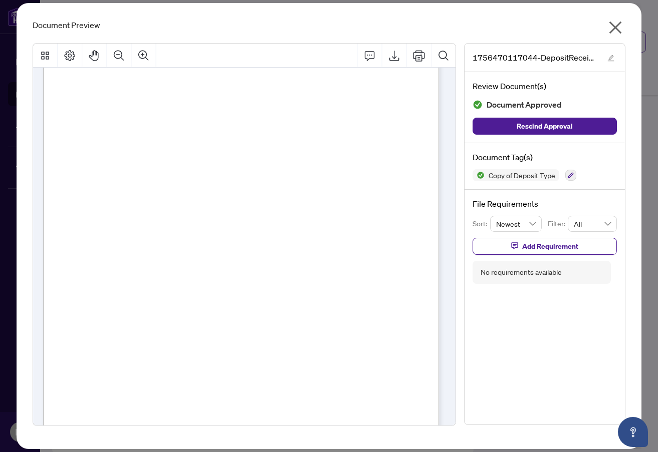
scroll to position [73, 0]
click at [611, 27] on icon "close" at bounding box center [615, 28] width 16 height 16
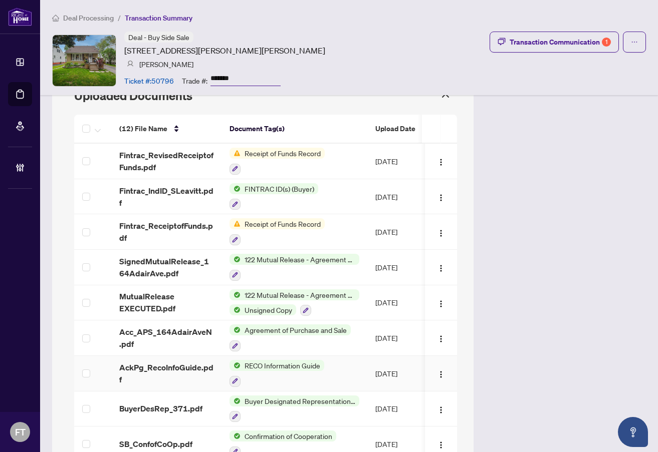
scroll to position [889, 0]
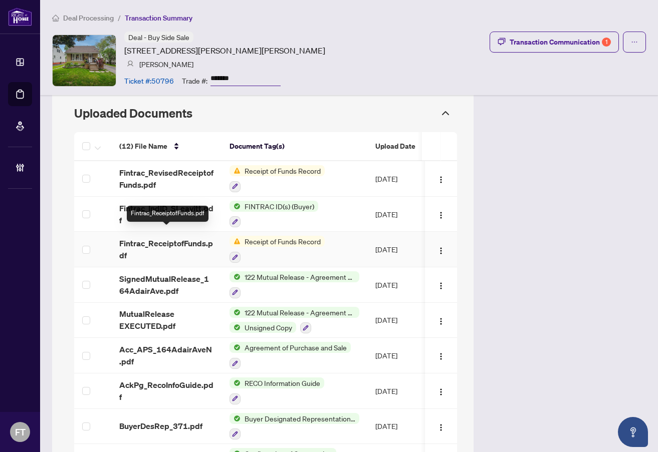
click at [175, 237] on span "Fintrac_ReceiptofFunds.pdf" at bounding box center [166, 249] width 94 height 24
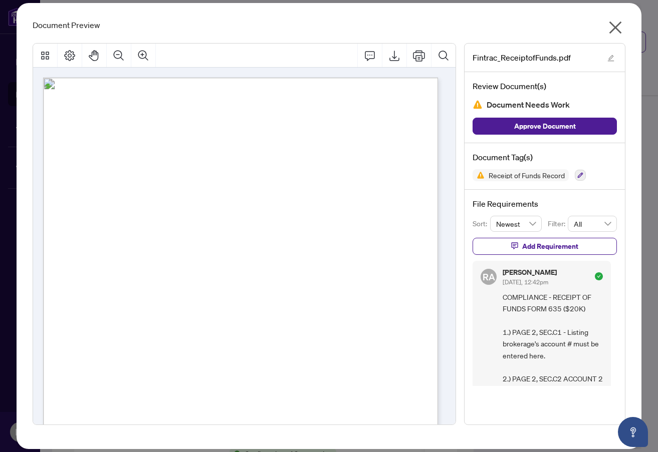
drag, startPoint x: 619, startPoint y: 26, endPoint x: 654, endPoint y: 59, distance: 48.5
click at [619, 25] on icon "close" at bounding box center [615, 28] width 16 height 16
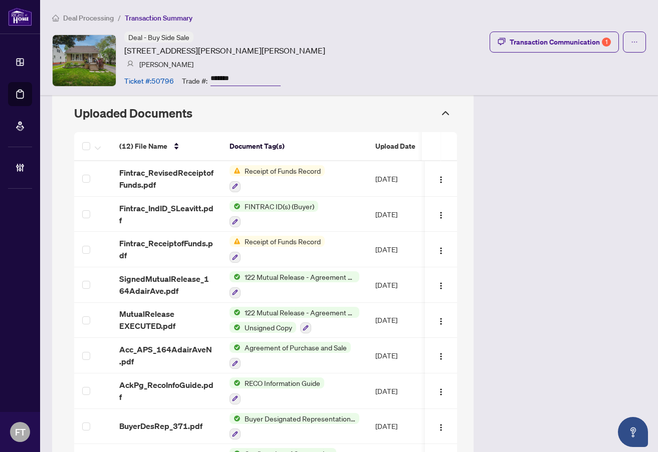
drag, startPoint x: 97, startPoint y: 18, endPoint x: 652, endPoint y: 67, distance: 557.2
click at [97, 18] on span "Deal Processing" at bounding box center [88, 18] width 51 height 9
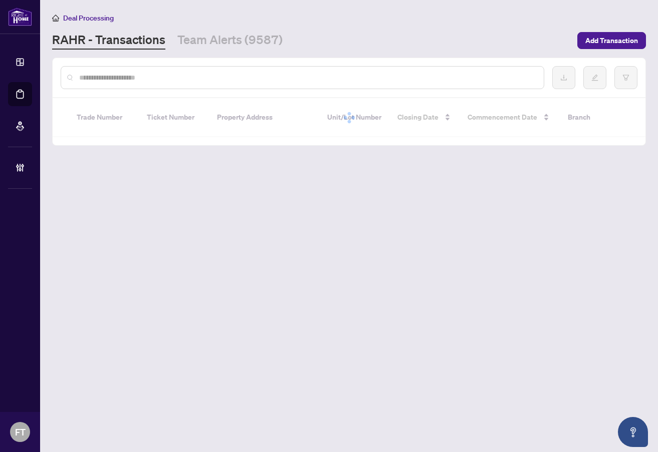
click at [359, 23] on div "Deal Processing" at bounding box center [349, 18] width 594 height 12
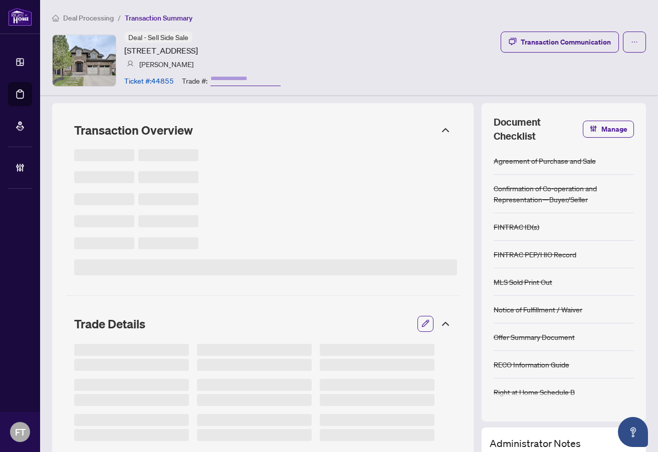
type input "*******"
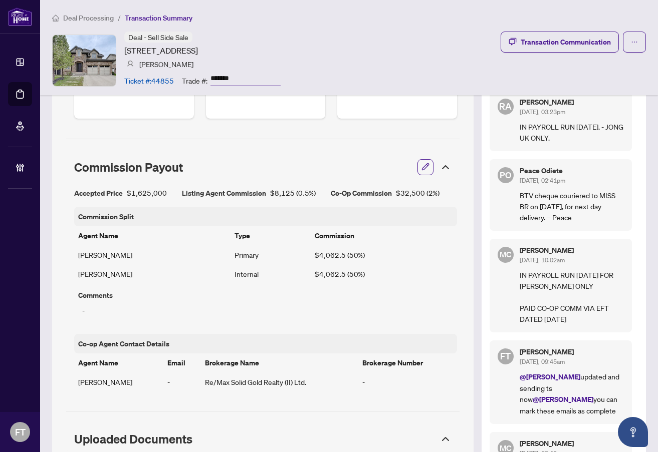
scroll to position [751, 0]
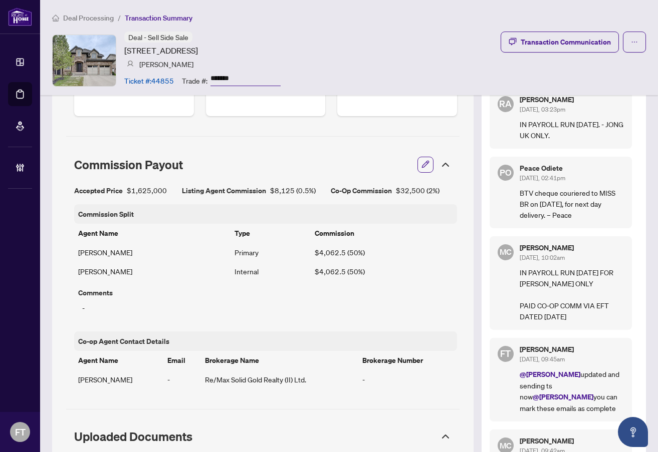
click at [302, 14] on ol "Deal Processing / Transaction Summary" at bounding box center [349, 18] width 594 height 12
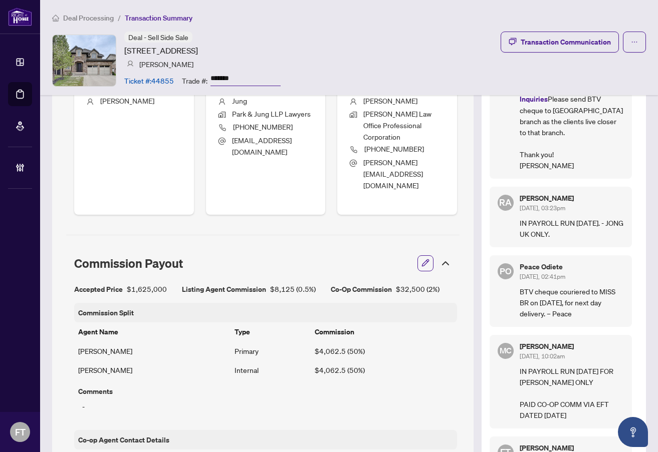
scroll to position [701, 0]
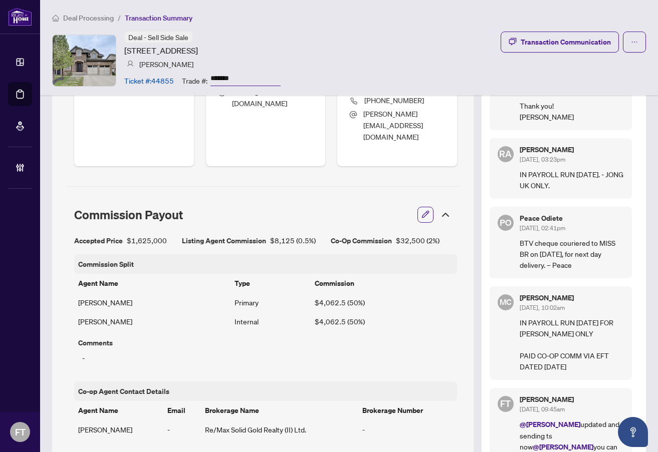
click at [92, 16] on span "Deal Processing" at bounding box center [88, 18] width 51 height 9
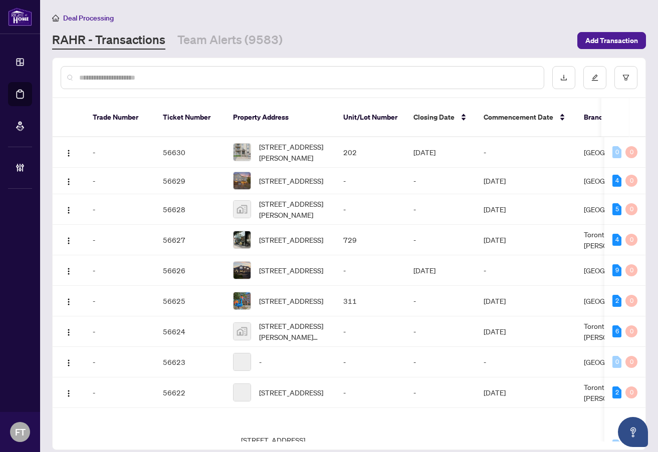
click at [260, 79] on input "text" at bounding box center [307, 77] width 456 height 11
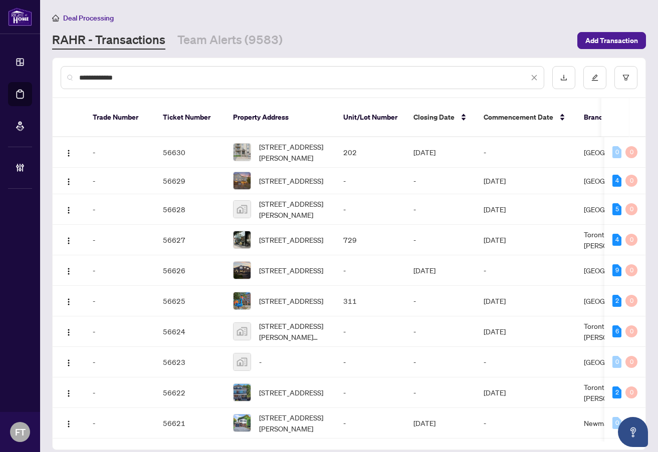
type input "**********"
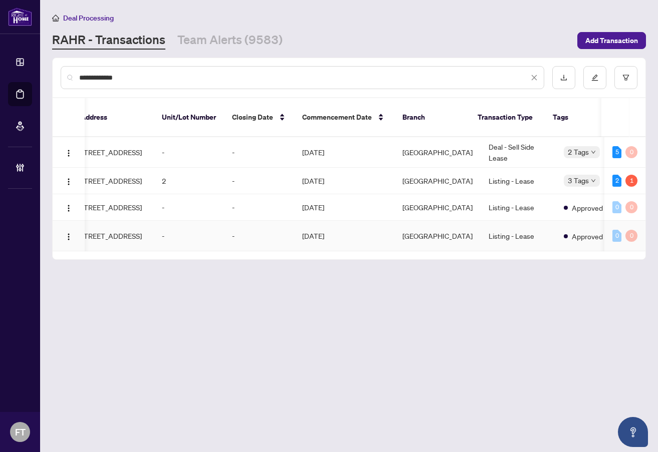
scroll to position [0, 182]
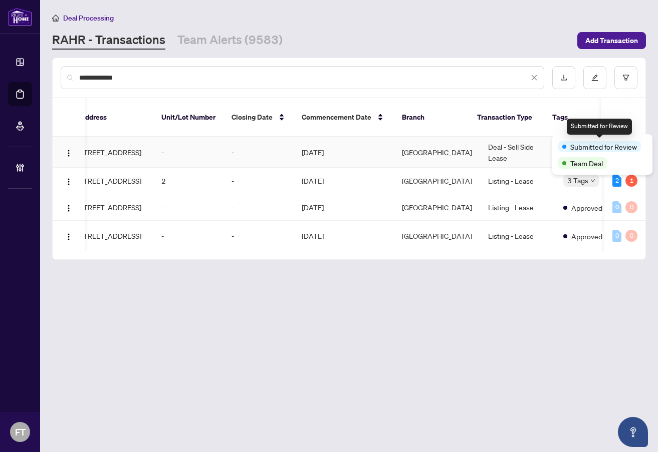
click at [485, 139] on td "Deal - Sell Side Lease" at bounding box center [517, 152] width 75 height 31
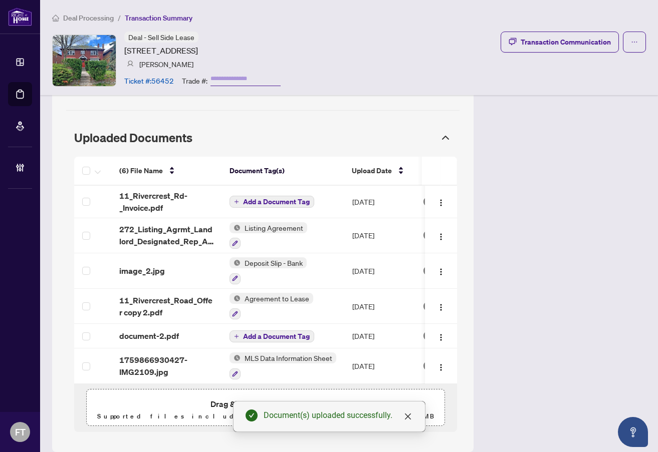
scroll to position [885, 0]
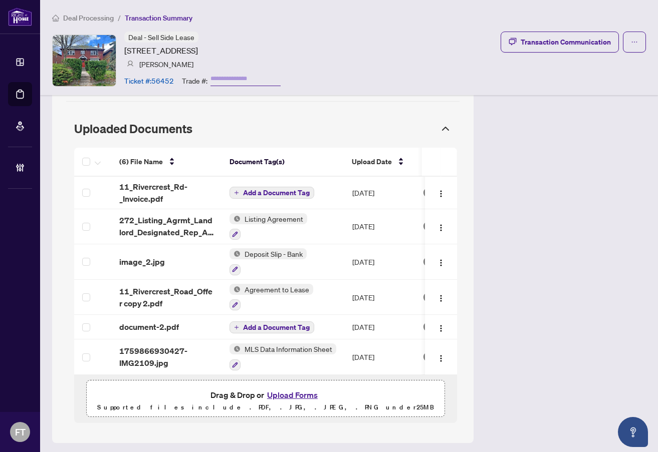
click at [64, 18] on span "Deal Processing" at bounding box center [88, 18] width 51 height 9
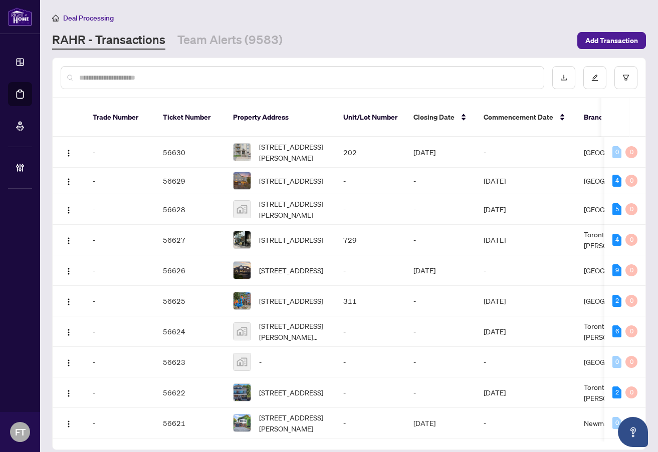
click at [138, 78] on input "text" at bounding box center [307, 77] width 456 height 11
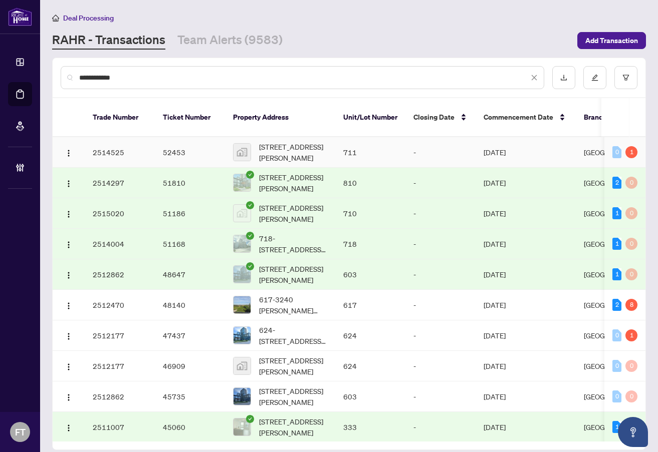
type input "**********"
click at [534, 140] on td "[DATE]" at bounding box center [525, 152] width 100 height 31
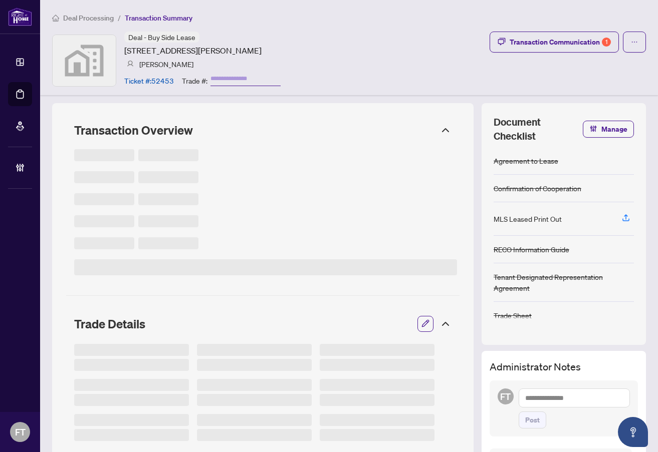
type input "*******"
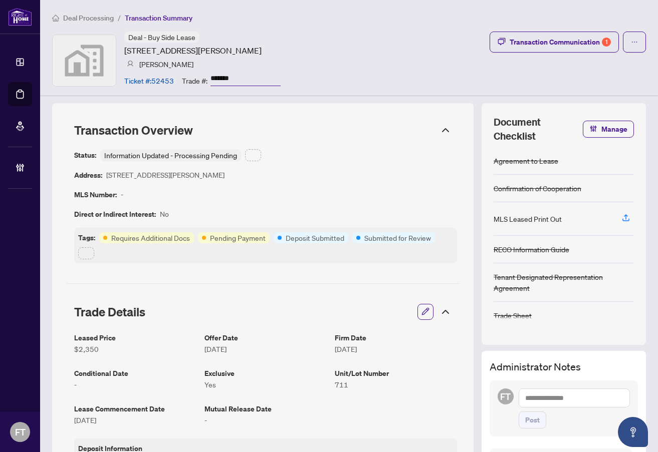
scroll to position [250, 0]
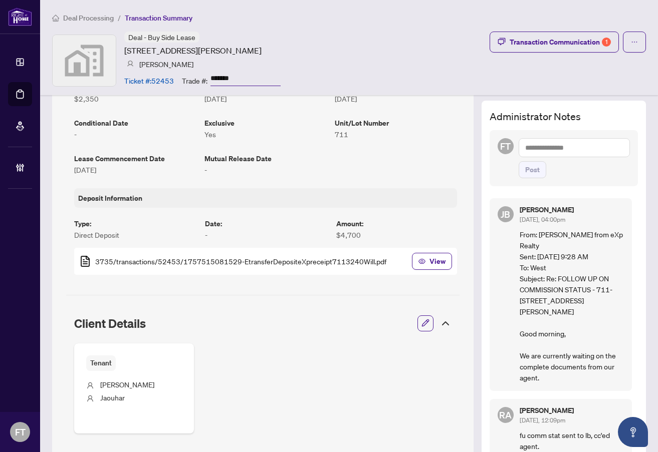
click at [572, 150] on textarea at bounding box center [573, 147] width 111 height 19
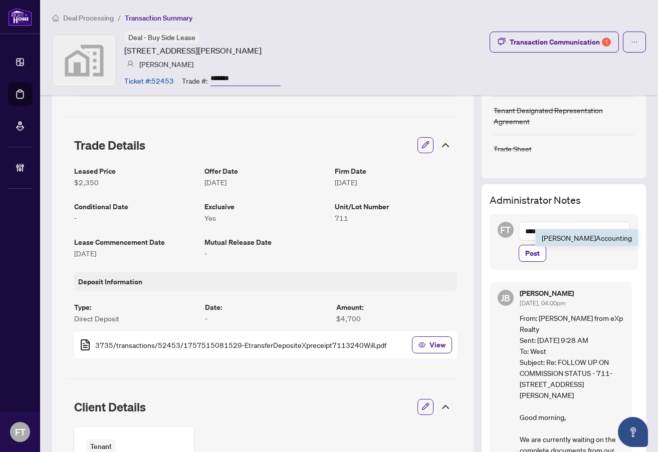
scroll to position [100, 0]
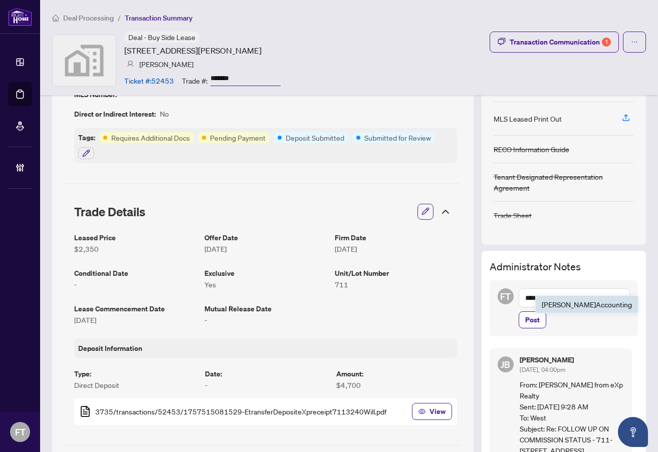
click at [575, 309] on span "[PERSON_NAME] Acc ounting" at bounding box center [586, 304] width 90 height 9
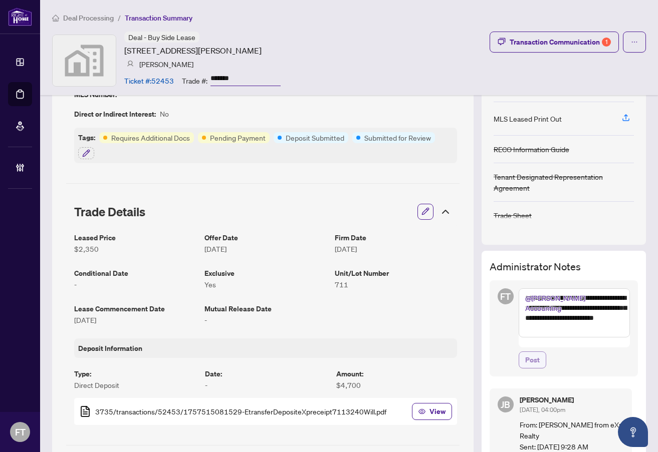
type textarea "**********"
click at [532, 352] on button "Post" at bounding box center [532, 360] width 28 height 17
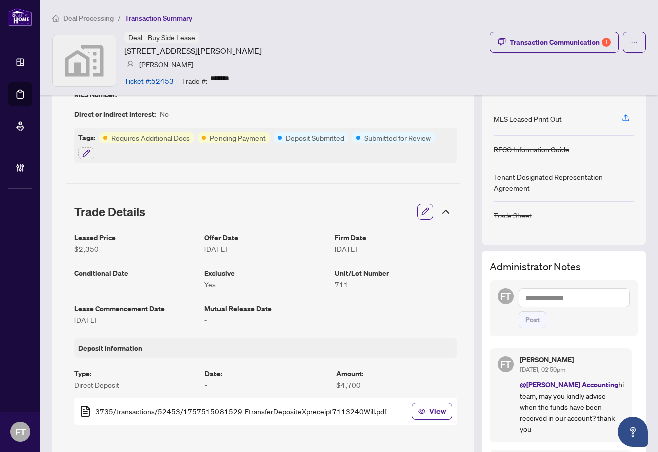
drag, startPoint x: 75, startPoint y: 7, endPoint x: 76, endPoint y: 21, distance: 13.6
click at [75, 7] on div "Deal Processing / Transaction Summary Deal - Buy Side Lease [STREET_ADDRESS][PE…" at bounding box center [349, 47] width 618 height 95
click at [76, 21] on span "Deal Processing" at bounding box center [88, 18] width 51 height 9
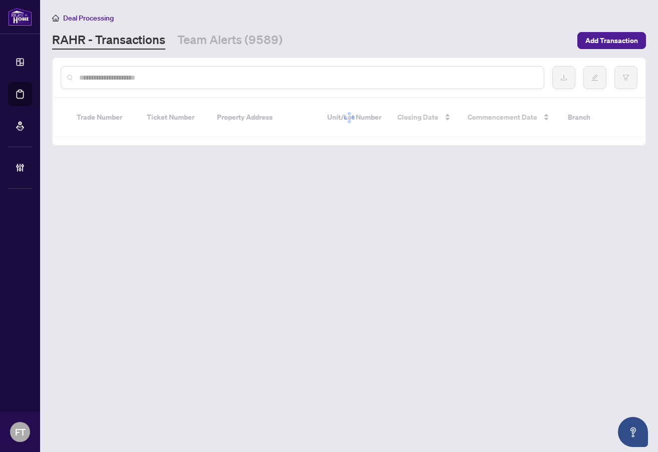
click at [121, 80] on input "text" at bounding box center [307, 77] width 456 height 11
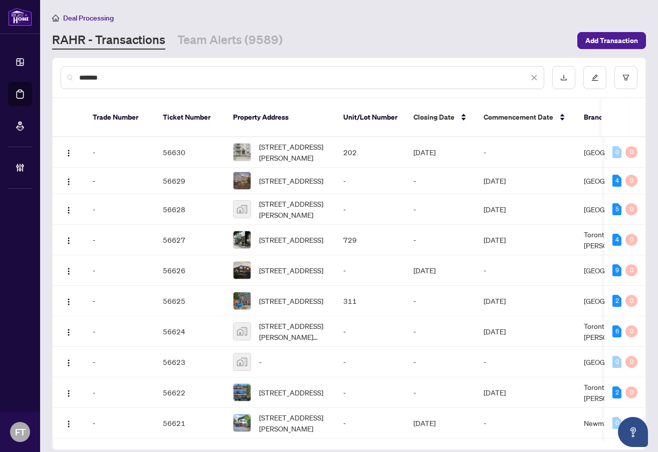
type input "*******"
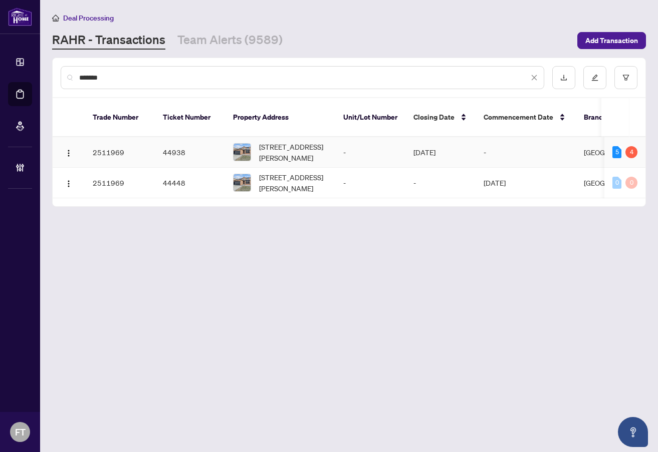
click at [331, 137] on td "633 Fothergill Blvd, Burlington, Ontario L7L 6E3, Canada" at bounding box center [280, 152] width 110 height 31
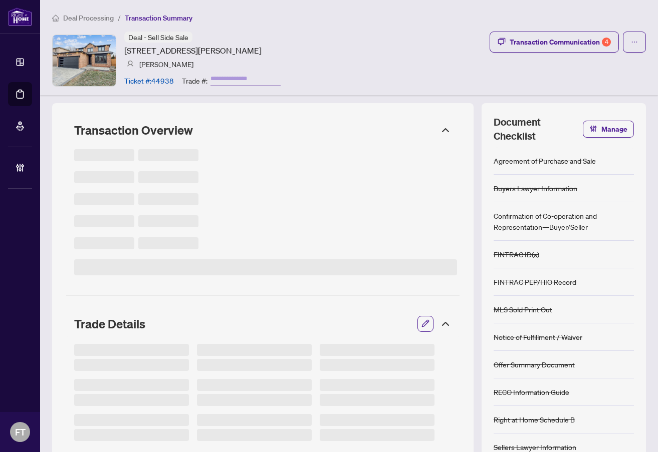
type input "*******"
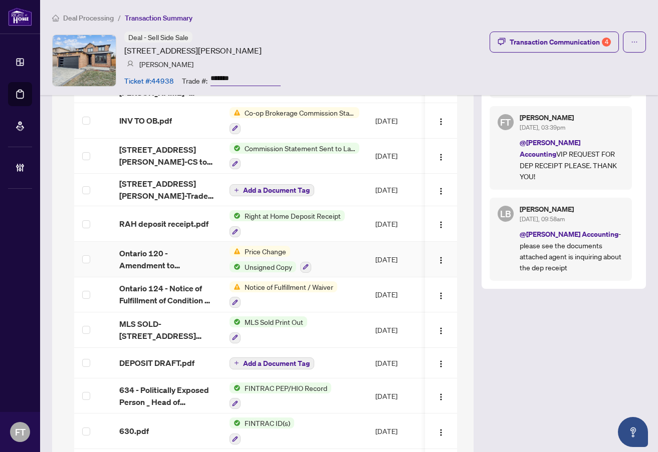
scroll to position [1152, 0]
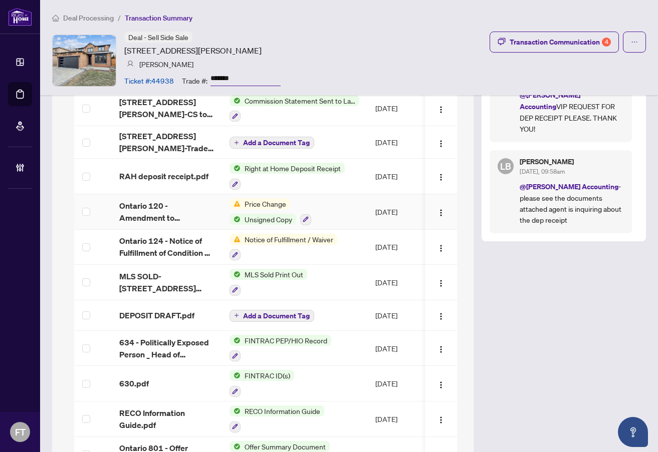
click at [338, 207] on td "Price Change Unsigned Copy" at bounding box center [294, 212] width 146 height 36
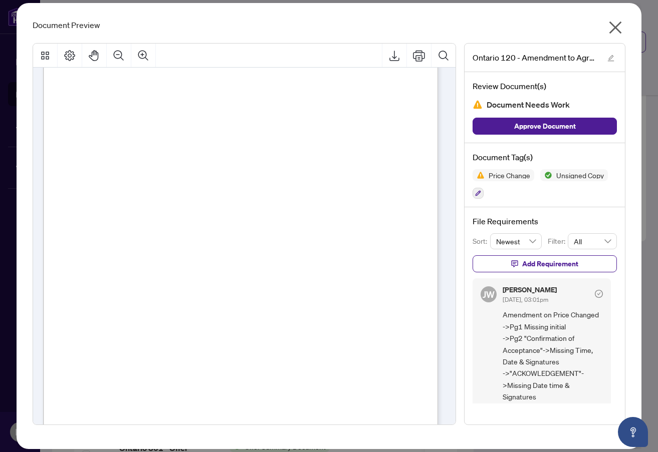
scroll to position [0, 0]
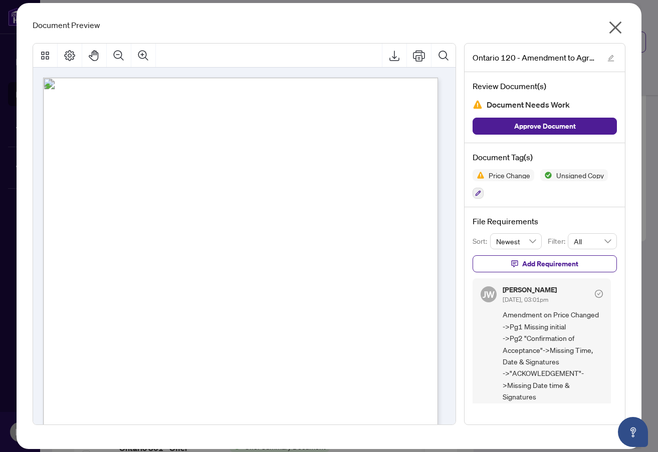
click at [616, 28] on icon "close" at bounding box center [615, 28] width 13 height 13
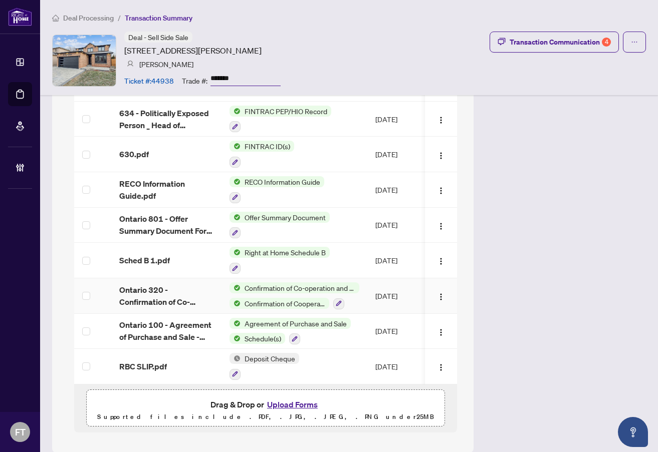
scroll to position [1387, 0]
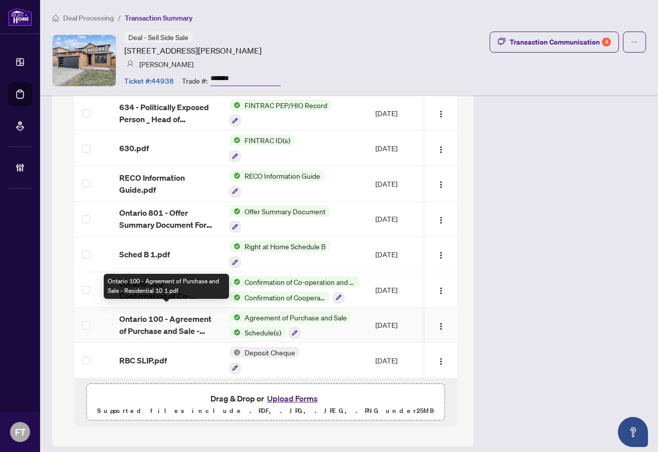
click at [190, 323] on span "Ontario 100 - Agreement of Purchase and Sale - Residential 10 1.pdf" at bounding box center [166, 325] width 94 height 24
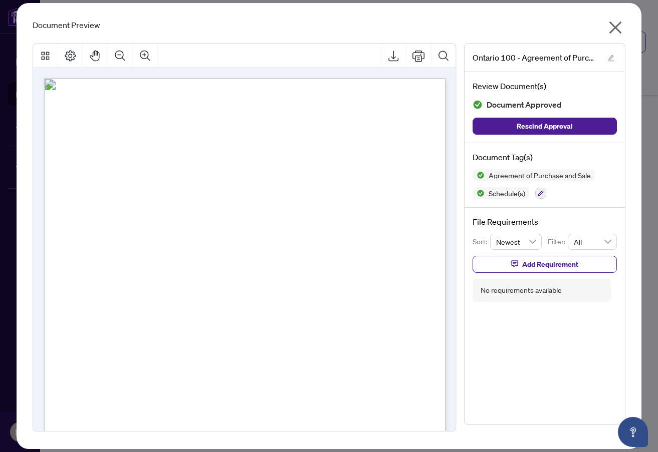
click at [272, 297] on div "Page 1" at bounding box center [302, 413] width 517 height 670
drag, startPoint x: 613, startPoint y: 28, endPoint x: 517, endPoint y: 141, distance: 148.9
click at [614, 28] on icon "close" at bounding box center [615, 28] width 16 height 16
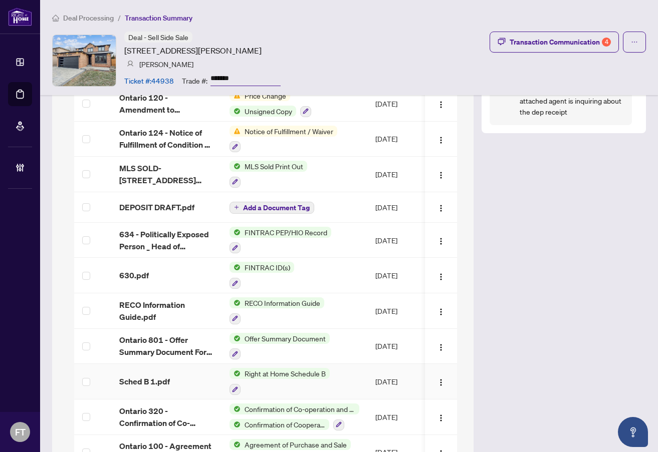
scroll to position [1237, 0]
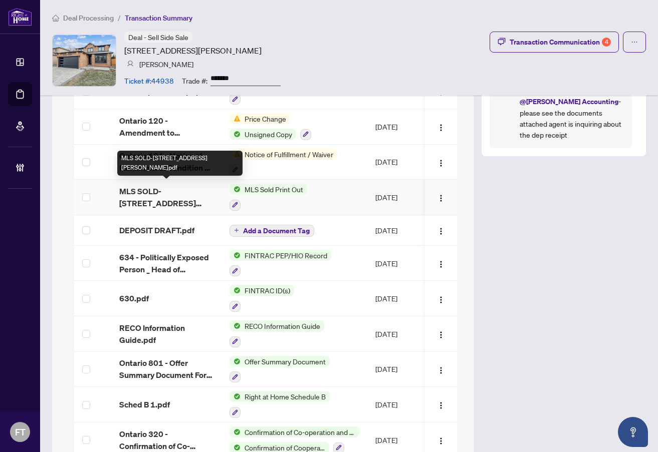
click at [160, 187] on span "MLS SOLD-633 Fothergill Blvd.pdf" at bounding box center [166, 197] width 94 height 24
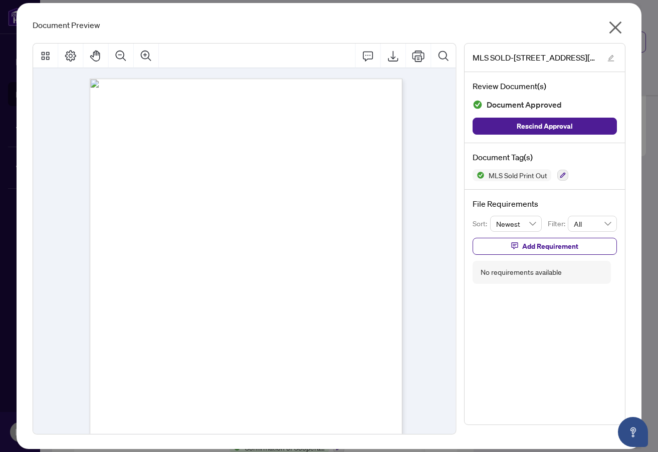
click at [617, 27] on icon "close" at bounding box center [615, 28] width 13 height 13
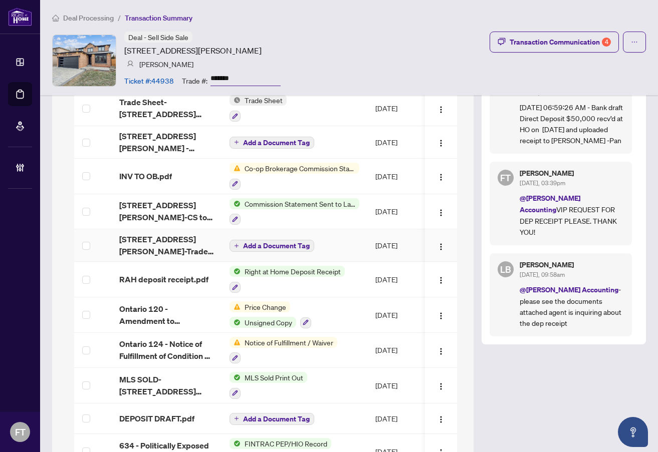
scroll to position [937, 0]
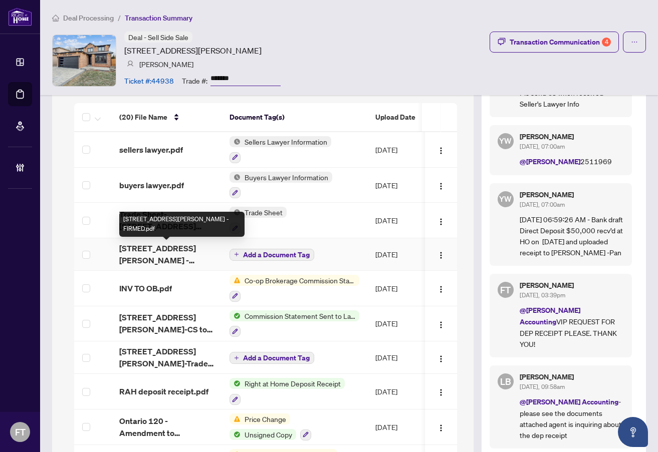
click at [160, 252] on span "633 Fothergill Blvd - FIRMED.pdf" at bounding box center [166, 254] width 94 height 24
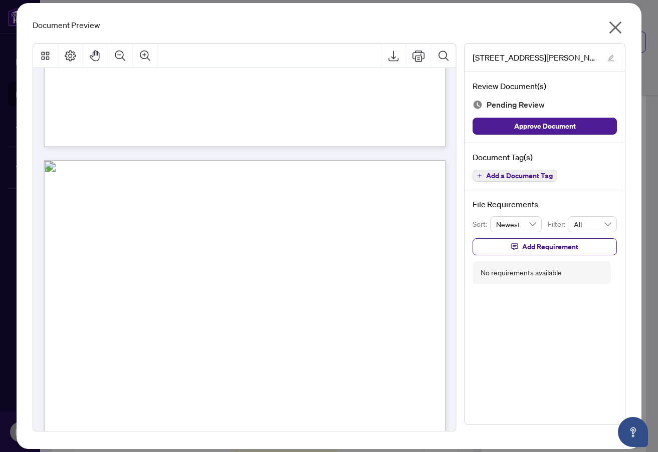
scroll to position [1102, 0]
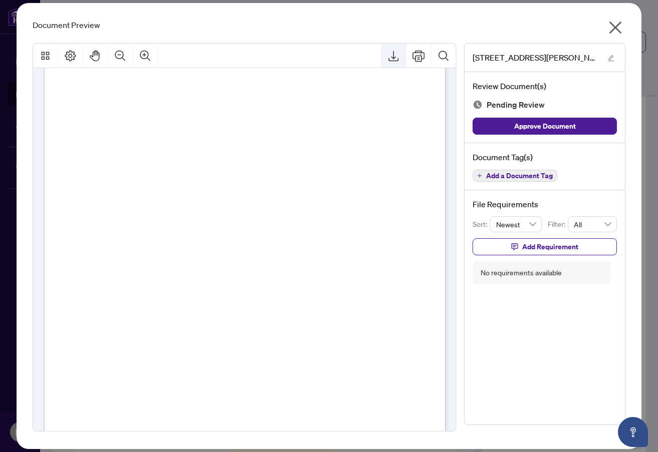
click at [394, 59] on icon "Export" at bounding box center [393, 56] width 12 height 12
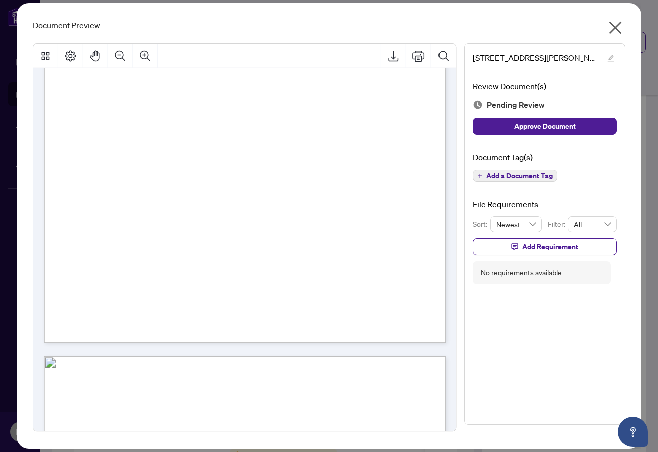
scroll to position [501, 0]
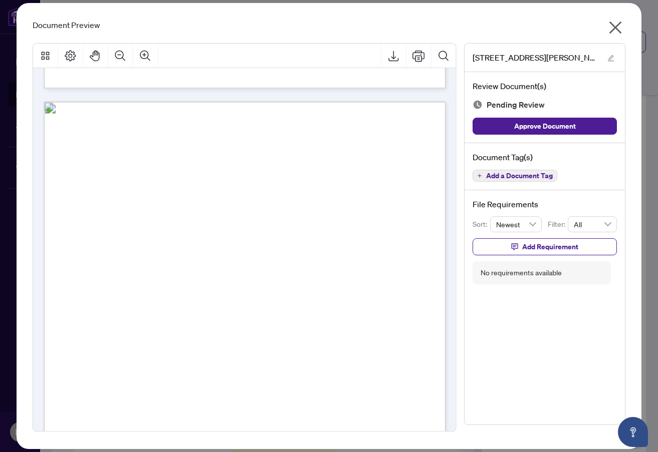
click at [241, 264] on div "Page 2" at bounding box center [302, 437] width 517 height 670
click at [239, 171] on div "Page 2" at bounding box center [302, 437] width 517 height 670
drag, startPoint x: 238, startPoint y: 195, endPoint x: 242, endPoint y: 184, distance: 11.3
click at [238, 193] on div "Page 2" at bounding box center [302, 437] width 517 height 670
click at [620, 25] on icon "close" at bounding box center [615, 28] width 16 height 16
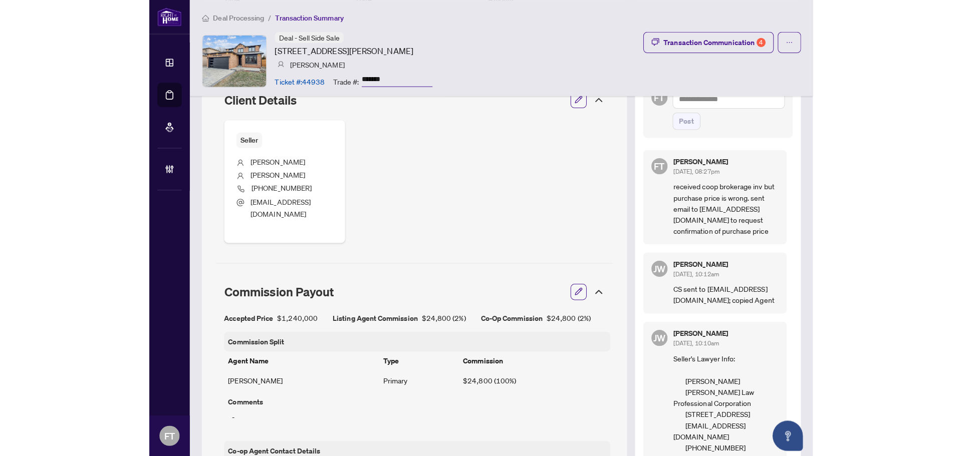
scroll to position [336, 0]
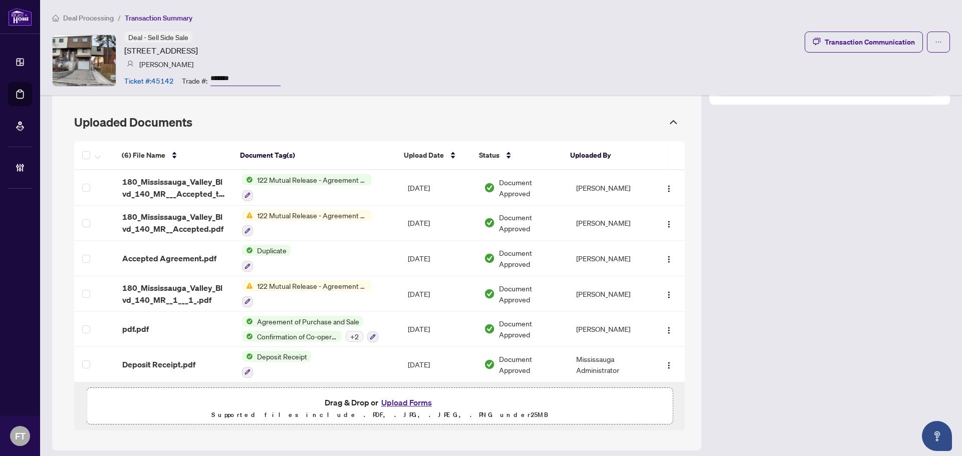
scroll to position [780, 0]
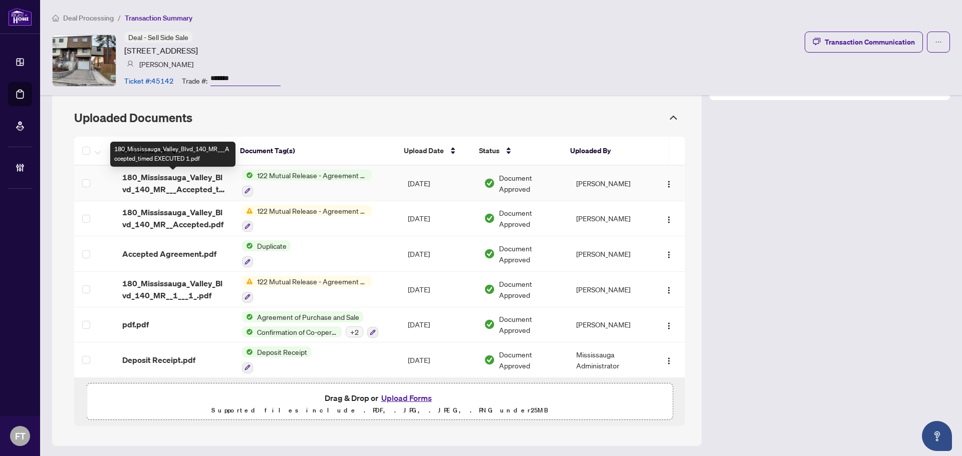
click at [199, 186] on span "180_Mississauga_Valley_Blvd_140_MR___Accepted_timed EXECUTED 1.pdf" at bounding box center [174, 183] width 104 height 24
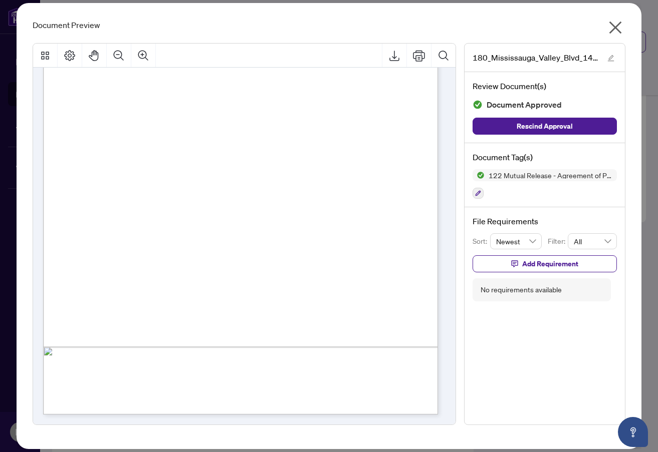
scroll to position [796, 0]
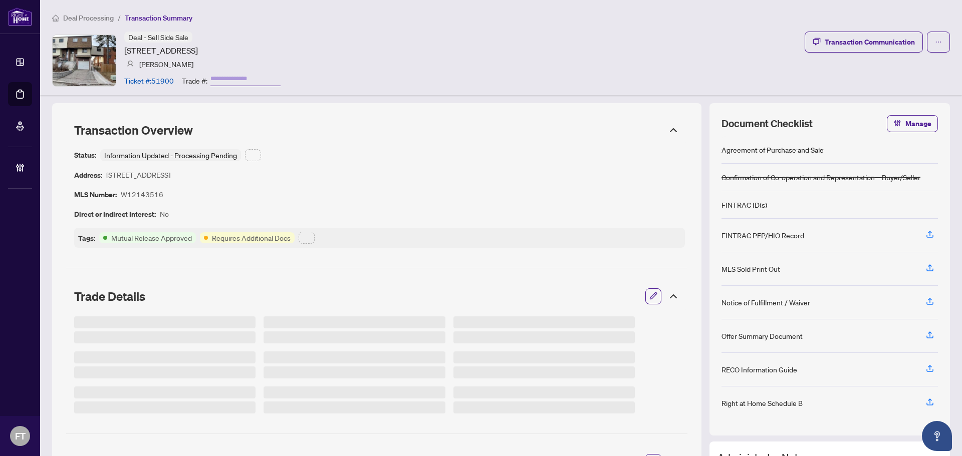
type input "**********"
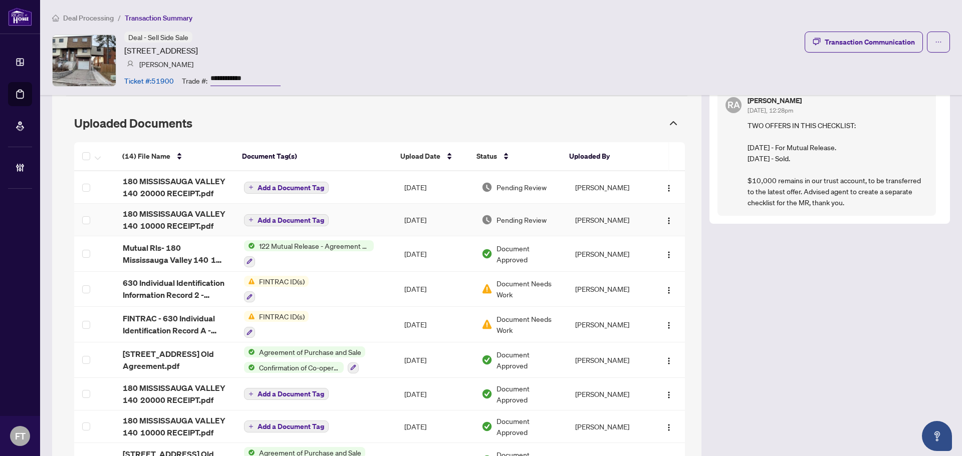
scroll to position [1049, 0]
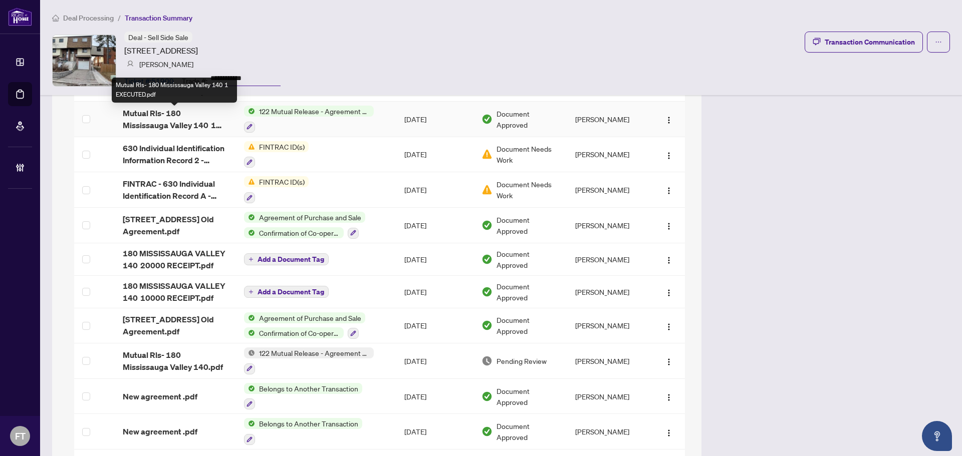
click at [196, 120] on span "Mutual Rls- 180 Mississauga Valley 140 1 EXECUTED.pdf" at bounding box center [175, 119] width 105 height 24
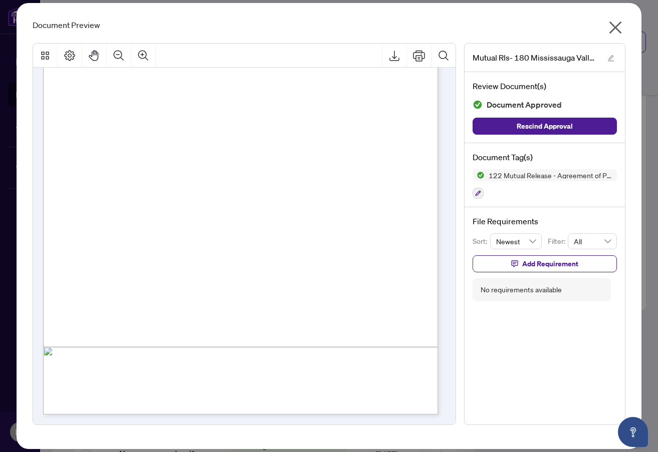
scroll to position [174, 0]
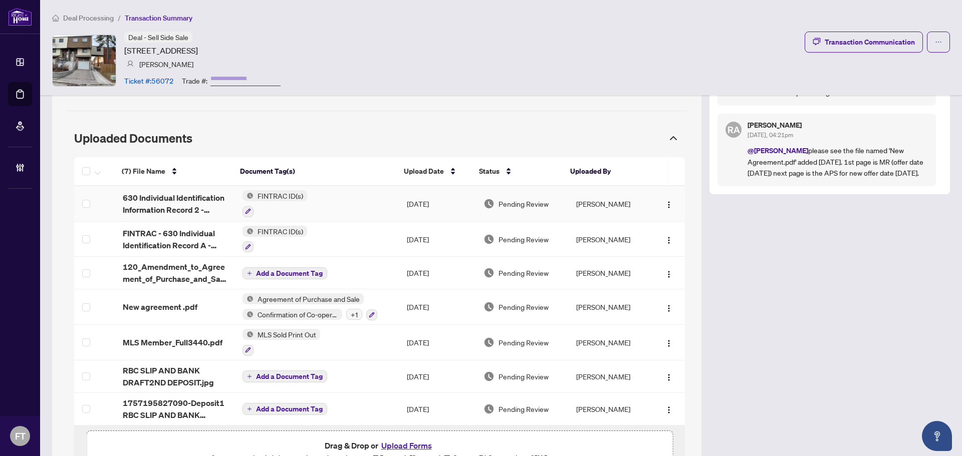
scroll to position [876, 0]
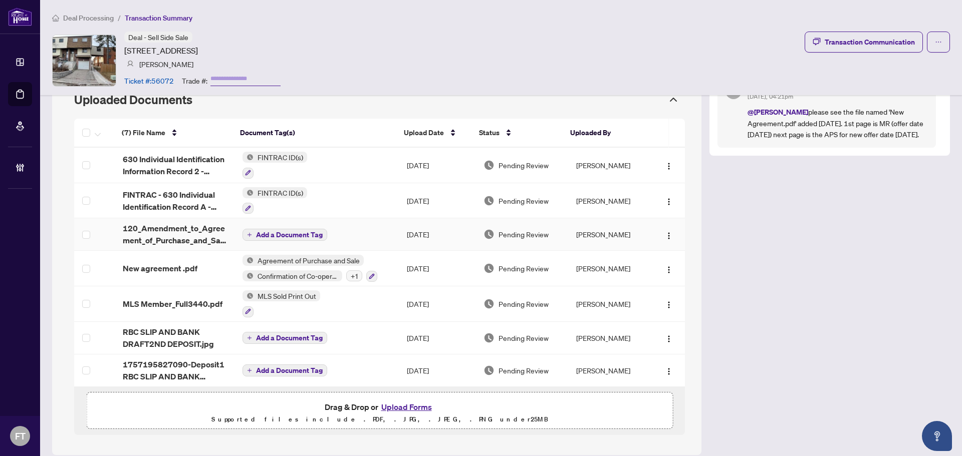
click at [176, 222] on span "120_Amendment_to_Agreement_of_Purchase_and_Sale__1__-_OREA.pdf" at bounding box center [175, 234] width 104 height 24
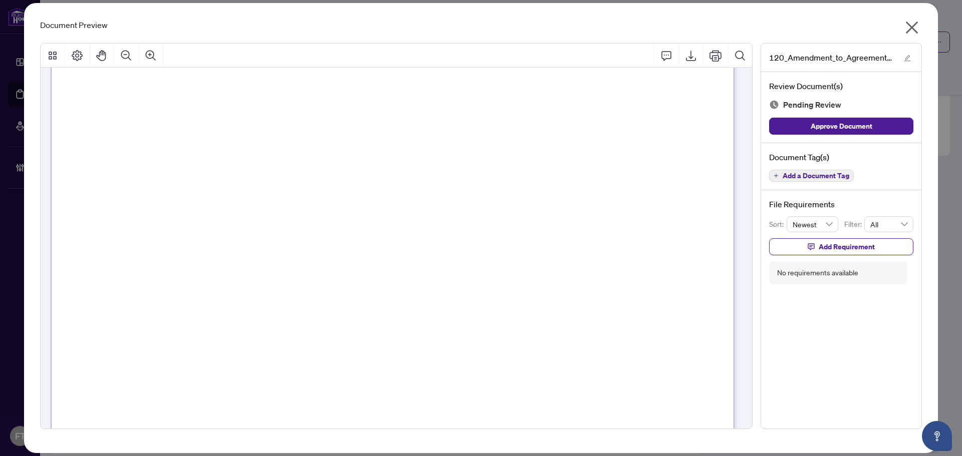
scroll to position [343, 0]
click at [920, 33] on button "button" at bounding box center [912, 30] width 20 height 22
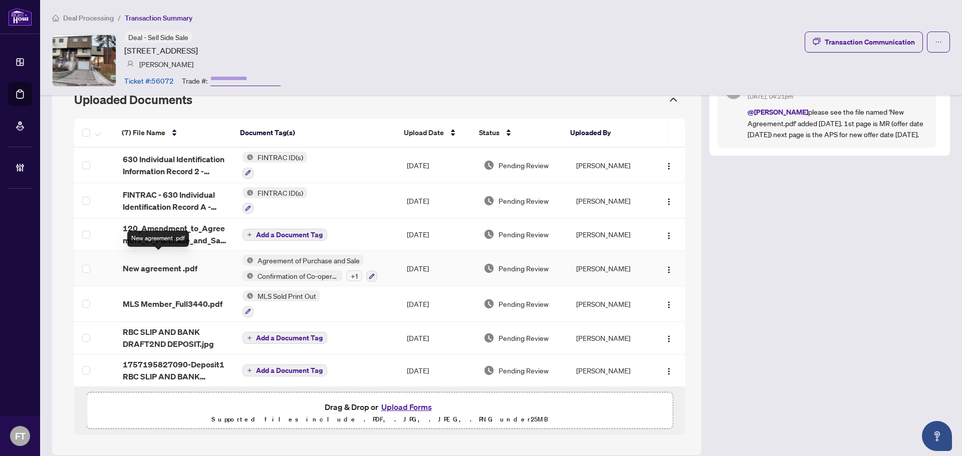
click at [165, 264] on span "New agreement .pdf" at bounding box center [160, 268] width 75 height 12
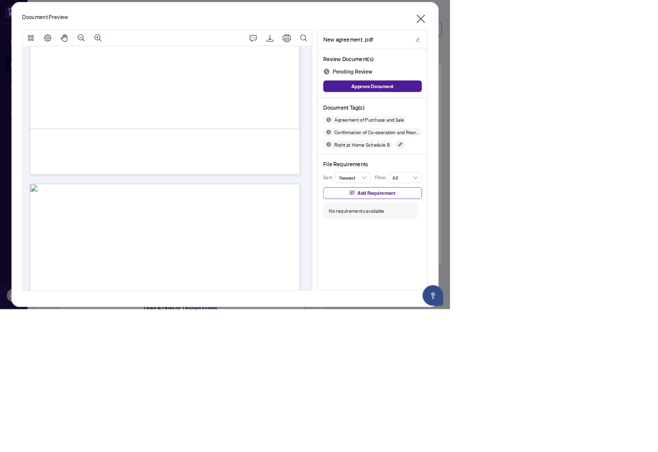
scroll to position [495, 0]
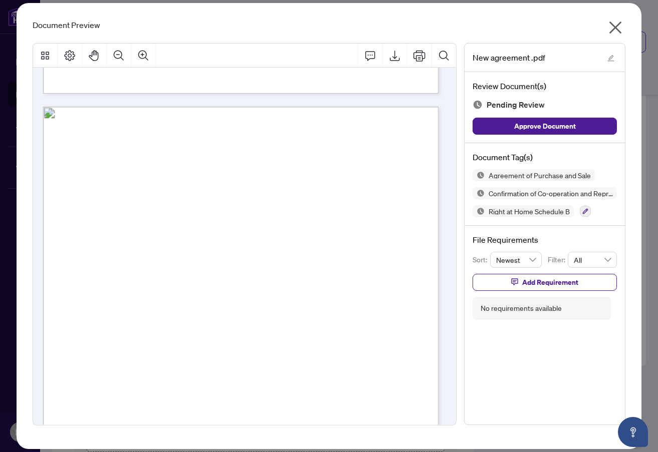
click at [184, 274] on span "PCC/45" at bounding box center [174, 275] width 19 height 8
click at [616, 31] on icon "close" at bounding box center [615, 28] width 16 height 16
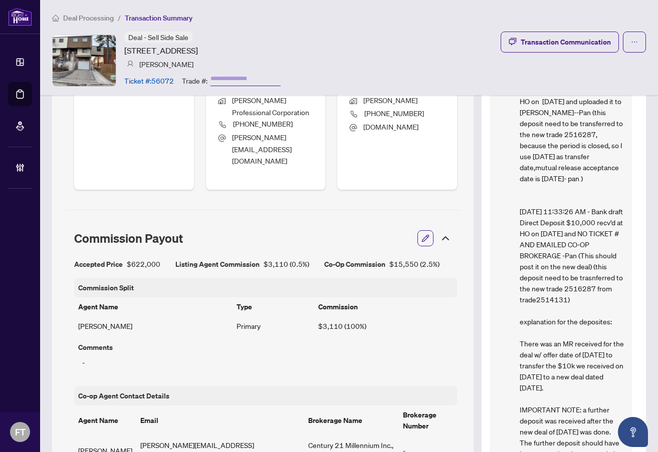
scroll to position [346, 0]
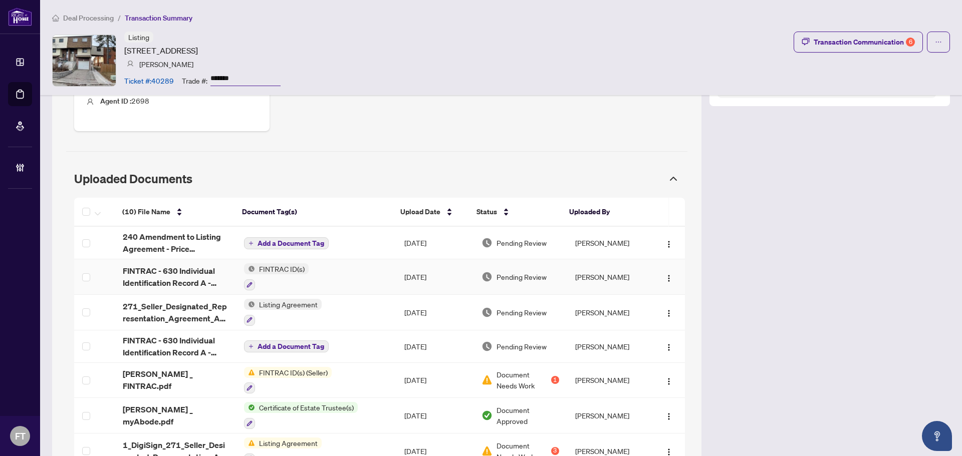
scroll to position [491, 0]
click at [333, 413] on div "Certificate of Estate Trustee(s)" at bounding box center [301, 414] width 114 height 27
click at [223, 406] on td "[PERSON_NAME] _ myAbode.pdf" at bounding box center [175, 415] width 121 height 36
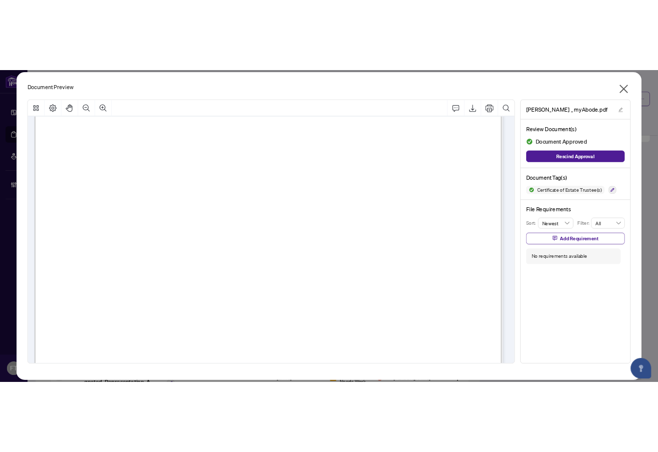
scroll to position [0, 0]
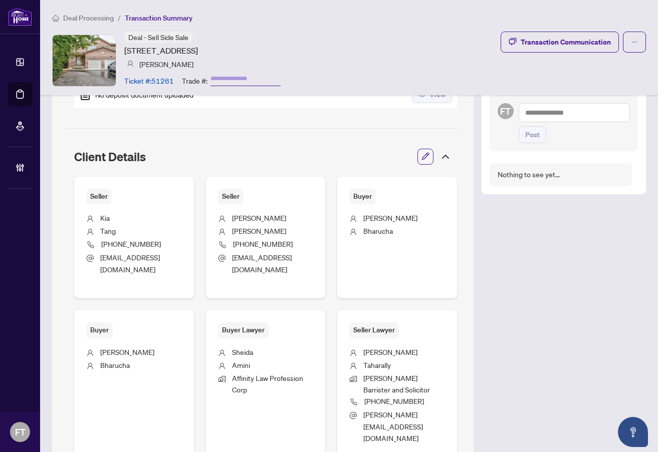
scroll to position [451, 0]
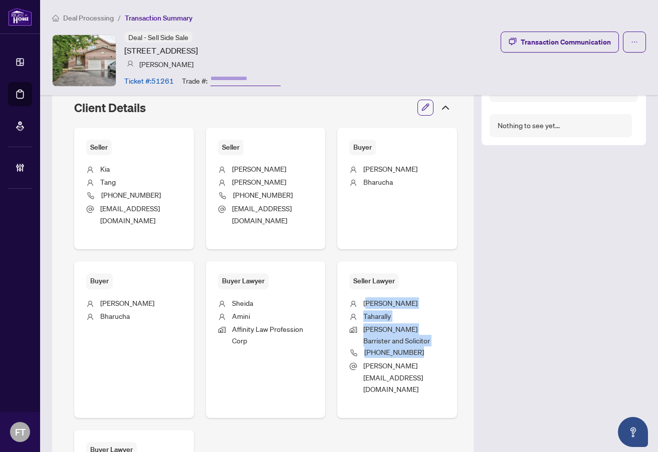
drag, startPoint x: 358, startPoint y: 303, endPoint x: 414, endPoint y: 360, distance: 80.4
click at [414, 360] on ul "[PERSON_NAME] [PERSON_NAME] Barrister and Solicitor [PHONE_NUMBER] [PERSON_NAME…" at bounding box center [397, 345] width 96 height 110
copy ul "[PERSON_NAME] [PERSON_NAME] Barrister and Solicitor [PHONE_NUMBER]"
drag, startPoint x: 105, startPoint y: 20, endPoint x: 154, endPoint y: 77, distance: 74.6
click at [105, 20] on span "Deal Processing" at bounding box center [88, 18] width 51 height 9
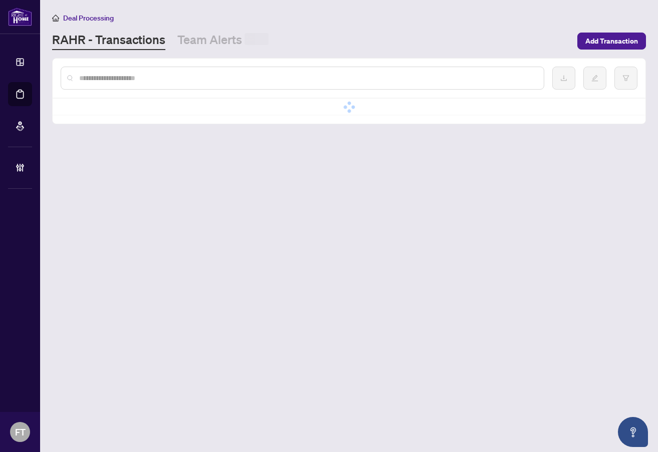
click at [159, 77] on input "text" at bounding box center [307, 78] width 456 height 11
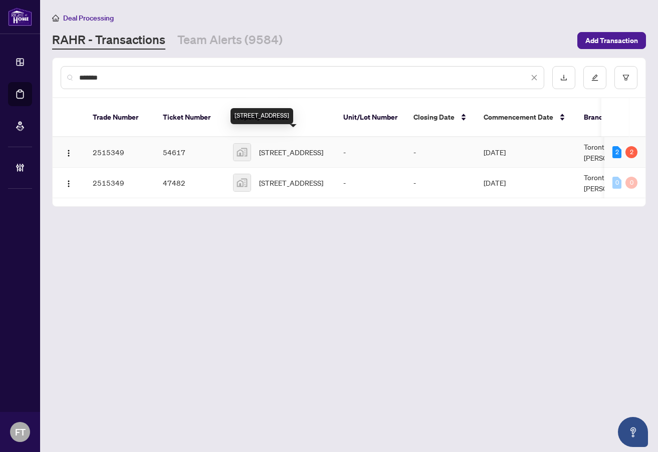
type input "*******"
click at [302, 147] on span "[STREET_ADDRESS]" at bounding box center [291, 152] width 64 height 11
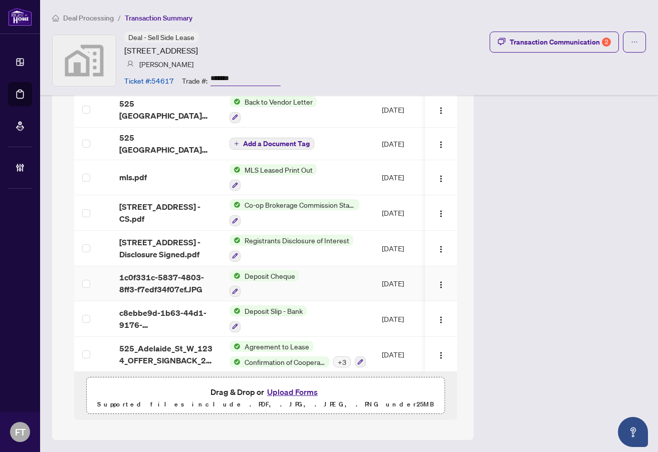
scroll to position [772, 0]
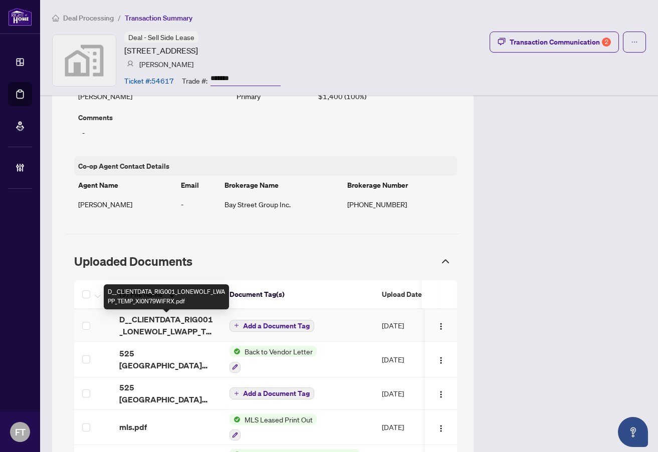
drag, startPoint x: 159, startPoint y: 331, endPoint x: 485, endPoint y: 328, distance: 325.6
click at [159, 331] on span "D__CLIENTDATA_RIG001_LONEWOLF_LWAPP_TEMP_XI0N79WIFRX.pdf" at bounding box center [166, 326] width 94 height 24
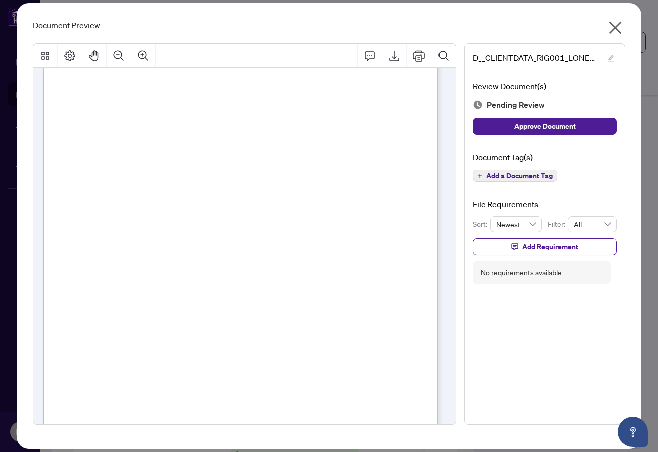
scroll to position [0, 0]
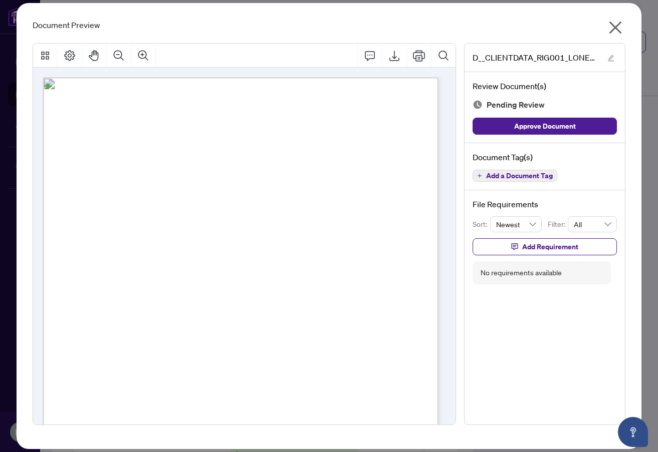
click at [618, 24] on icon "close" at bounding box center [615, 28] width 16 height 16
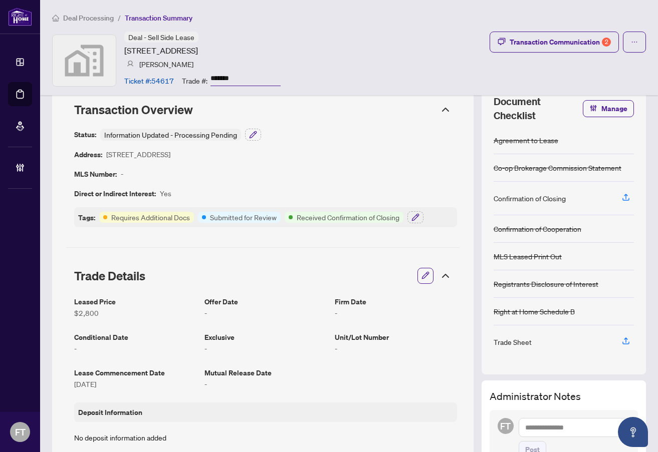
scroll to position [221, 0]
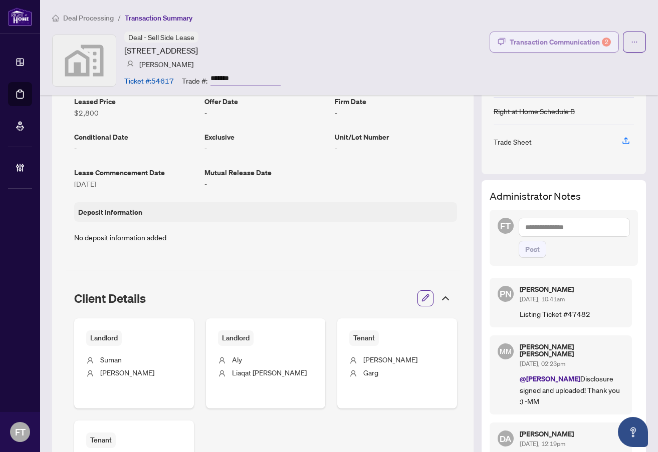
click at [580, 48] on div "Transaction Communication 2" at bounding box center [559, 42] width 101 height 16
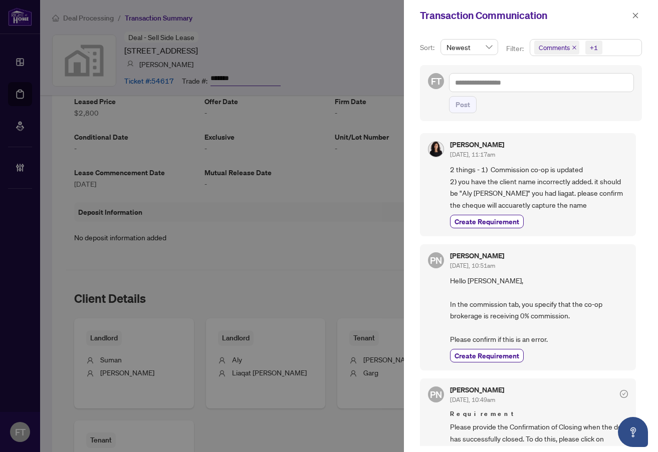
drag, startPoint x: 137, startPoint y: 193, endPoint x: 161, endPoint y: 184, distance: 26.0
click at [137, 193] on div at bounding box center [329, 226] width 658 height 452
click at [633, 18] on icon "close" at bounding box center [635, 15] width 7 height 7
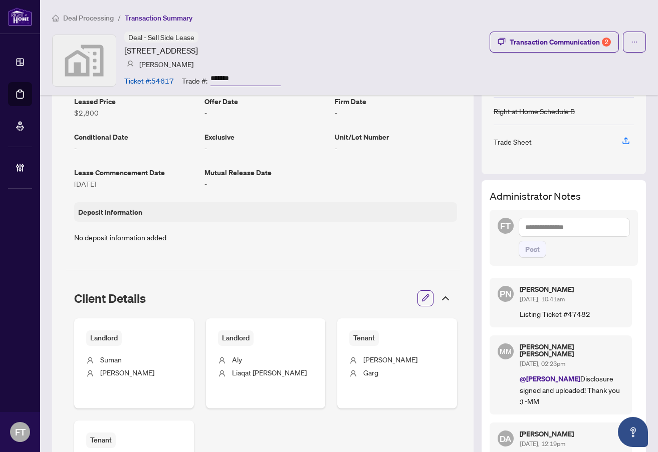
click at [98, 19] on span "Deal Processing" at bounding box center [88, 18] width 51 height 9
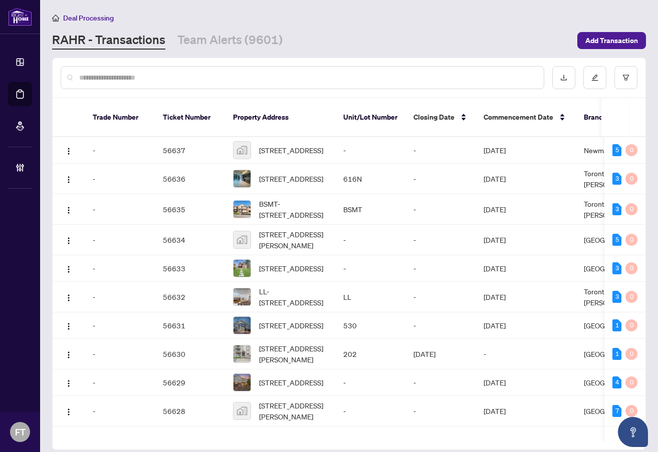
click at [185, 73] on input "text" at bounding box center [307, 77] width 456 height 11
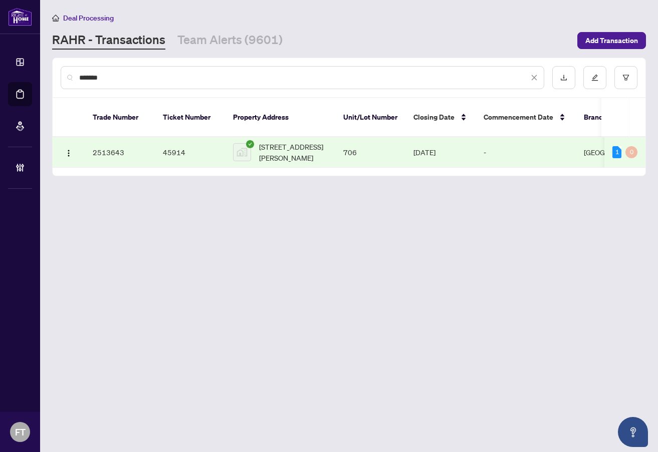
drag, startPoint x: 254, startPoint y: 263, endPoint x: 308, endPoint y: 143, distance: 131.8
click at [255, 258] on main "Deal Processing RAHR - Transactions Team Alerts (9601) Add Transaction ******* …" at bounding box center [349, 226] width 618 height 452
click at [309, 141] on span "706-350 Webb Dr #706, Mississauga, Ontario L5B 4M6, Canada" at bounding box center [293, 152] width 68 height 22
click at [179, 83] on input "*******" at bounding box center [303, 77] width 449 height 11
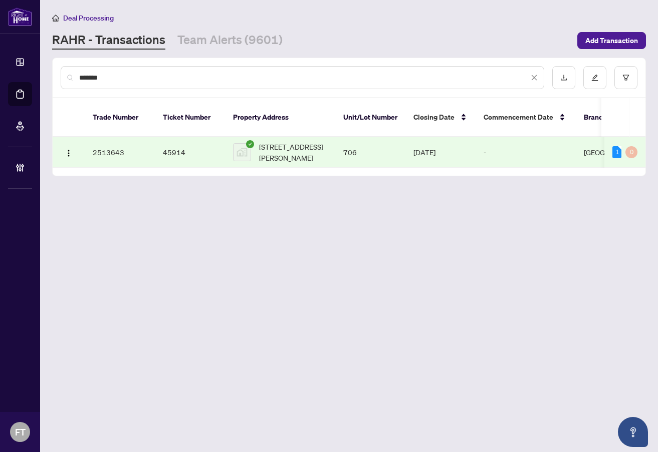
click at [179, 83] on input "*******" at bounding box center [303, 77] width 449 height 11
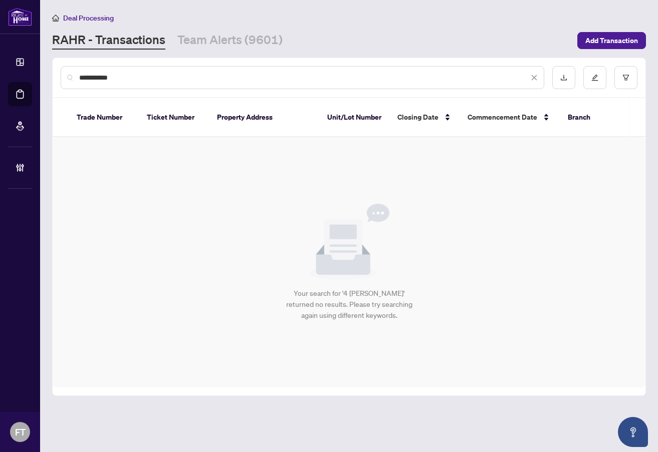
click at [158, 80] on input "**********" at bounding box center [303, 77] width 449 height 11
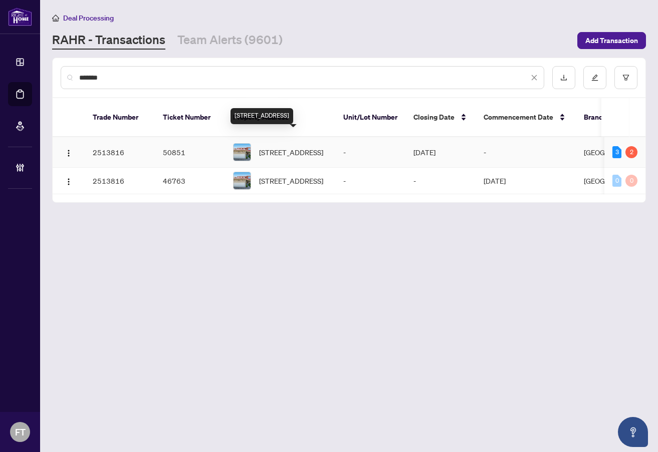
type input "*******"
click at [305, 147] on span "325 Harrowsmith Dr, Mississauga, Ontario L5R 1P9, Canada" at bounding box center [291, 152] width 64 height 11
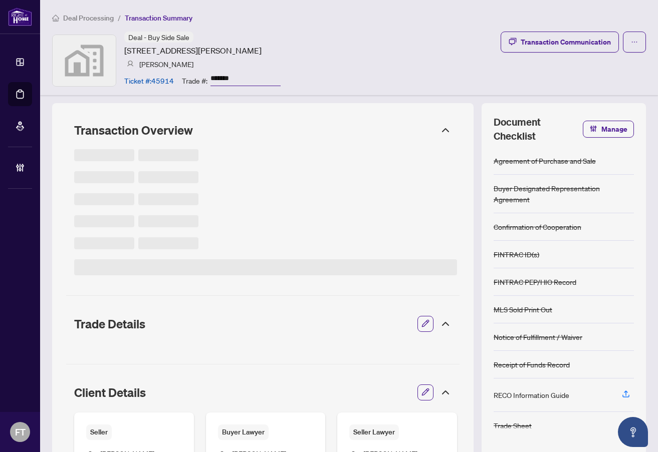
type input "*******"
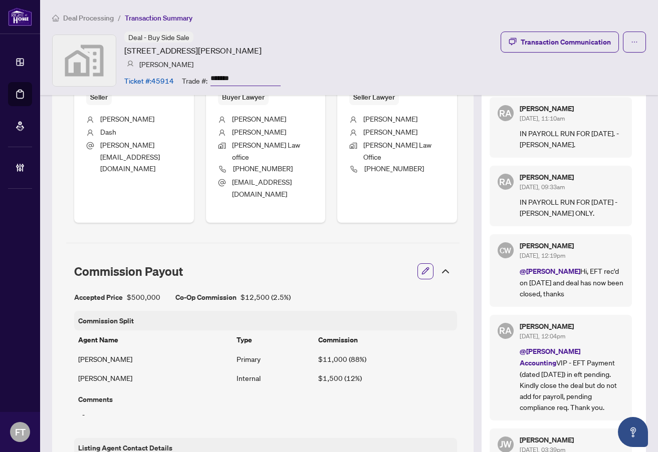
scroll to position [351, 0]
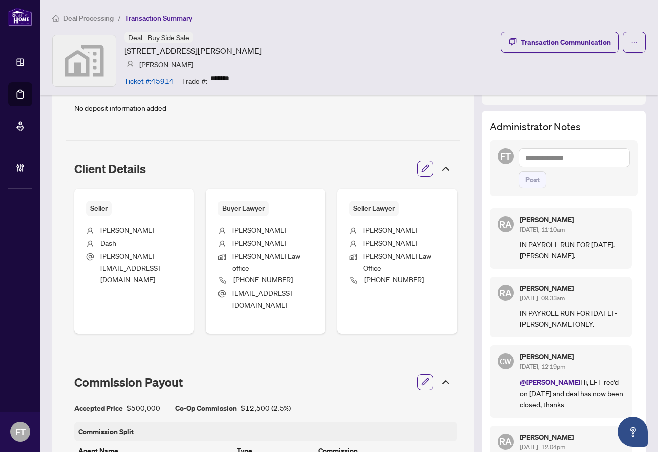
click at [406, 53] on div "Deal - Buy Side Sale 350 Webb Dr #706, Mississauga, Ontario L5B 4M6, Canada Irm…" at bounding box center [349, 61] width 594 height 58
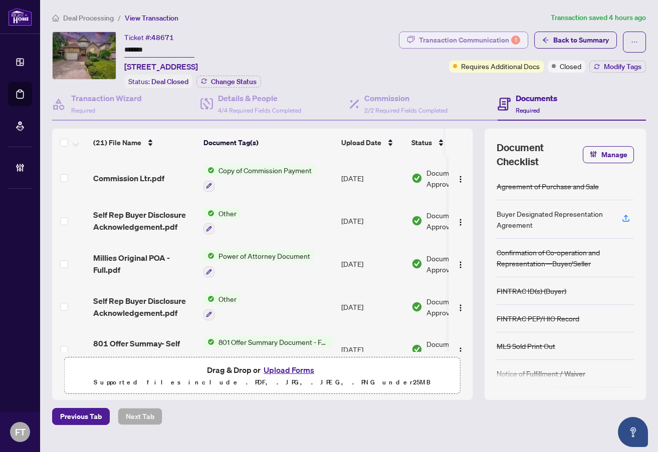
click at [497, 39] on div "Transaction Communication 1" at bounding box center [469, 40] width 101 height 16
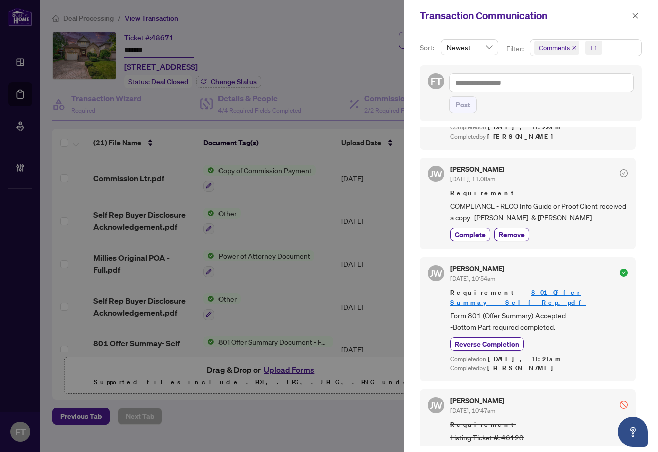
scroll to position [401, 0]
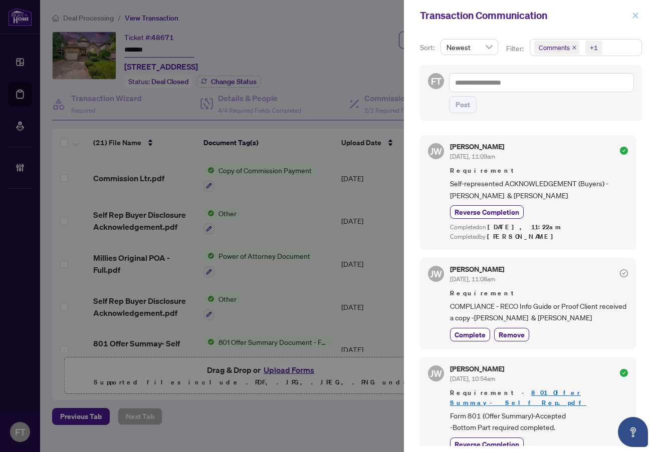
click at [635, 16] on icon "close" at bounding box center [636, 16] width 6 height 6
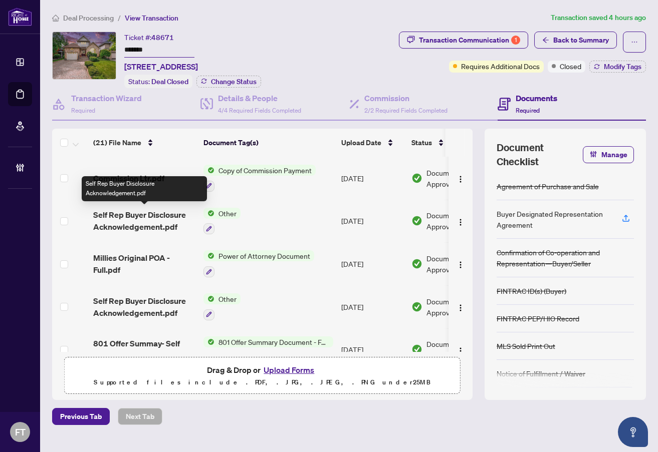
click at [140, 216] on span "Self Rep Buyer Disclosure Acknowledgement.pdf" at bounding box center [144, 221] width 102 height 24
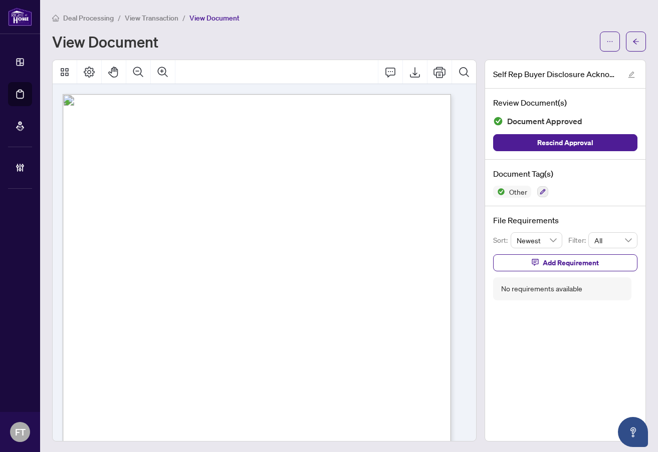
click at [184, 208] on div "INFORMATION AND DISCLOSURE TO SELF-REPRESENTED PARTY | ������������������������…" at bounding box center [308, 412] width 491 height 636
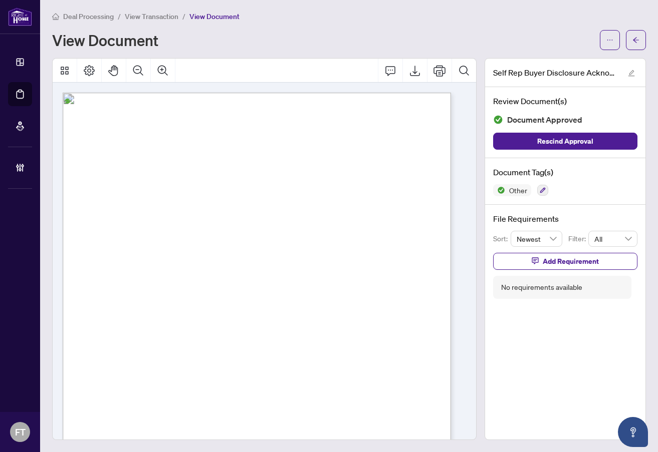
click at [200, 319] on span "Understand the risks" at bounding box center [146, 318] width 108 height 13
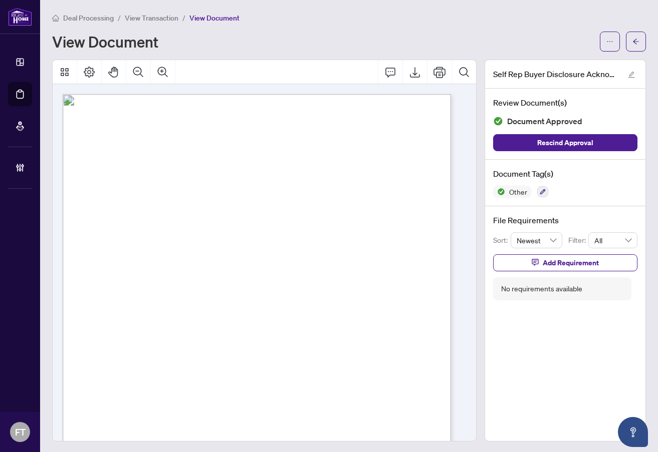
click at [158, 16] on span "View Transaction" at bounding box center [152, 18] width 54 height 9
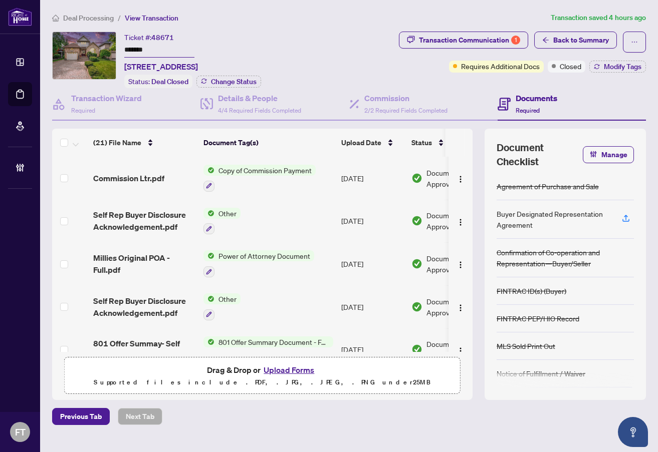
drag, startPoint x: 409, startPoint y: 19, endPoint x: 384, endPoint y: 16, distance: 25.8
click at [409, 19] on ol "Deal Processing / View Transaction" at bounding box center [299, 18] width 494 height 12
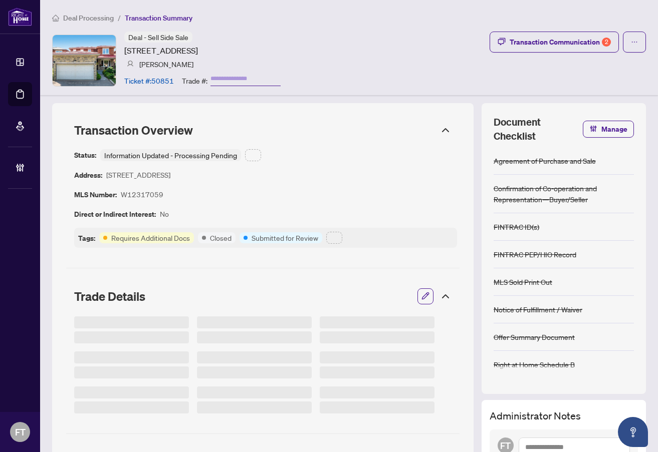
type input "*******"
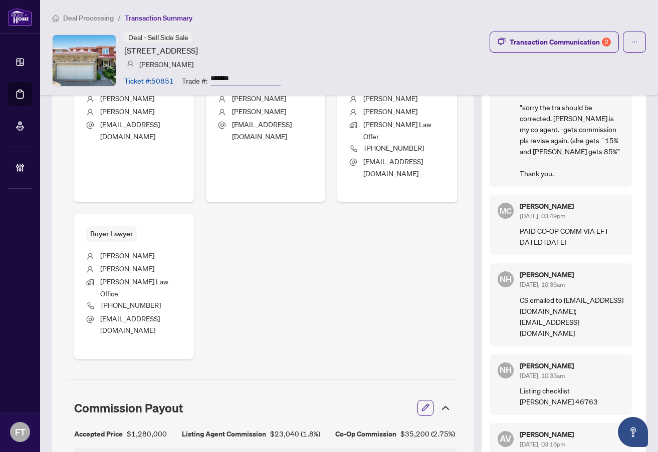
scroll to position [648, 0]
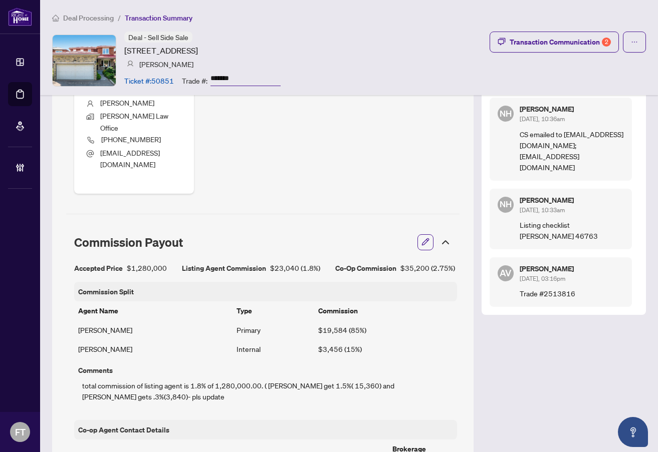
click at [94, 13] on li "Deal Processing" at bounding box center [83, 18] width 62 height 12
click at [93, 18] on span "Deal Processing" at bounding box center [88, 18] width 51 height 9
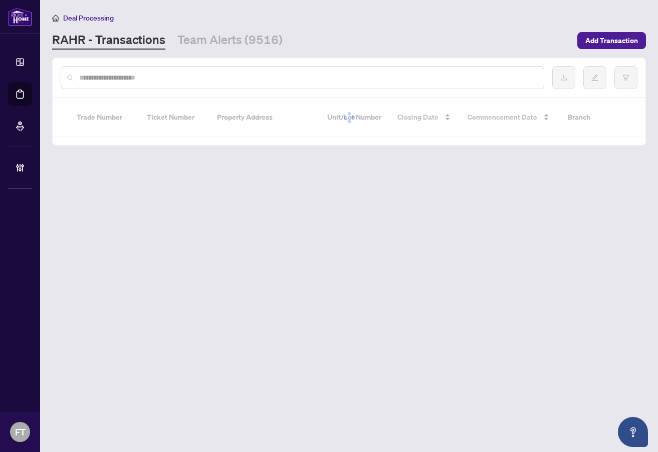
click at [148, 77] on input "text" at bounding box center [307, 77] width 456 height 11
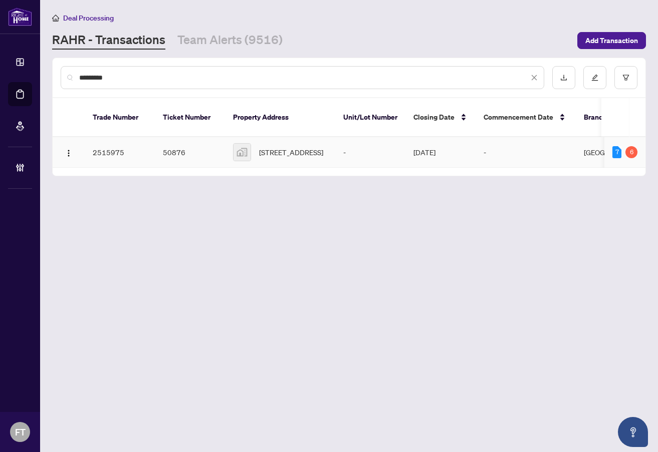
type input "*********"
click at [297, 147] on span "6604 Tenth Line West, Mississauga, ON, Canada" at bounding box center [291, 152] width 64 height 11
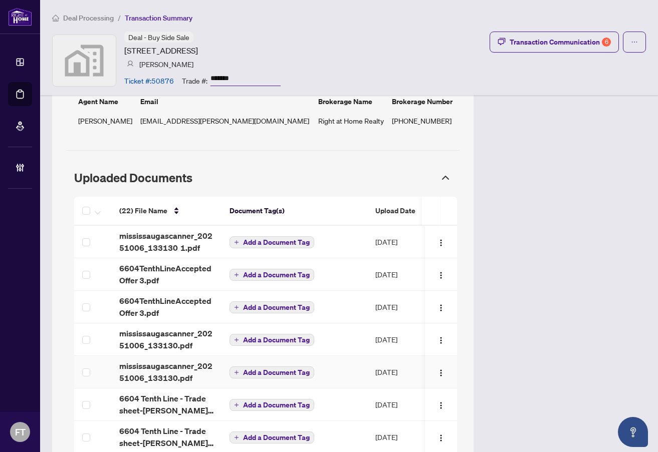
scroll to position [1102, 0]
click at [103, 21] on span "Deal Processing" at bounding box center [88, 18] width 51 height 9
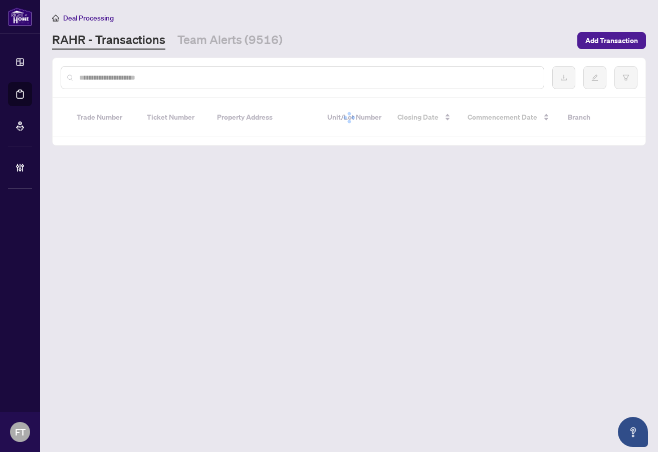
click at [153, 79] on input "text" at bounding box center [307, 77] width 456 height 11
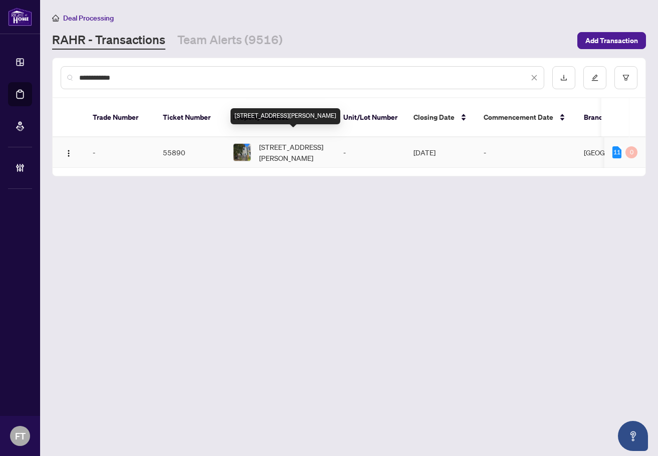
type input "**********"
click at [292, 142] on span "[STREET_ADDRESS][PERSON_NAME]" at bounding box center [293, 152] width 68 height 22
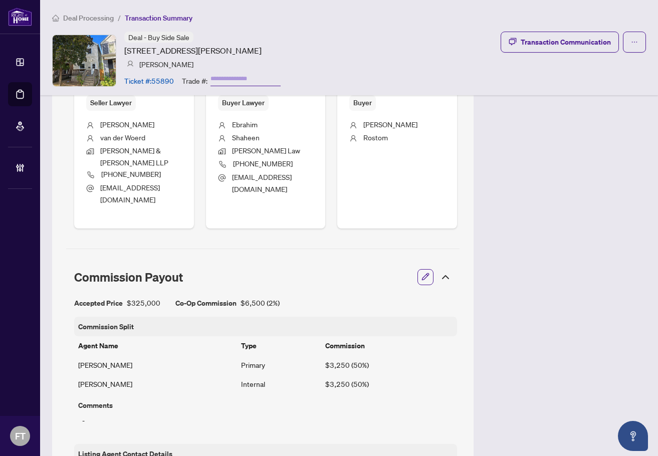
scroll to position [551, 0]
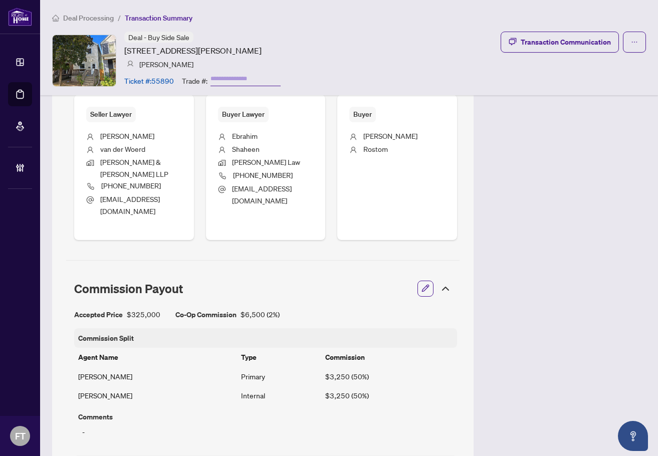
click at [262, 198] on span "ebrahim@ebrahimshaheenlaw.ca" at bounding box center [273, 195] width 82 height 24
click at [260, 201] on span "ebrahim@ebrahimshaheenlaw.ca" at bounding box center [273, 195] width 82 height 24
drag, startPoint x: 278, startPoint y: 161, endPoint x: 228, endPoint y: 138, distance: 55.3
click at [228, 138] on ul "Ebrahim Shaheen Ebrahim Shaheen Law (226) 505-1111 ebrahim@ebrahimshaheenlaw.ca" at bounding box center [266, 171] width 96 height 99
click at [272, 166] on span "Ebrahim Shaheen Law" at bounding box center [266, 161] width 68 height 9
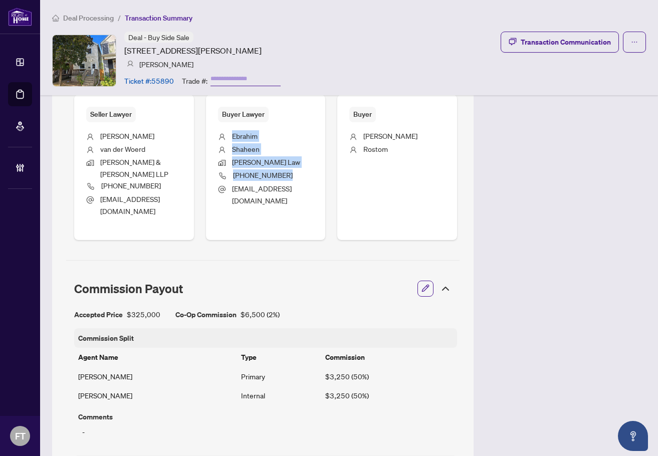
drag, startPoint x: 280, startPoint y: 177, endPoint x: 230, endPoint y: 141, distance: 61.3
click at [230, 141] on ul "Ebrahim Shaheen Ebrahim Shaheen Law (226) 505-1111 ebrahim@ebrahimshaheenlaw.ca" at bounding box center [266, 171] width 96 height 99
copy ul "Ebrahim Shaheen Ebrahim Shaheen Law (226) 505-1111"
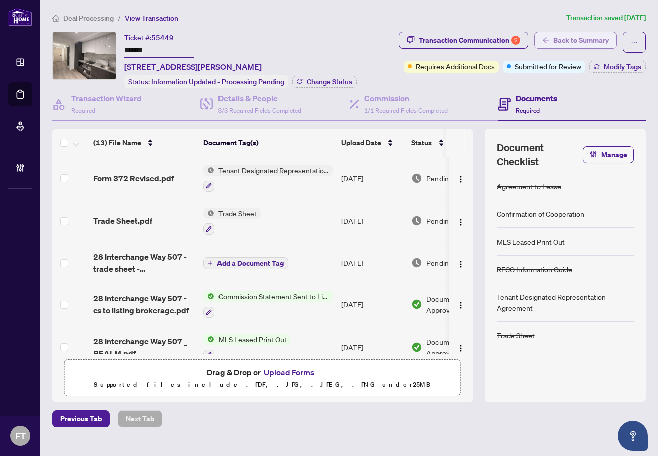
click at [561, 44] on span "Back to Summary" at bounding box center [581, 40] width 56 height 16
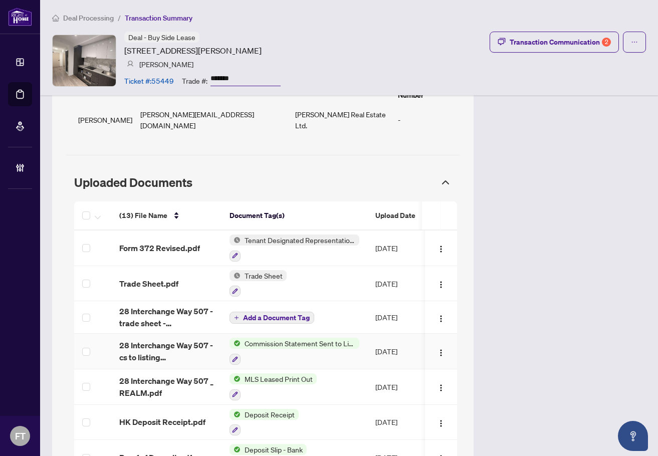
scroll to position [801, 0]
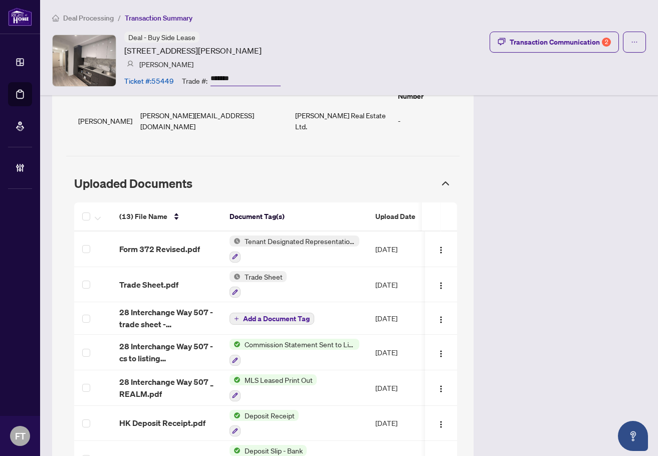
click at [535, 290] on div "Transaction Overview Status: Information Updated - Processing Pending Address: …" at bounding box center [349, 29] width 594 height 1455
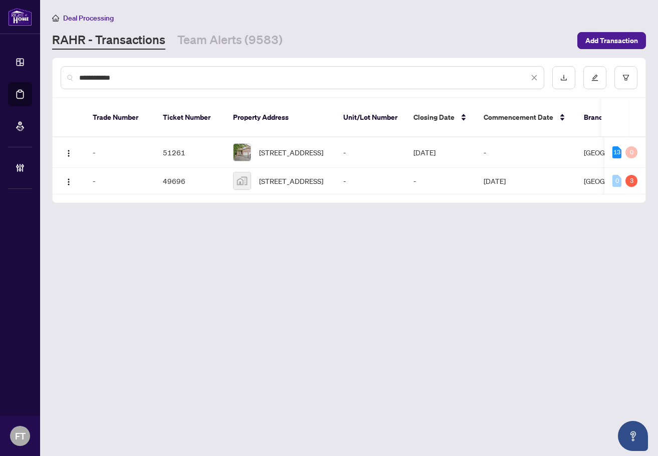
click at [187, 74] on input "**********" at bounding box center [303, 77] width 449 height 11
click at [188, 74] on input "**********" at bounding box center [303, 77] width 449 height 11
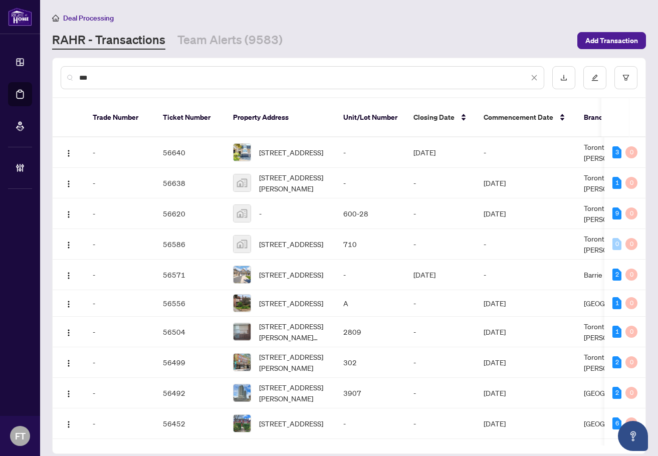
click at [257, 83] on div "***" at bounding box center [302, 77] width 483 height 23
drag, startPoint x: 261, startPoint y: 78, endPoint x: 255, endPoint y: 86, distance: 9.6
click at [255, 86] on div "***" at bounding box center [302, 77] width 483 height 23
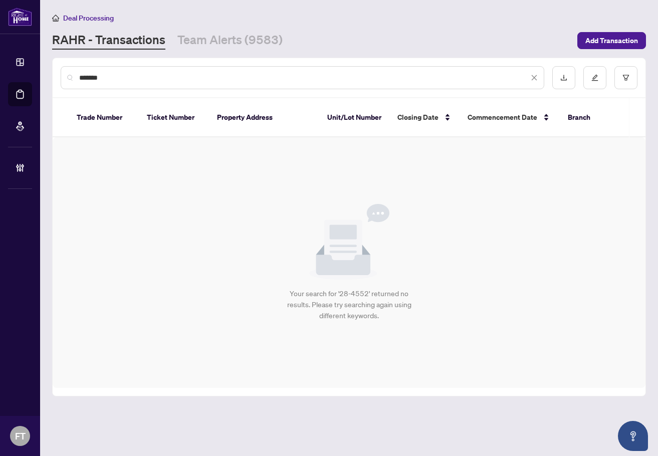
click at [81, 76] on input "*******" at bounding box center [303, 77] width 449 height 11
drag, startPoint x: 89, startPoint y: 76, endPoint x: 51, endPoint y: 75, distance: 38.6
click at [51, 75] on main "Deal Processing RAHR - Transactions Team Alerts (9583) Add Transaction ******* …" at bounding box center [349, 228] width 618 height 456
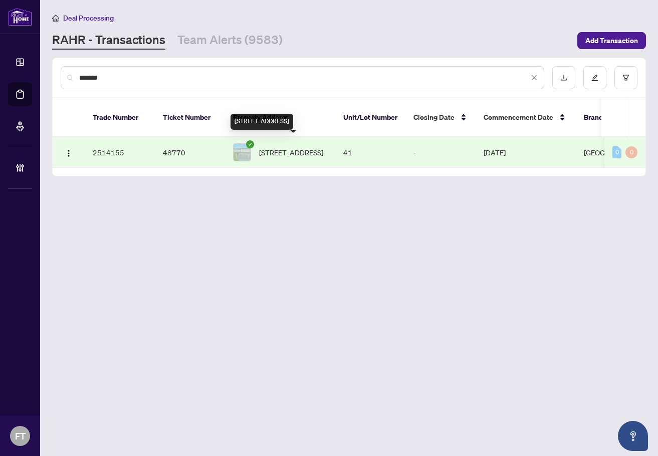
click at [309, 147] on span "41-4552 Portage Rd, Niagara Falls, Ontario L2E 0B8, Canada" at bounding box center [291, 152] width 64 height 11
drag, startPoint x: 118, startPoint y: 76, endPoint x: 35, endPoint y: 74, distance: 82.7
click at [35, 74] on div "Dashboard Deal Processing Mortgage Referrals Brokerage Management FT Florabelle…" at bounding box center [329, 228] width 658 height 456
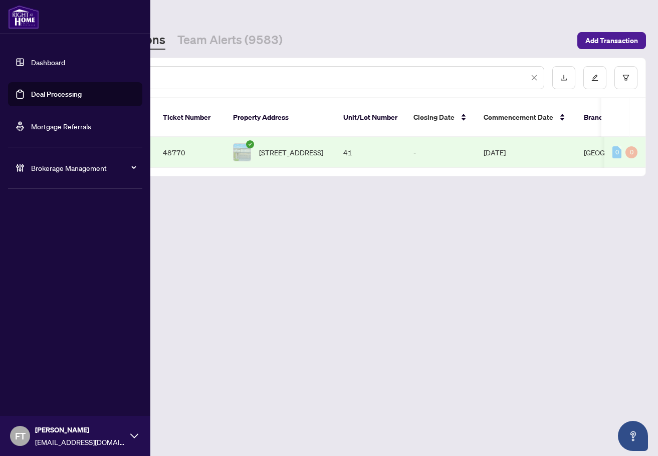
type input "*******"
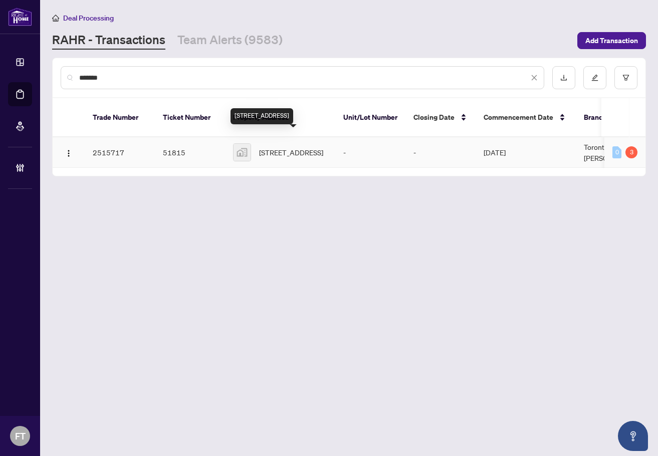
click at [286, 147] on span "[STREET_ADDRESS]" at bounding box center [291, 152] width 64 height 11
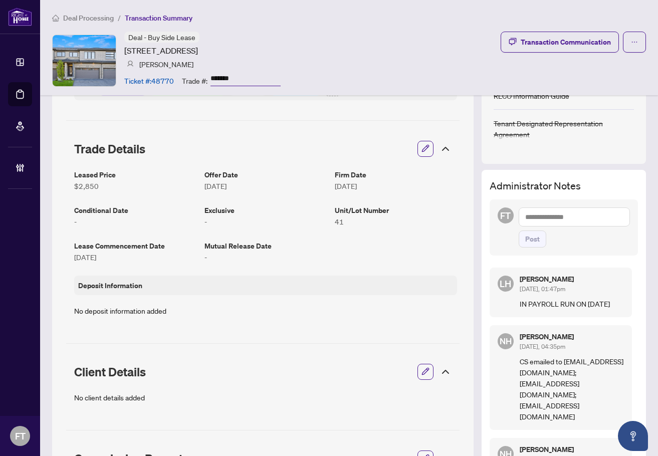
scroll to position [200, 0]
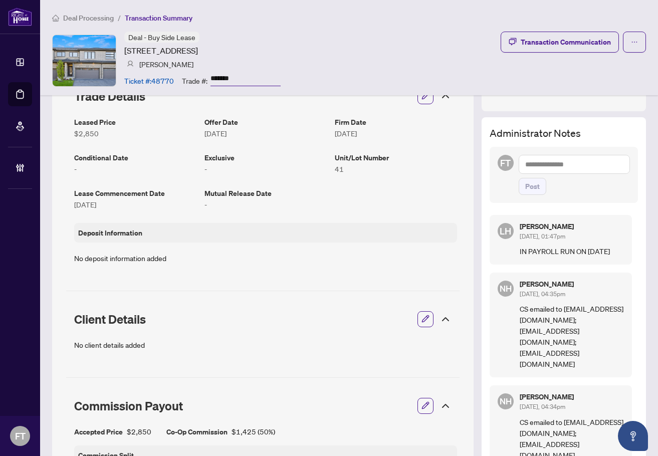
click at [326, 312] on div "Client Details" at bounding box center [262, 319] width 393 height 28
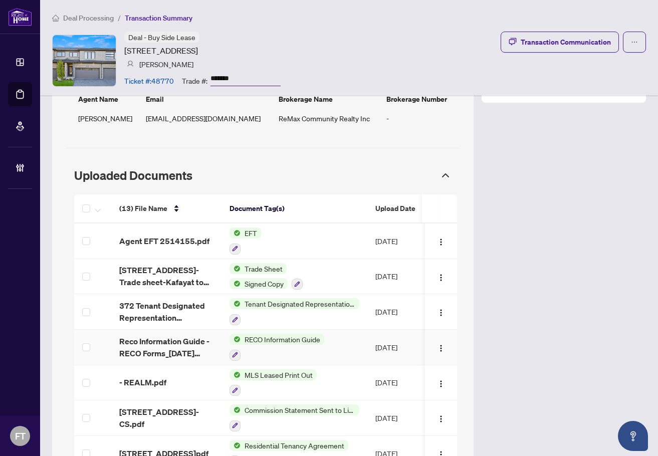
scroll to position [801, 0]
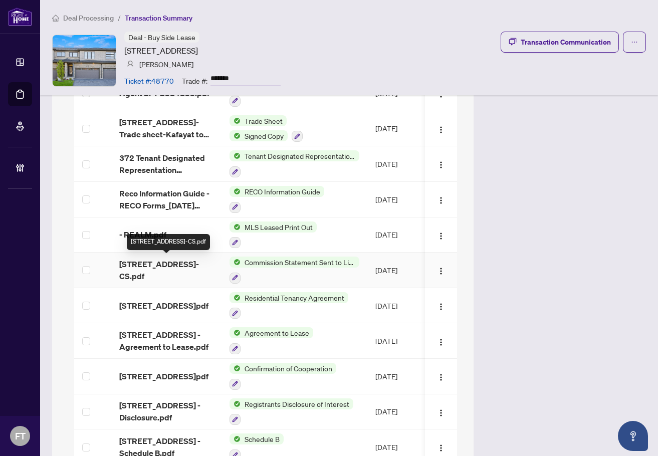
click at [172, 262] on span "4552 Portage Rd 41-CS.pdf" at bounding box center [166, 270] width 94 height 24
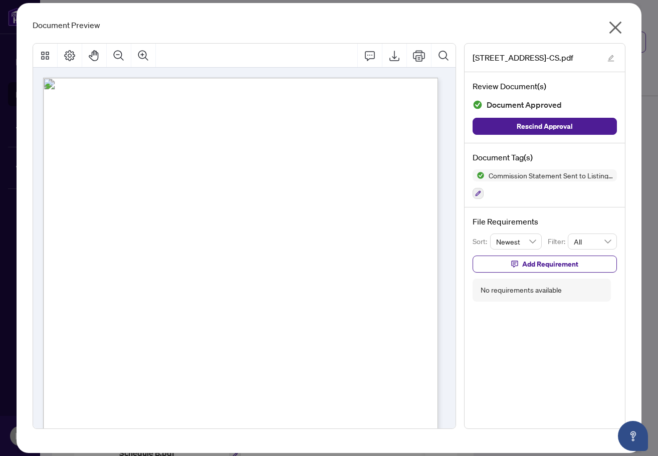
click at [277, 107] on div "September 05, 2025 Via Email : deals@remaxcommunity.ca; finance@remaxcommunity.…" at bounding box center [297, 407] width 508 height 658
click at [616, 27] on icon "close" at bounding box center [615, 28] width 13 height 13
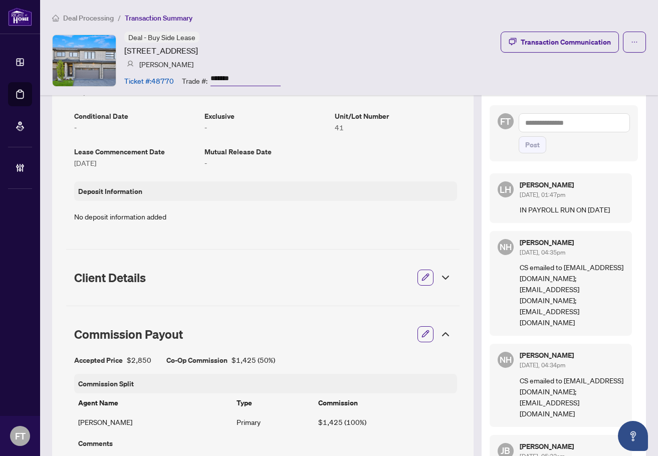
scroll to position [100, 0]
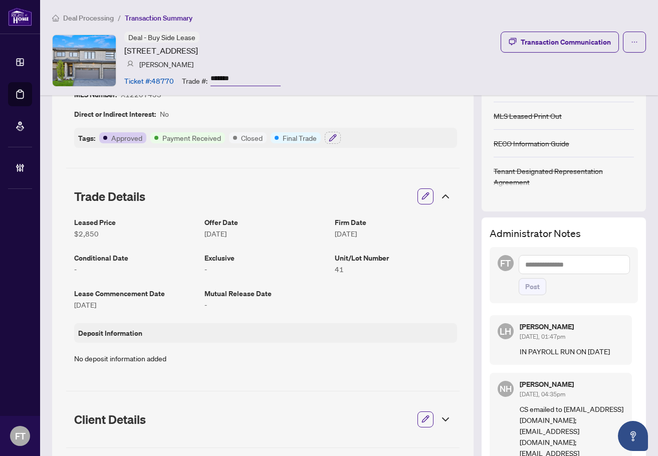
click at [101, 9] on div "Deal Processing / Transaction Summary Deal - Buy Side Lease 4552 Portage Rd, Ni…" at bounding box center [349, 47] width 618 height 95
click at [99, 17] on span "Deal Processing" at bounding box center [88, 18] width 51 height 9
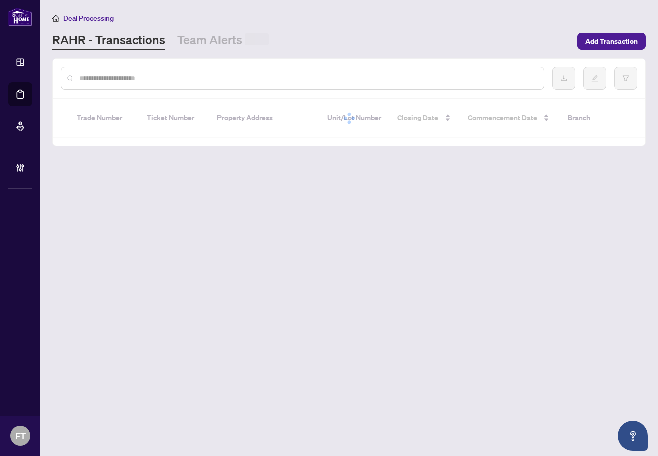
click at [153, 78] on input "text" at bounding box center [307, 78] width 456 height 11
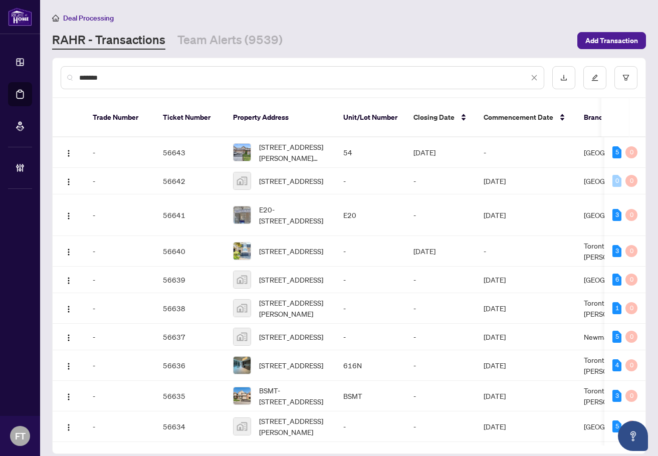
type input "*******"
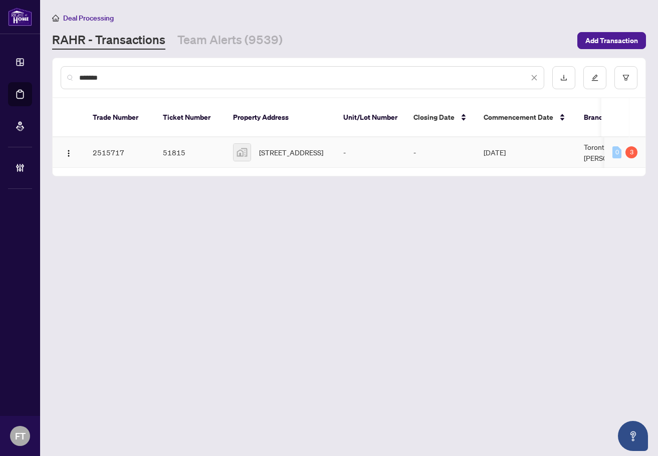
click at [315, 147] on span "4552 Portage Road #28, Niagara Falls, ON, Canada" at bounding box center [291, 152] width 64 height 11
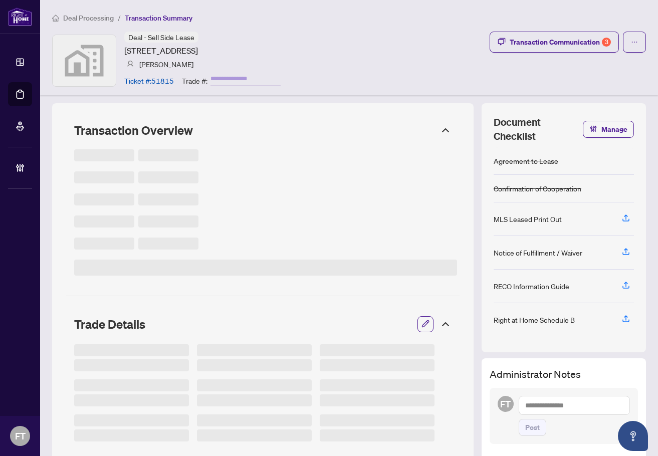
type input "*******"
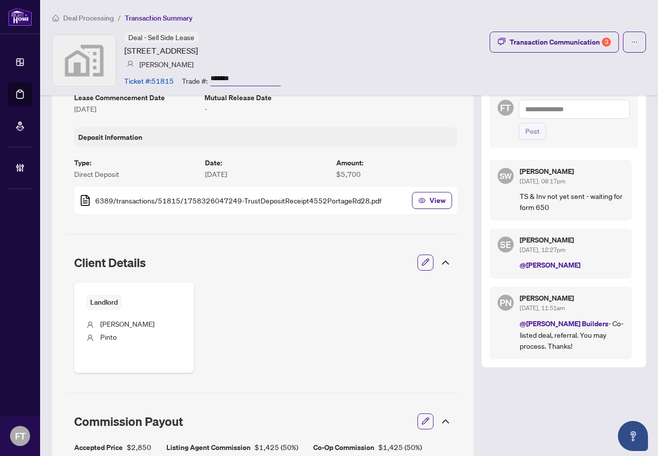
scroll to position [146, 0]
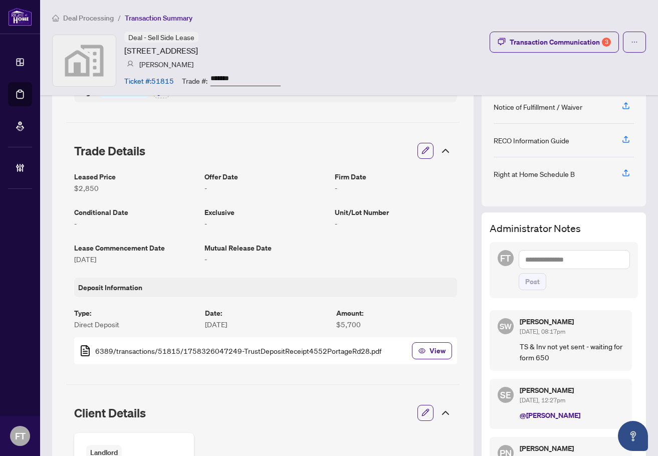
click at [107, 19] on span "Deal Processing" at bounding box center [88, 18] width 51 height 9
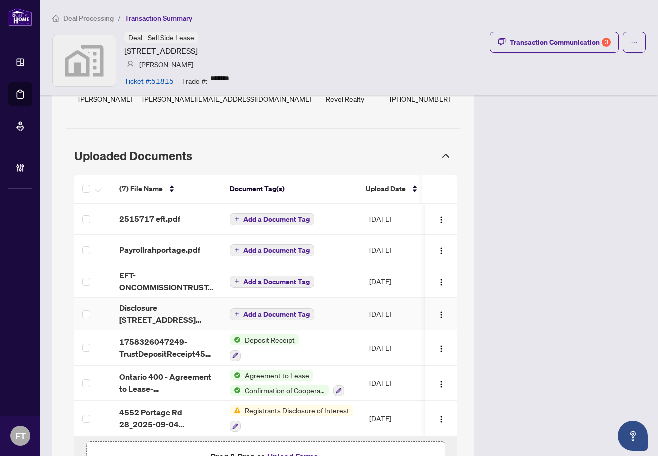
scroll to position [847, 0]
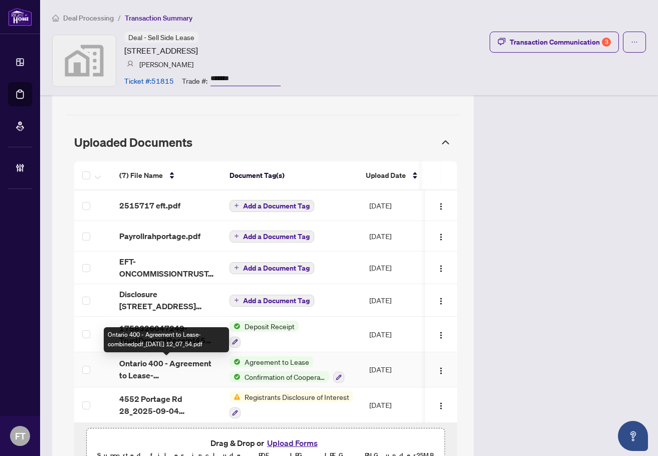
click at [141, 374] on span "Ontario 400 - Agreement to Lease-combinedpdf_2025-09-04 12_07_54.pdf" at bounding box center [166, 369] width 94 height 24
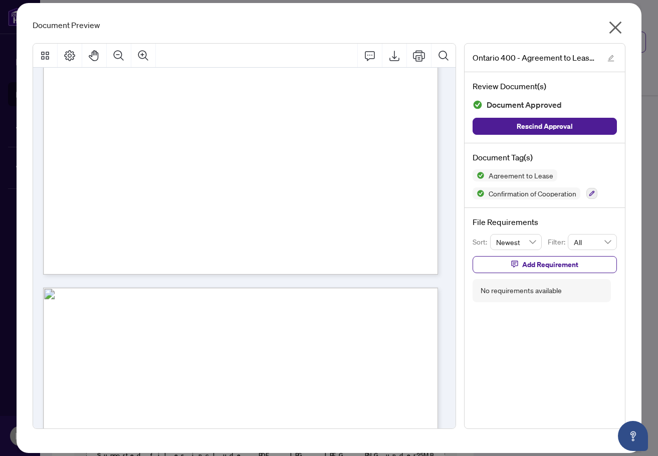
scroll to position [1002, 0]
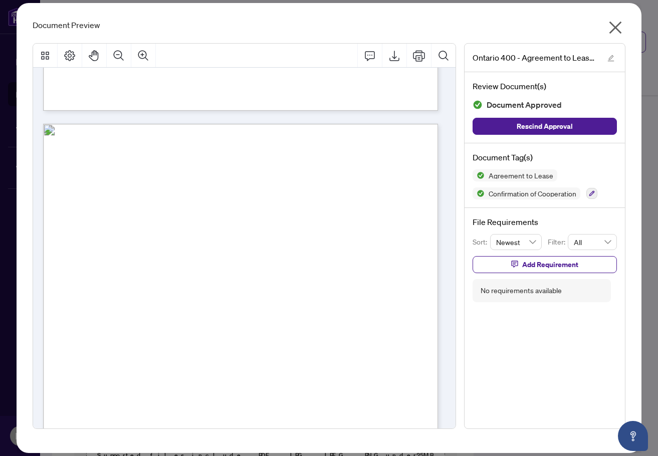
drag, startPoint x: 243, startPoint y: 22, endPoint x: 354, endPoint y: 21, distance: 110.2
click at [243, 22] on div "Document Preview" at bounding box center [329, 25] width 593 height 12
click at [619, 23] on icon "close" at bounding box center [615, 28] width 16 height 16
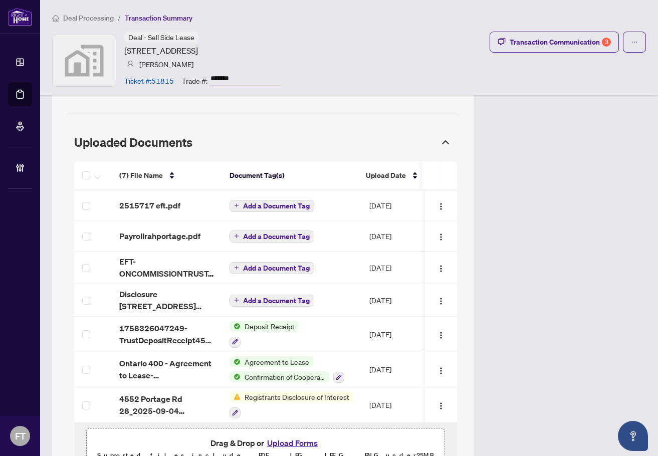
click at [64, 17] on span "Deal Processing" at bounding box center [88, 18] width 51 height 9
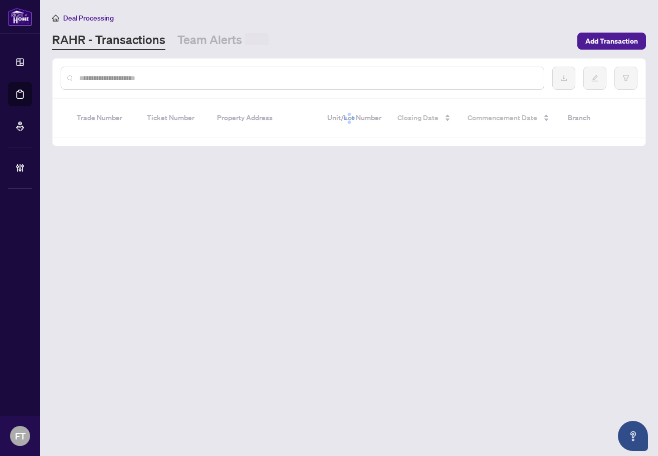
click at [130, 81] on input "text" at bounding box center [307, 78] width 456 height 11
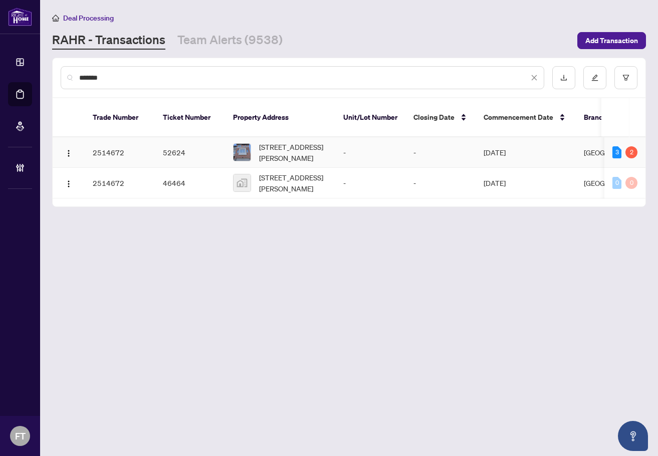
type input "*******"
click at [295, 141] on span "[STREET_ADDRESS][PERSON_NAME]" at bounding box center [293, 152] width 68 height 22
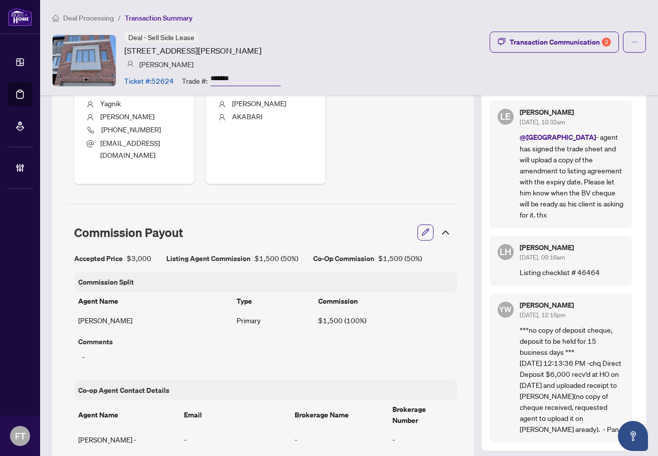
scroll to position [601, 0]
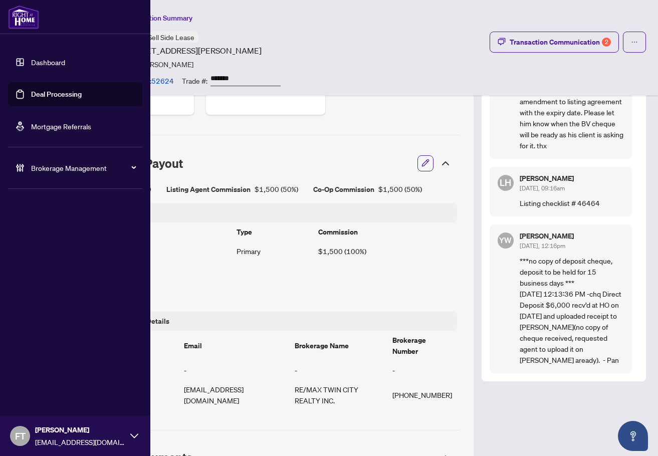
click at [25, 361] on div "Dashboard Deal Processing Mortgage Referrals Brokerage Management FT [PERSON_NA…" at bounding box center [75, 228] width 150 height 456
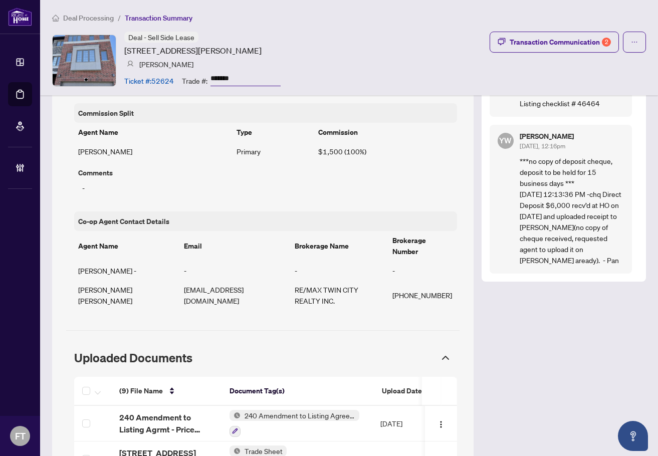
scroll to position [851, 0]
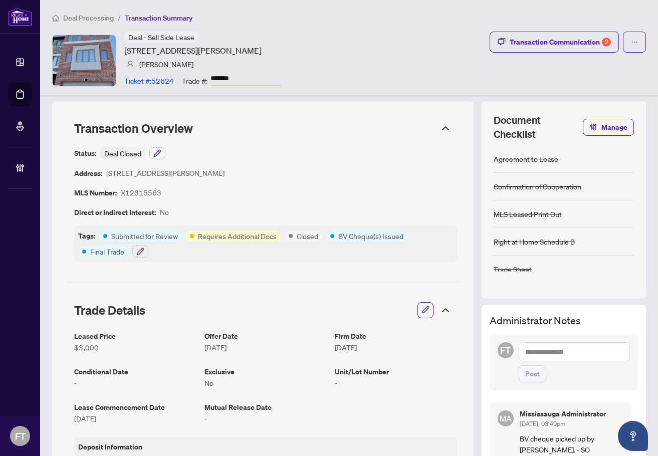
scroll to position [0, 0]
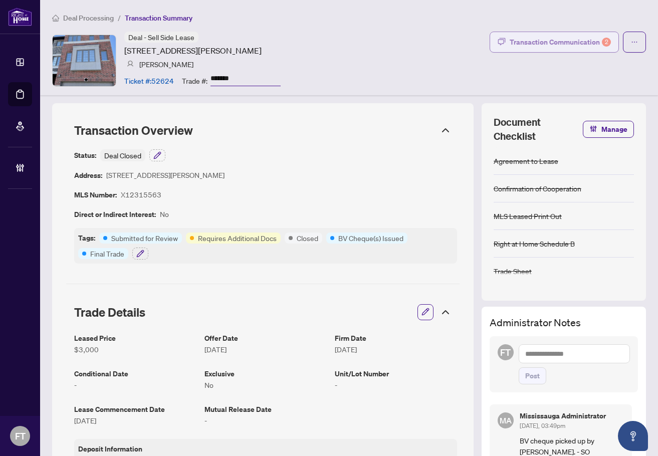
click at [545, 34] on div "Transaction Communication 2" at bounding box center [559, 42] width 101 height 16
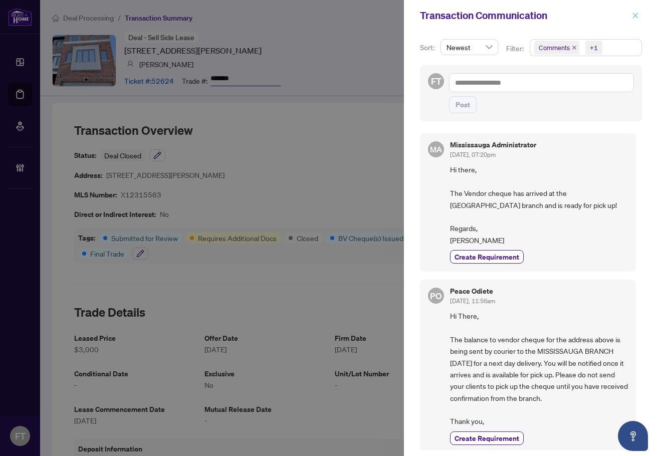
click at [637, 16] on icon "close" at bounding box center [635, 15] width 7 height 7
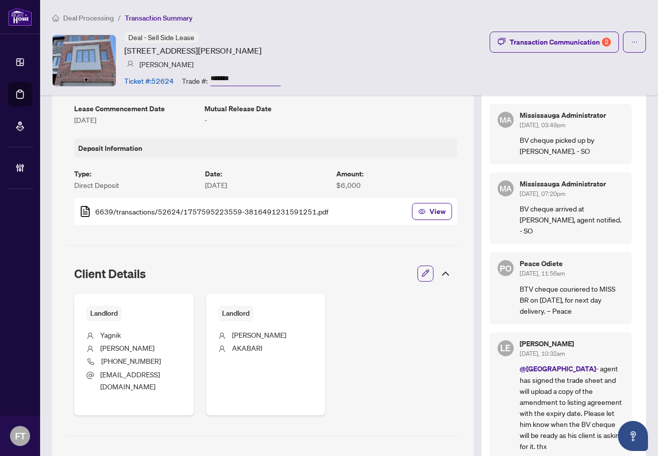
scroll to position [451, 0]
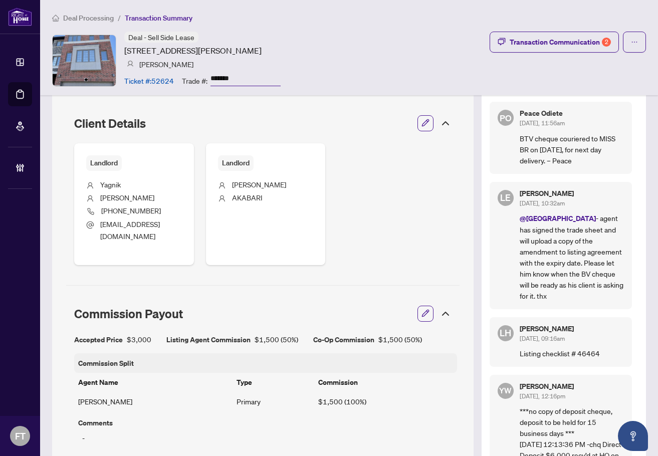
click at [151, 56] on article "[STREET_ADDRESS][PERSON_NAME]" at bounding box center [192, 51] width 137 height 12
drag, startPoint x: 127, startPoint y: 49, endPoint x: 178, endPoint y: 83, distance: 61.1
click at [178, 83] on div "Deal - Sell Side Lease [STREET_ADDRESS][PERSON_NAME] [PERSON_NAME] Ticket #: 52…" at bounding box center [202, 61] width 156 height 58
copy div "[STREET_ADDRESS][PERSON_NAME] [PERSON_NAME] Ticket #: 52624"
